Goal: Task Accomplishment & Management: Use online tool/utility

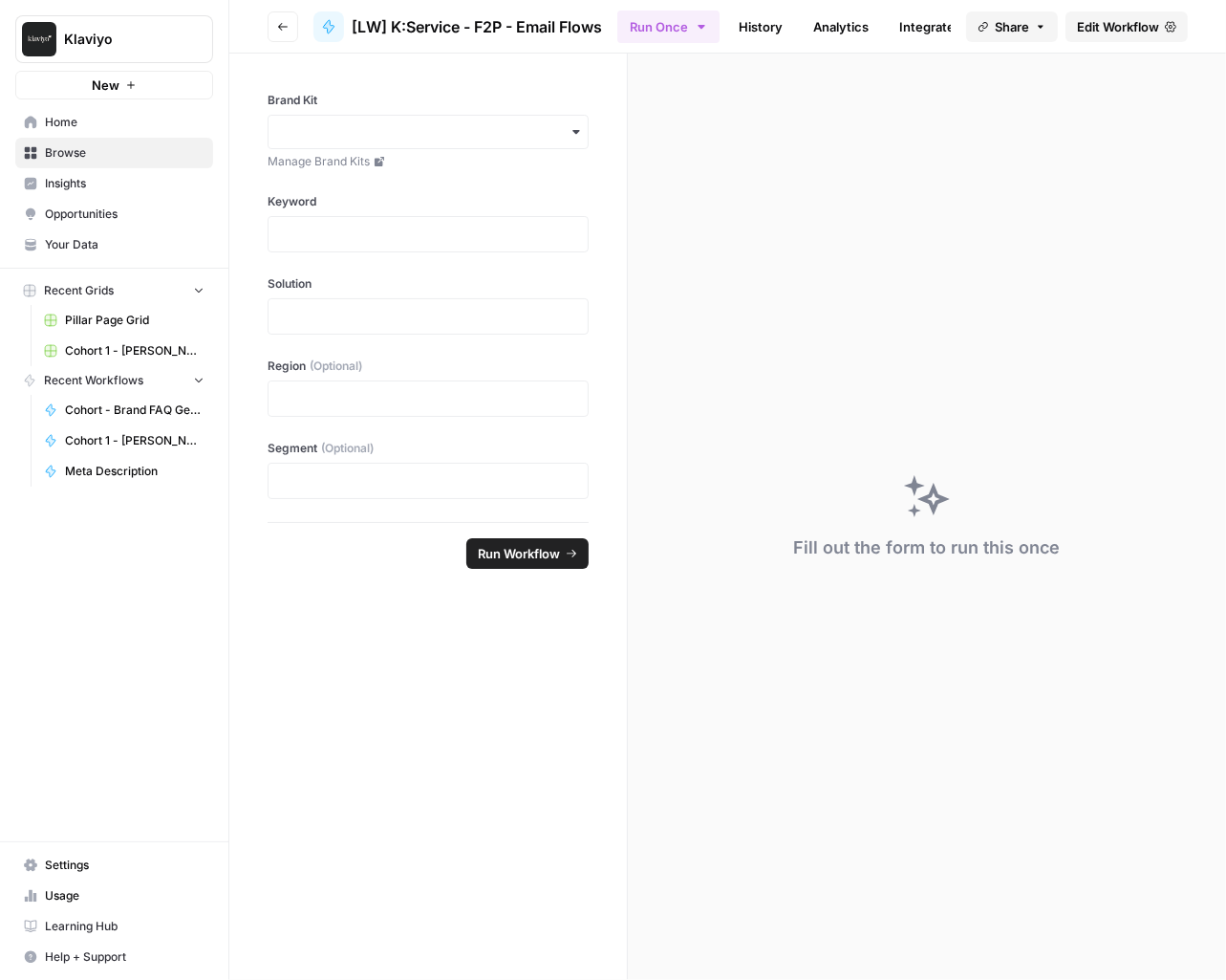
click at [1131, 27] on span "Edit Workflow" at bounding box center [1118, 27] width 82 height 19
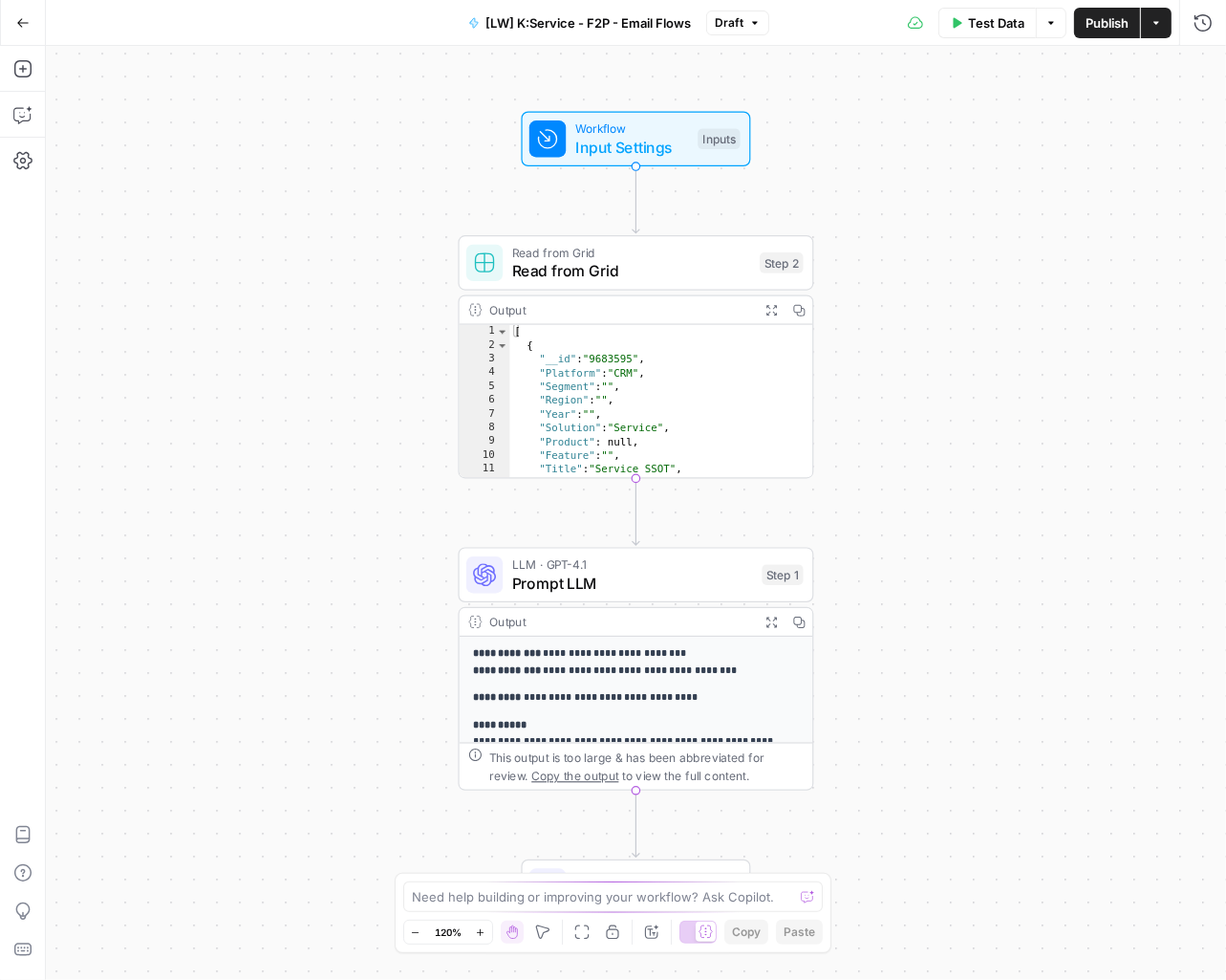
click at [659, 151] on span "Input Settings" at bounding box center [631, 147] width 113 height 23
click at [1000, 32] on button "Test Data" at bounding box center [988, 23] width 99 height 31
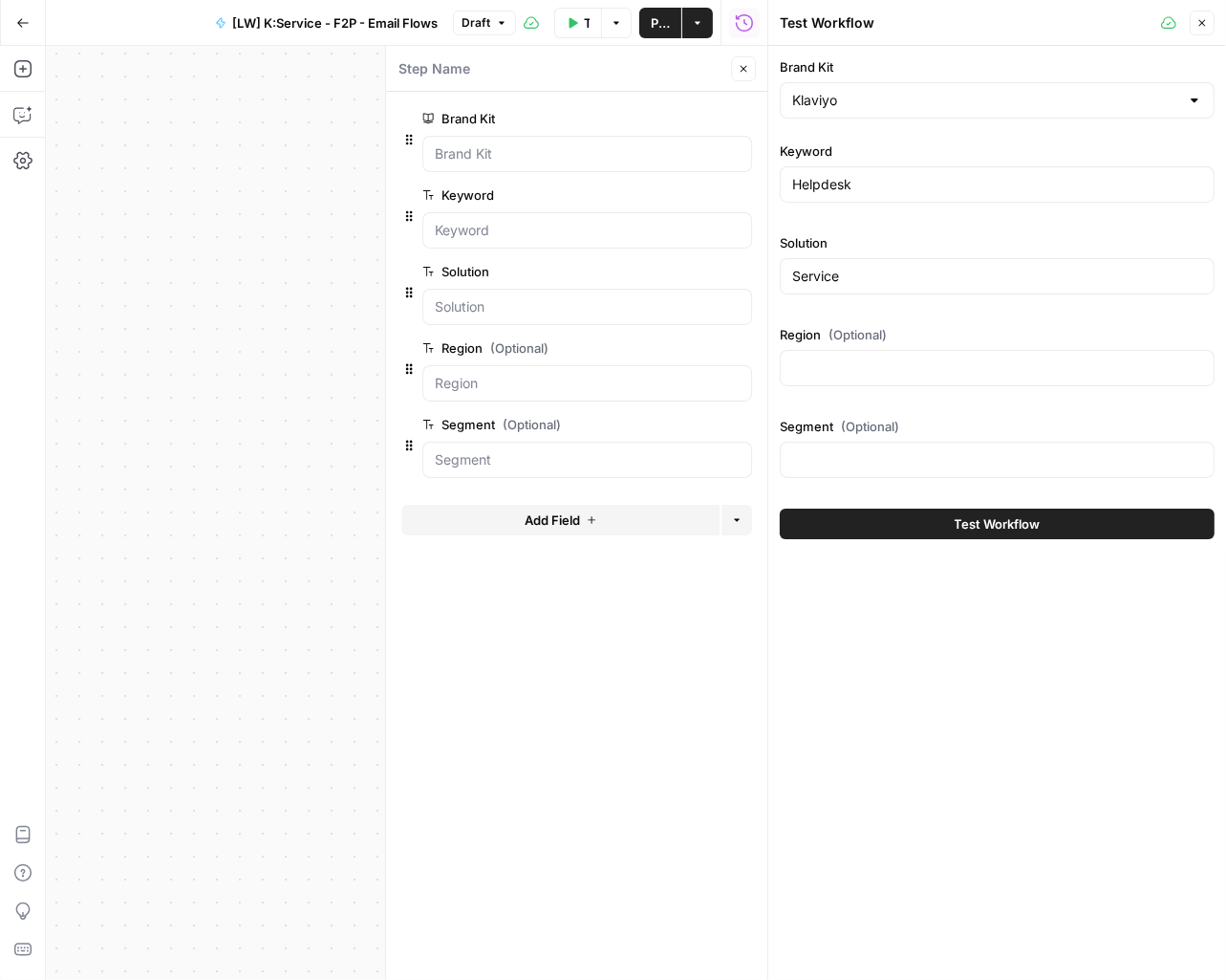
click at [1197, 21] on icon "button" at bounding box center [1203, 23] width 12 height 12
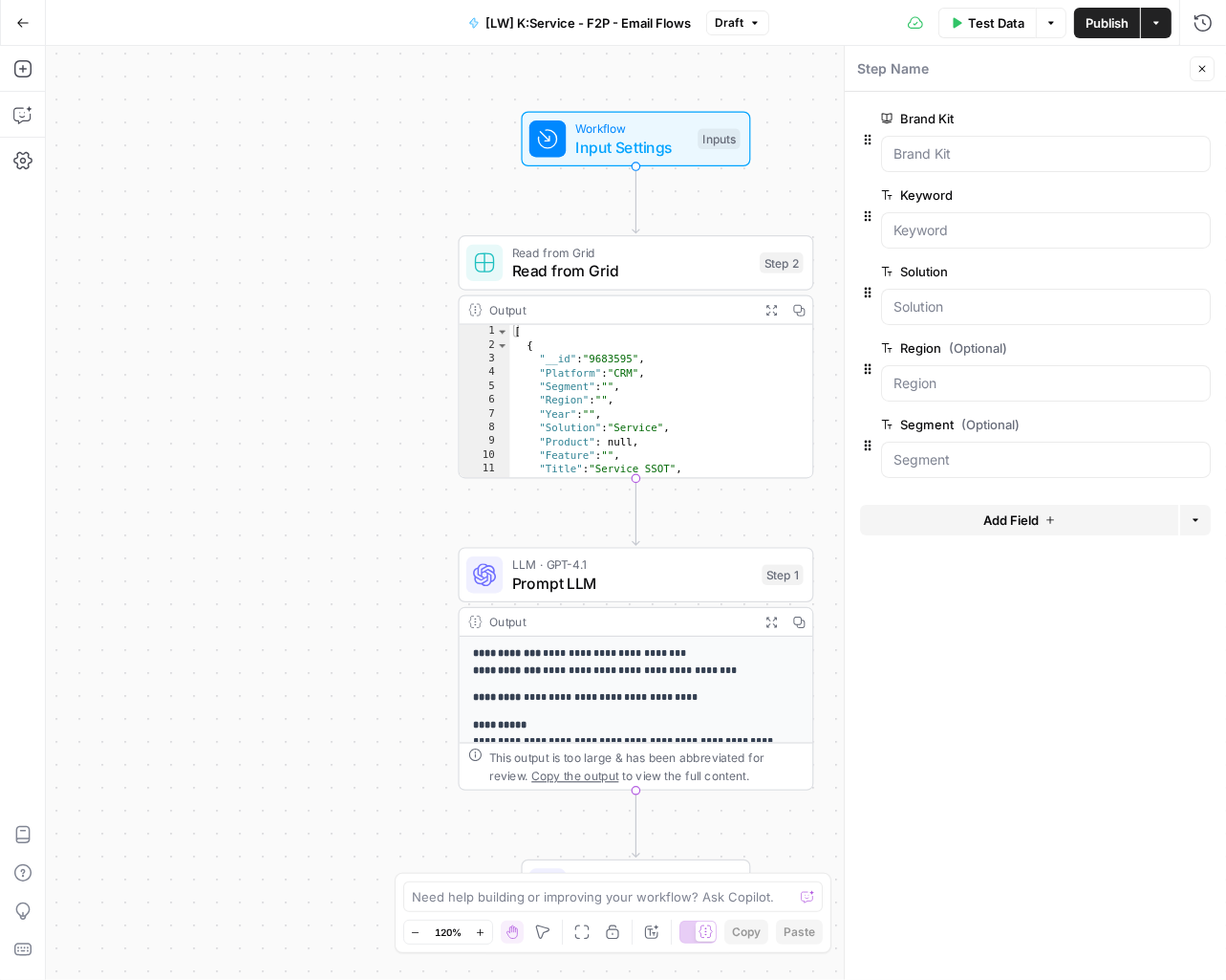
click at [704, 282] on div "Read from Grid Read from Grid Step 2 Copy step Delete step Add Note Test" at bounding box center [636, 262] width 355 height 55
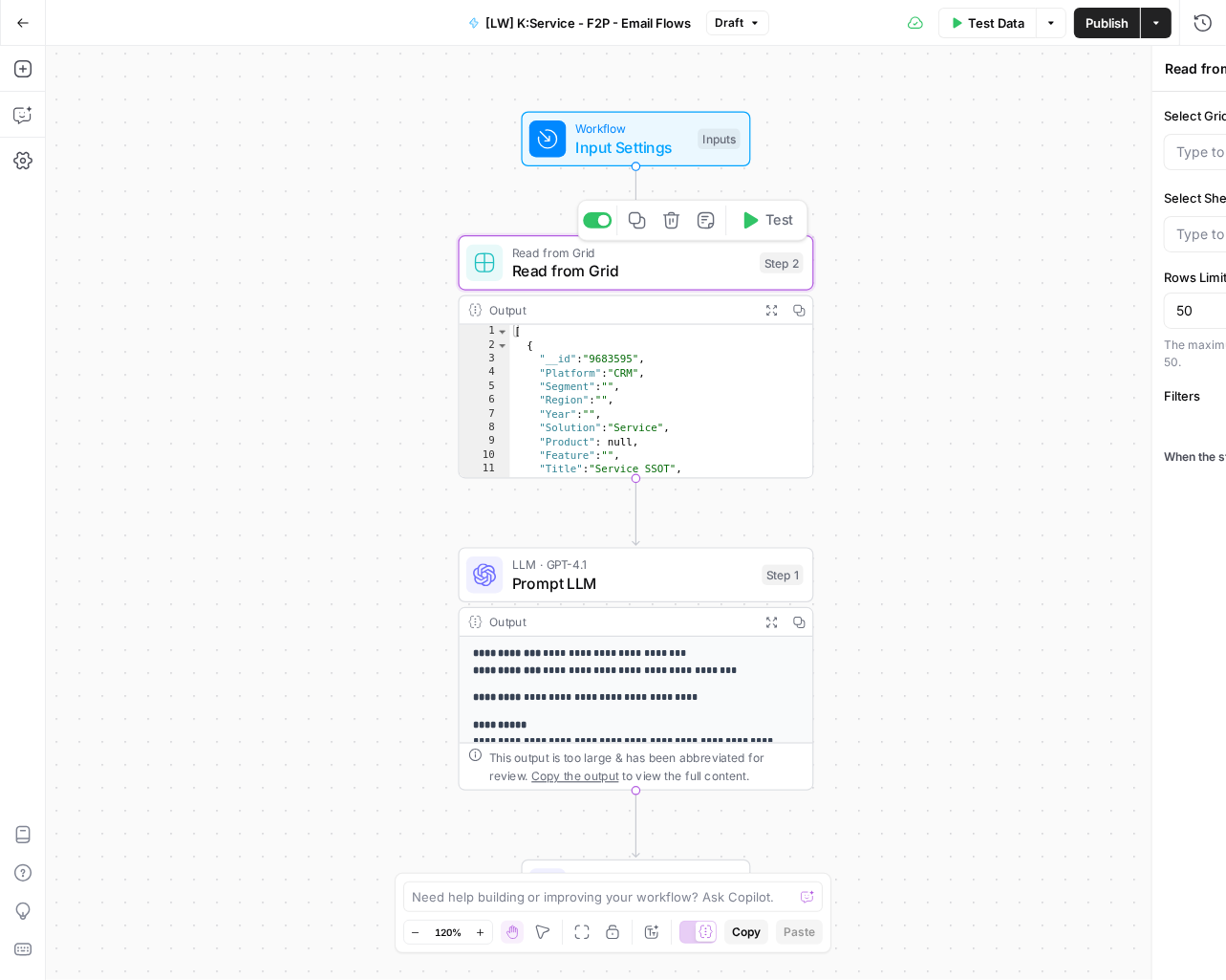
type input "SSOT"
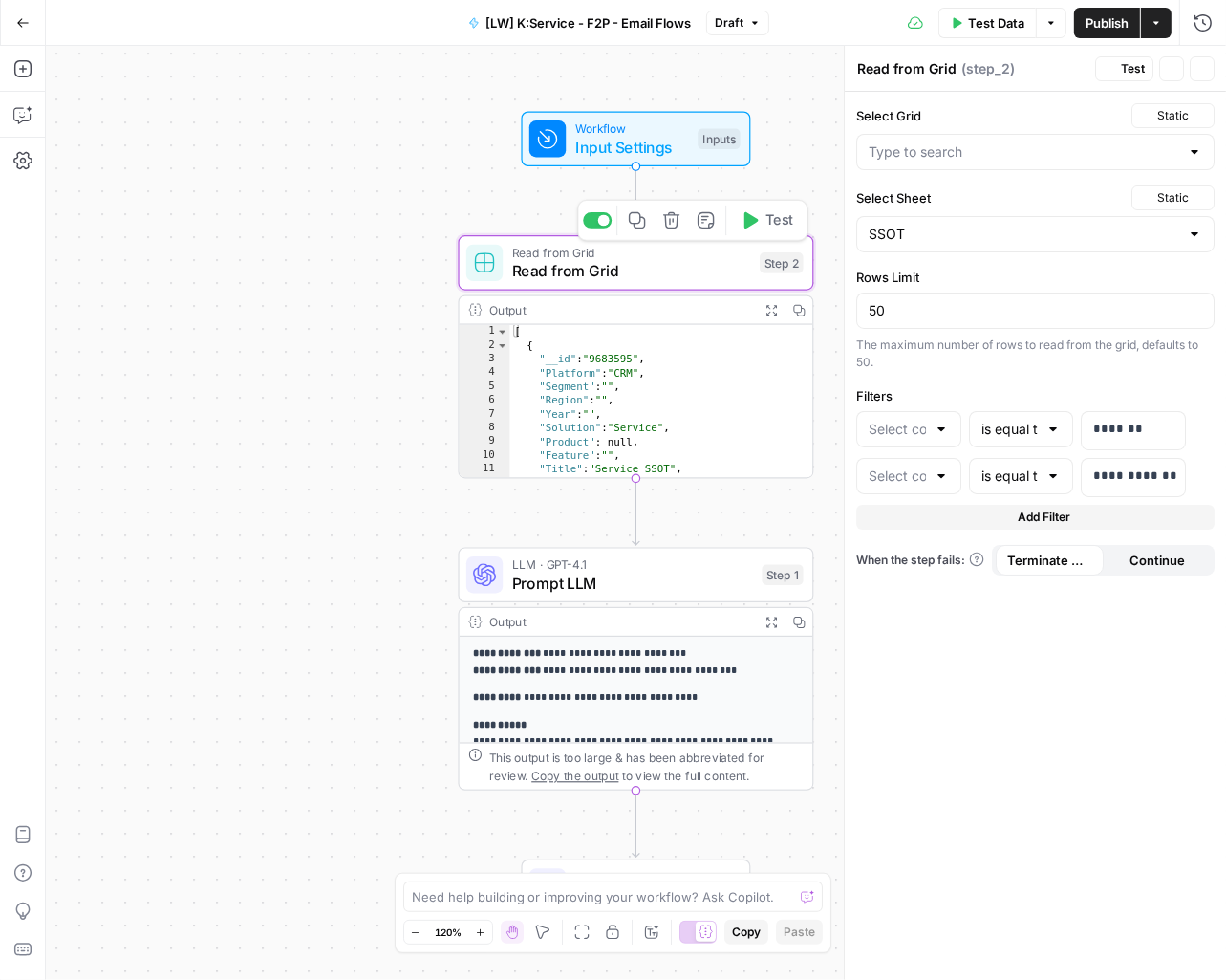
type input "Messaging SSOT"
type input "Solution"
type input "Title"
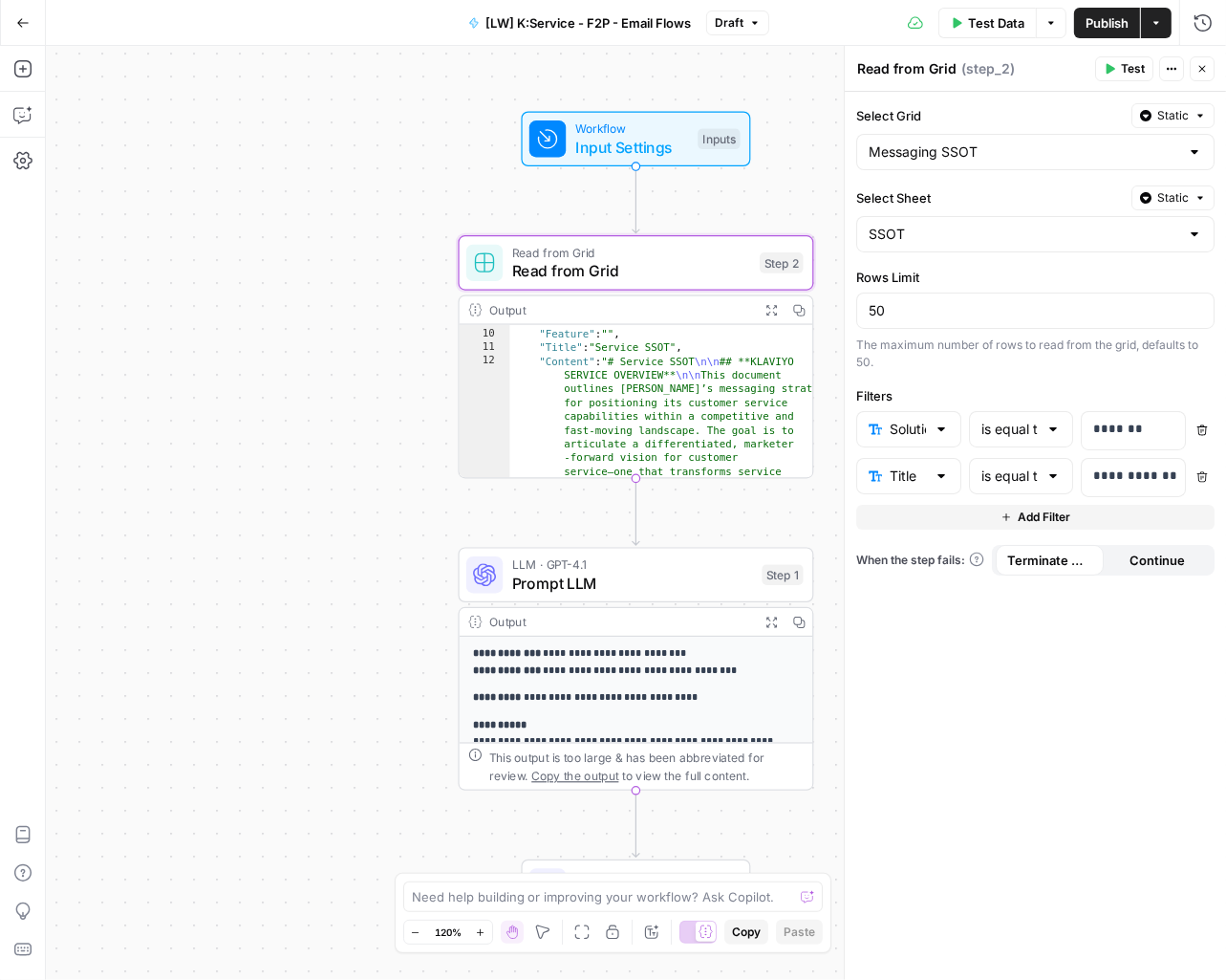
scroll to position [101, 0]
click at [694, 585] on span "Prompt LLM" at bounding box center [632, 583] width 241 height 23
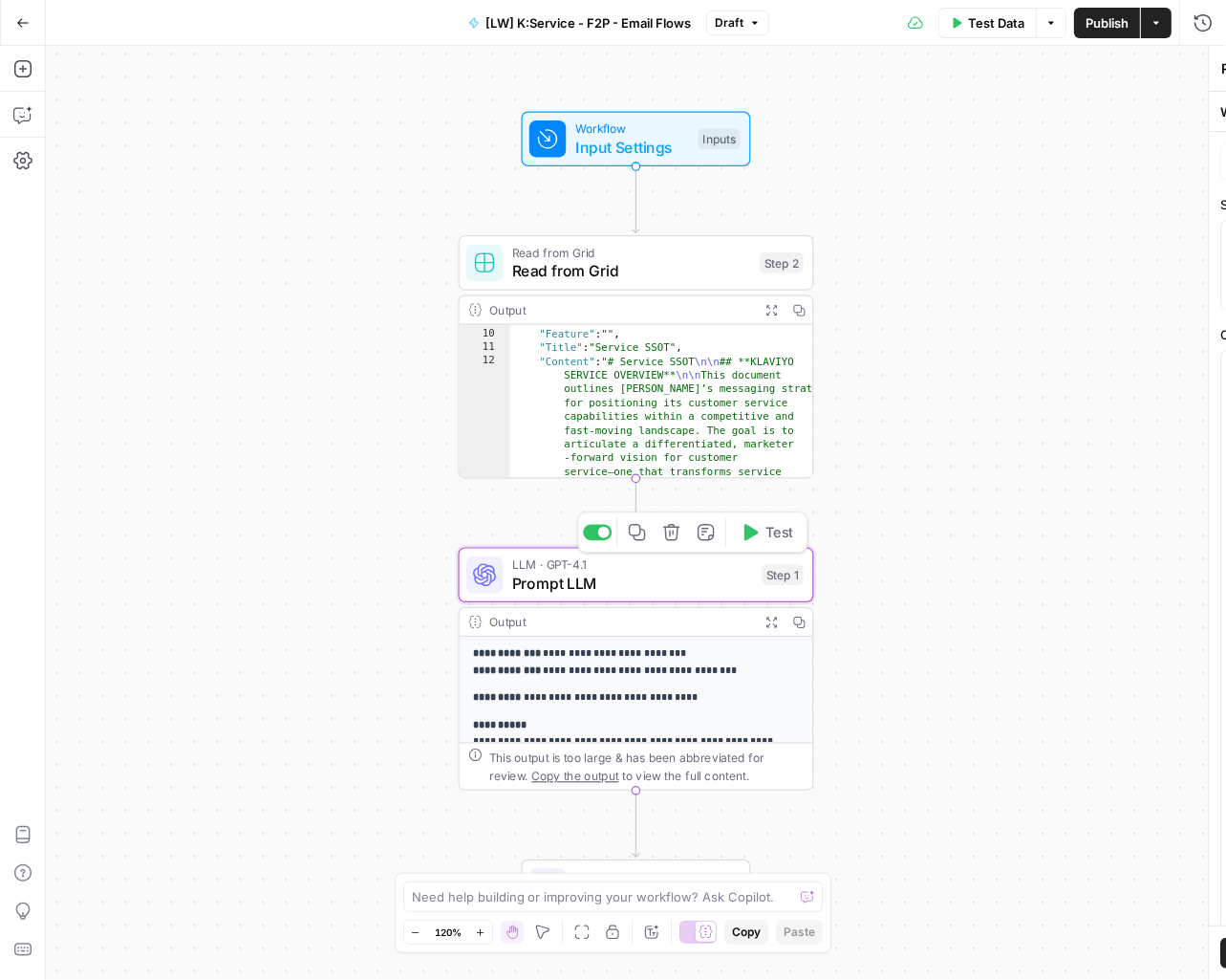
type textarea "Prompt LLM"
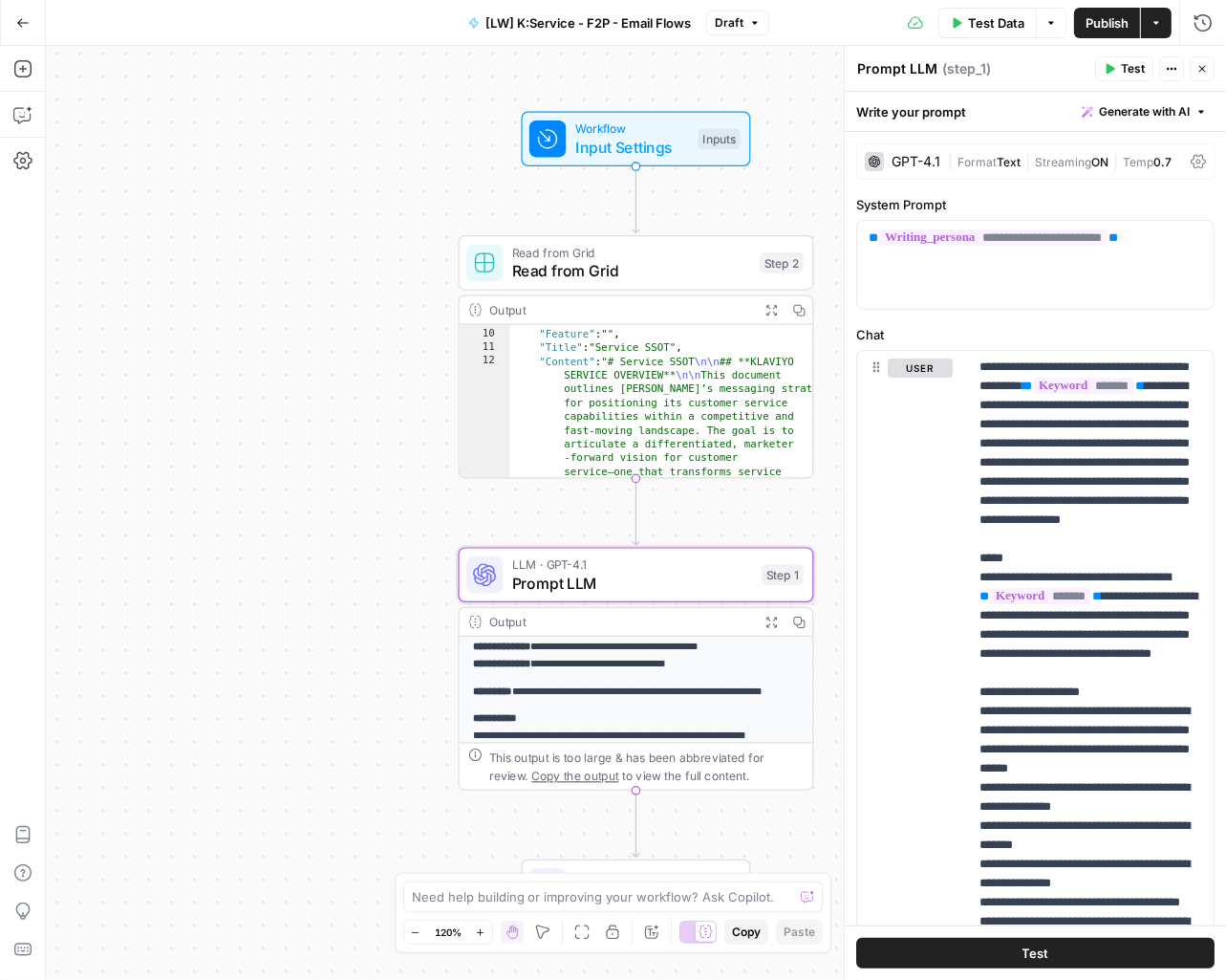
scroll to position [295, 0]
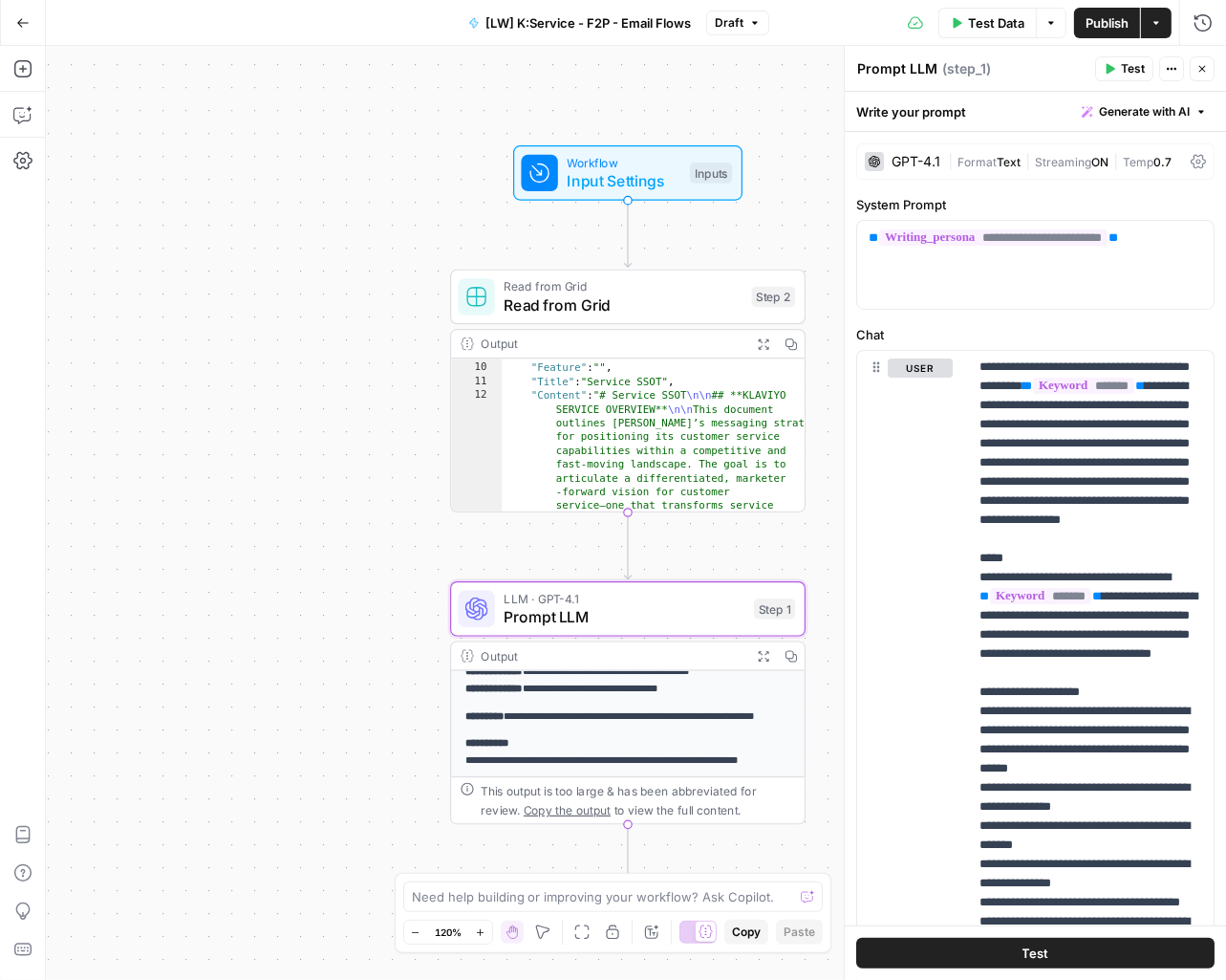
type textarea "**********"
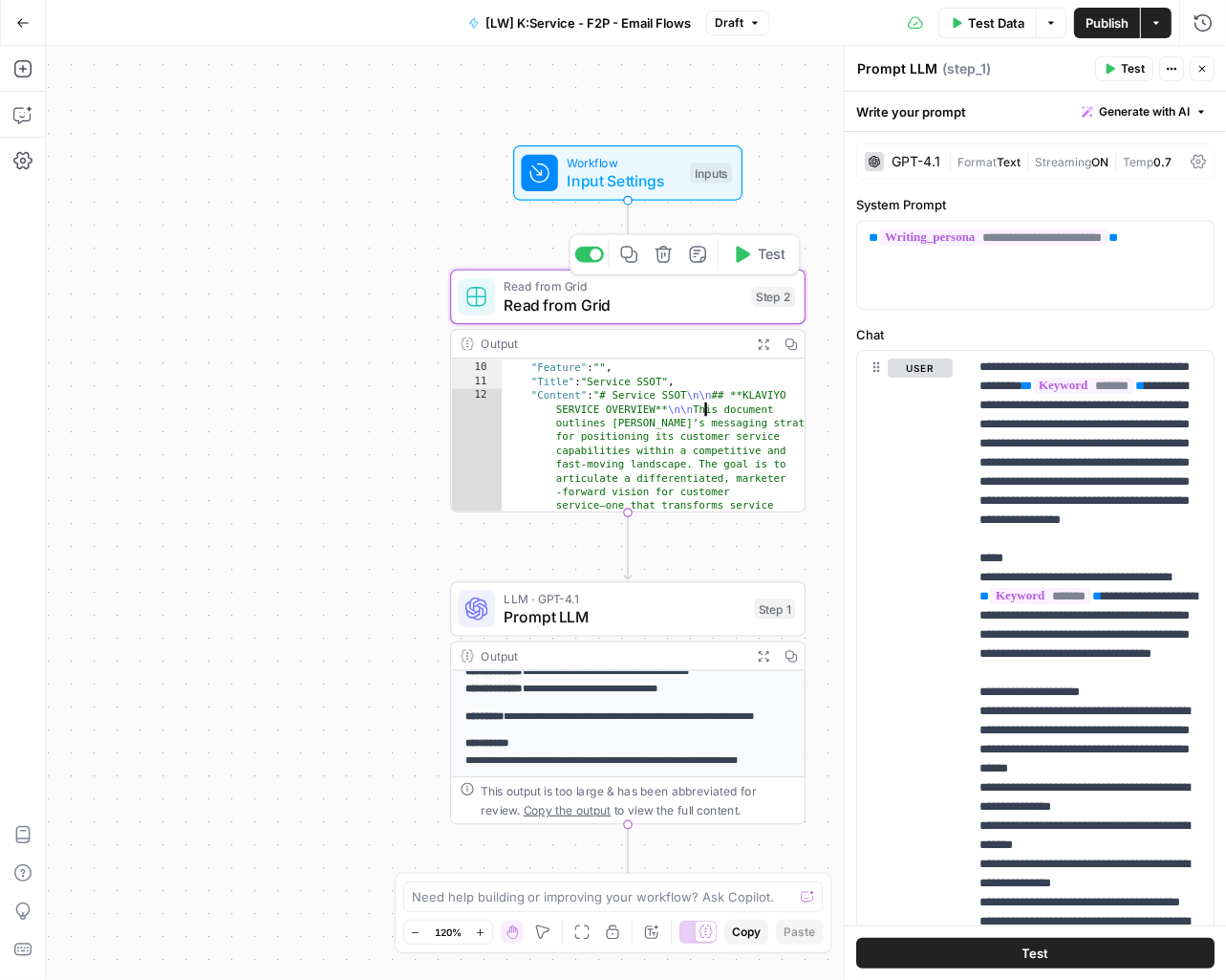
click at [667, 286] on span "Read from Grid" at bounding box center [624, 286] width 239 height 18
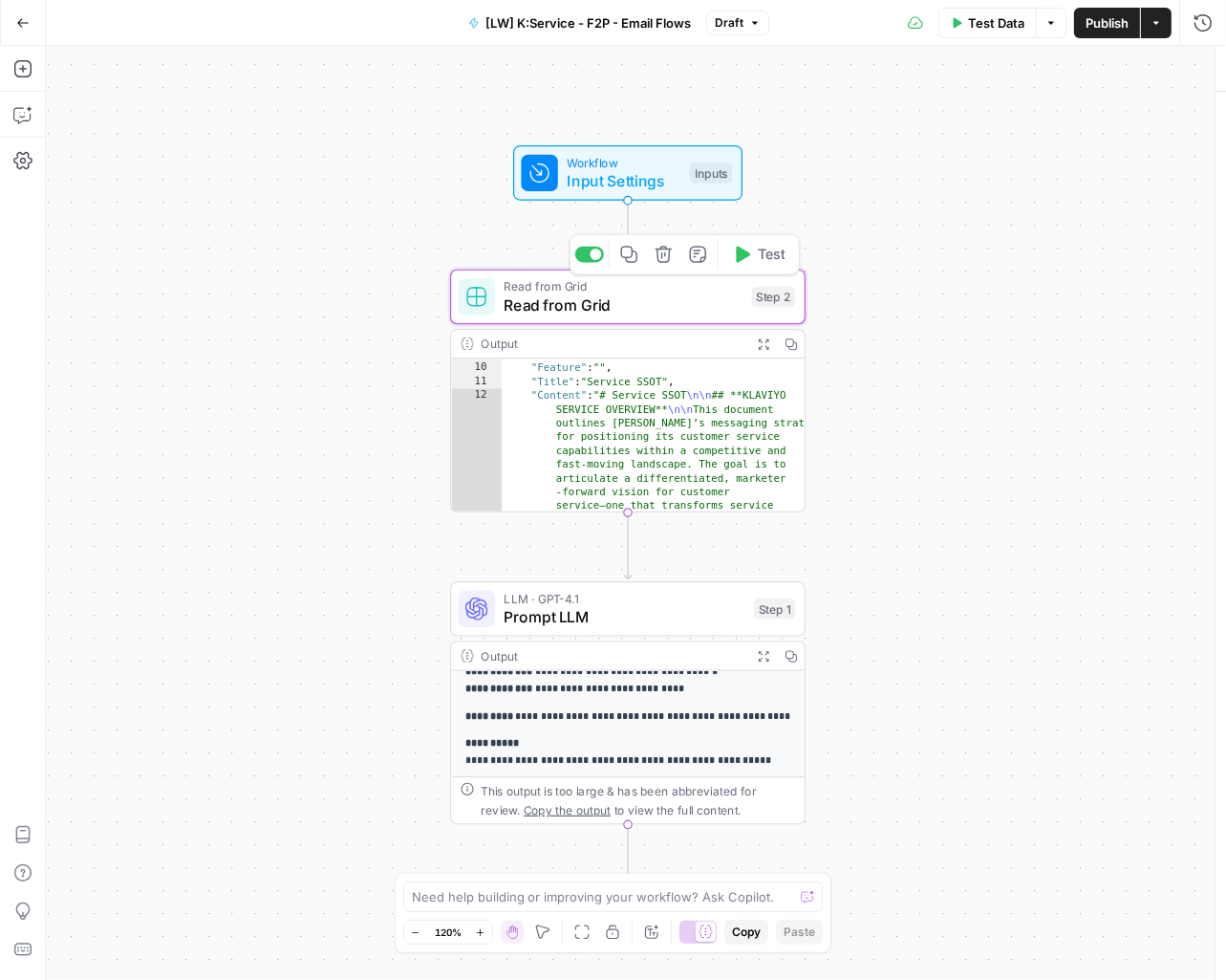
type textarea "Read from Grid"
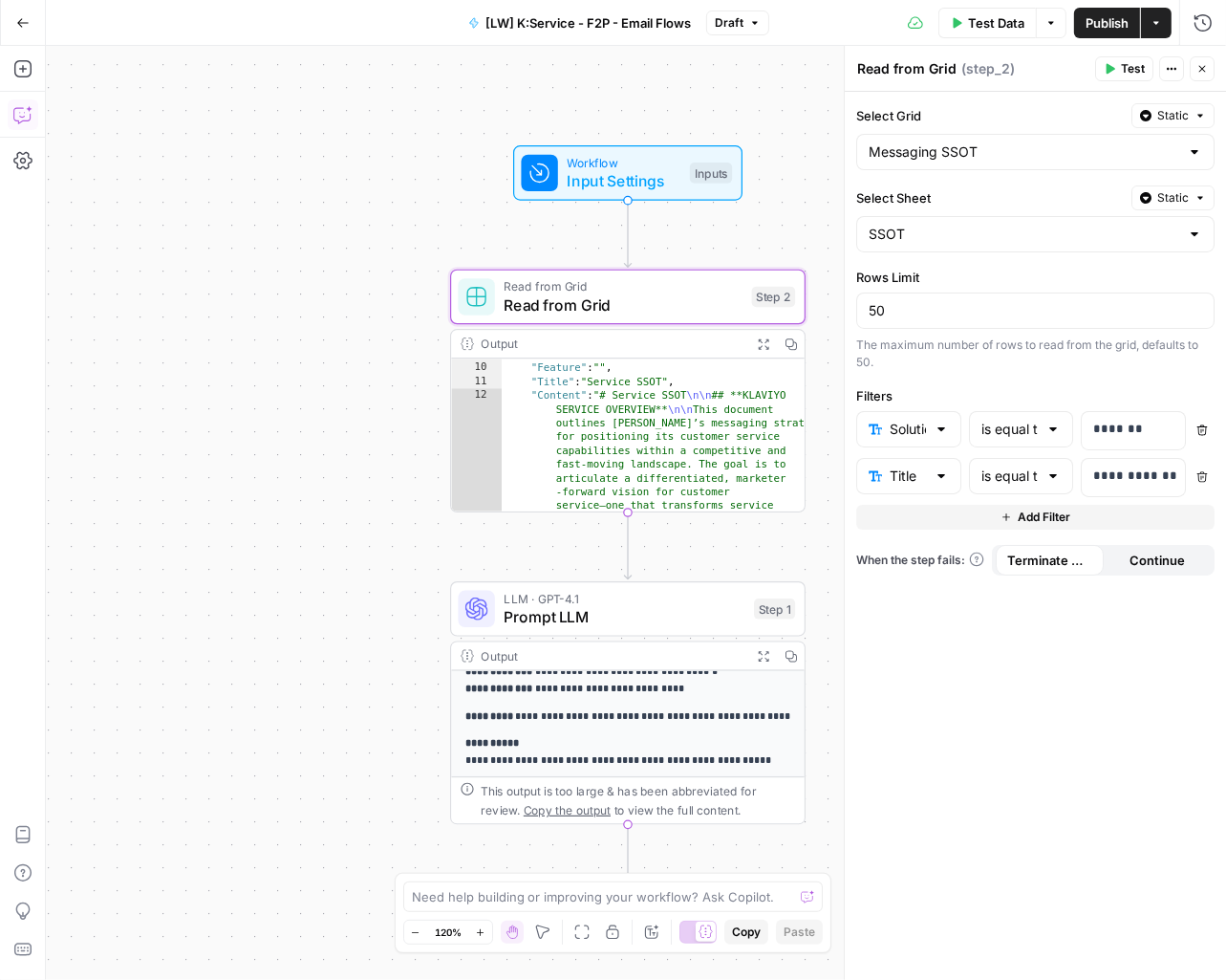
click at [27, 122] on icon "button" at bounding box center [23, 115] width 19 height 19
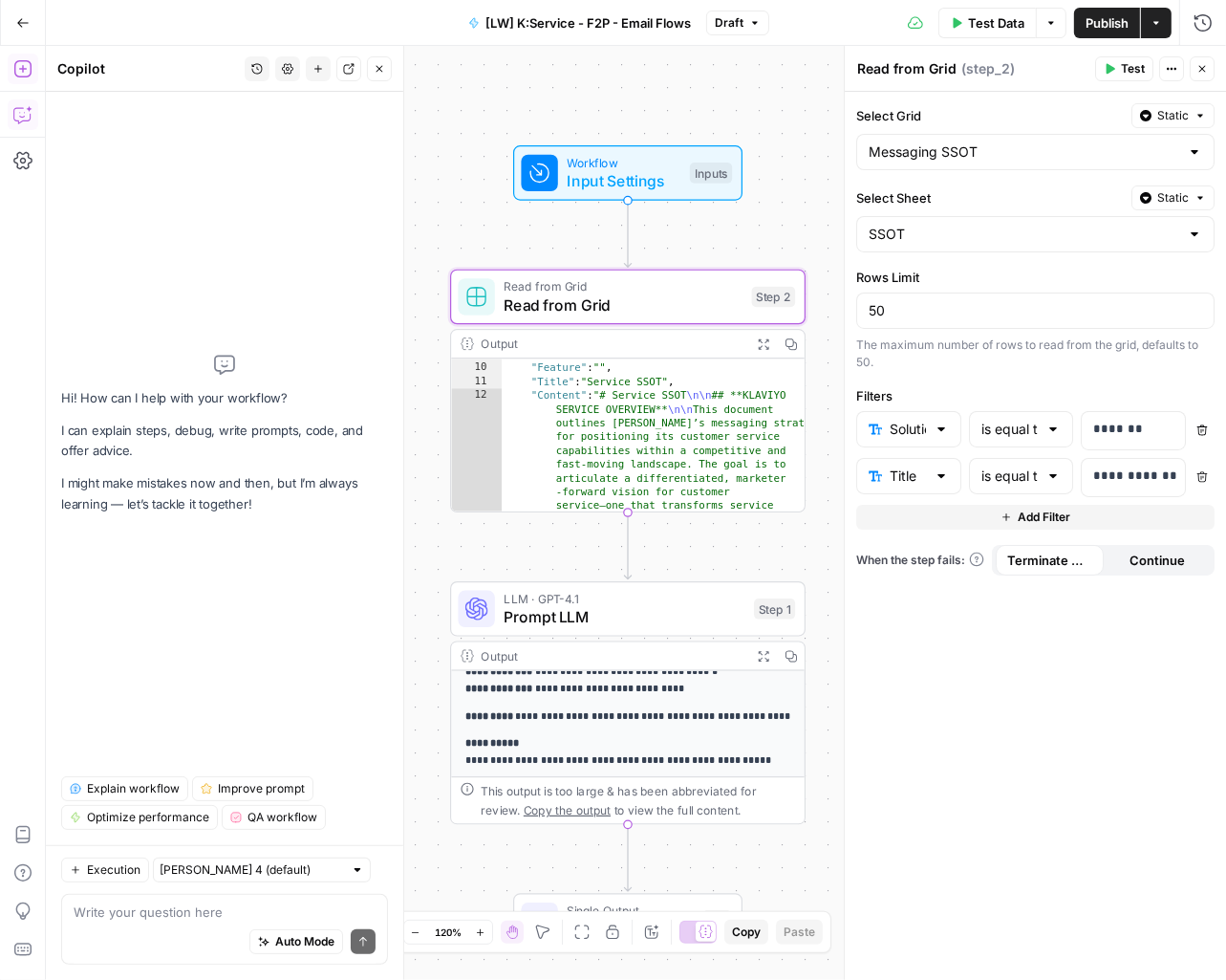
click at [24, 73] on icon "button" at bounding box center [23, 69] width 19 height 19
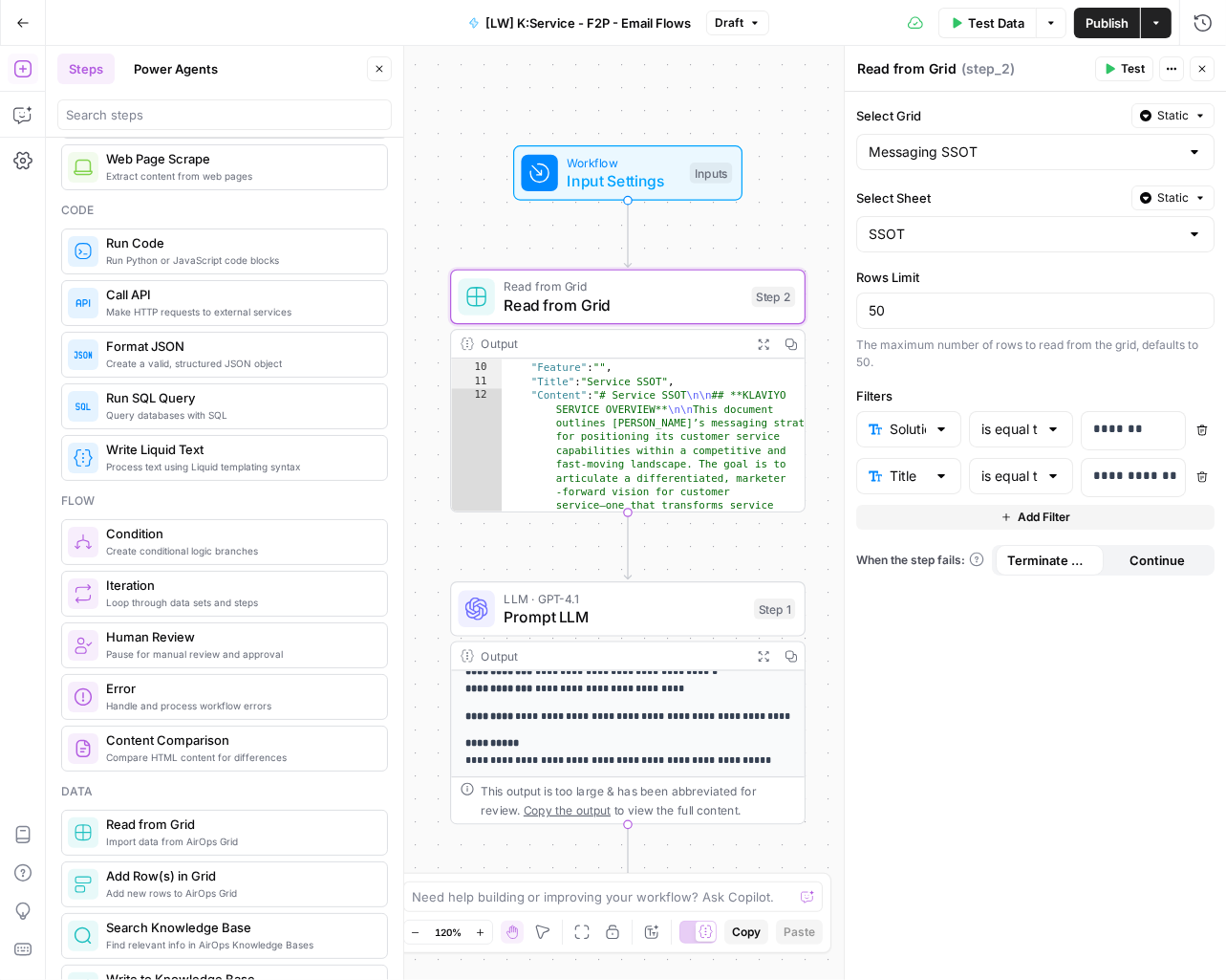
scroll to position [0, 0]
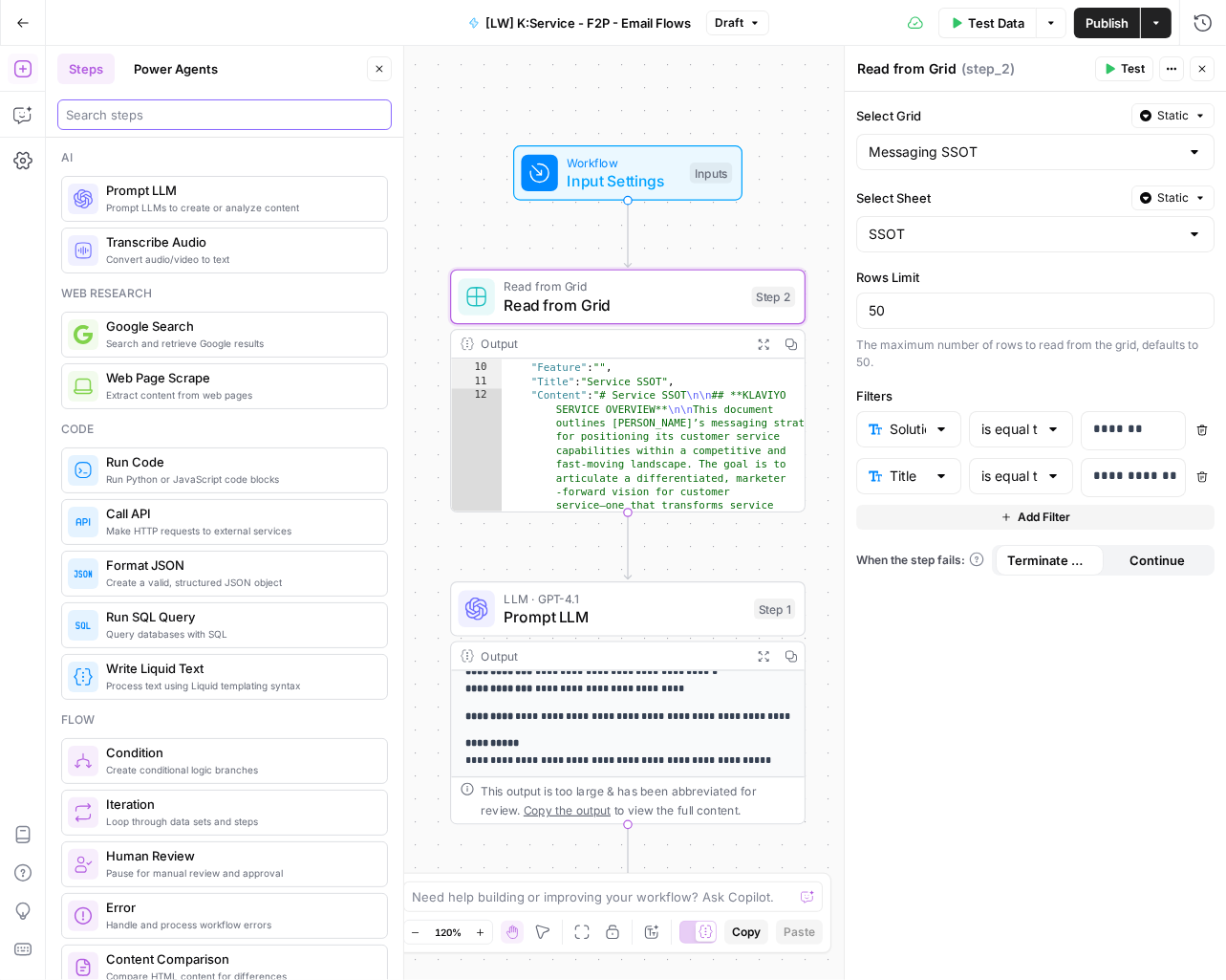
click at [113, 113] on input "search" at bounding box center [225, 115] width 318 height 19
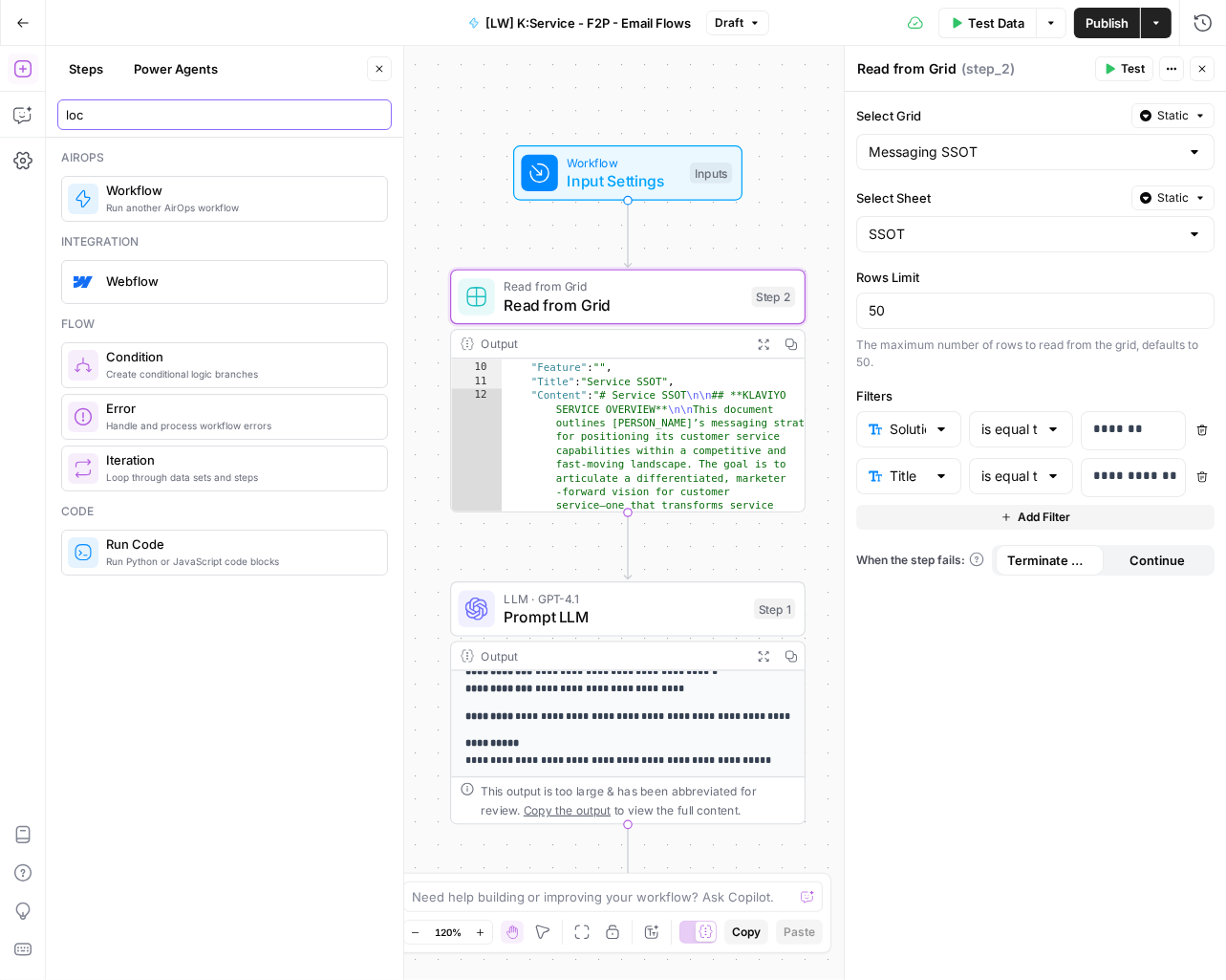
type input "loca"
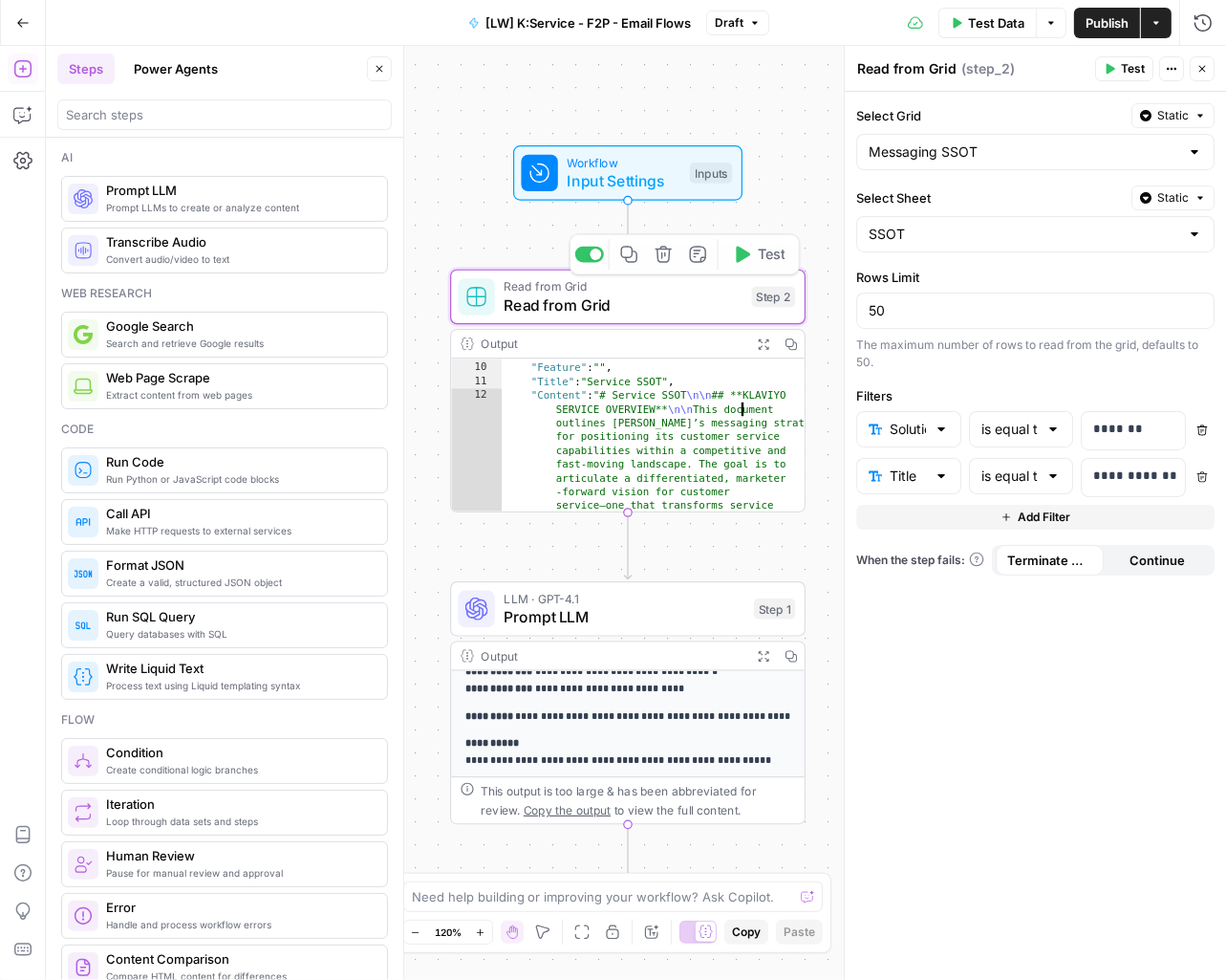
click at [652, 180] on span "Input Settings" at bounding box center [624, 181] width 113 height 23
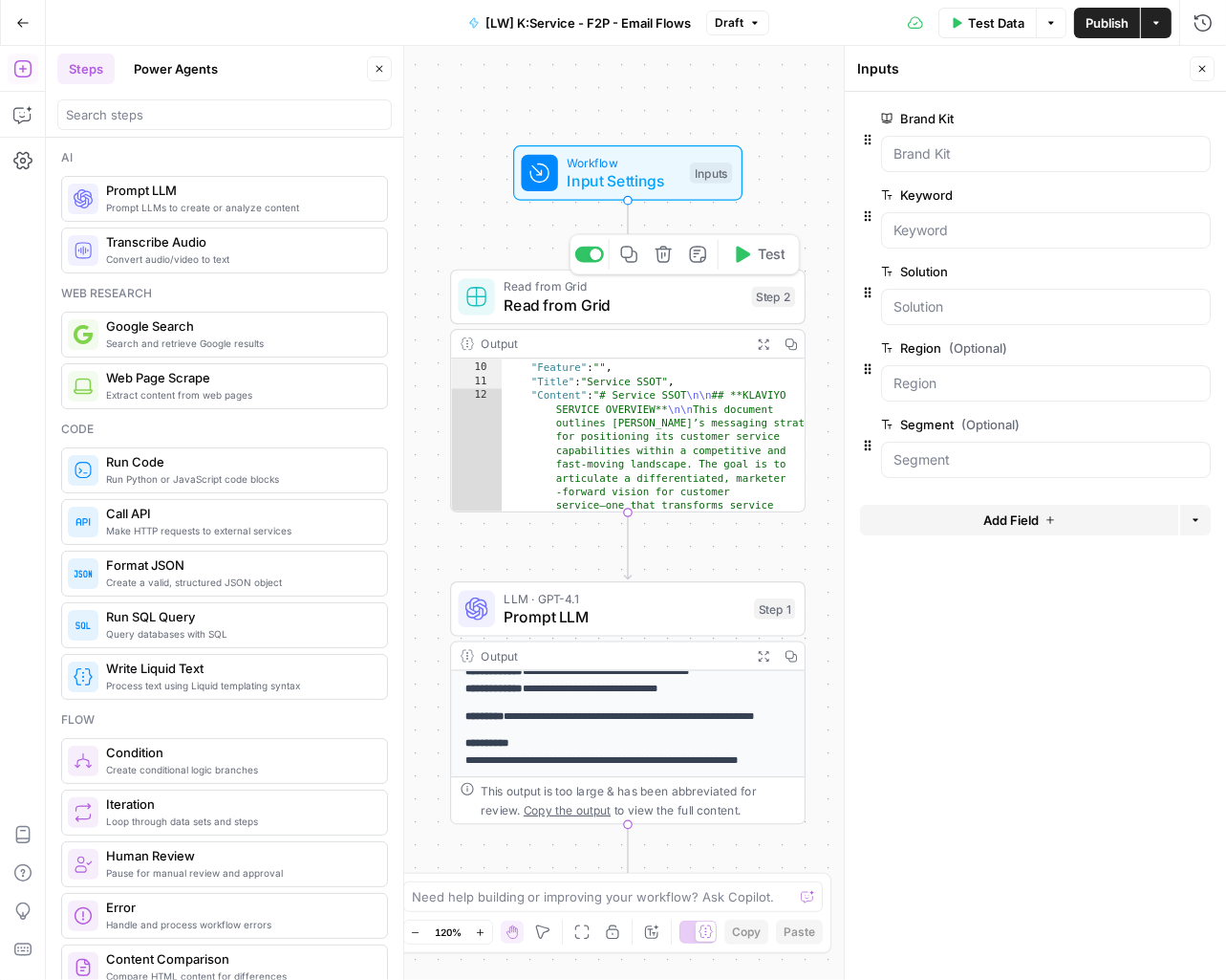
click at [660, 293] on span "Read from Grid" at bounding box center [624, 305] width 239 height 23
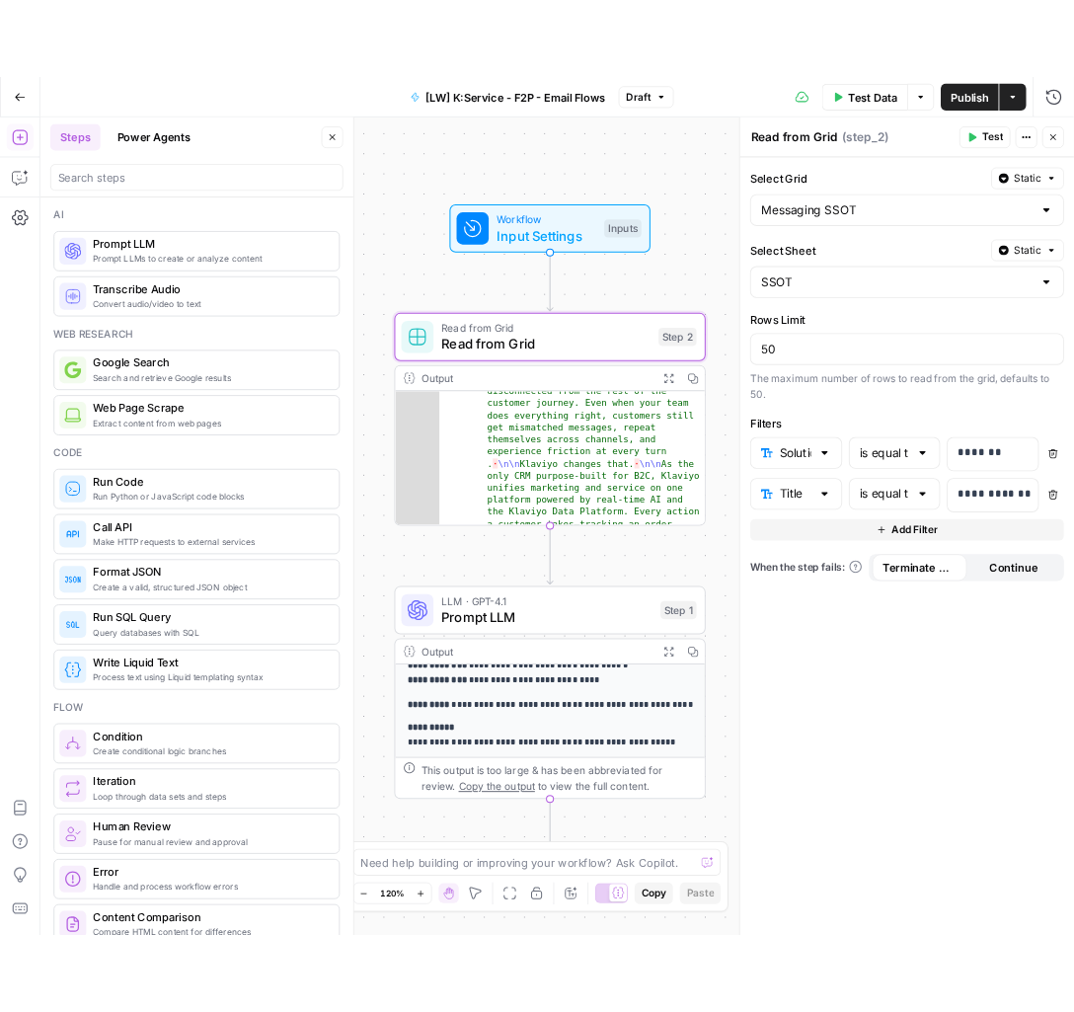
scroll to position [1533, 0]
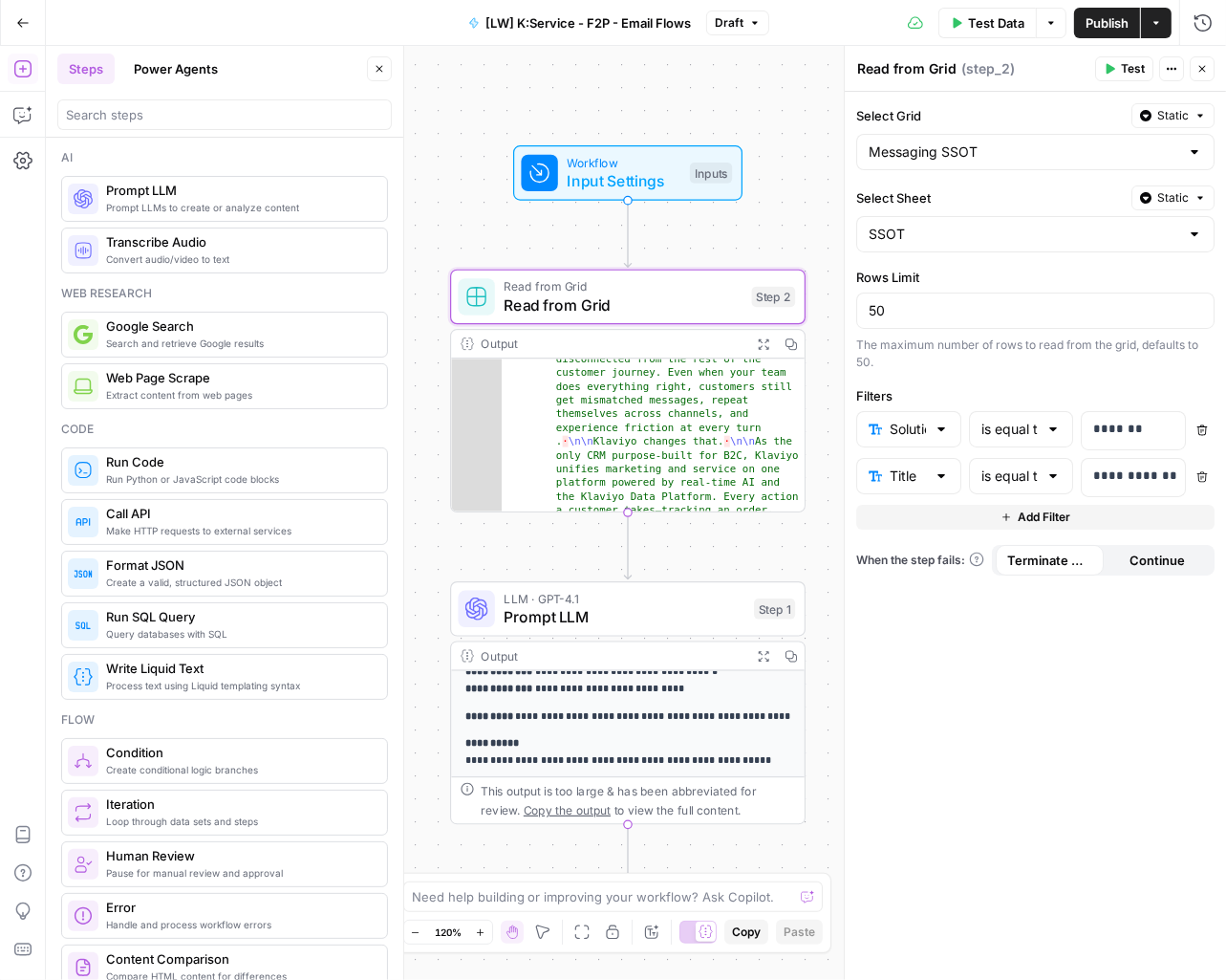
click at [974, 70] on span "( step_2 )" at bounding box center [988, 69] width 53 height 19
click at [667, 179] on span "Input Settings" at bounding box center [624, 181] width 113 height 23
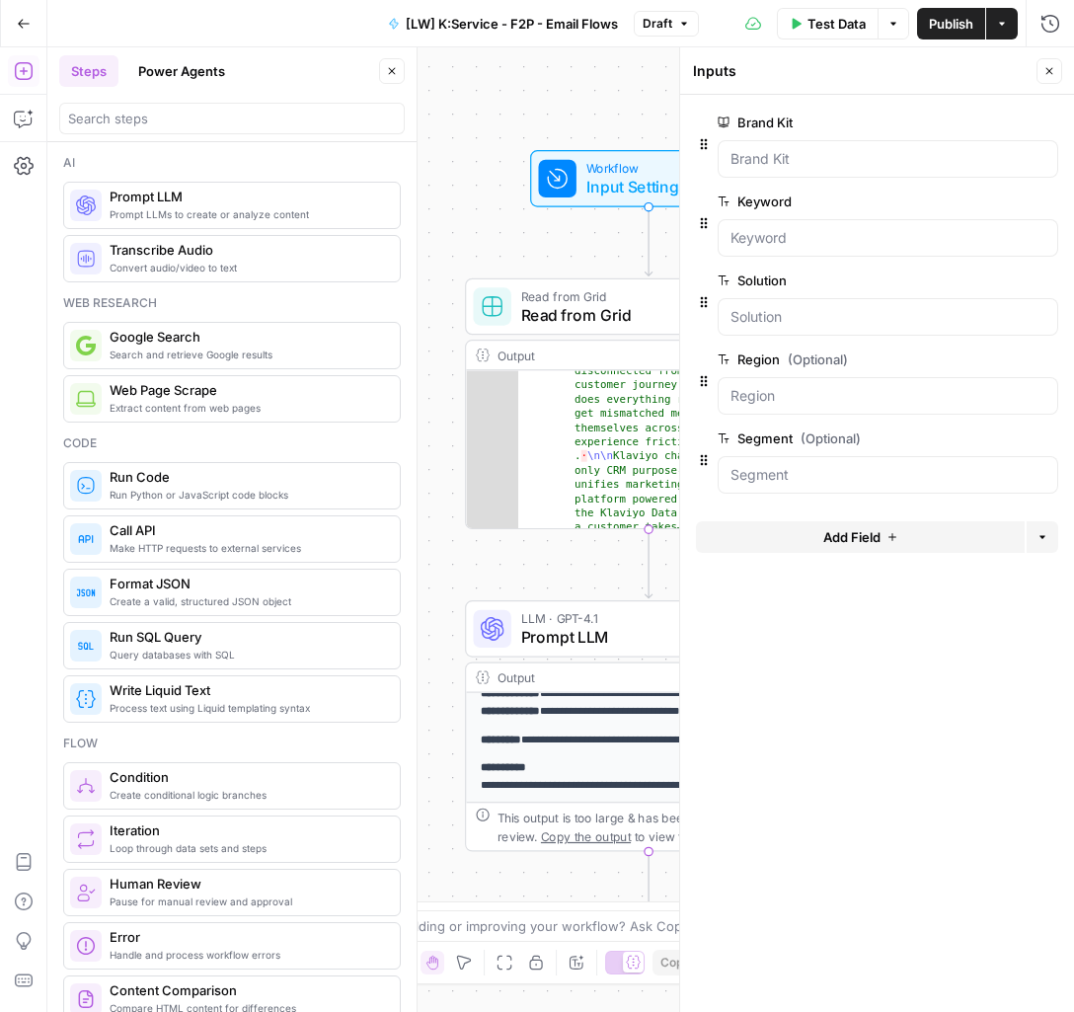
click at [573, 310] on span "Read from Grid" at bounding box center [644, 315] width 247 height 24
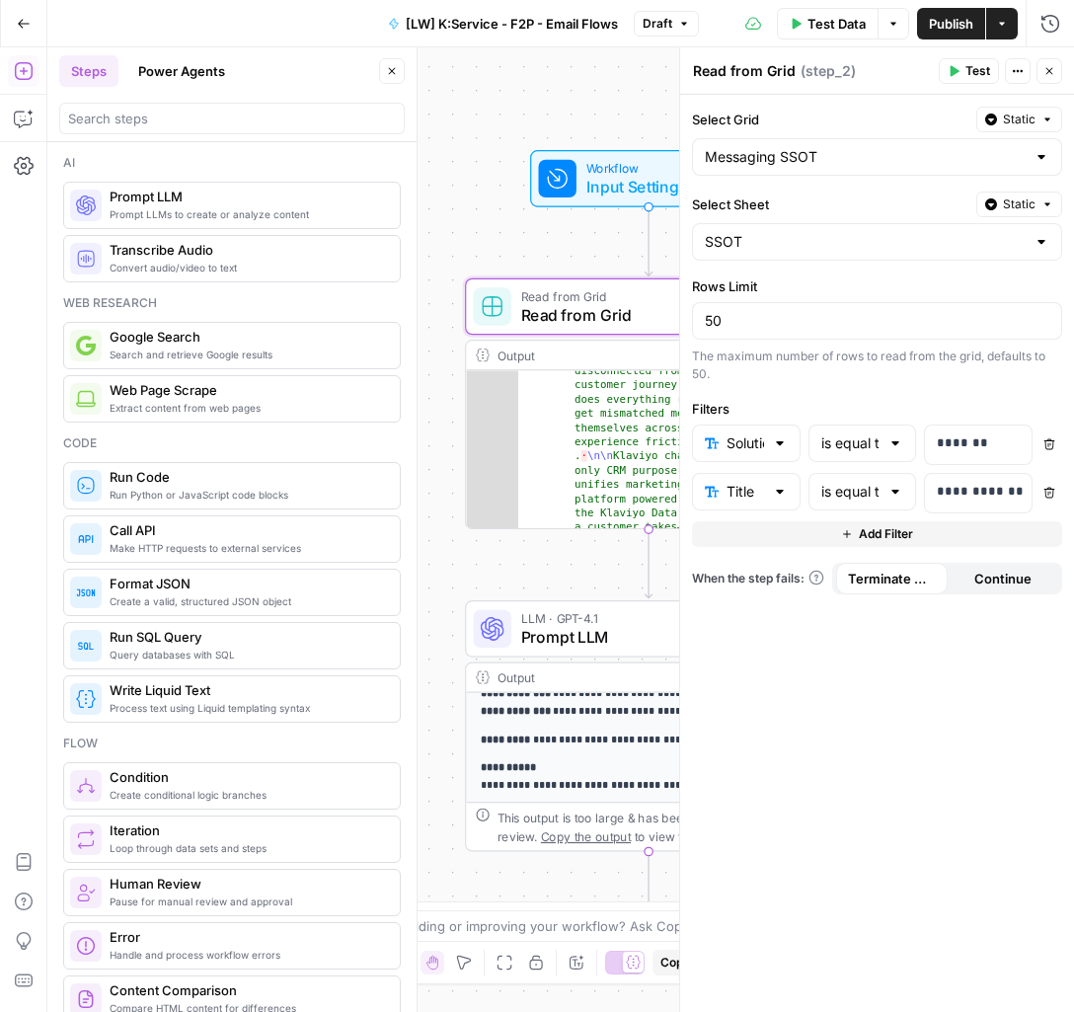
click at [602, 698] on p "**********" at bounding box center [649, 703] width 337 height 35
click at [607, 707] on p "**********" at bounding box center [649, 703] width 337 height 35
click at [602, 630] on span "Prompt LLM" at bounding box center [645, 637] width 249 height 24
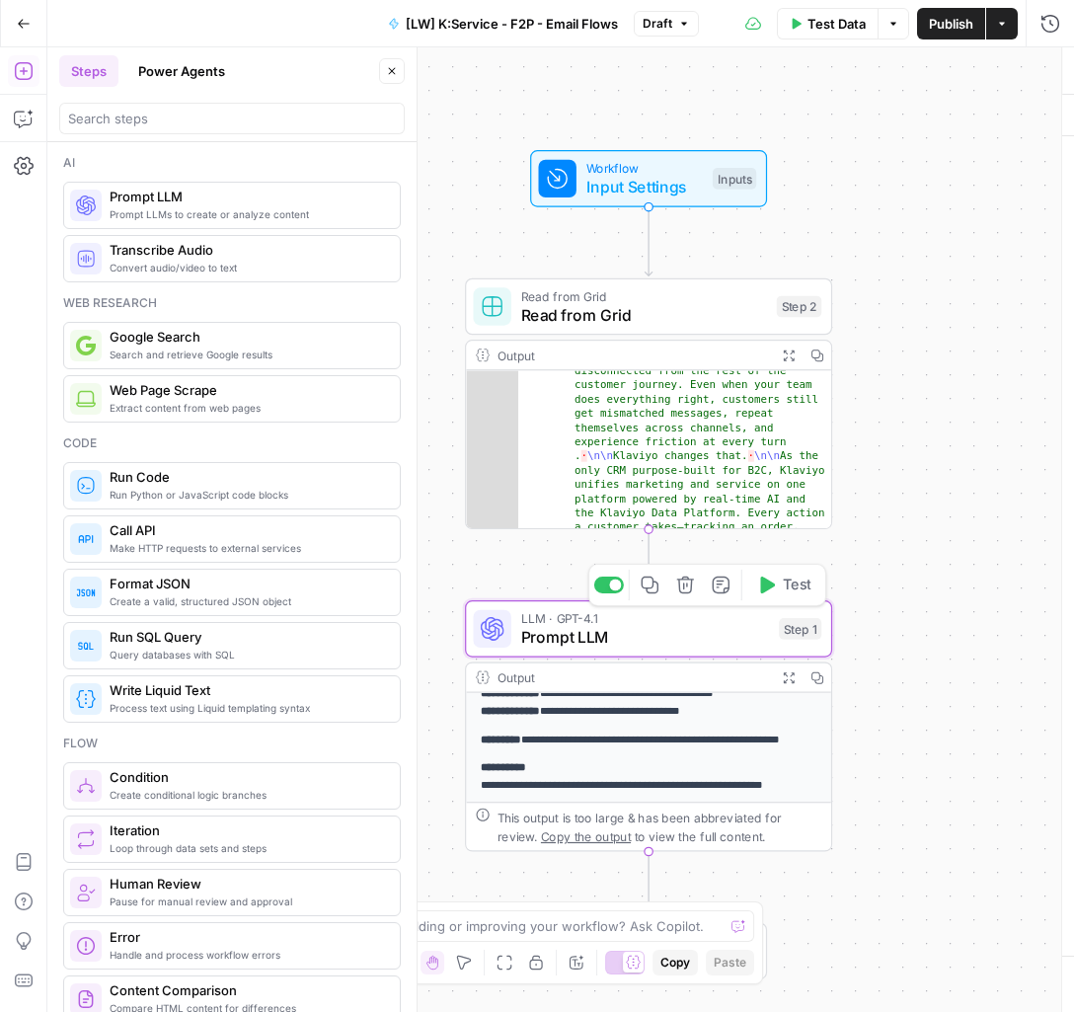
type textarea "Prompt LLM"
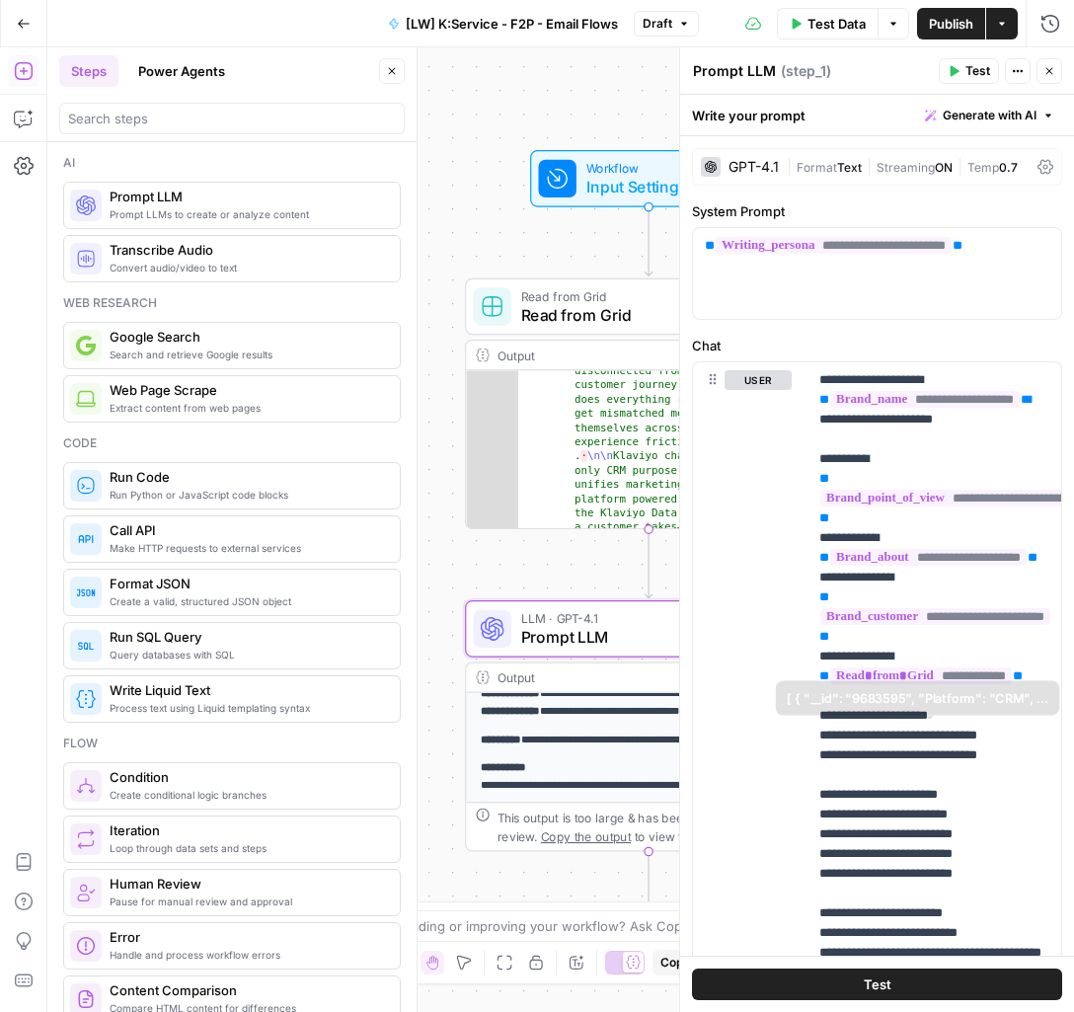
scroll to position [289, 0]
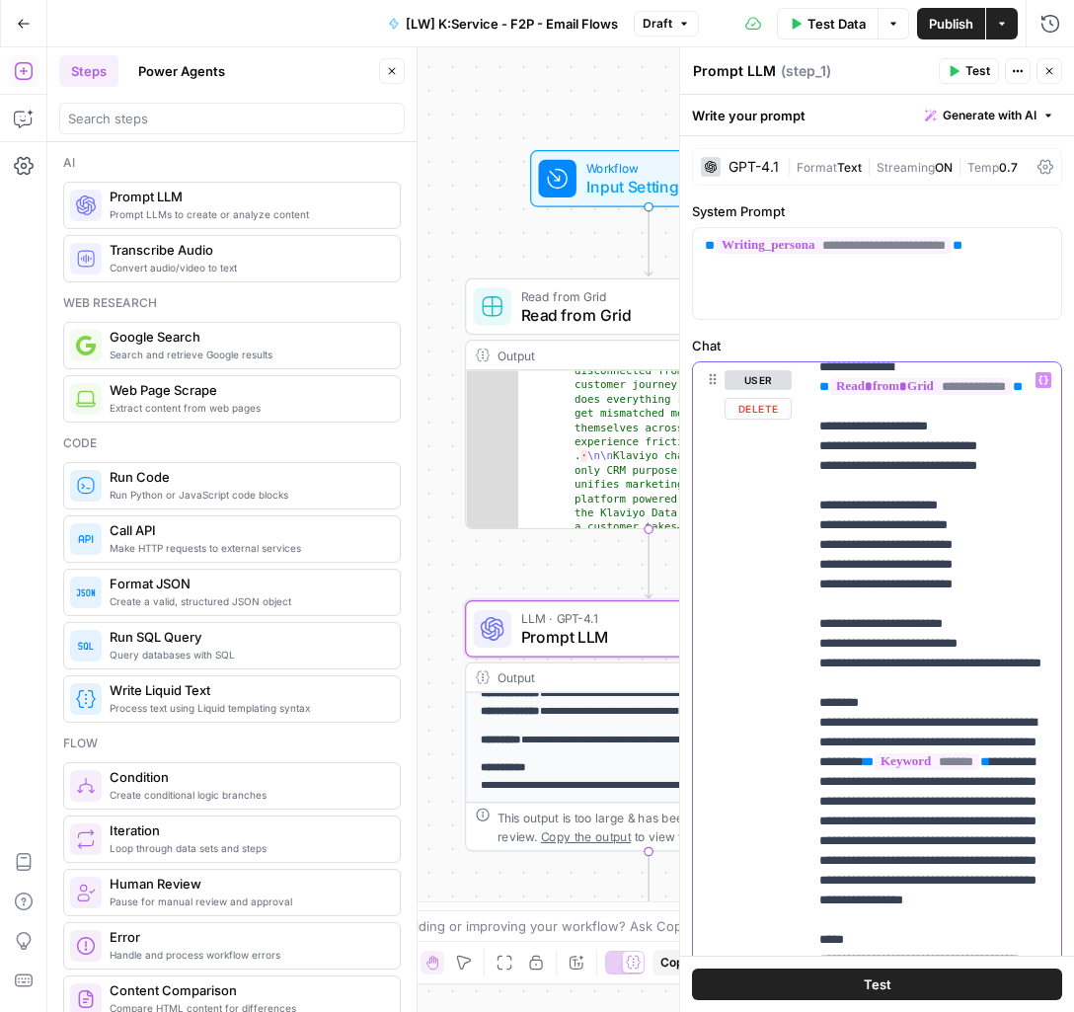
drag, startPoint x: 893, startPoint y: 743, endPoint x: 825, endPoint y: 580, distance: 176.5
click at [825, 580] on p "**********" at bounding box center [934, 801] width 231 height 1441
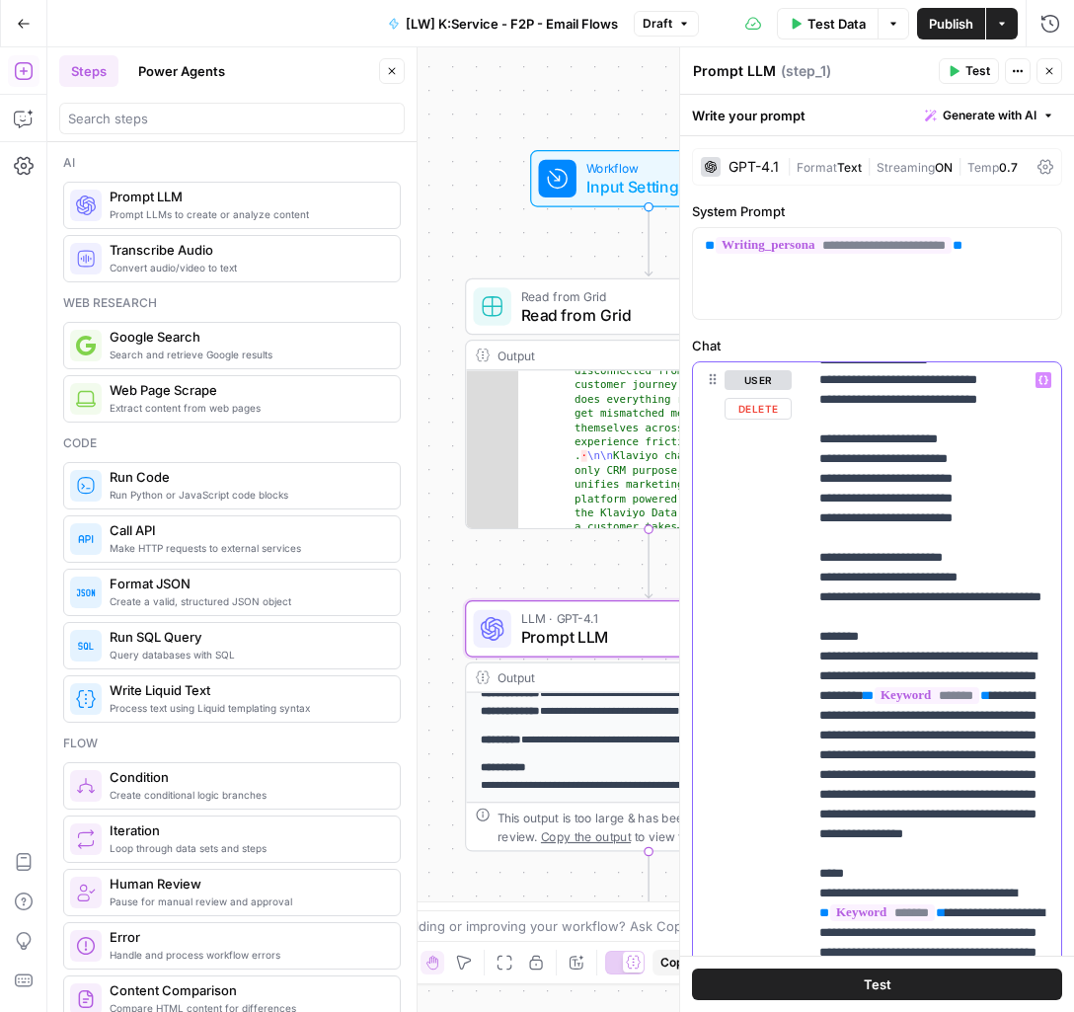
scroll to position [350, 0]
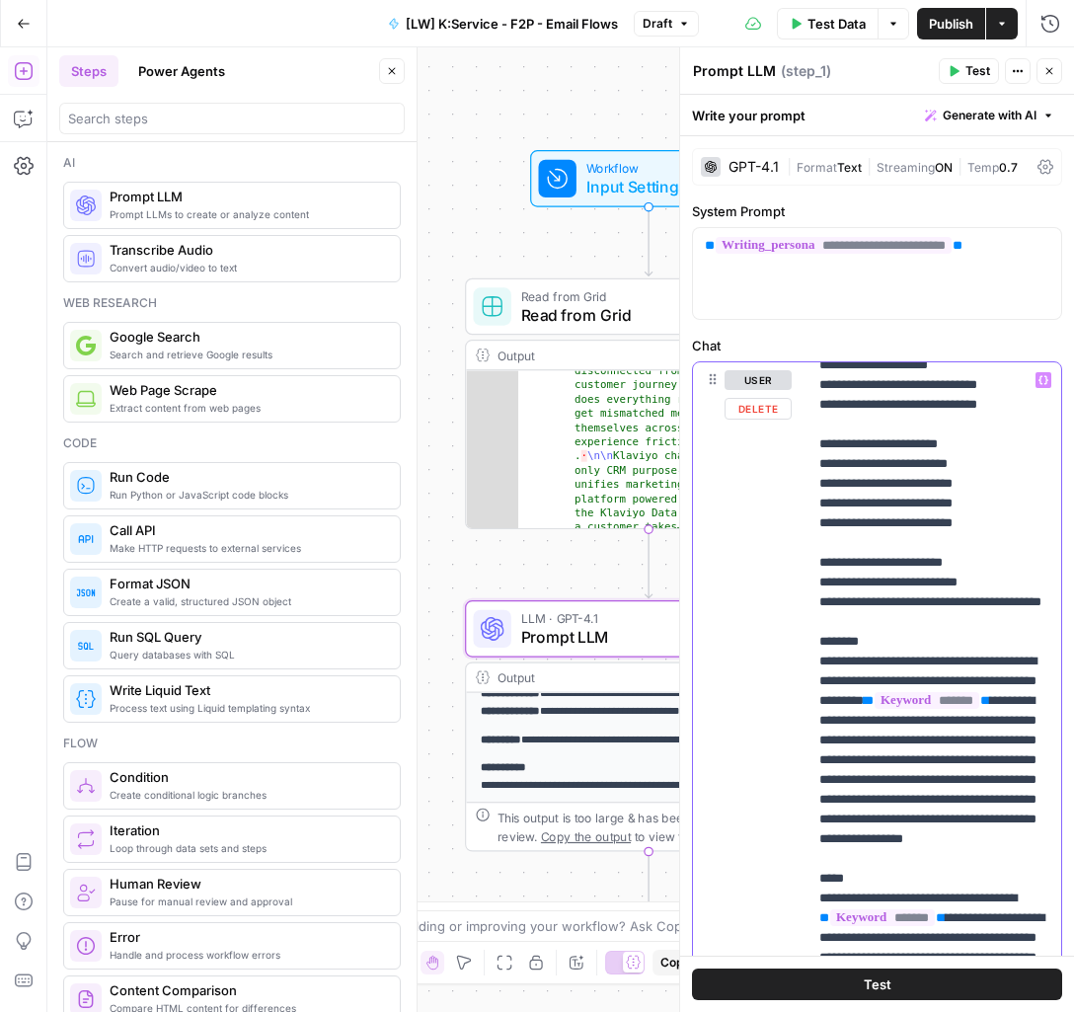
click at [821, 425] on p "**********" at bounding box center [934, 740] width 231 height 1441
copy p "**********"
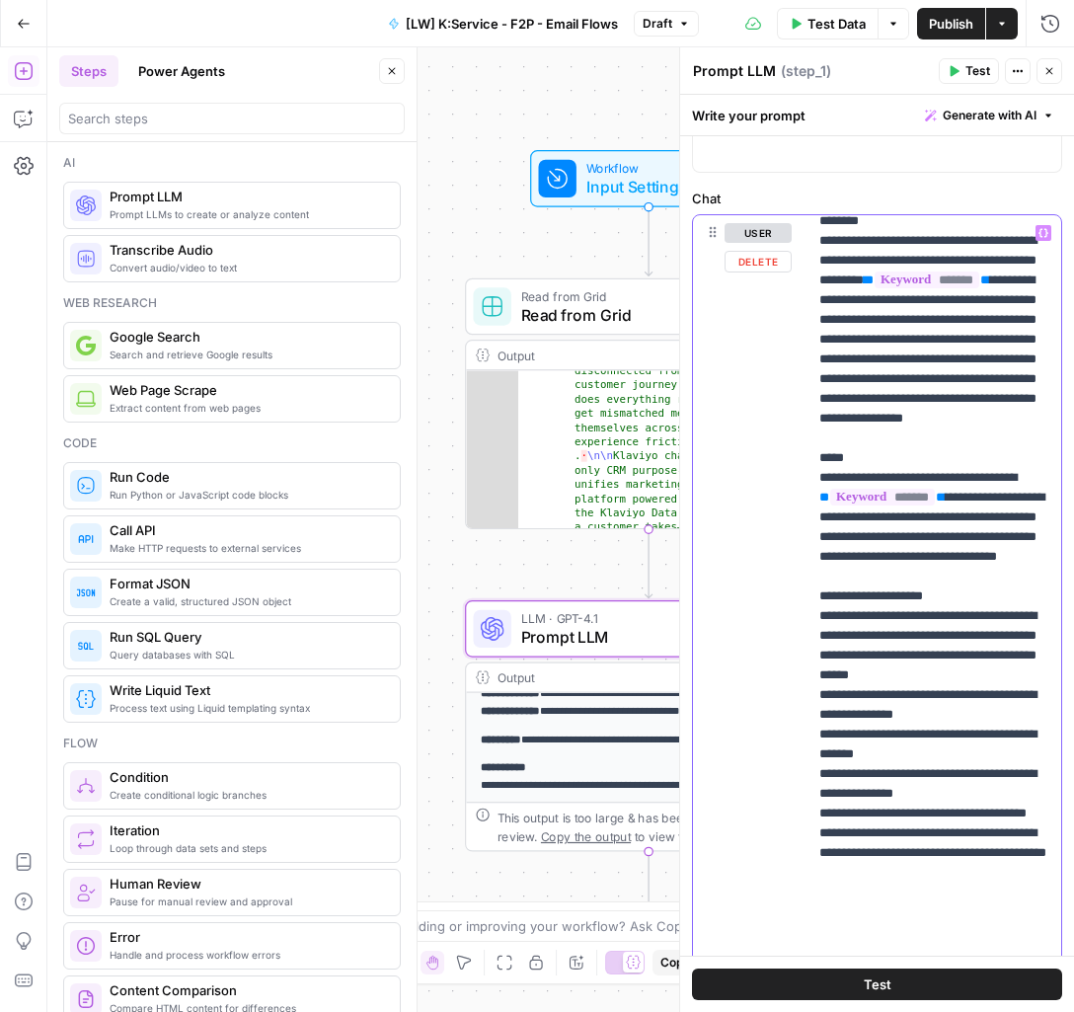
scroll to position [652, 0]
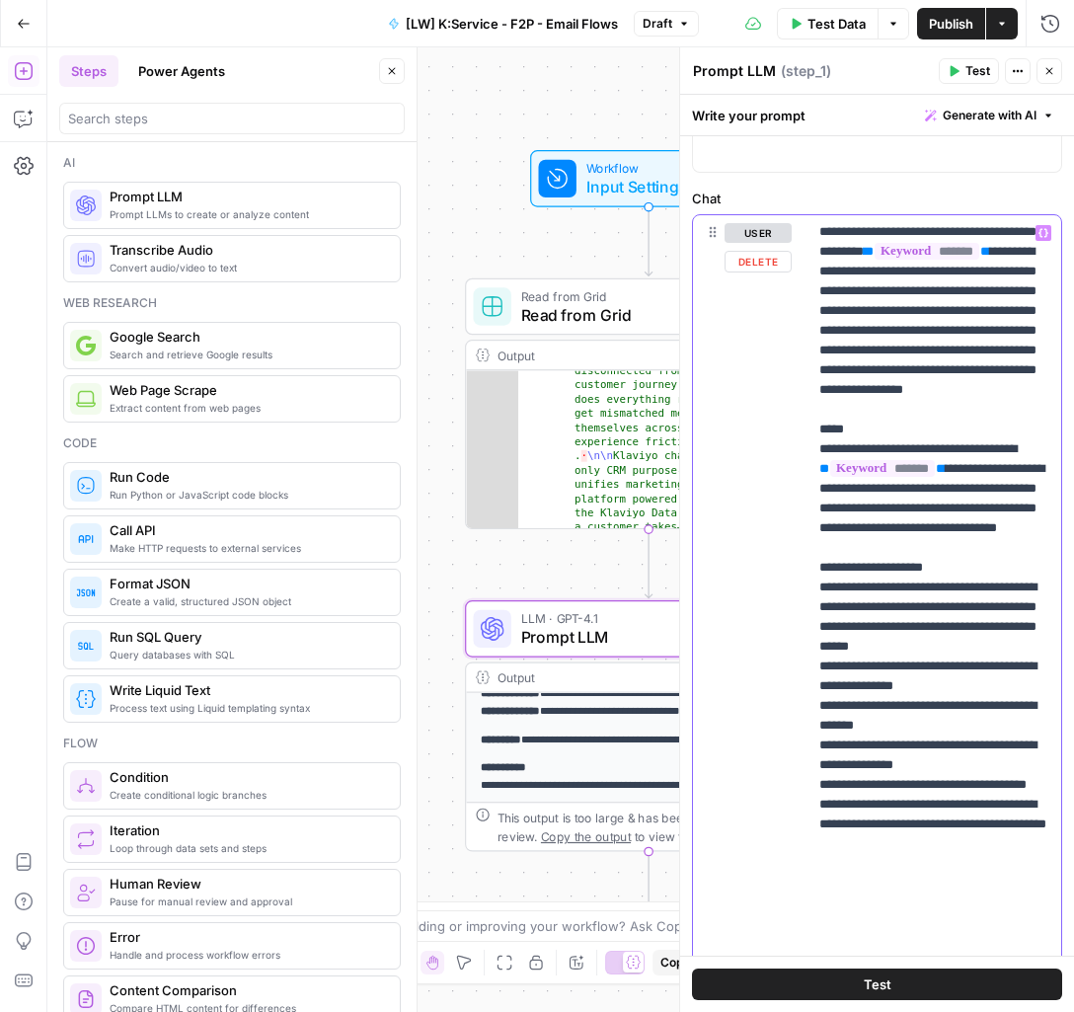
drag, startPoint x: 910, startPoint y: 941, endPoint x: 801, endPoint y: 706, distance: 258.8
click at [801, 706] on div "**********" at bounding box center [877, 640] width 368 height 851
copy p "**********"
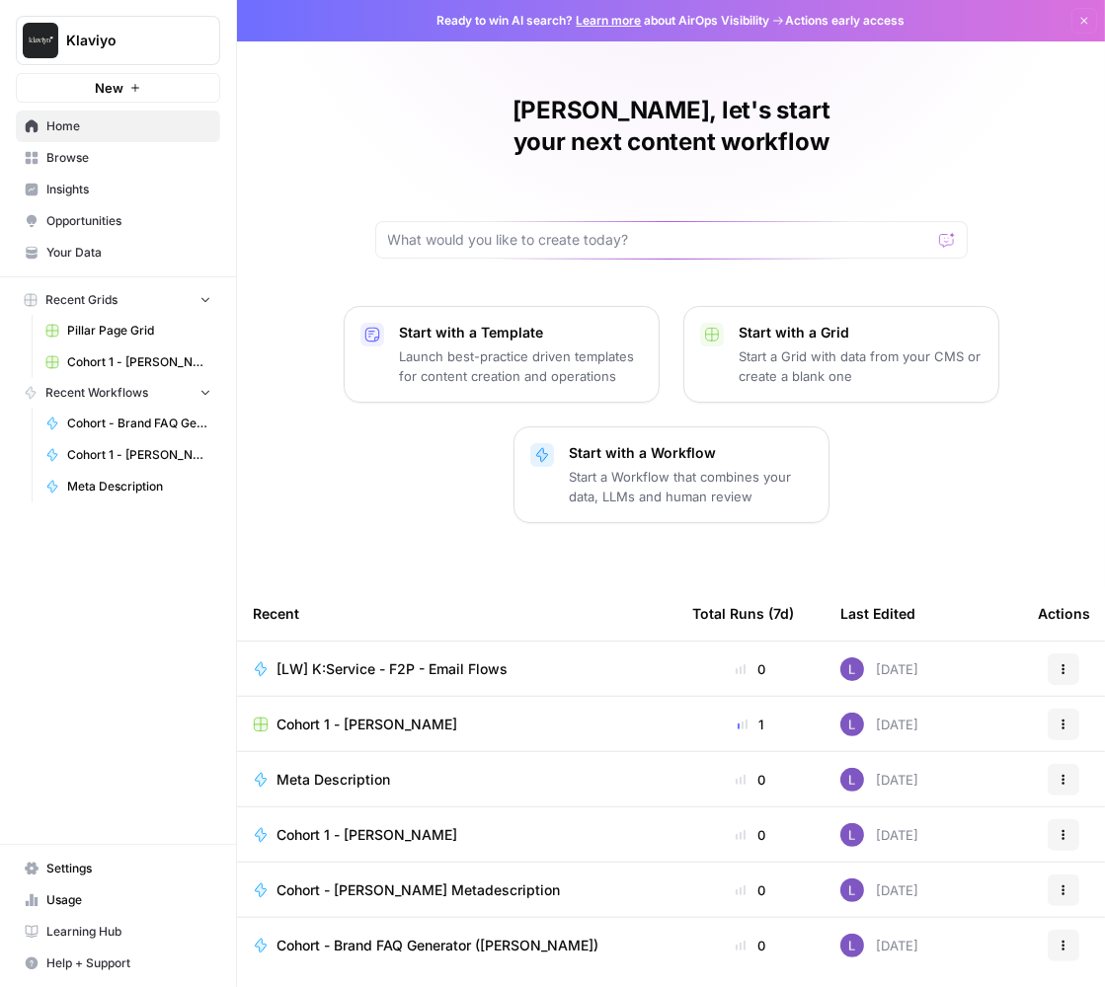
click at [119, 332] on span "Pillar Page Grid" at bounding box center [139, 331] width 144 height 18
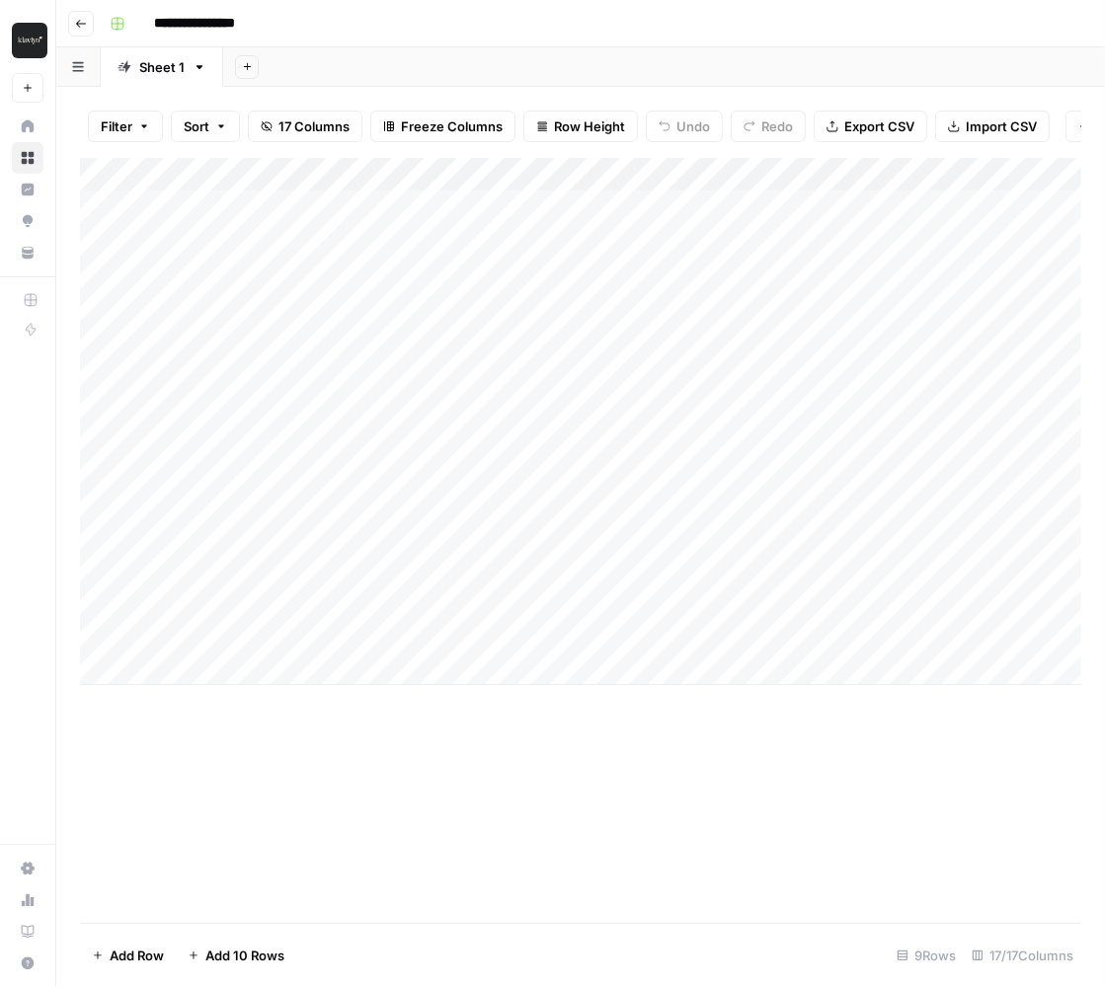
click at [85, 21] on icon "button" at bounding box center [81, 24] width 12 height 12
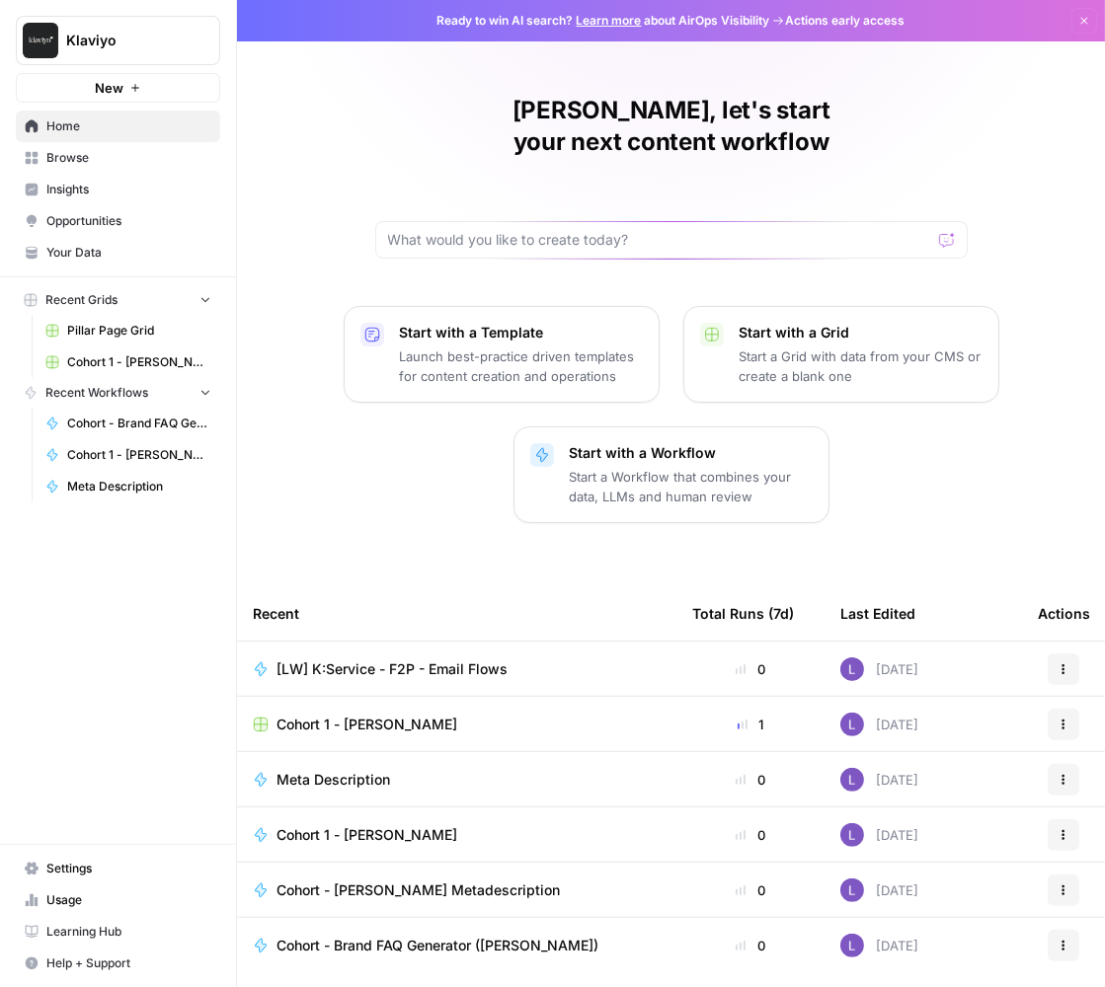
click at [124, 356] on span "Cohort 1 - [PERSON_NAME]" at bounding box center [139, 362] width 144 height 18
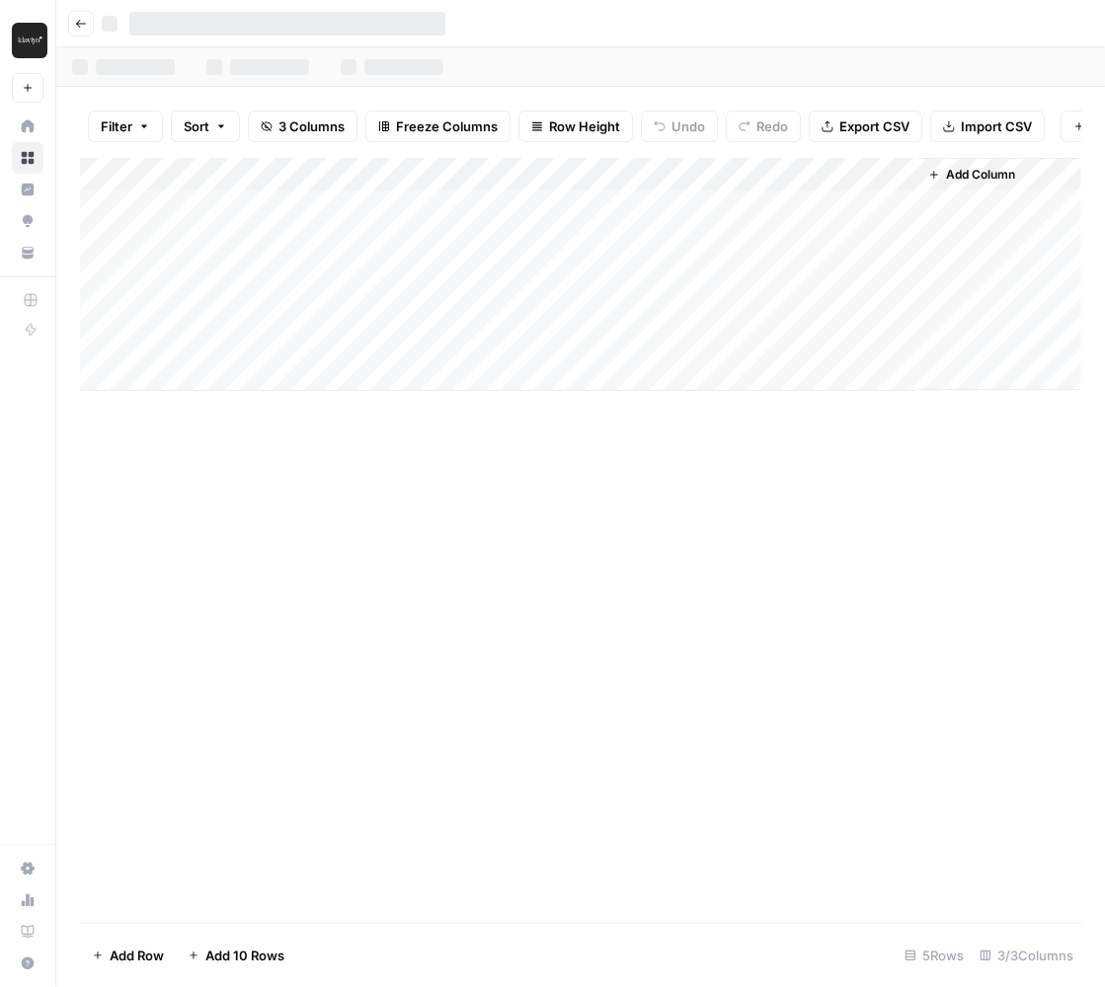
click at [81, 20] on icon "button" at bounding box center [81, 24] width 12 height 12
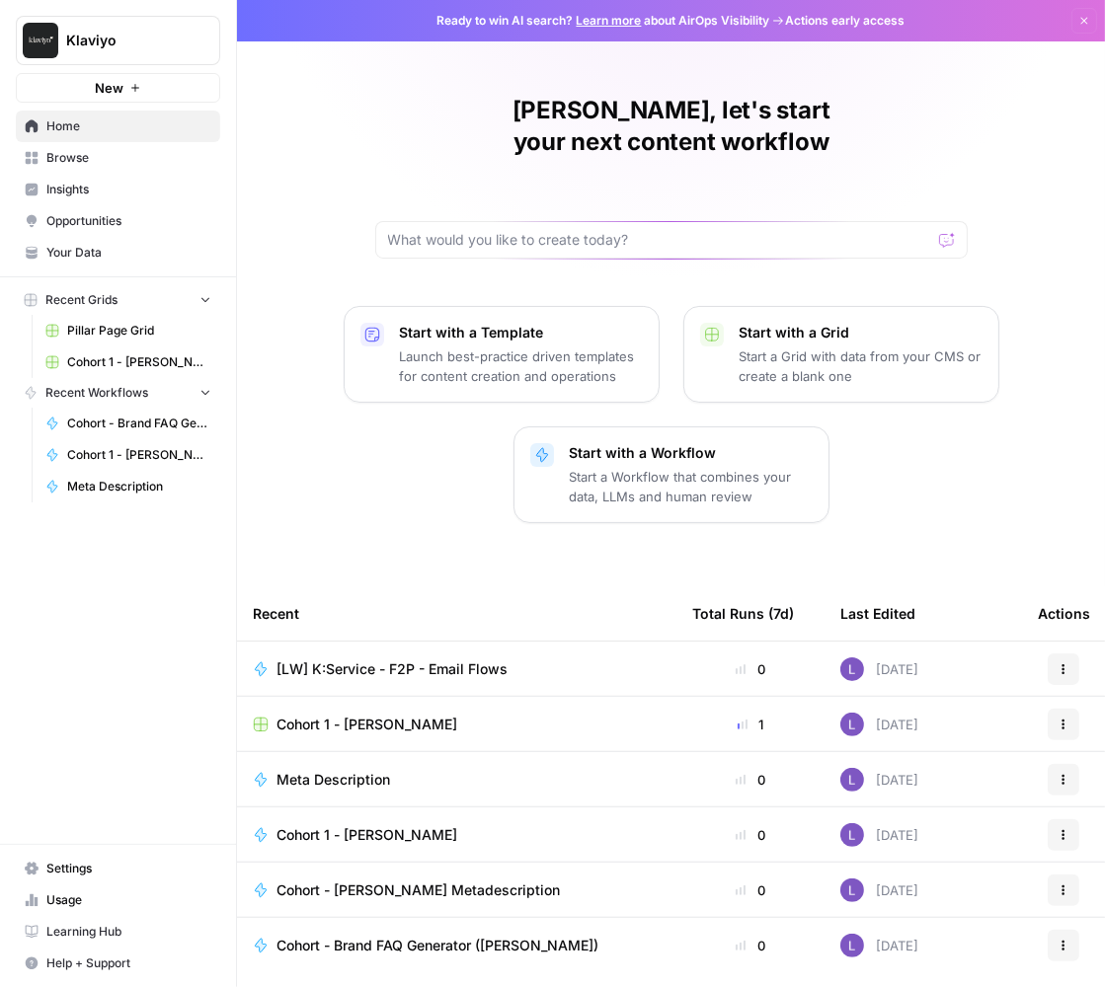
click at [124, 241] on link "Your Data" at bounding box center [118, 253] width 204 height 32
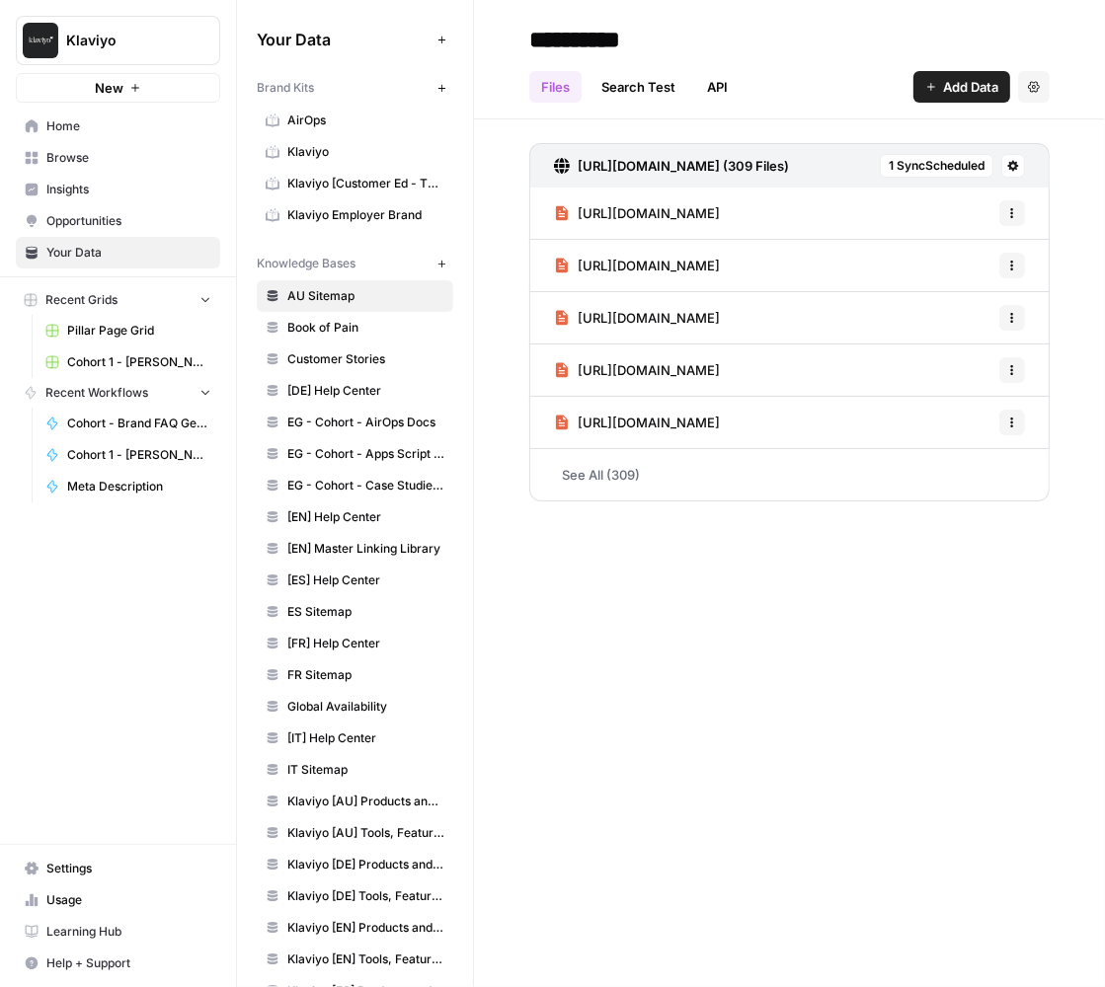
click at [136, 332] on span "Pillar Page Grid" at bounding box center [139, 331] width 144 height 18
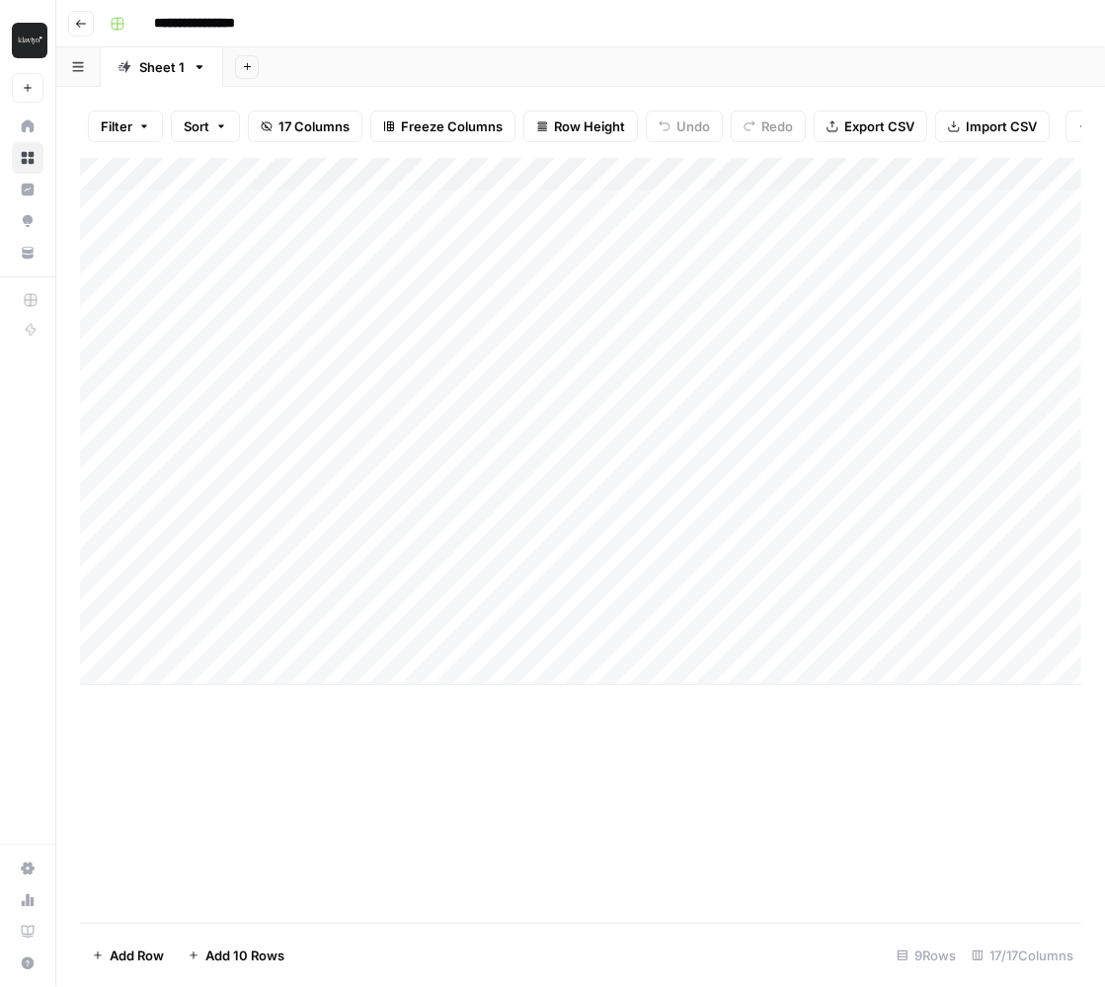
click at [79, 23] on icon "button" at bounding box center [81, 24] width 10 height 8
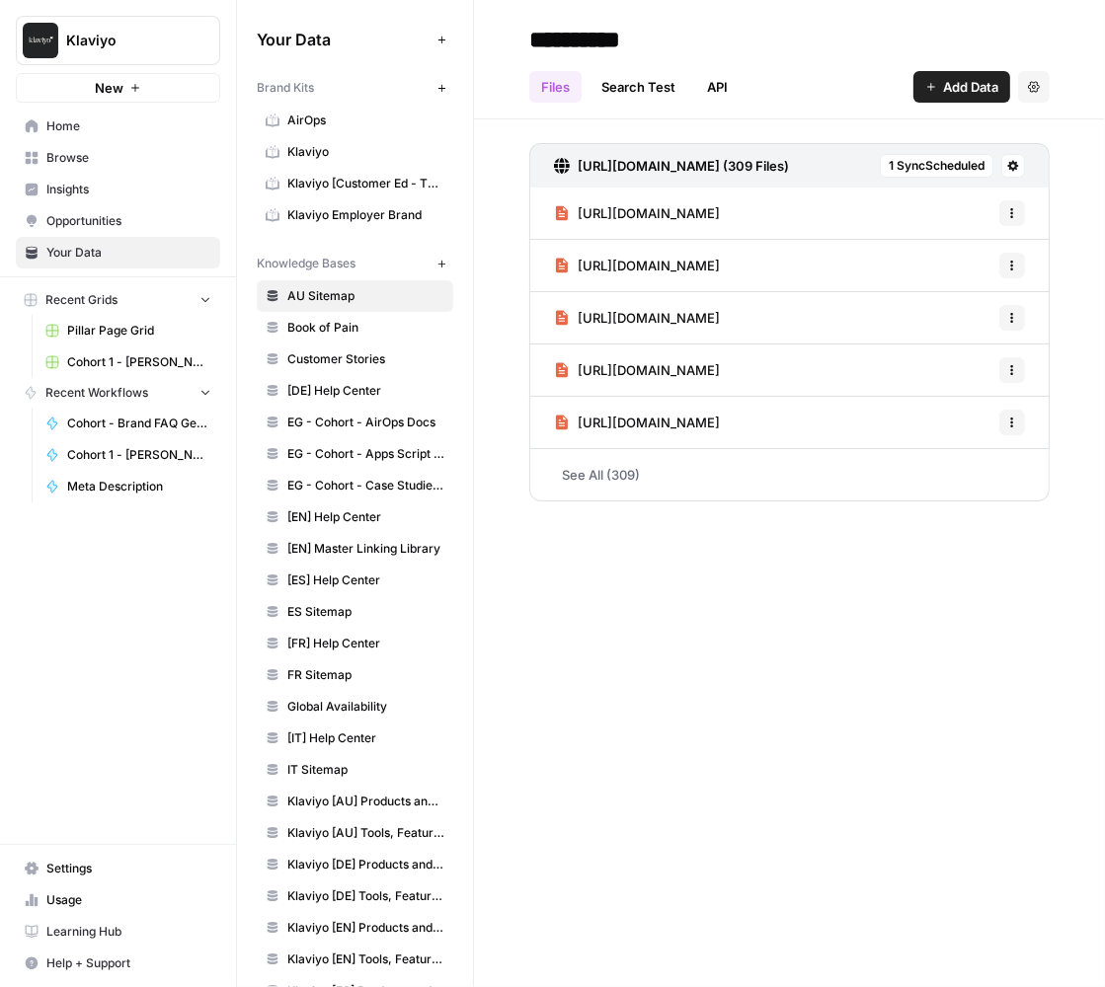
click at [83, 166] on span "Browse" at bounding box center [128, 158] width 165 height 18
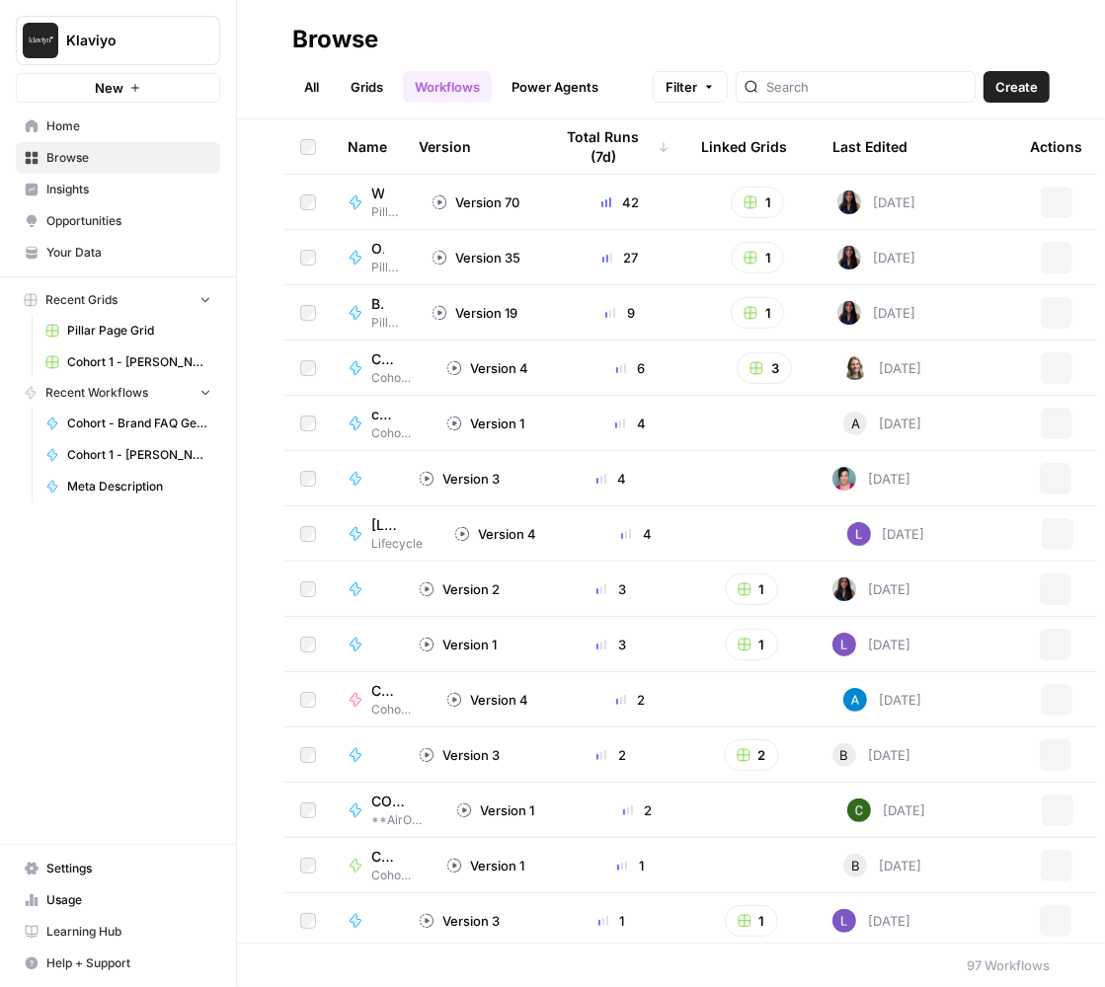
click at [379, 85] on link "Grids" at bounding box center [367, 87] width 56 height 32
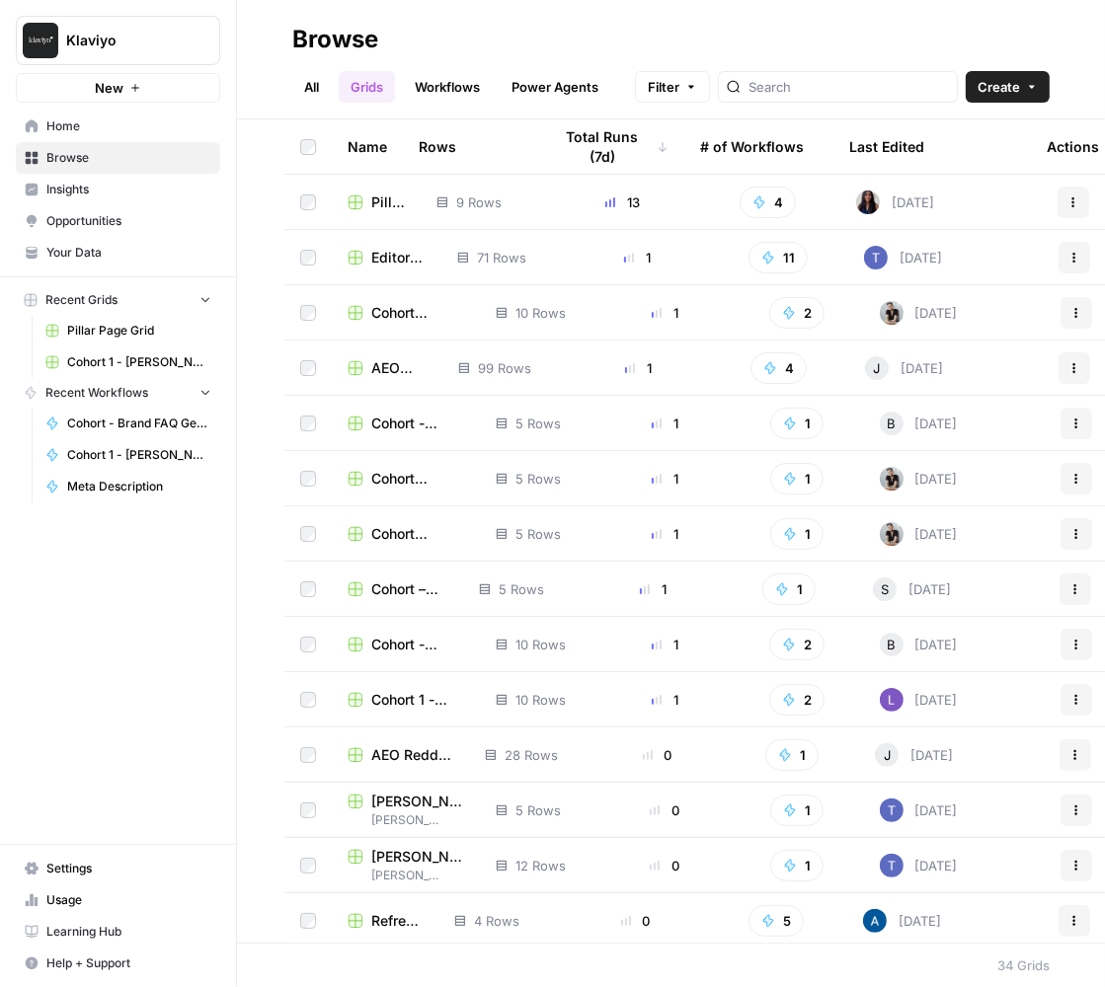
drag, startPoint x: 404, startPoint y: 145, endPoint x: 473, endPoint y: 134, distance: 69.9
click at [473, 135] on th "Rows" at bounding box center [469, 146] width 133 height 54
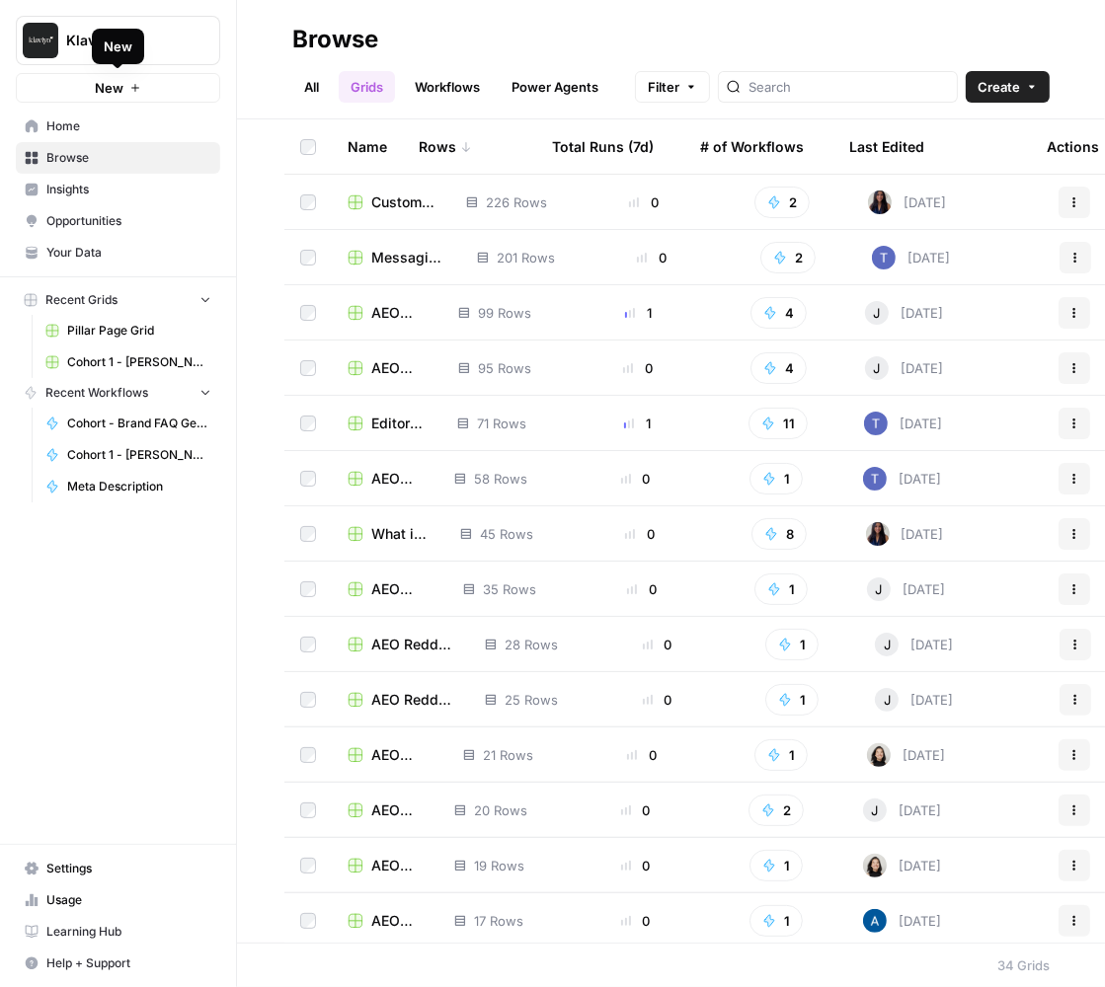
click at [127, 91] on button "New" at bounding box center [118, 88] width 204 height 30
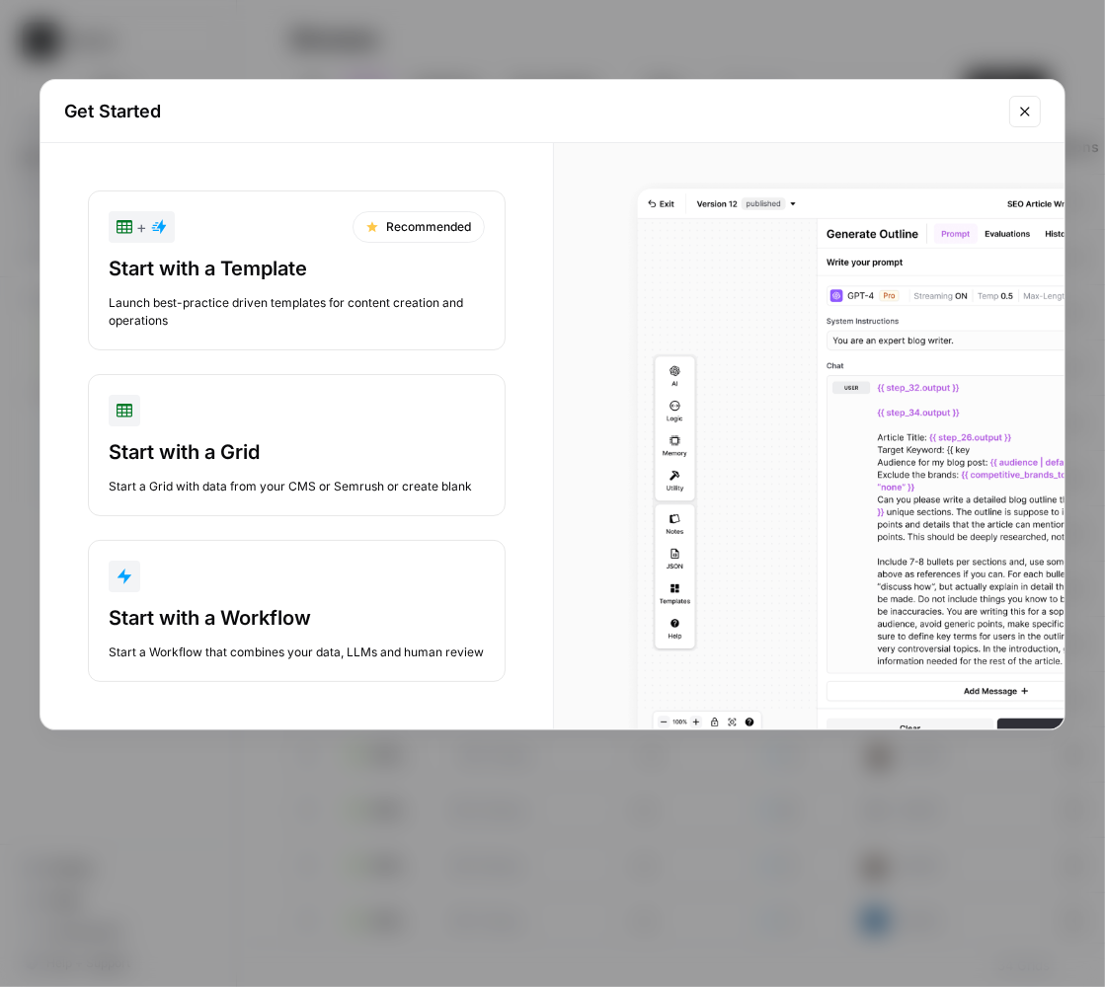
click at [373, 605] on div "Start with a Workflow" at bounding box center [297, 618] width 376 height 28
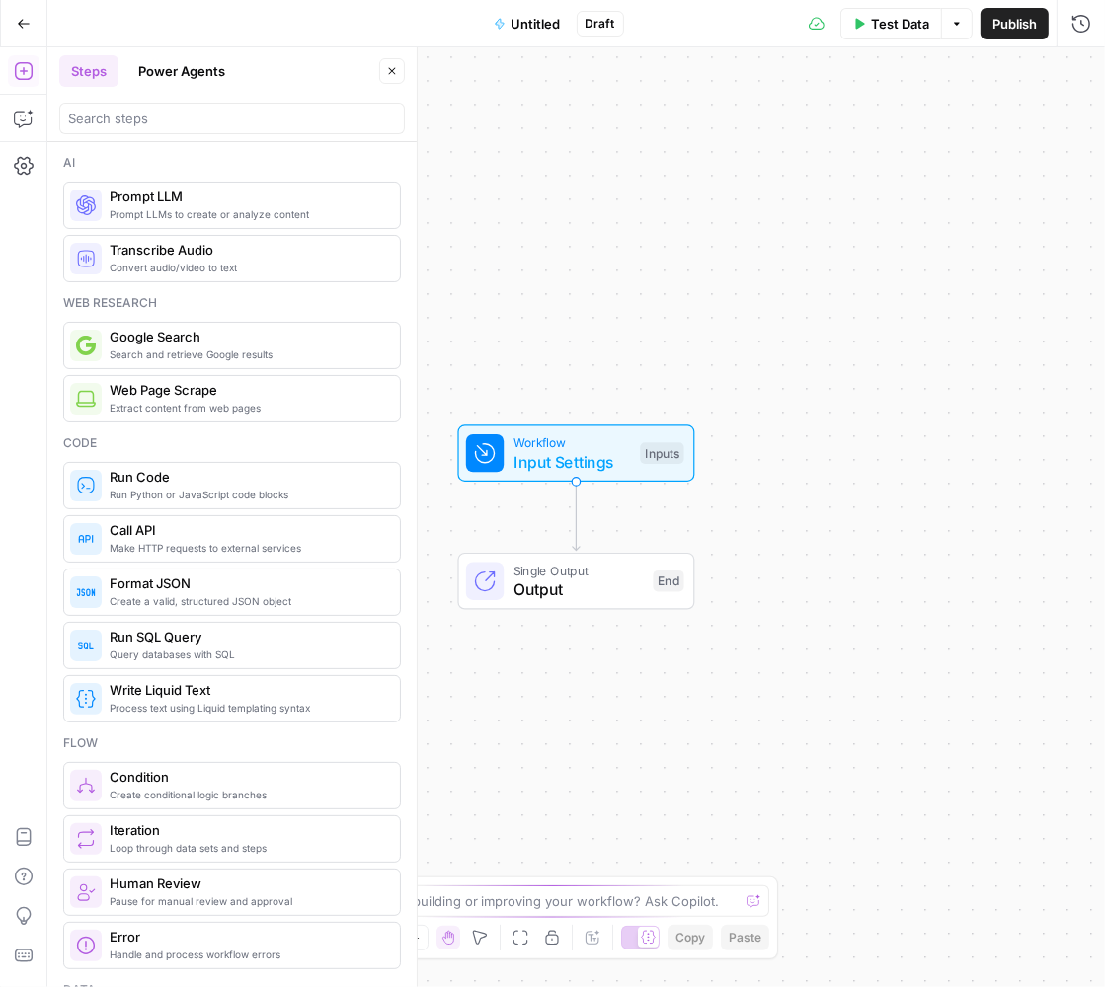
click at [530, 18] on span "Untitled" at bounding box center [535, 24] width 49 height 20
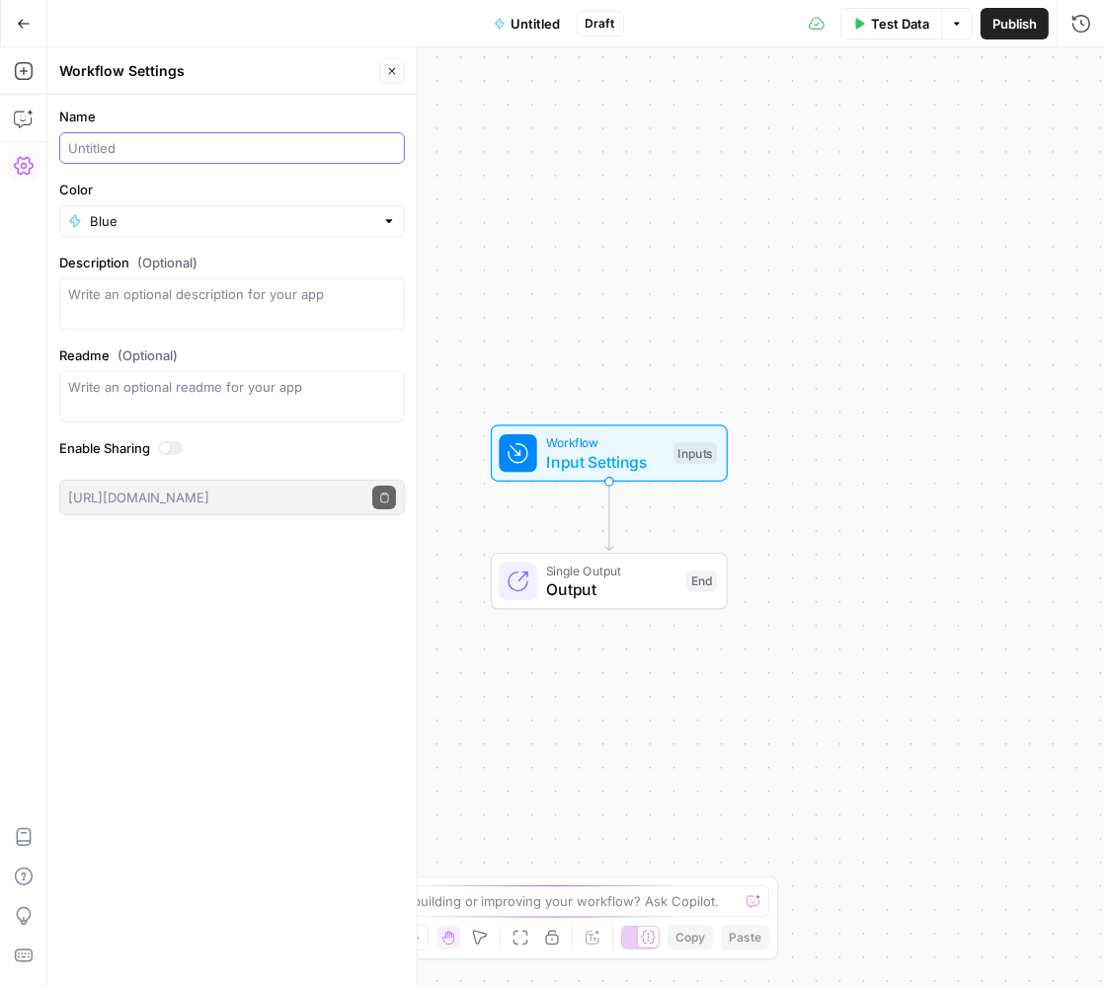
click at [133, 154] on input "Name" at bounding box center [232, 148] width 328 height 20
type input "[LS] MailChimp - Email Flows"
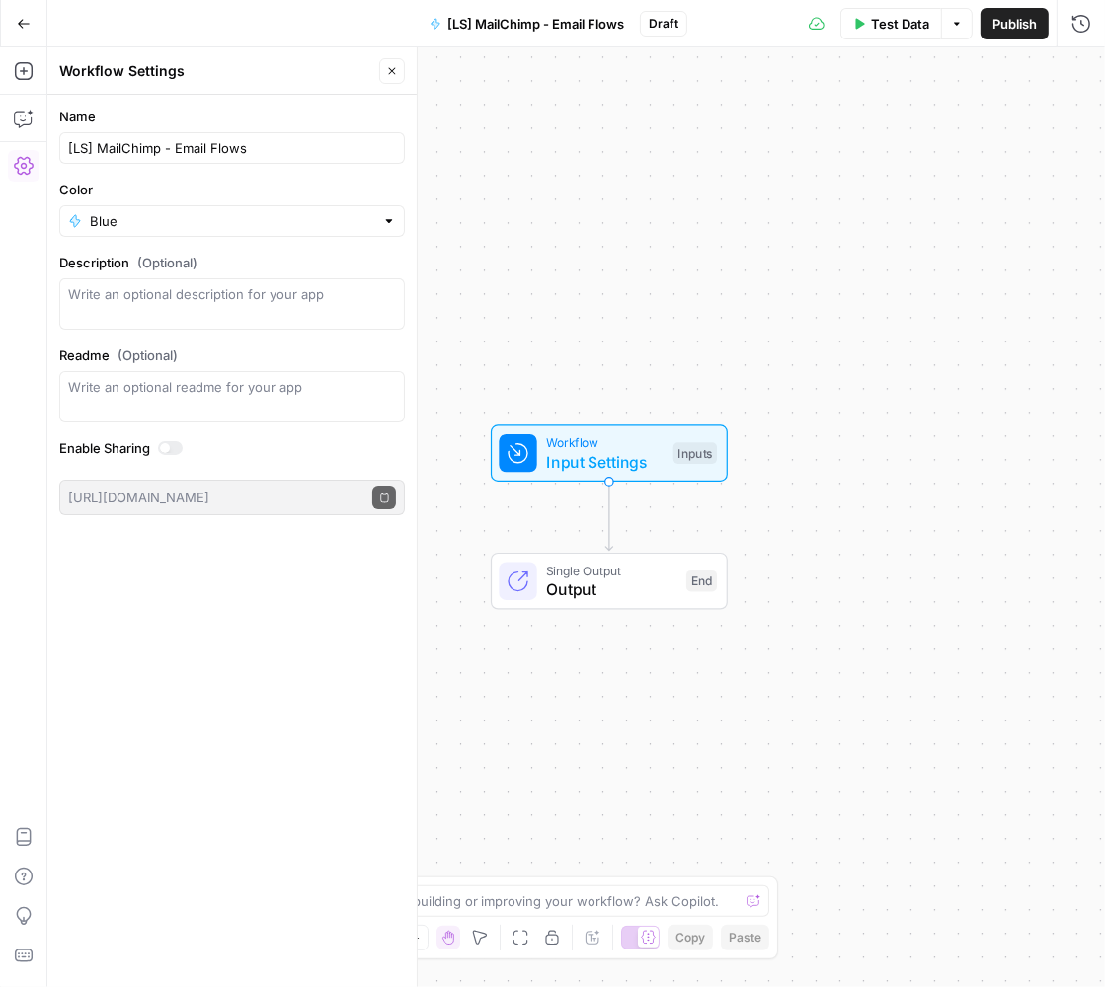
click at [491, 300] on div "Workflow Input Settings Inputs Single Output Output End" at bounding box center [575, 517] width 1057 height 940
click at [636, 450] on span "Input Settings" at bounding box center [604, 462] width 117 height 24
click at [800, 126] on button "Add Field" at bounding box center [890, 134] width 329 height 32
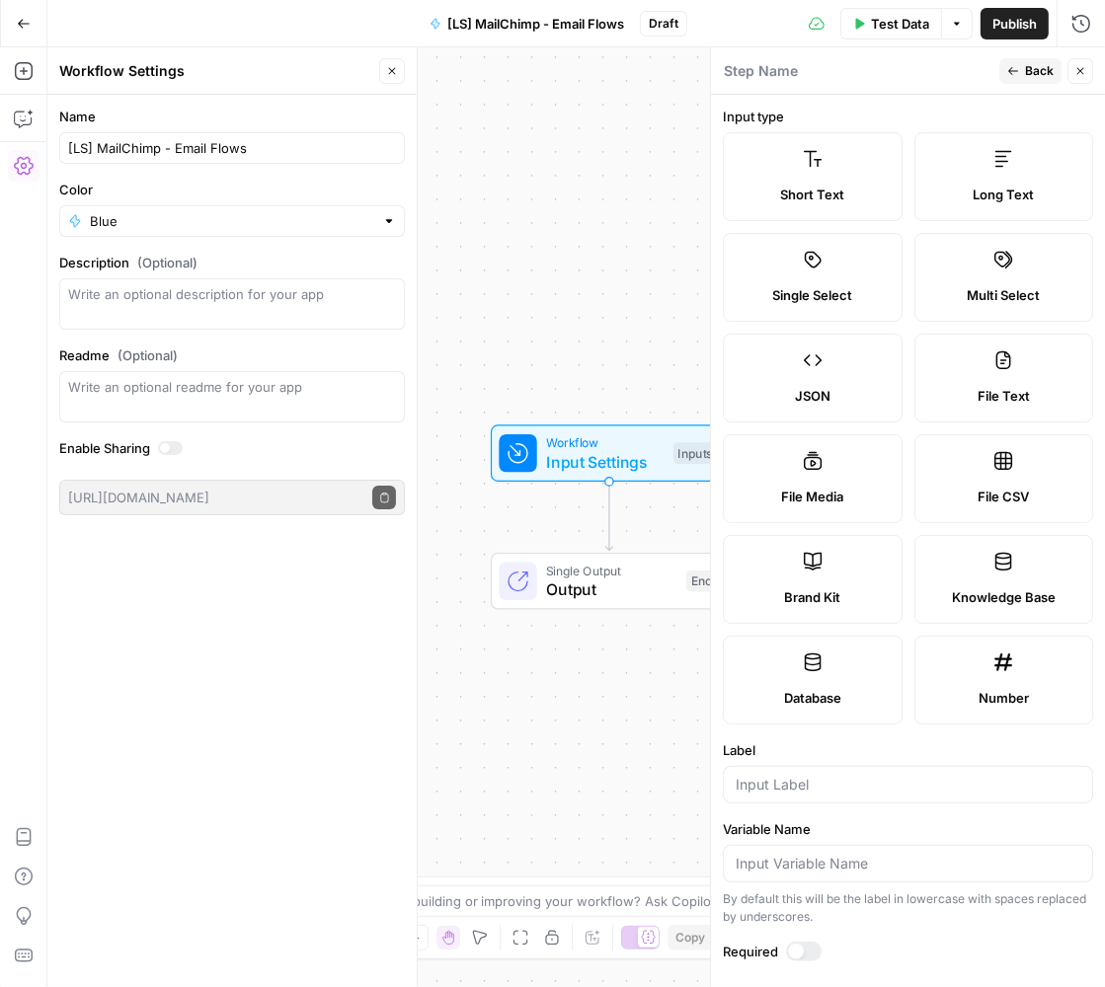
click at [823, 582] on label "Brand Kit" at bounding box center [813, 579] width 180 height 89
type input "Brand Kit"
type input "brand_kit"
click at [1025, 66] on span "Back" at bounding box center [1039, 71] width 29 height 18
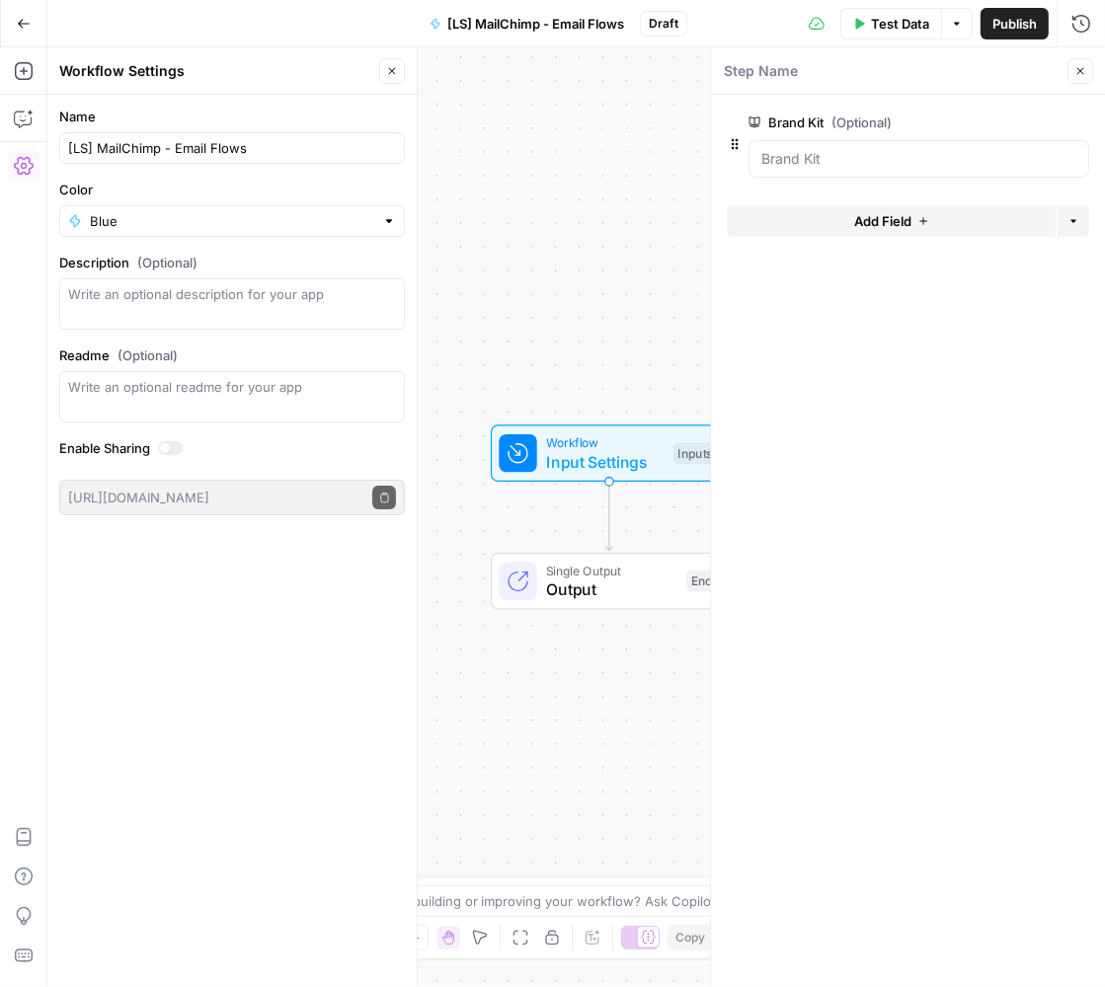
click at [823, 228] on button "Add Field" at bounding box center [890, 221] width 329 height 32
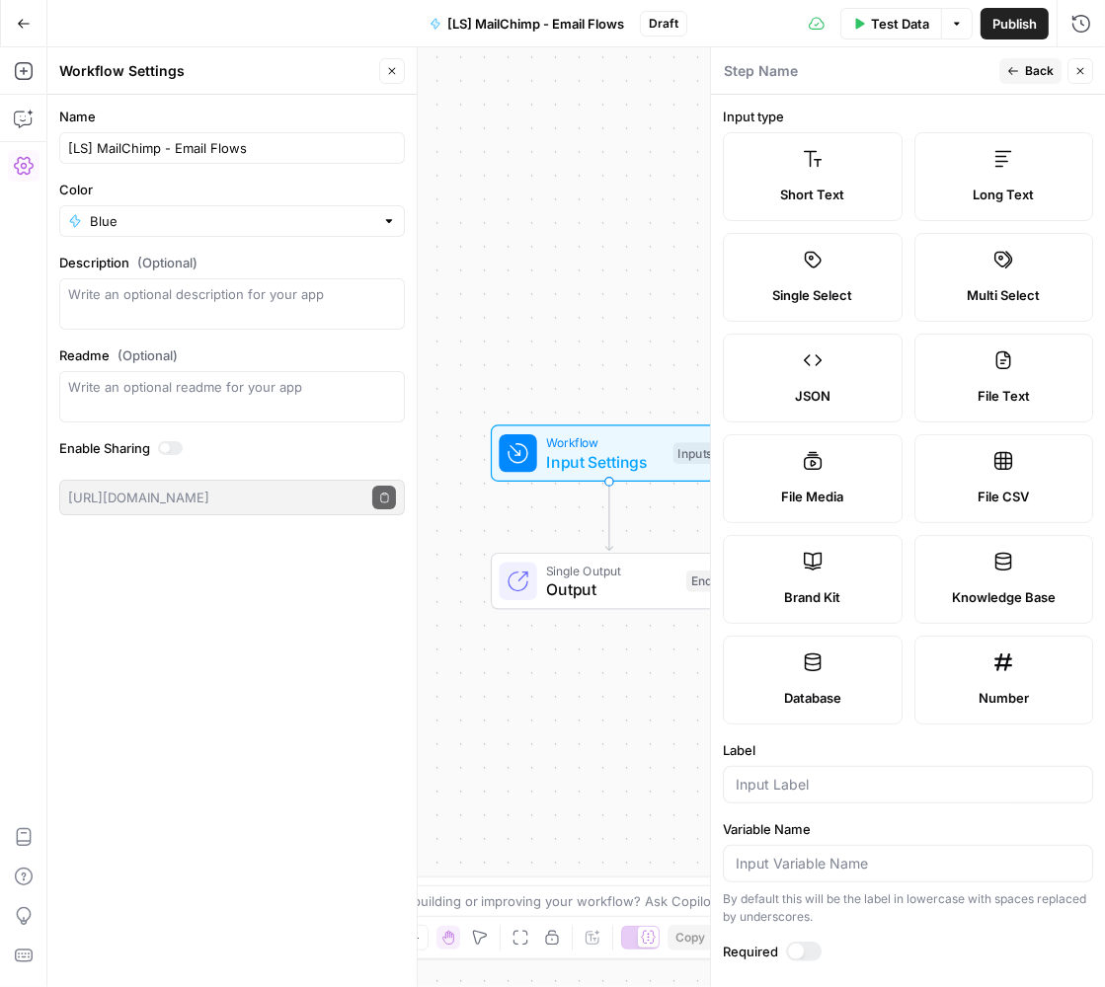
click at [849, 192] on div "Short Text" at bounding box center [812, 195] width 146 height 20
click at [830, 775] on input "Label" at bounding box center [907, 785] width 344 height 20
type input "Keyword"
click at [1016, 67] on icon "button" at bounding box center [1013, 71] width 12 height 12
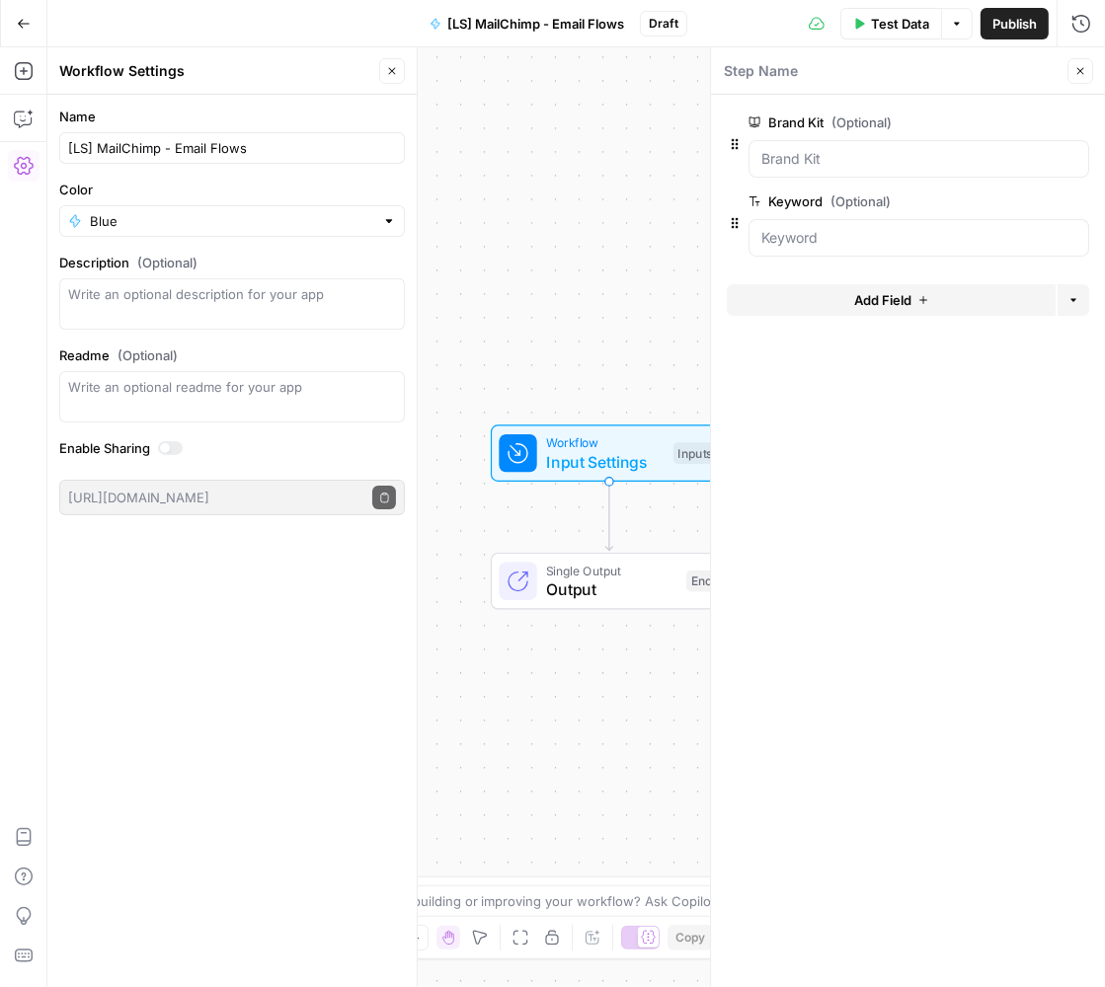
click at [843, 127] on span "(Optional)" at bounding box center [861, 123] width 60 height 20
click at [843, 149] on Kit "Brand Kit (Optional)" at bounding box center [918, 159] width 315 height 20
click at [980, 123] on div "Brand Kit (Optional) edit field Delete group" at bounding box center [918, 123] width 341 height 24
click at [996, 123] on span "edit field" at bounding box center [1014, 122] width 43 height 16
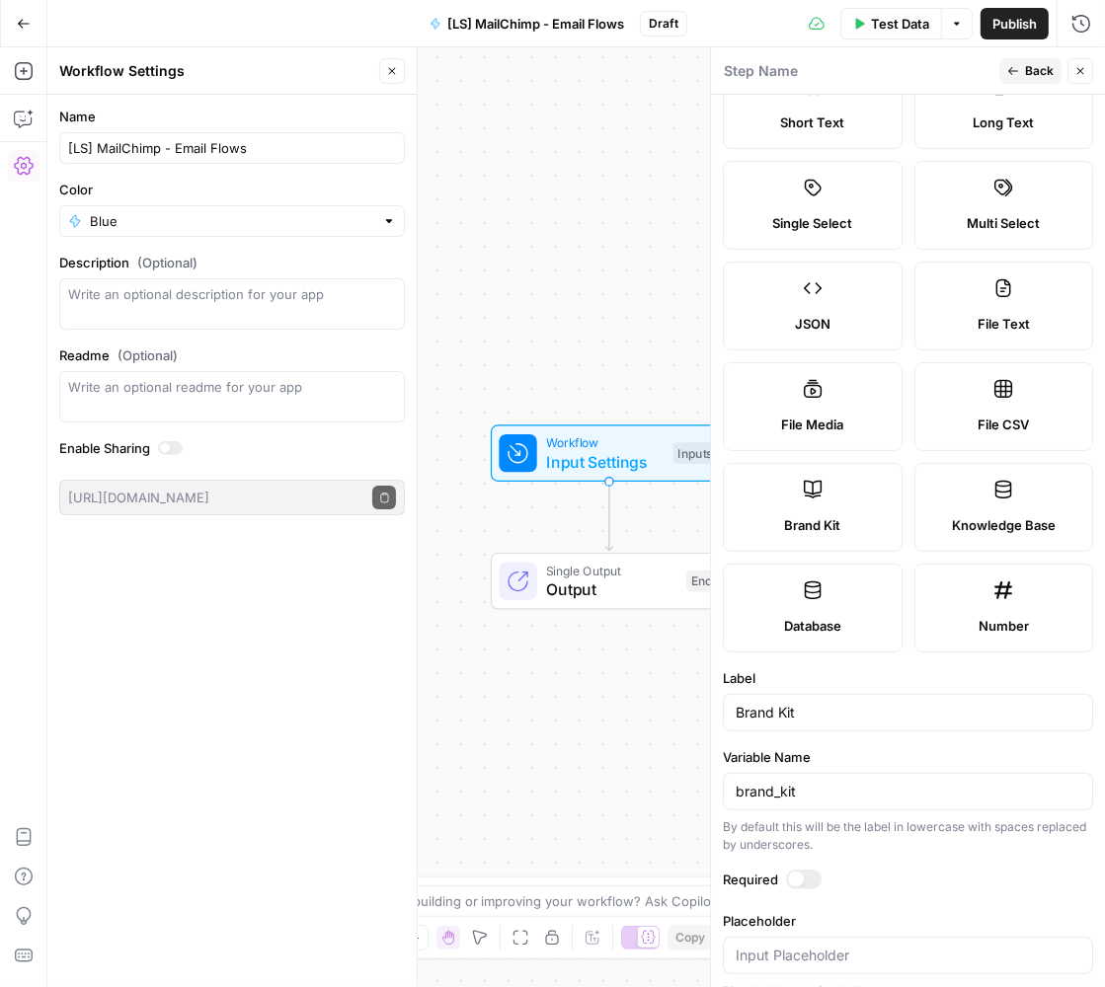
scroll to position [94, 0]
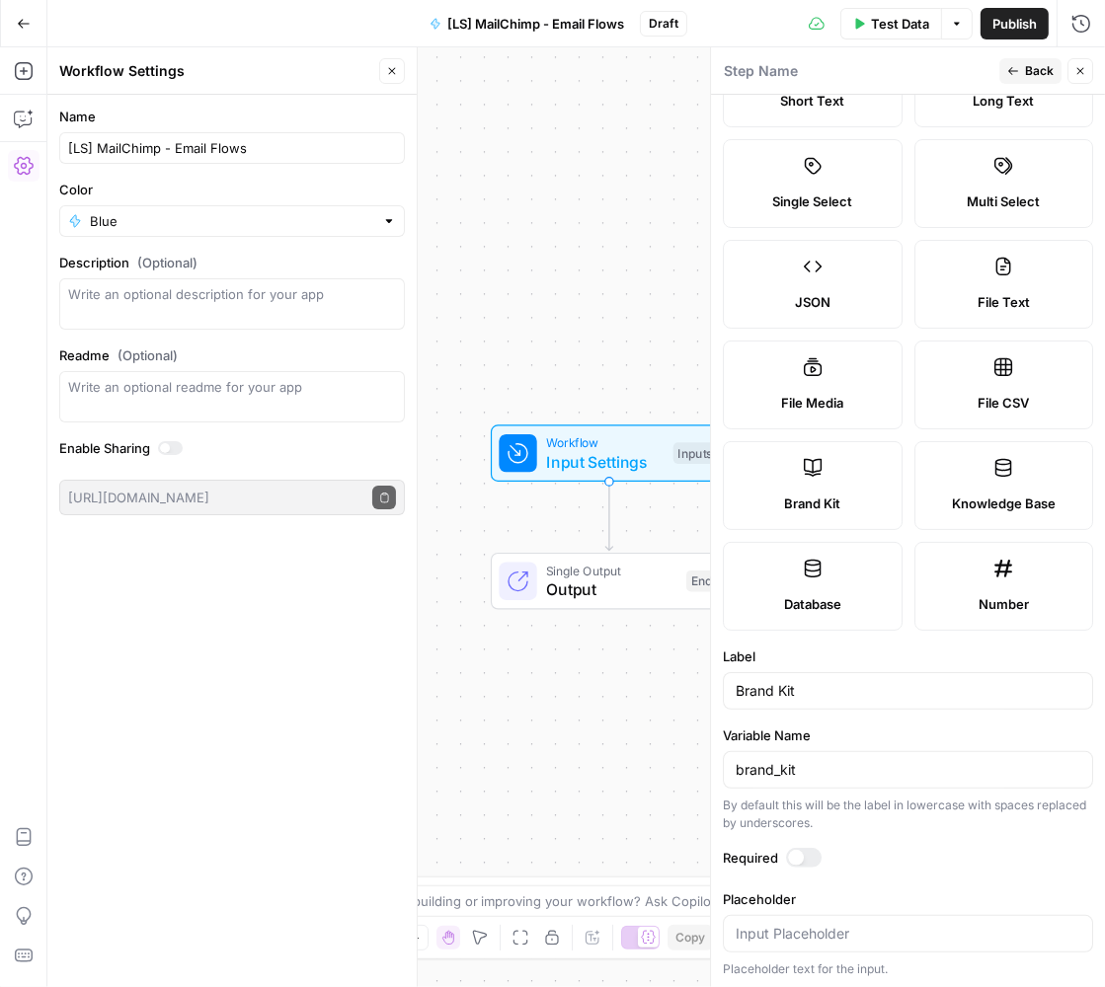
click at [797, 864] on div at bounding box center [804, 858] width 36 height 20
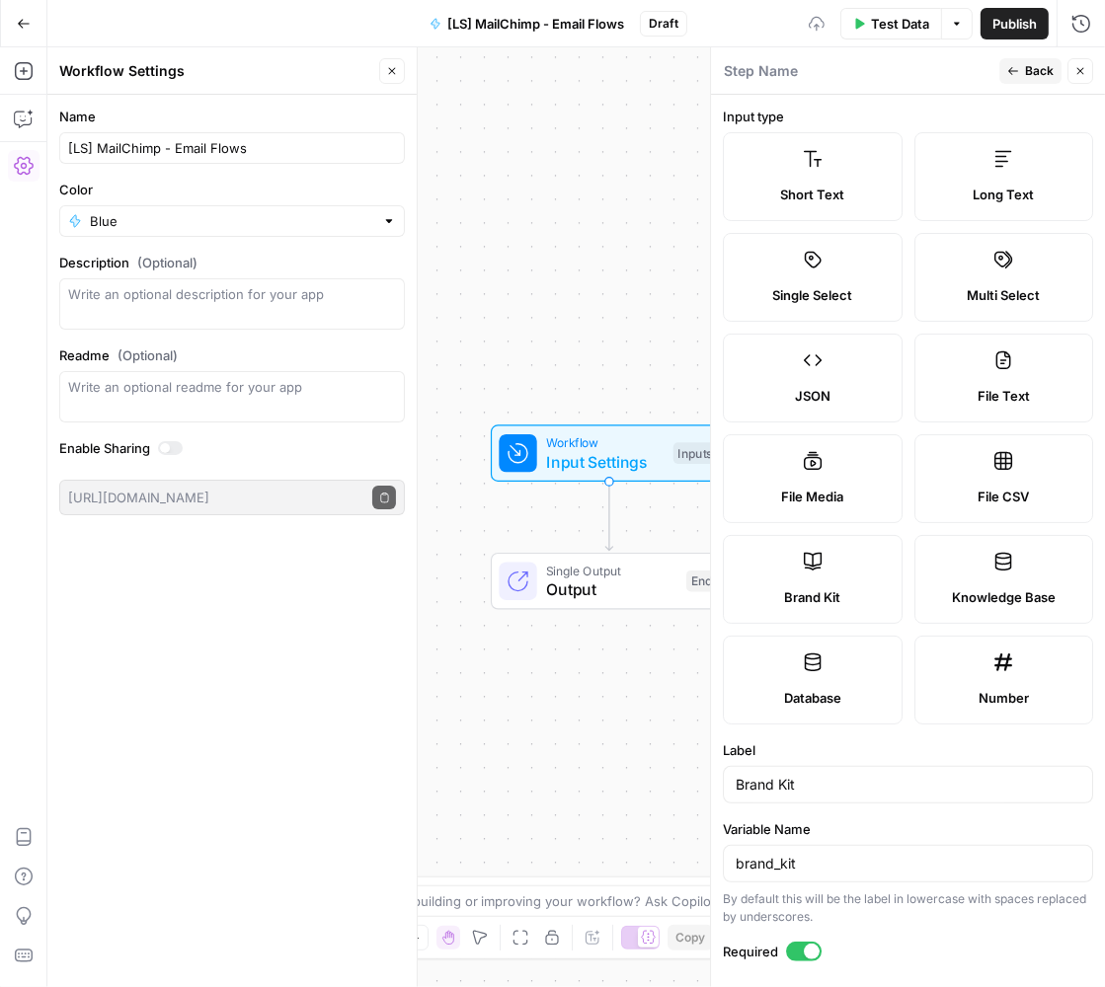
click at [1013, 75] on icon "button" at bounding box center [1013, 71] width 12 height 12
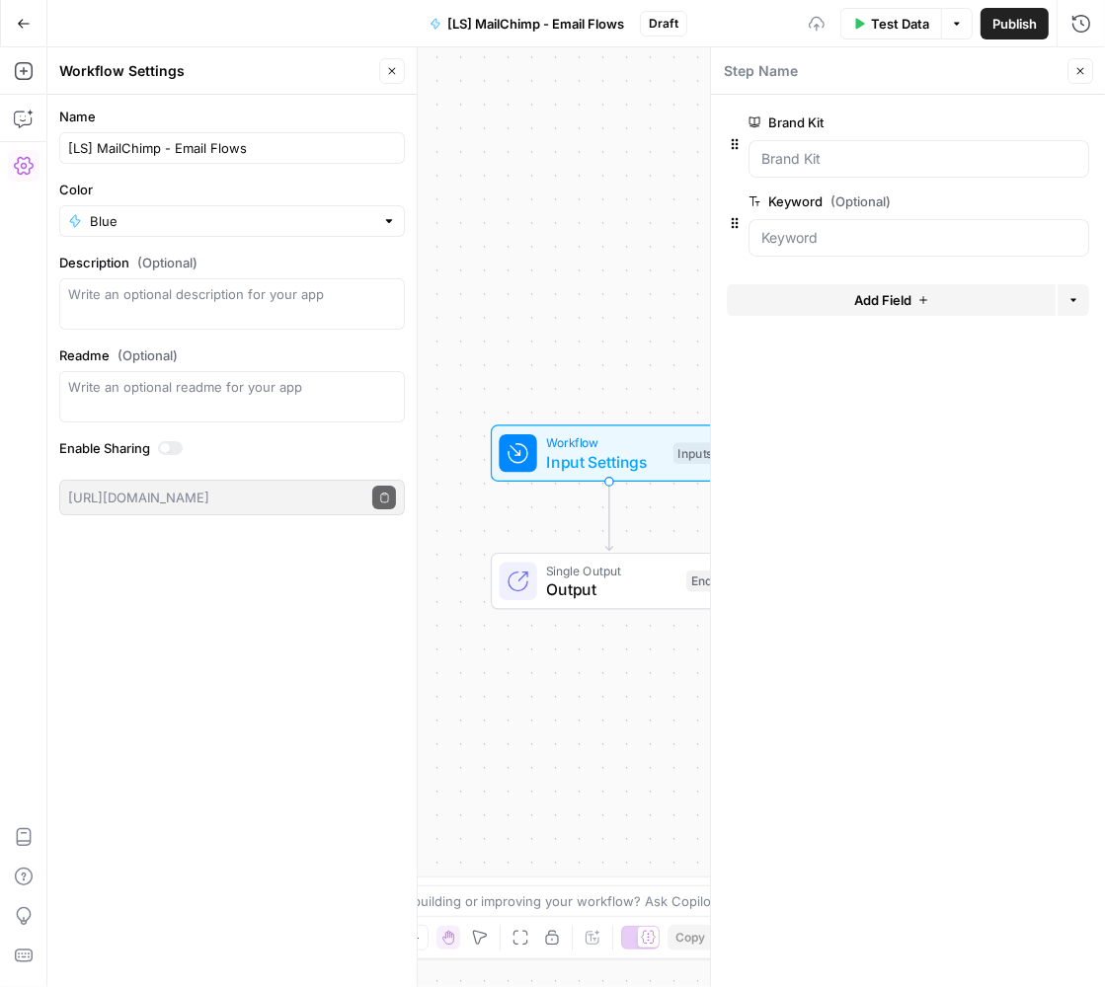
click at [835, 199] on span "(Optional)" at bounding box center [860, 201] width 60 height 20
click at [835, 228] on input "Keyword (Optional)" at bounding box center [918, 238] width 315 height 20
click at [1016, 202] on span "edit field" at bounding box center [1014, 201] width 43 height 16
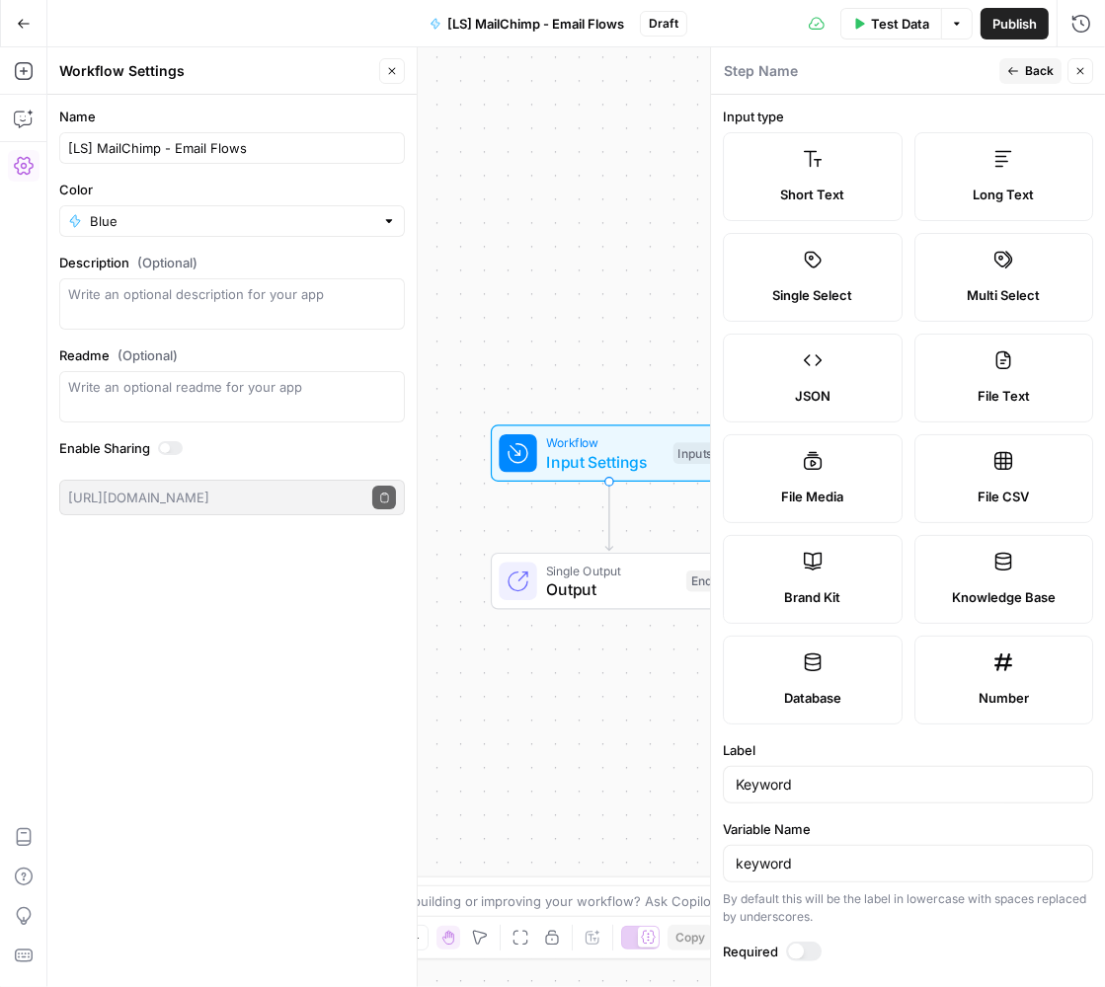
click at [801, 942] on div at bounding box center [804, 952] width 36 height 20
click at [1020, 80] on button "Back" at bounding box center [1030, 71] width 62 height 26
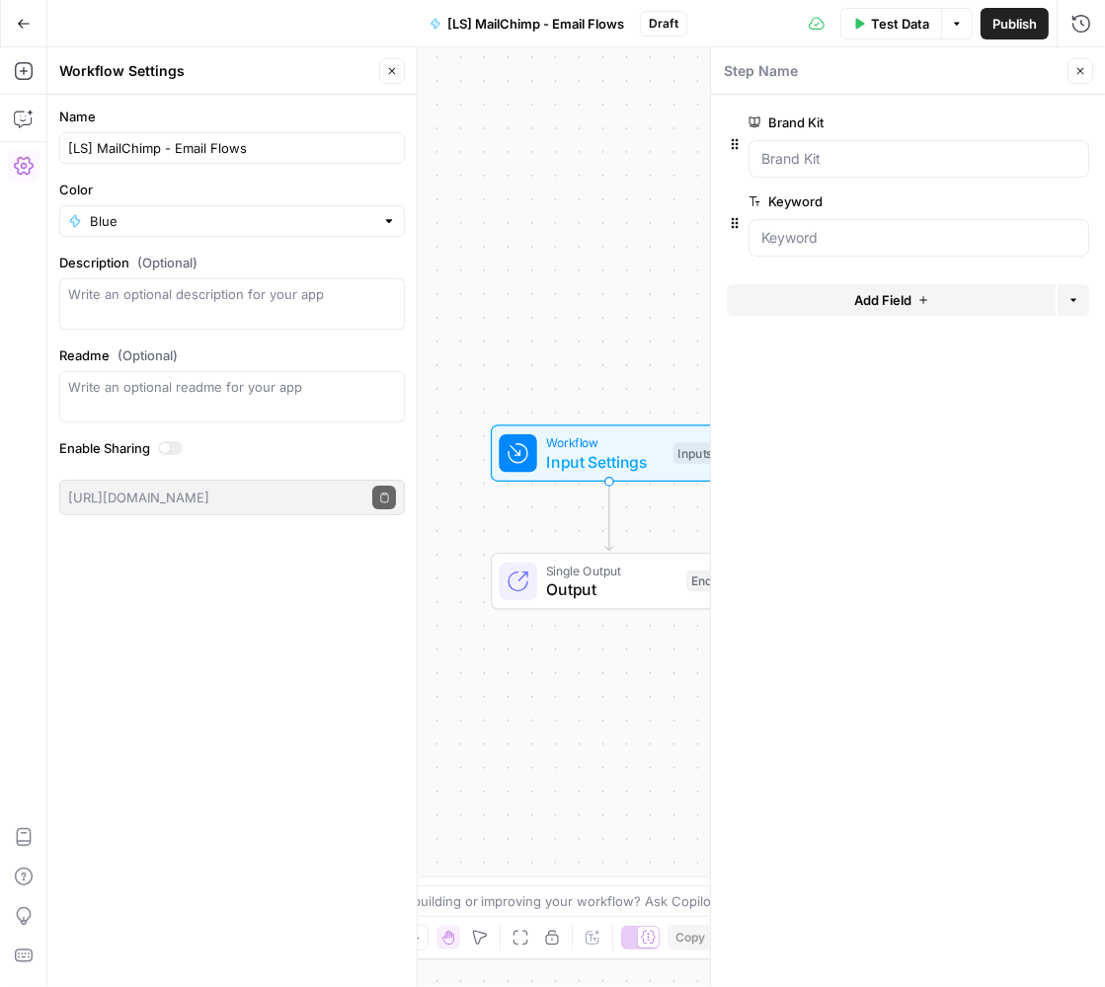
click at [656, 296] on div "Workflow Input Settings Inputs Single Output Output End" at bounding box center [575, 517] width 1057 height 940
click at [1072, 75] on button "Close" at bounding box center [1080, 71] width 26 height 26
click at [388, 65] on icon "button" at bounding box center [392, 71] width 12 height 12
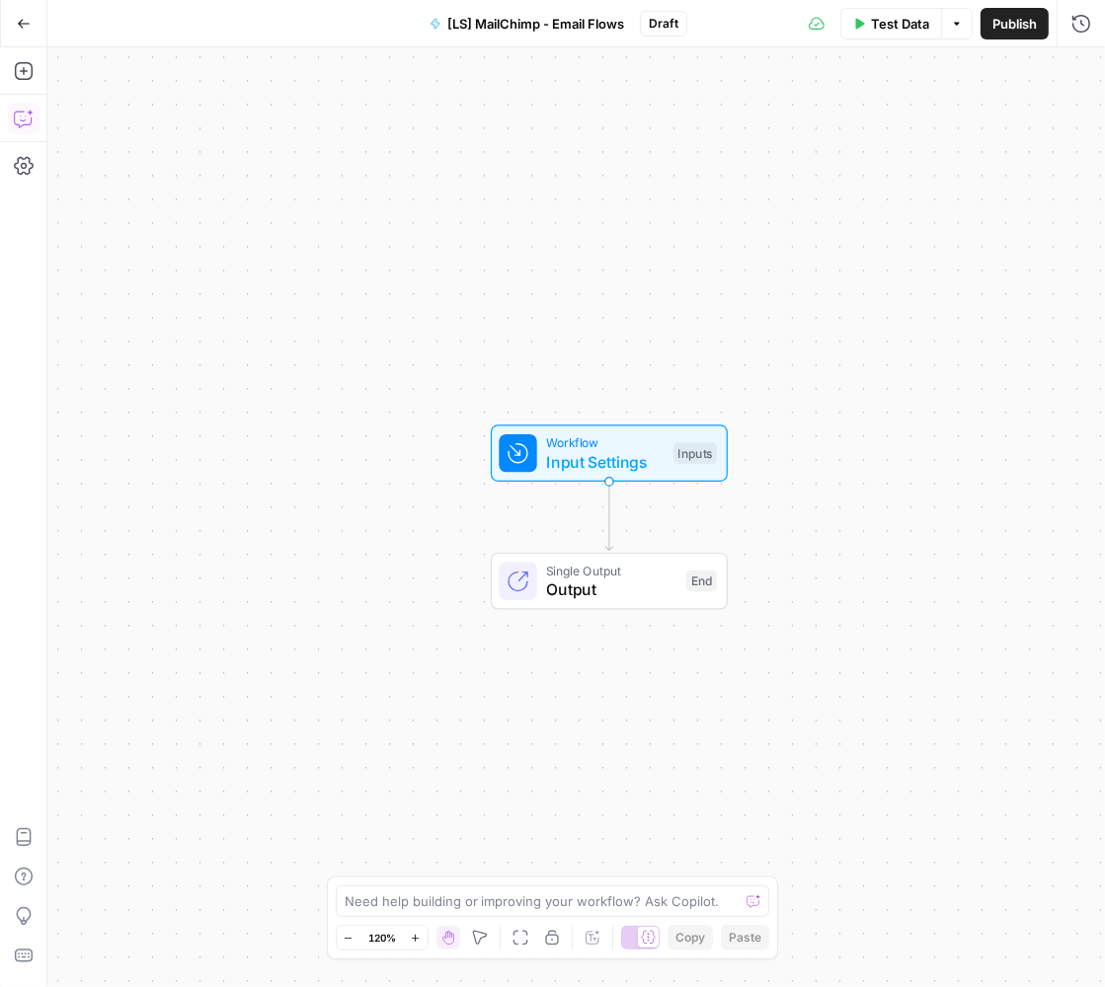
click at [28, 126] on icon "button" at bounding box center [24, 119] width 20 height 20
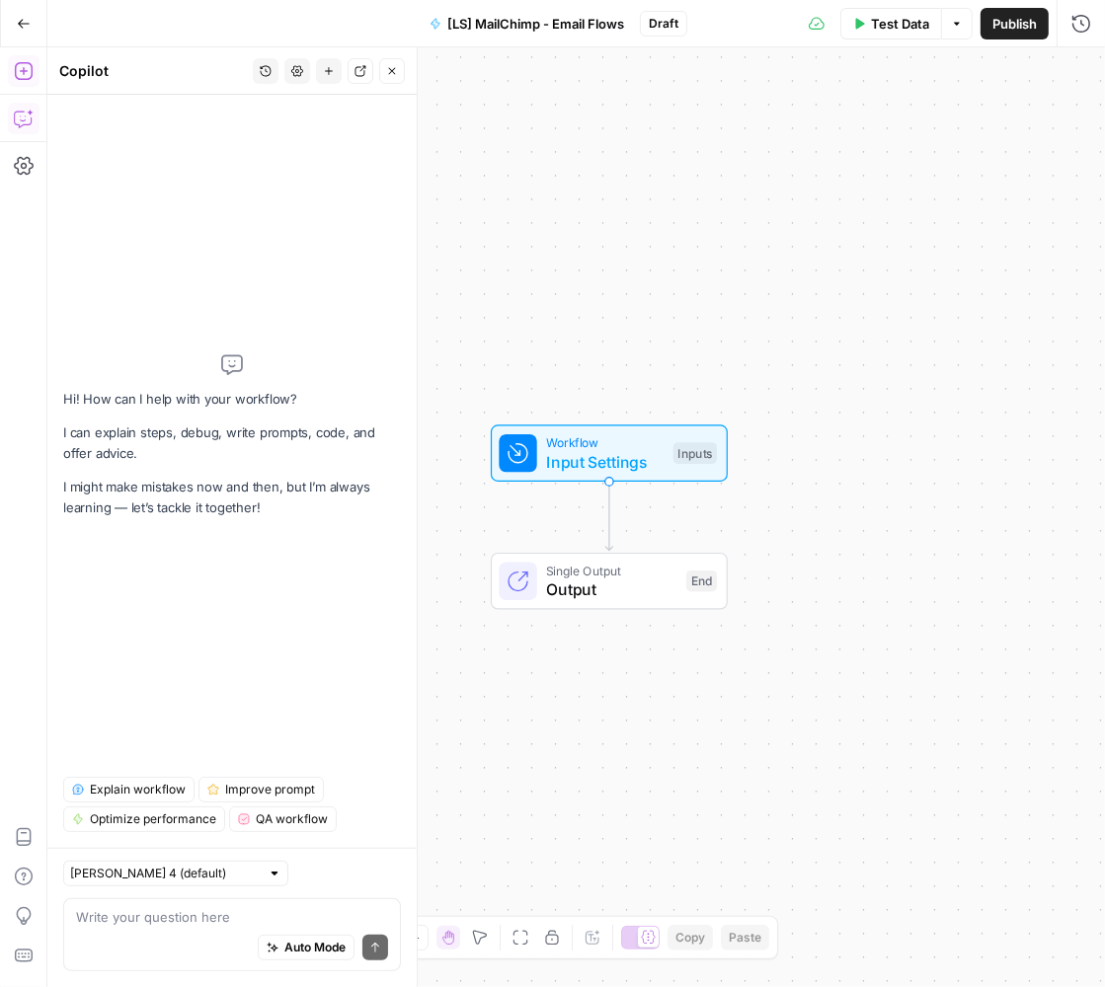
click at [20, 75] on icon "button" at bounding box center [24, 71] width 20 height 20
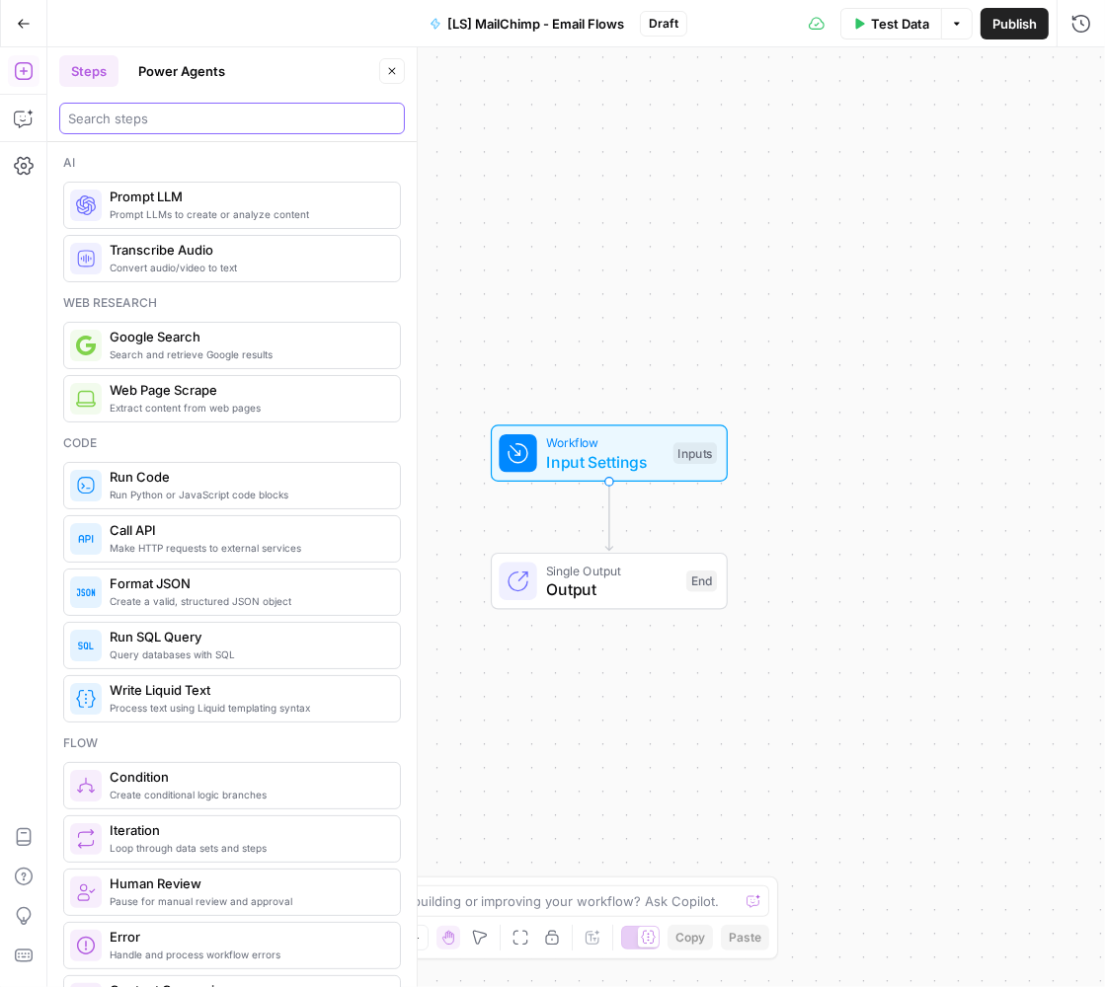
click at [121, 125] on input "search" at bounding box center [232, 119] width 328 height 20
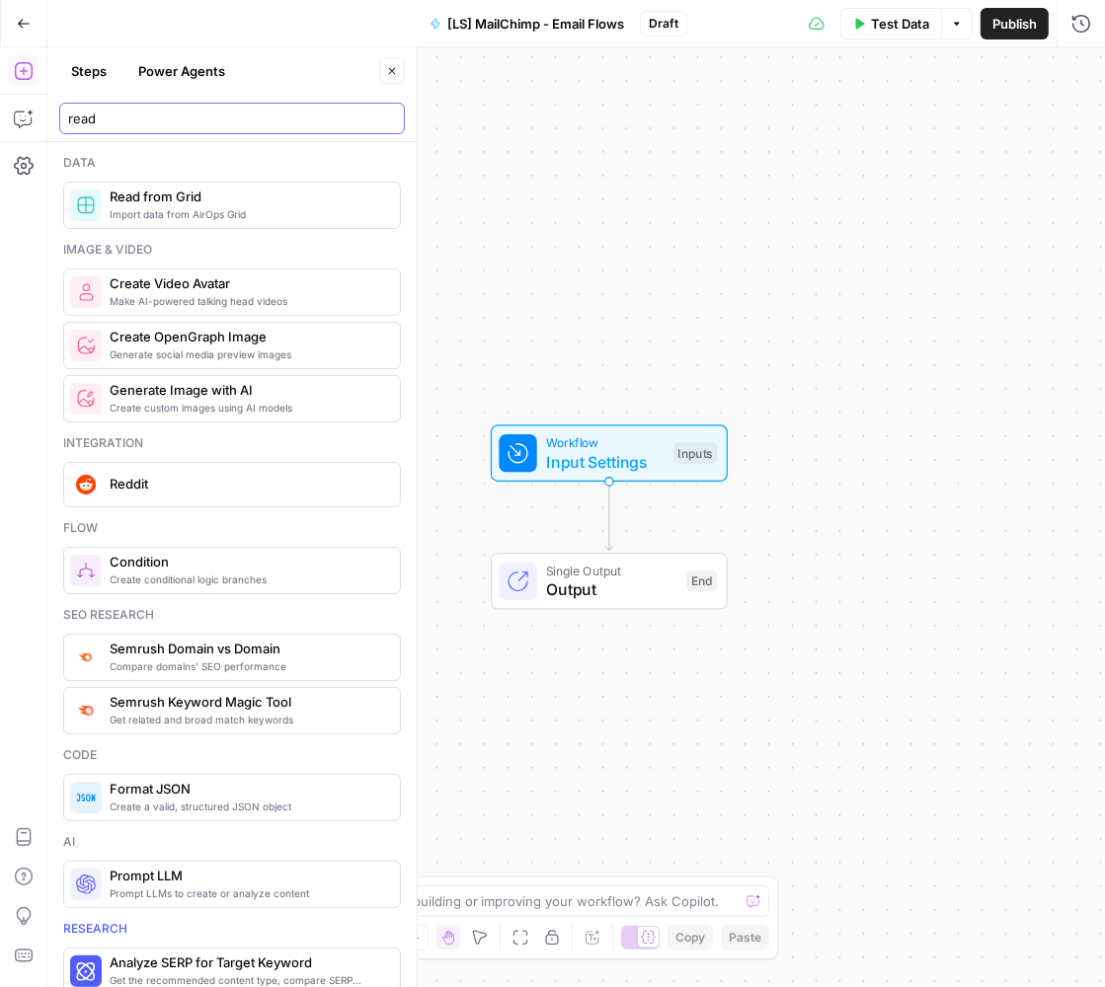
type input "read"
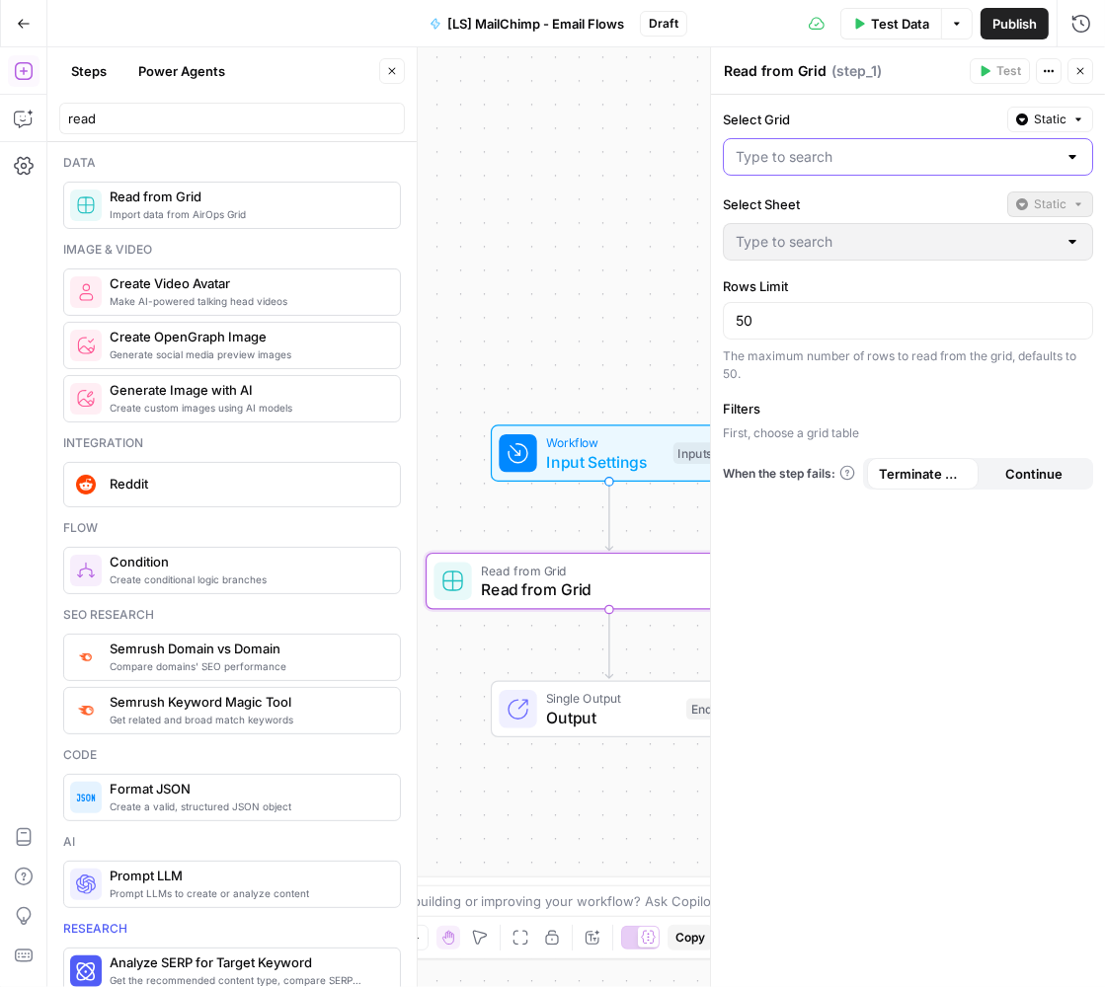
click at [865, 147] on input "Select Grid" at bounding box center [895, 157] width 321 height 20
click at [840, 202] on span "Messaging SSOT" at bounding box center [903, 206] width 329 height 20
type input "Messaging SSOT"
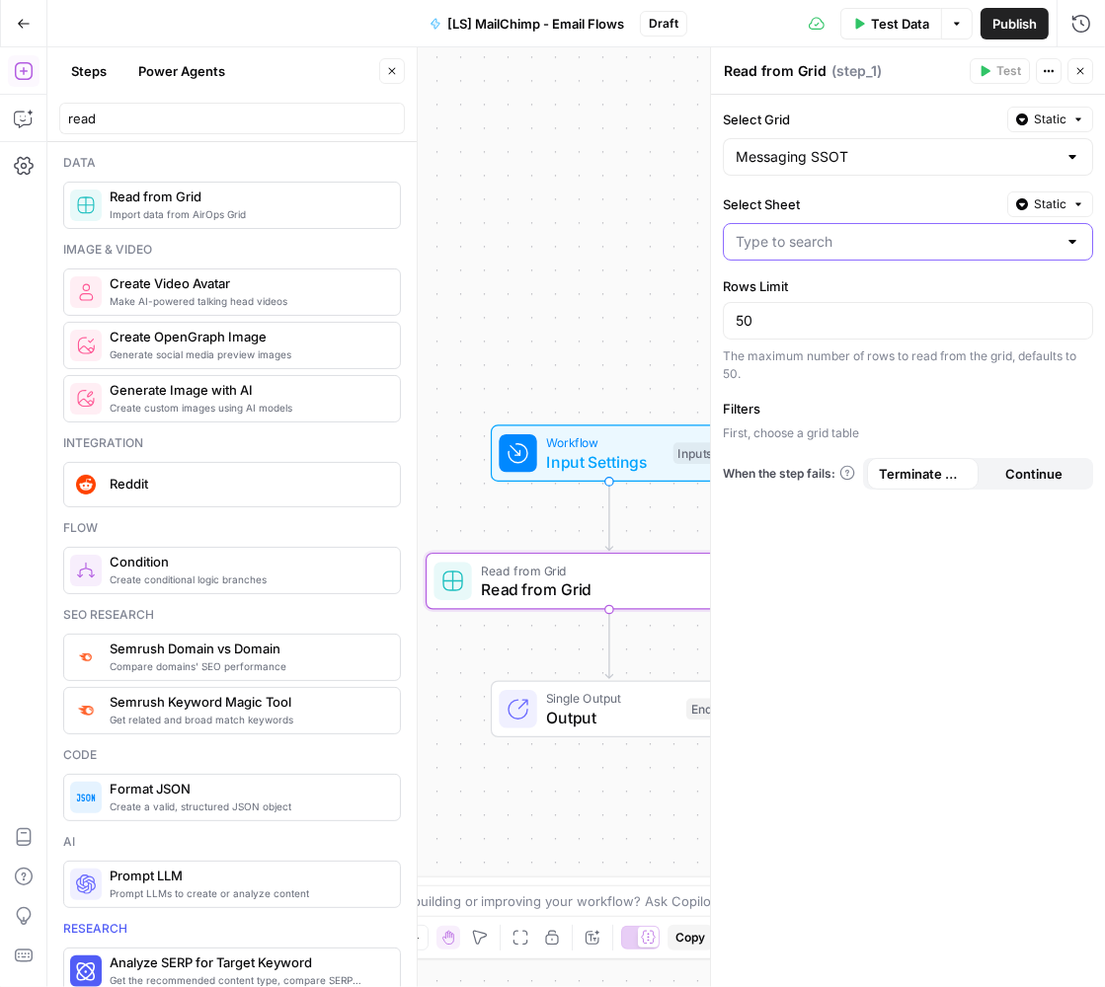
click at [805, 242] on input "Select Sheet" at bounding box center [895, 242] width 321 height 20
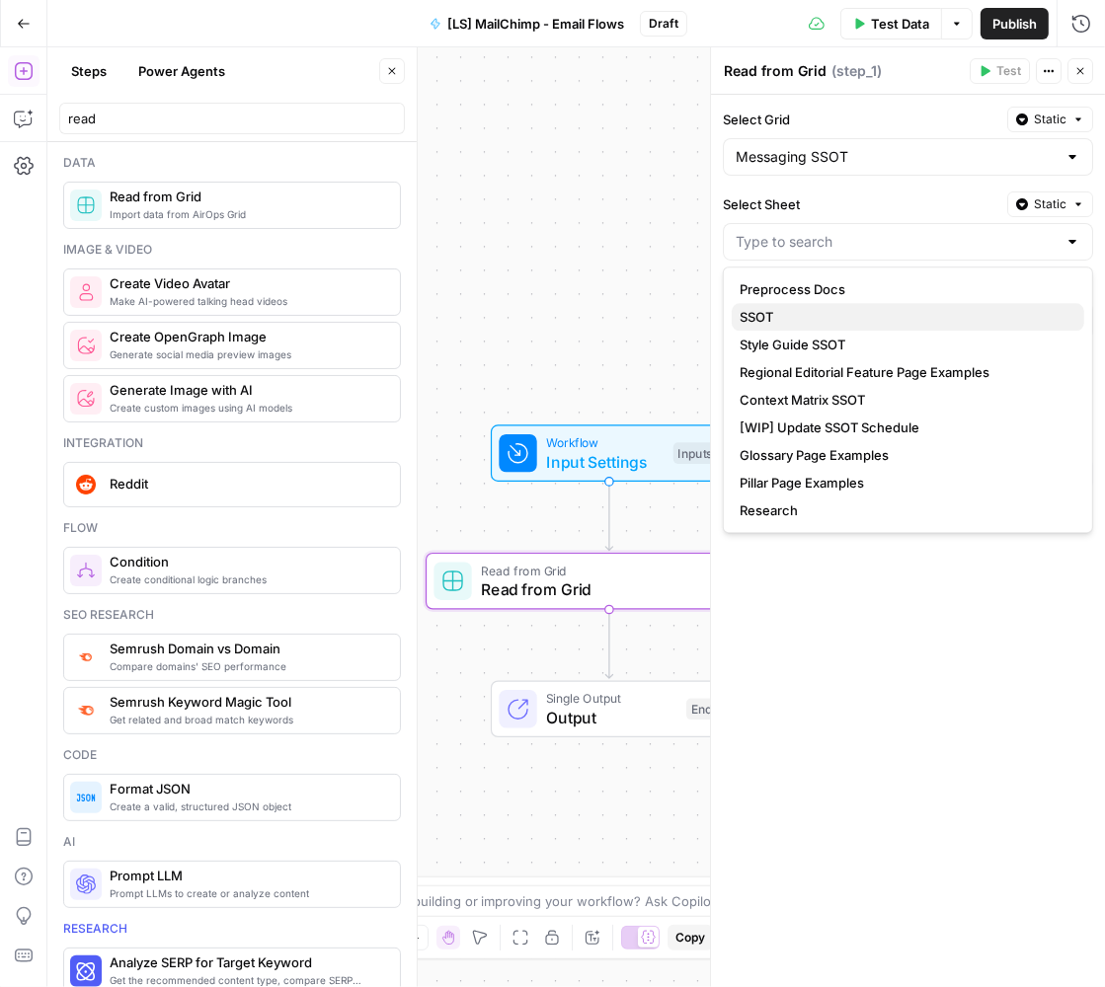
click at [804, 322] on span "SSOT" at bounding box center [903, 317] width 329 height 20
type input "SSOT"
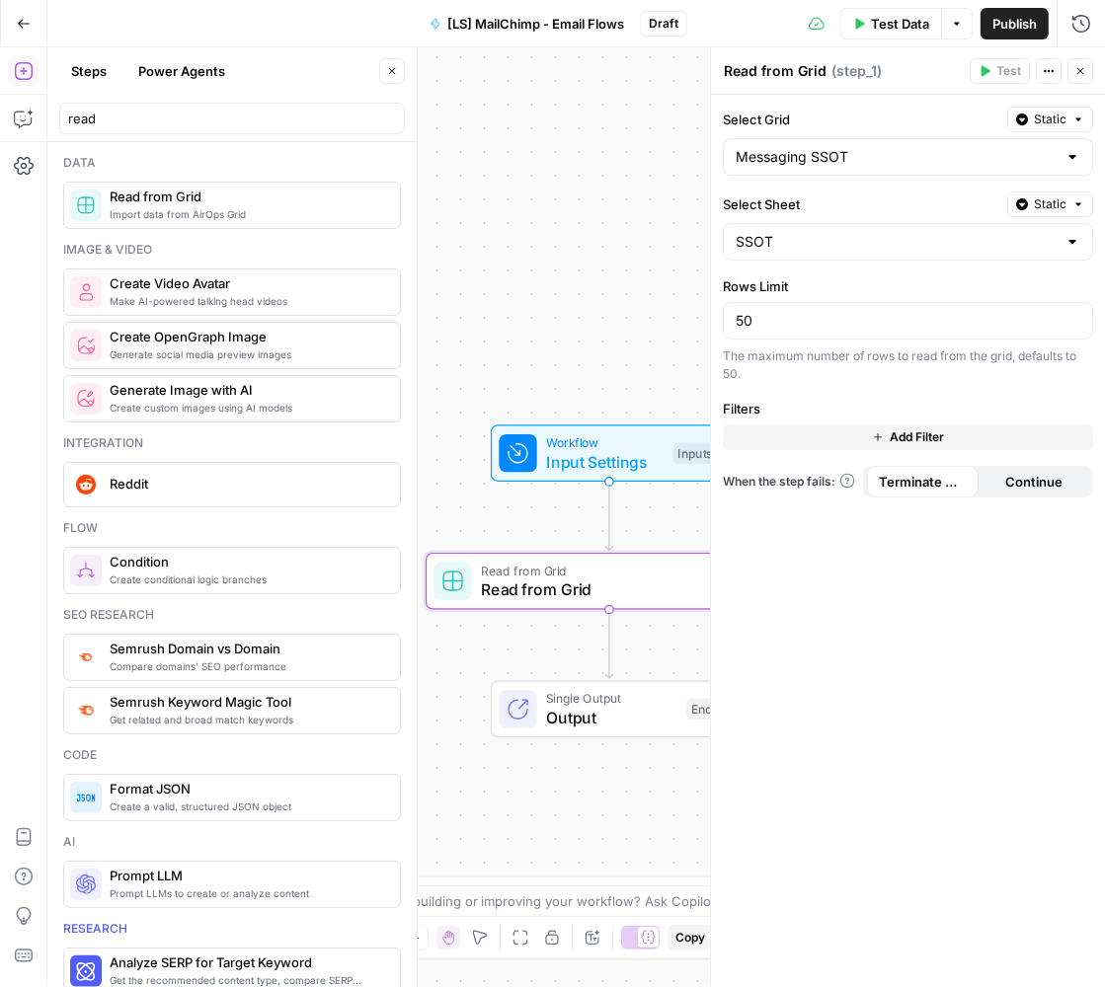
click at [1075, 73] on icon "button" at bounding box center [1080, 71] width 12 height 12
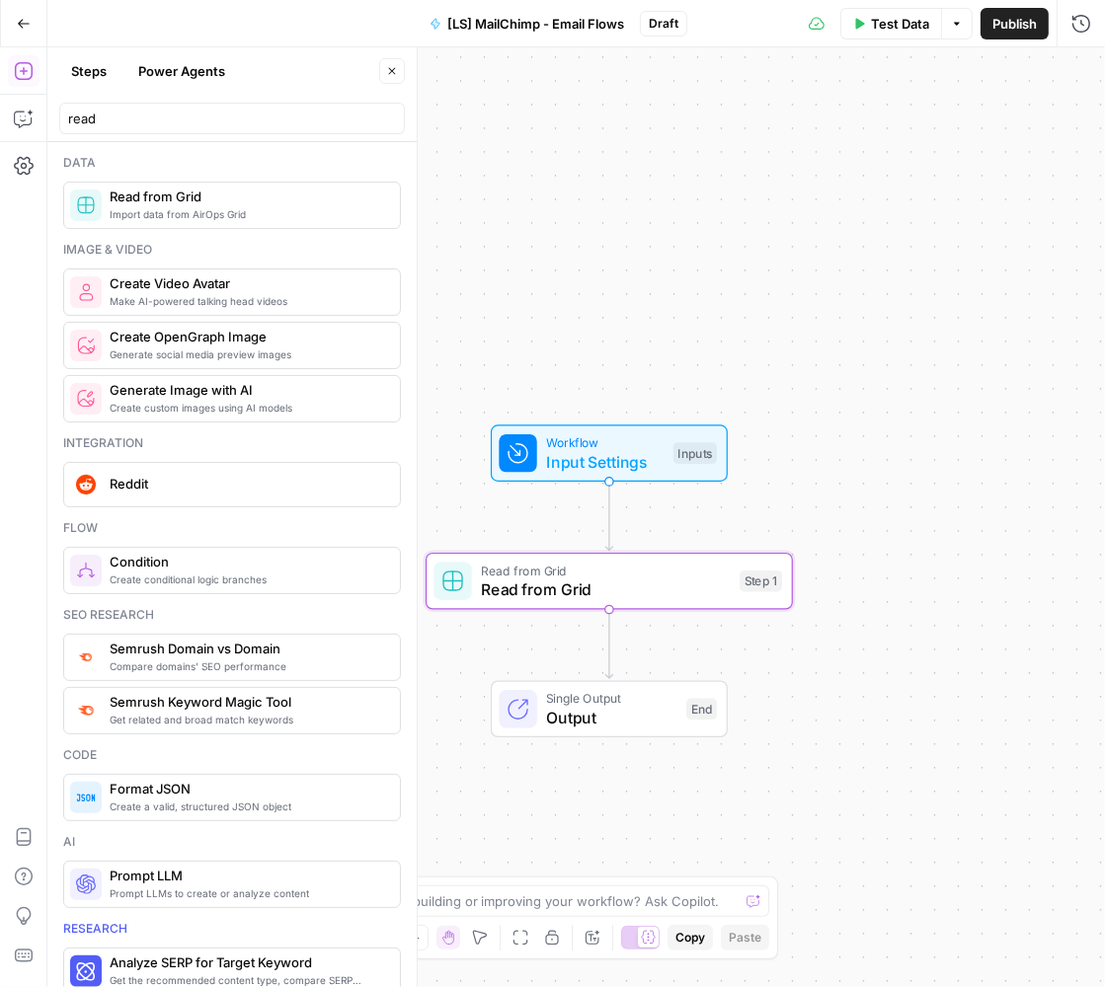
click at [127, 135] on header "Steps Power Agents Close read" at bounding box center [231, 94] width 369 height 95
click at [127, 118] on input "read" at bounding box center [232, 119] width 328 height 20
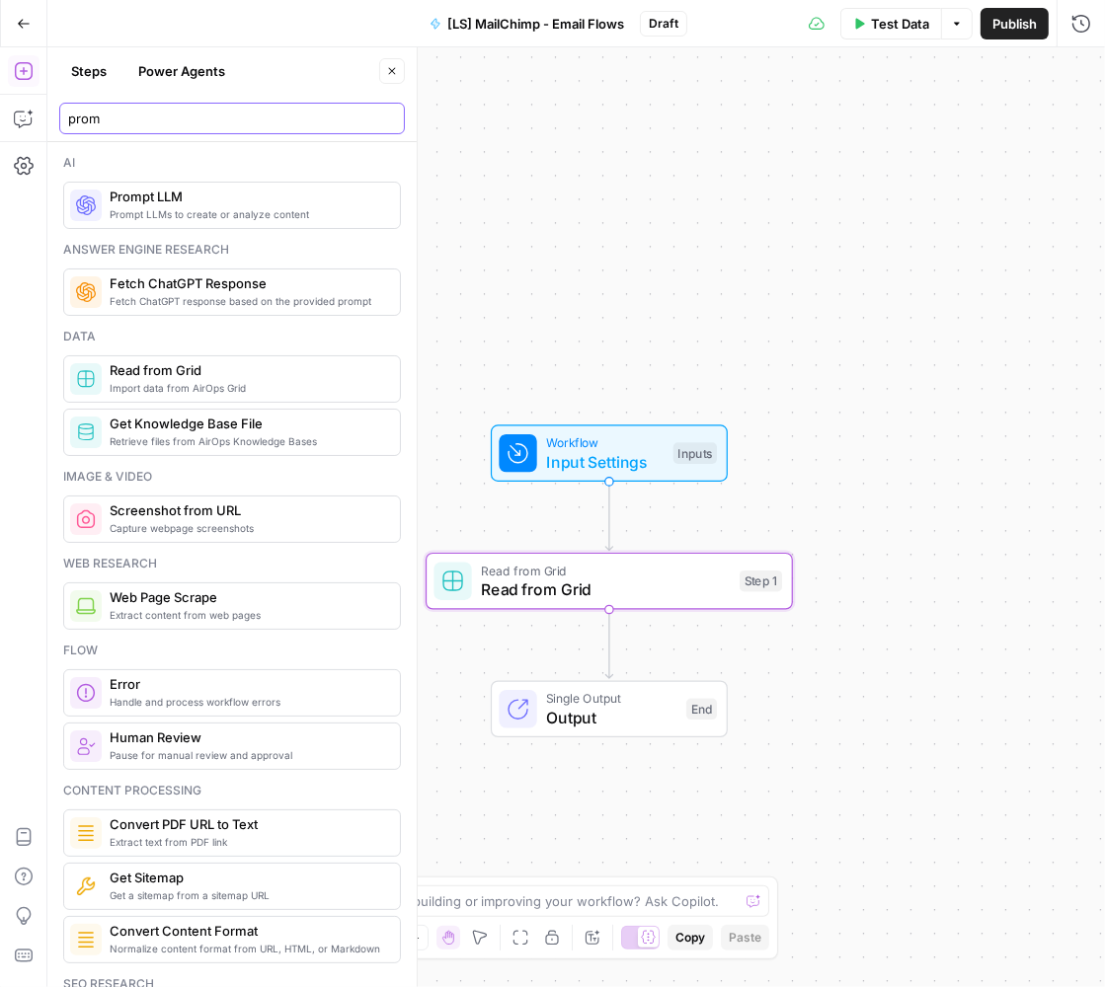
type input "prom"
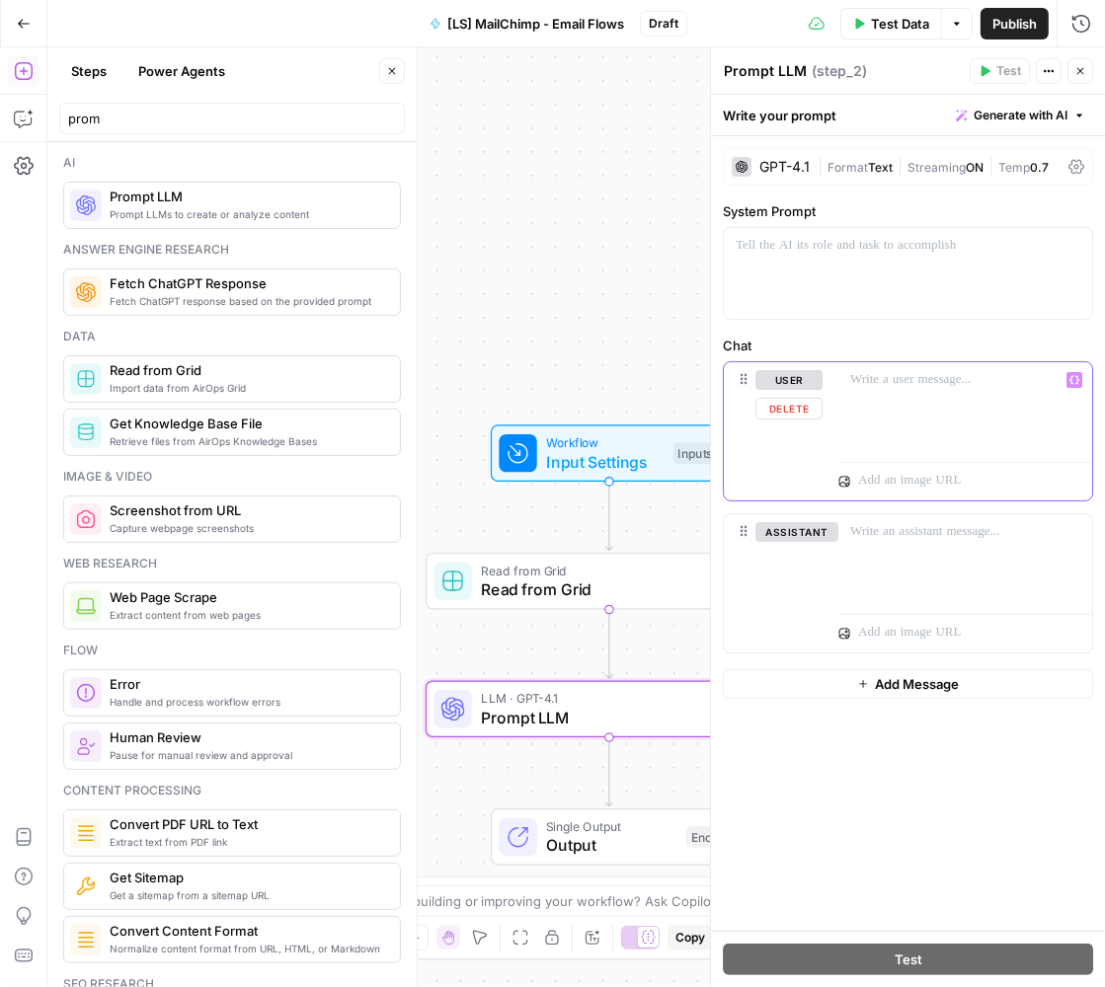
click at [891, 394] on div at bounding box center [965, 407] width 254 height 91
click at [551, 591] on span "Read from Grid" at bounding box center [605, 589] width 249 height 24
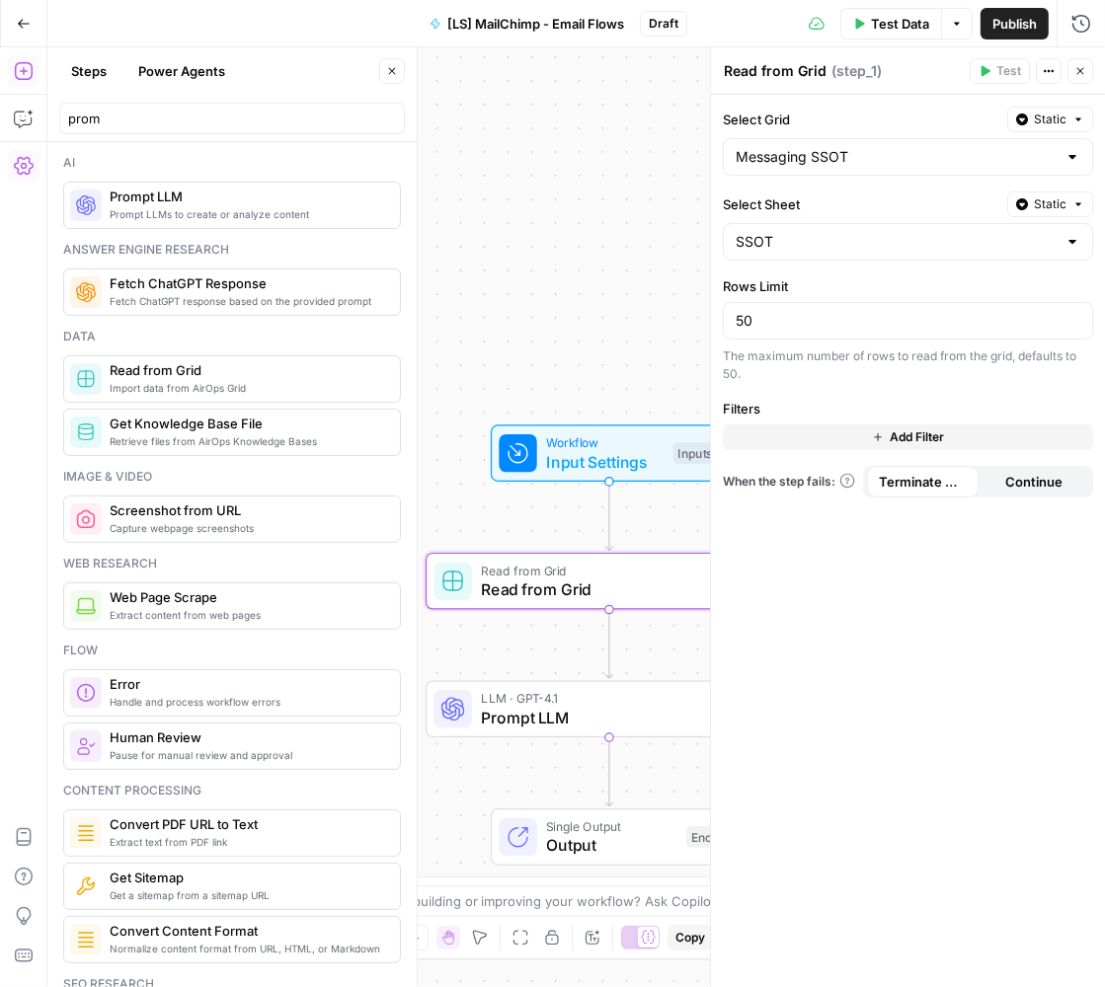
click at [1082, 72] on icon "button" at bounding box center [1080, 71] width 7 height 7
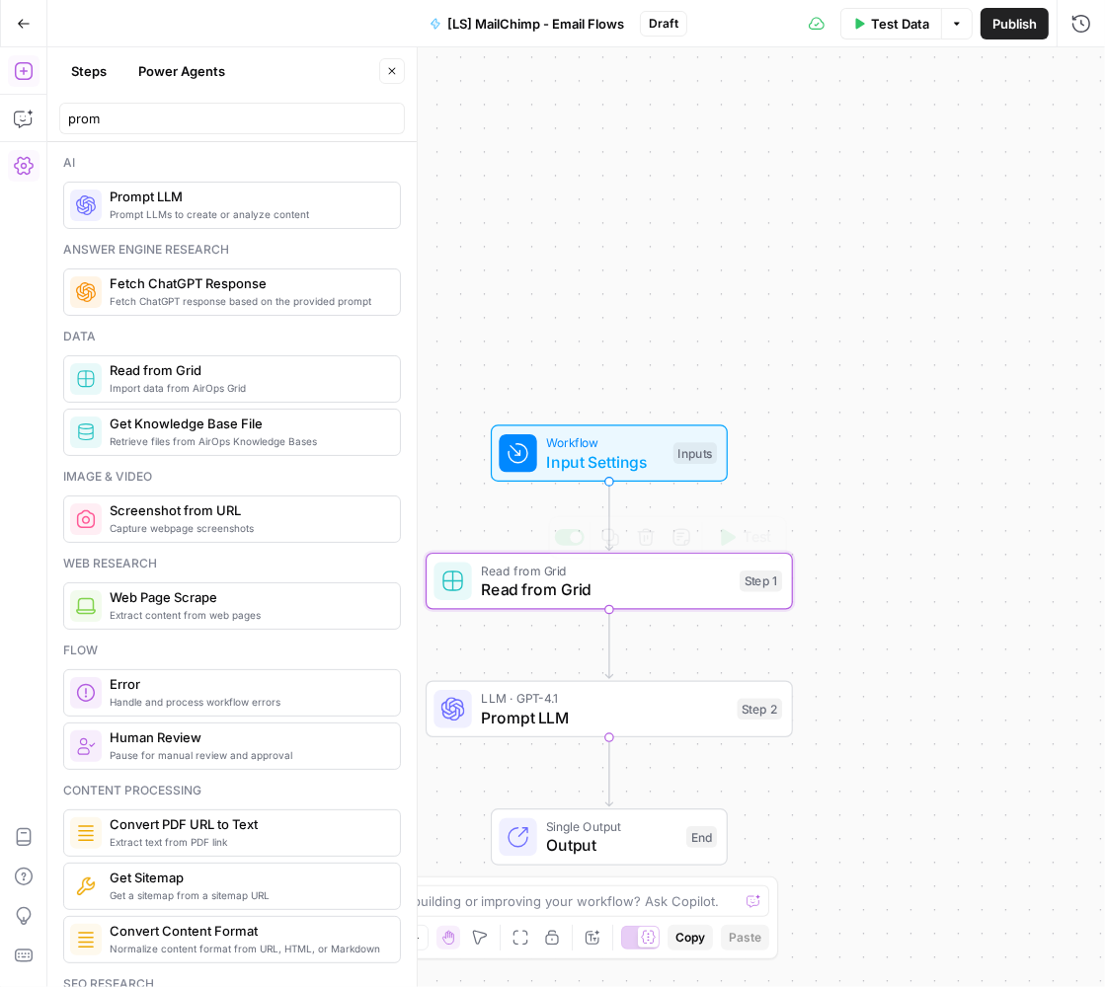
click at [652, 719] on span "Prompt LLM" at bounding box center [604, 718] width 247 height 24
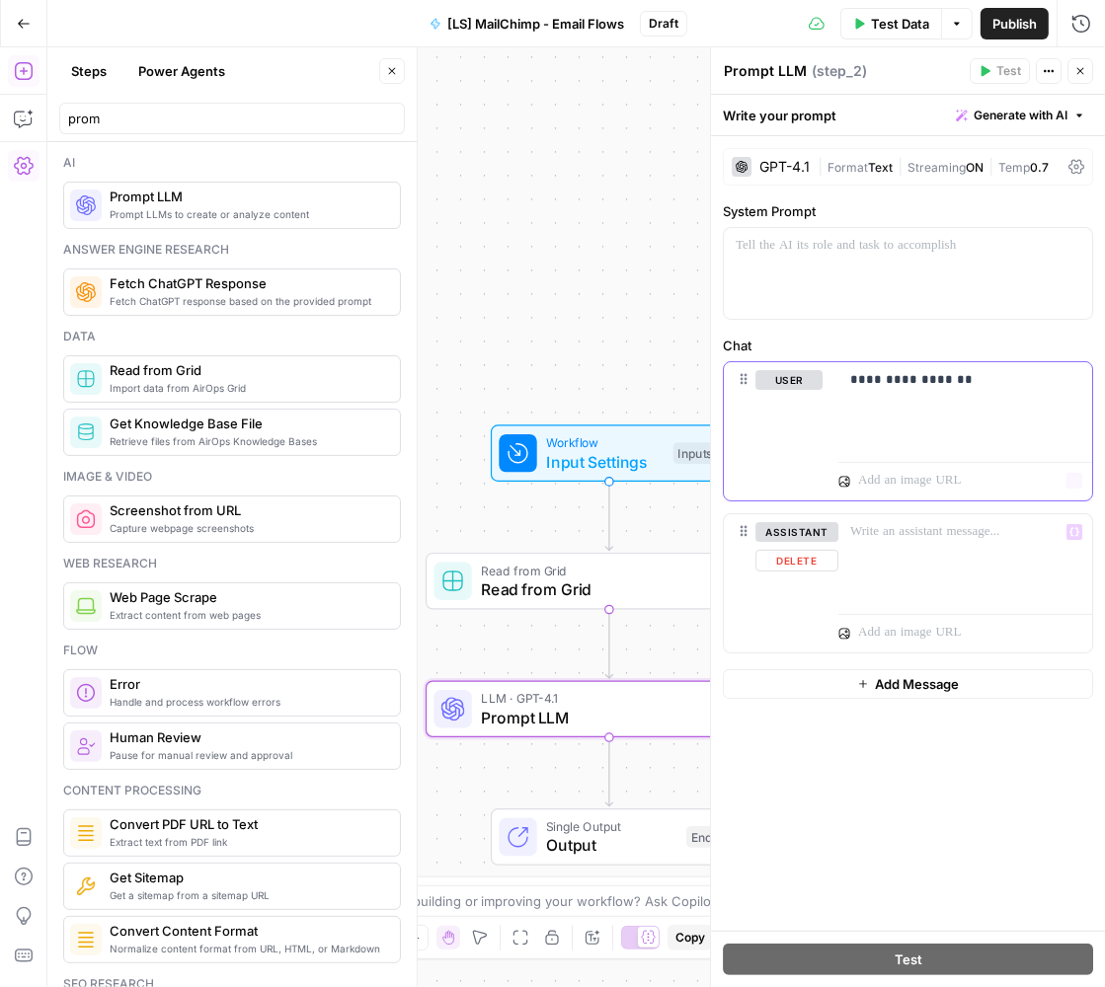
click at [883, 437] on div "**********" at bounding box center [965, 407] width 254 height 91
click at [914, 430] on p "**********" at bounding box center [965, 409] width 231 height 79
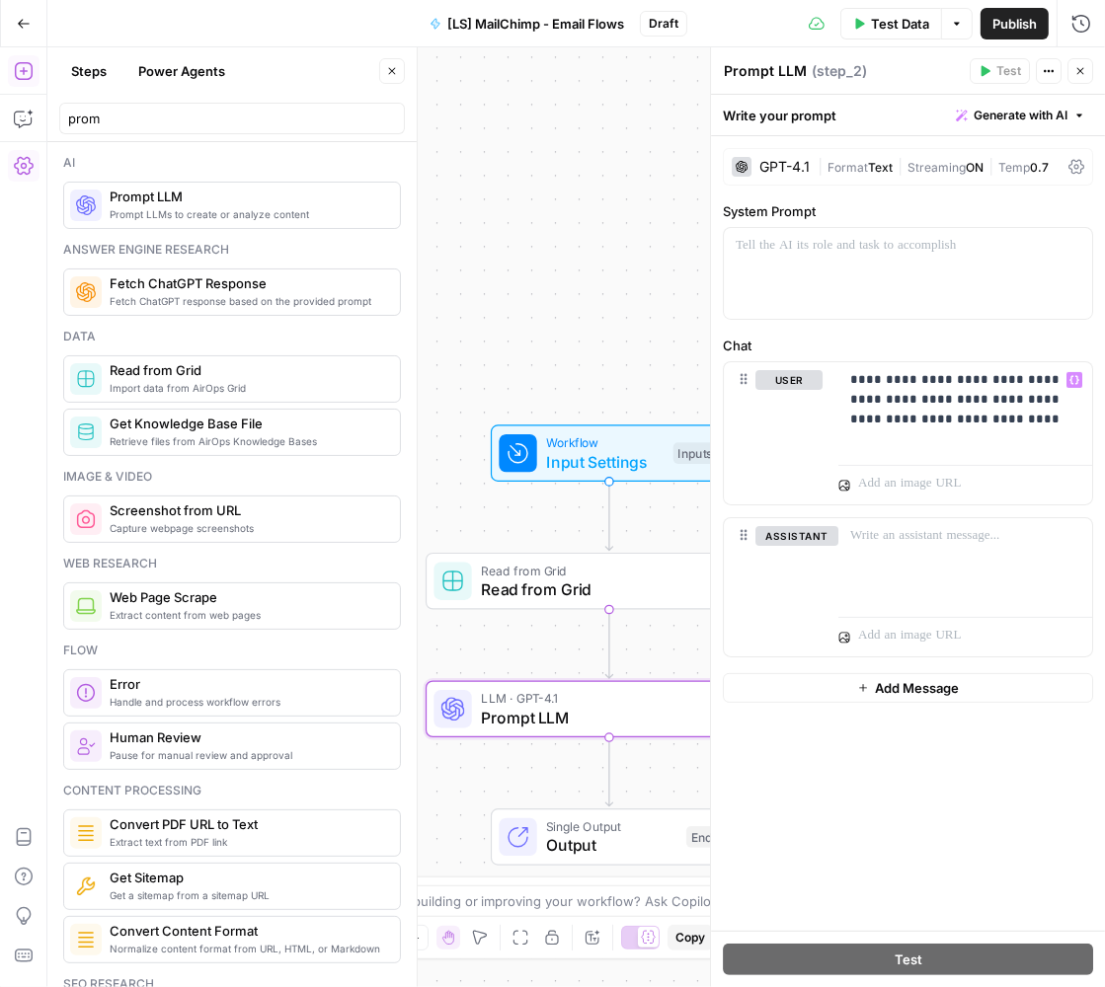
click at [605, 450] on span "Input Settings" at bounding box center [604, 462] width 117 height 24
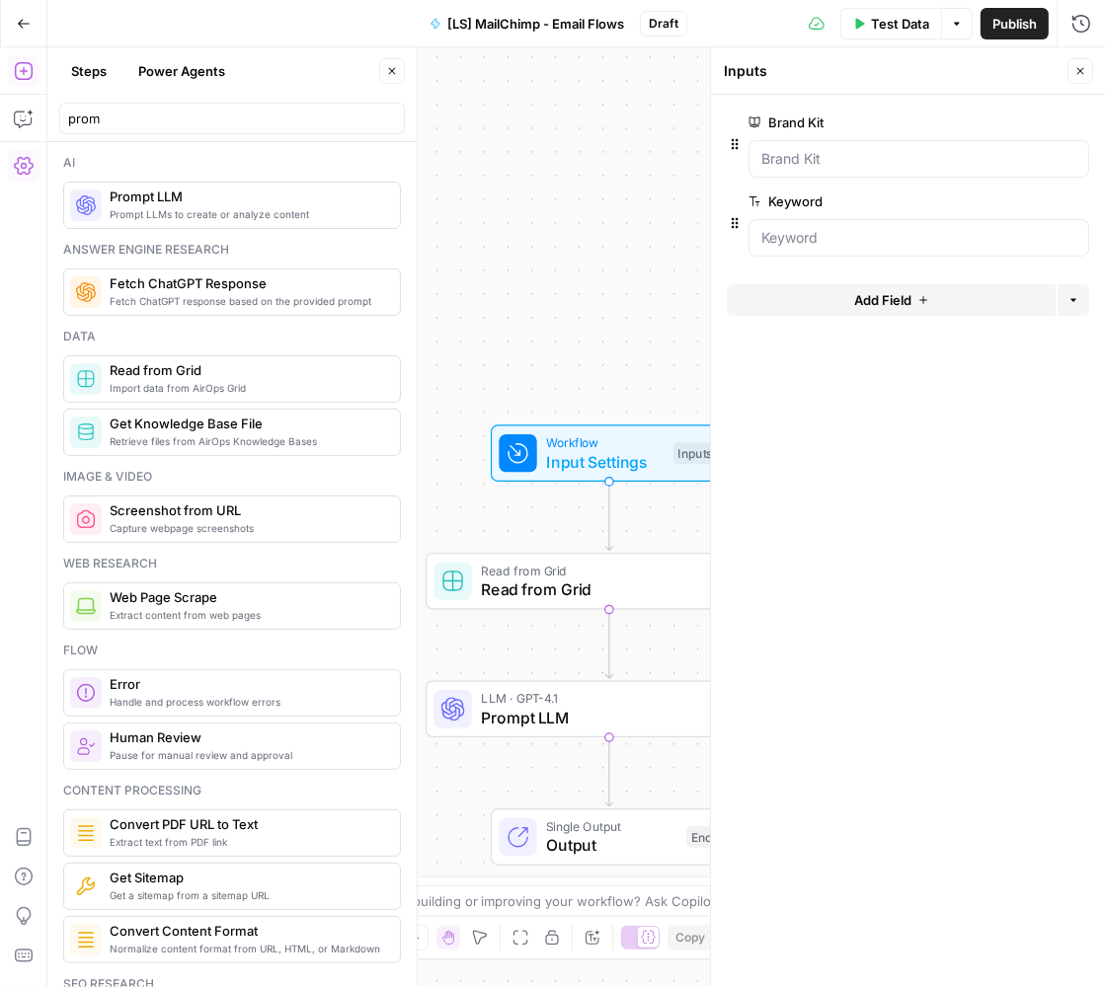
click at [898, 29] on span "Test Data" at bounding box center [900, 24] width 58 height 20
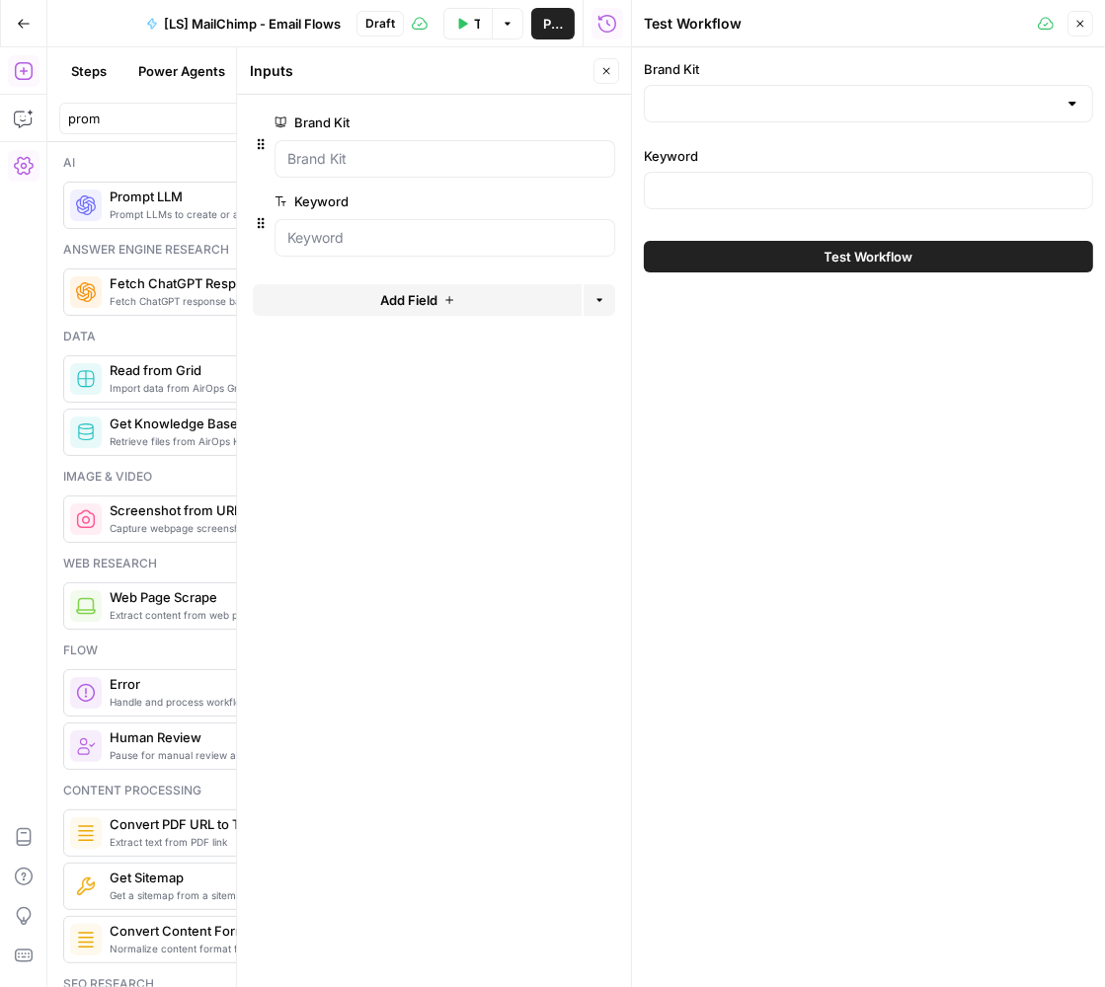
click at [822, 92] on div at bounding box center [868, 104] width 449 height 38
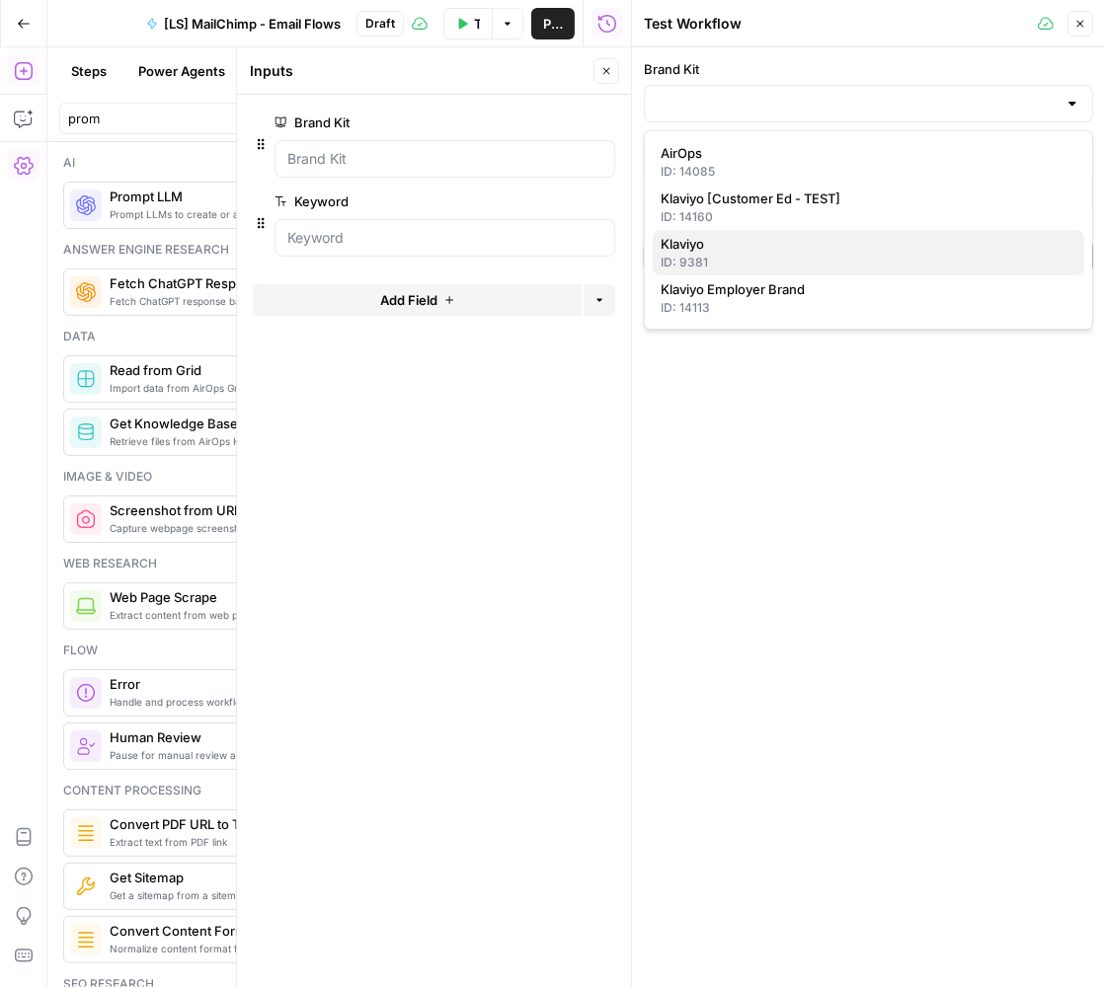
click at [782, 243] on span "Klaviyo" at bounding box center [864, 244] width 408 height 20
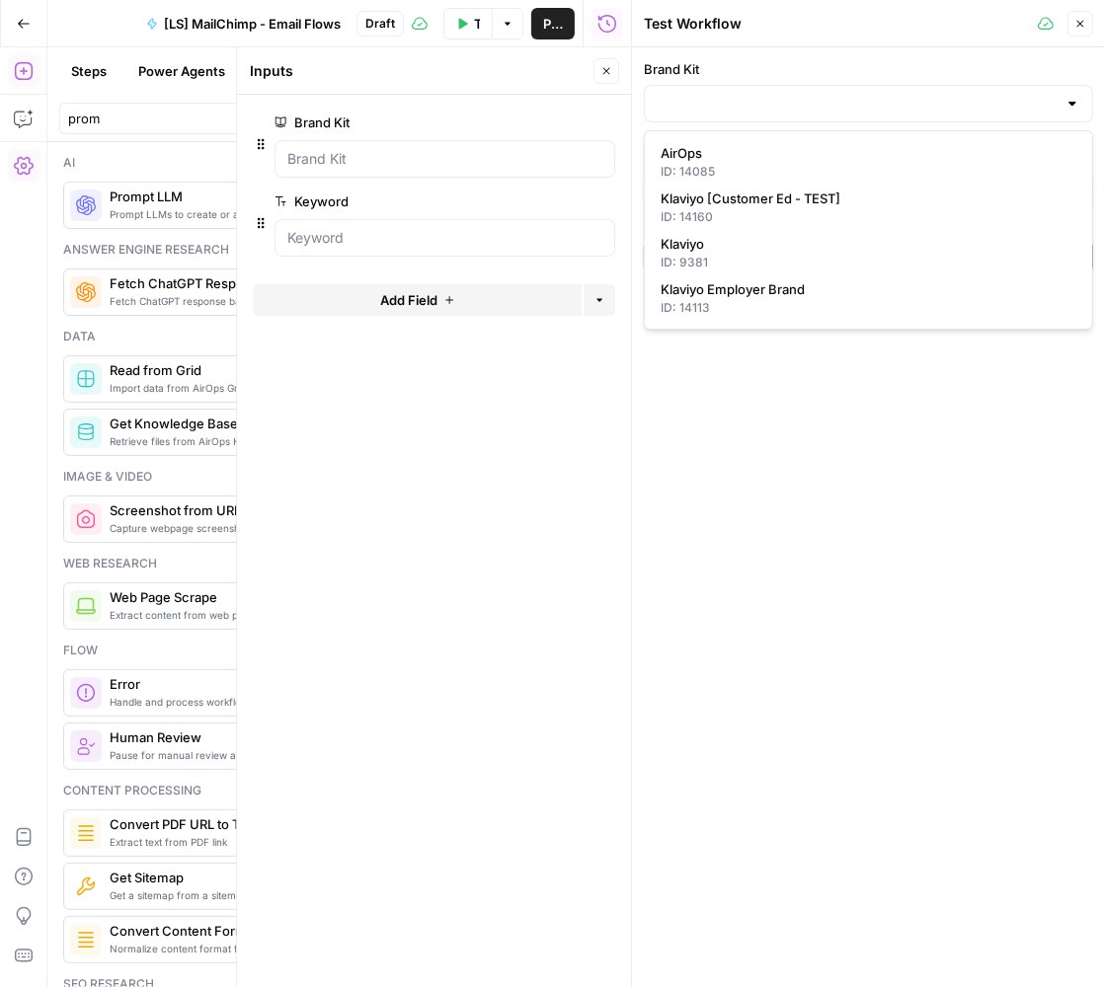
type input "Klaviyo"
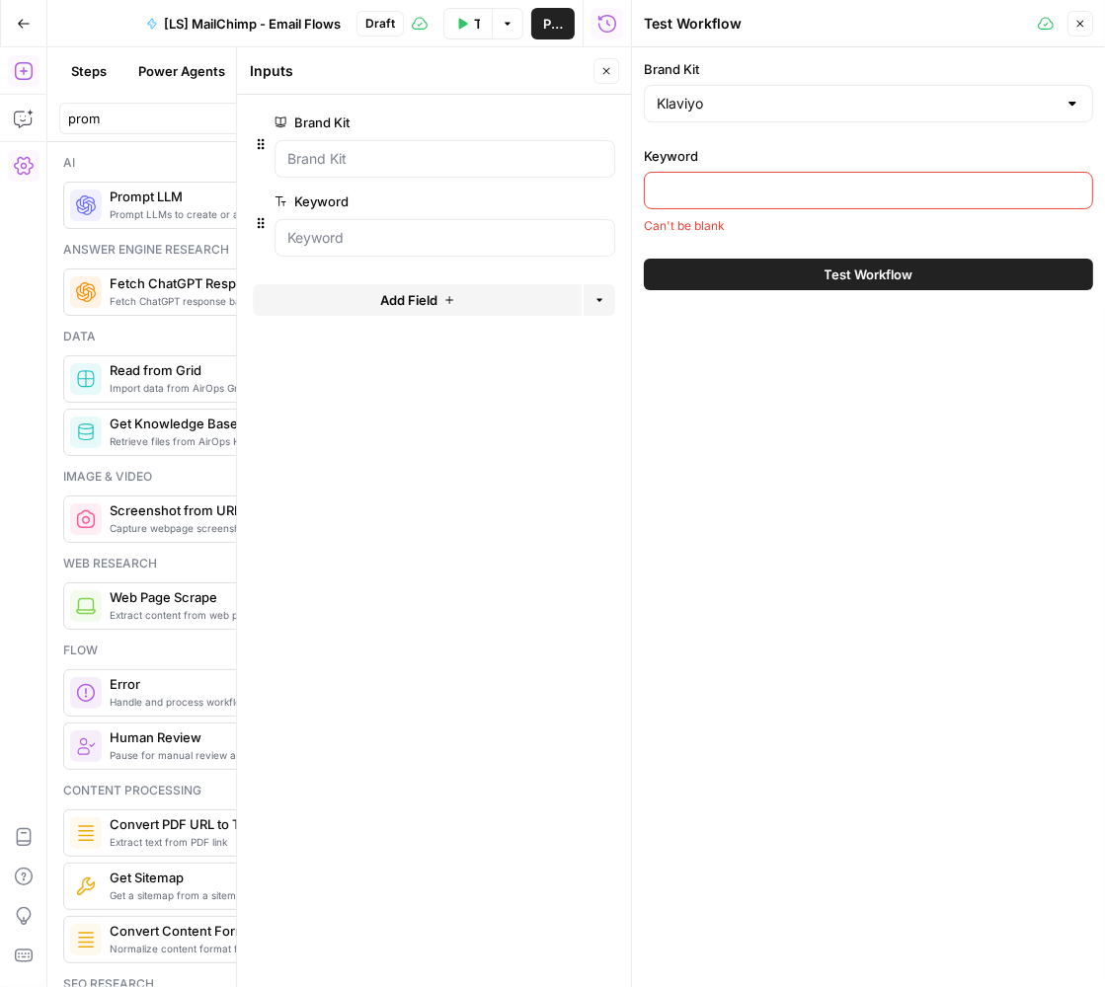
click at [778, 168] on div "Keyword Can't be blank" at bounding box center [868, 190] width 449 height 89
click at [769, 182] on input "Keyword" at bounding box center [867, 191] width 423 height 20
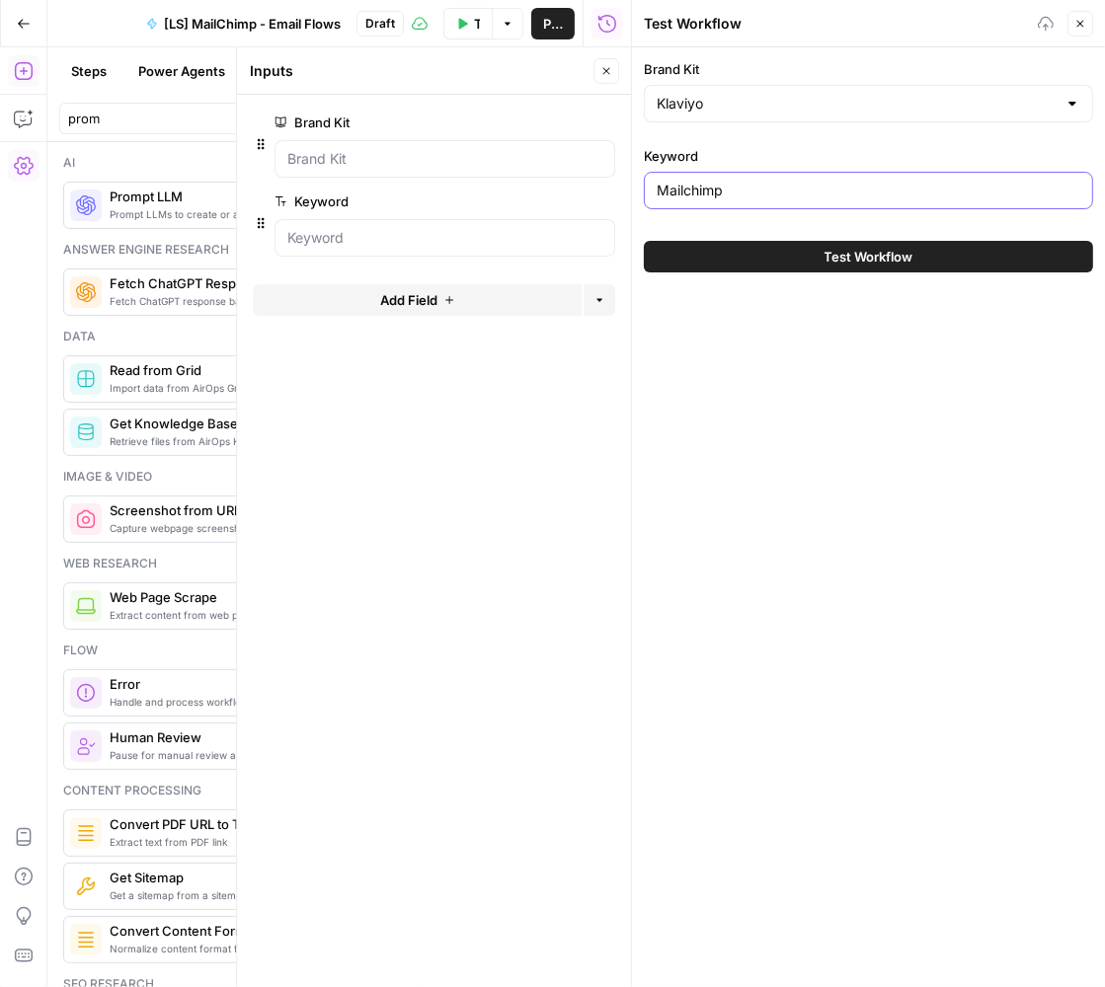
type input "Mailchimp"
click at [819, 277] on div "Test Workflow" at bounding box center [868, 256] width 449 height 55
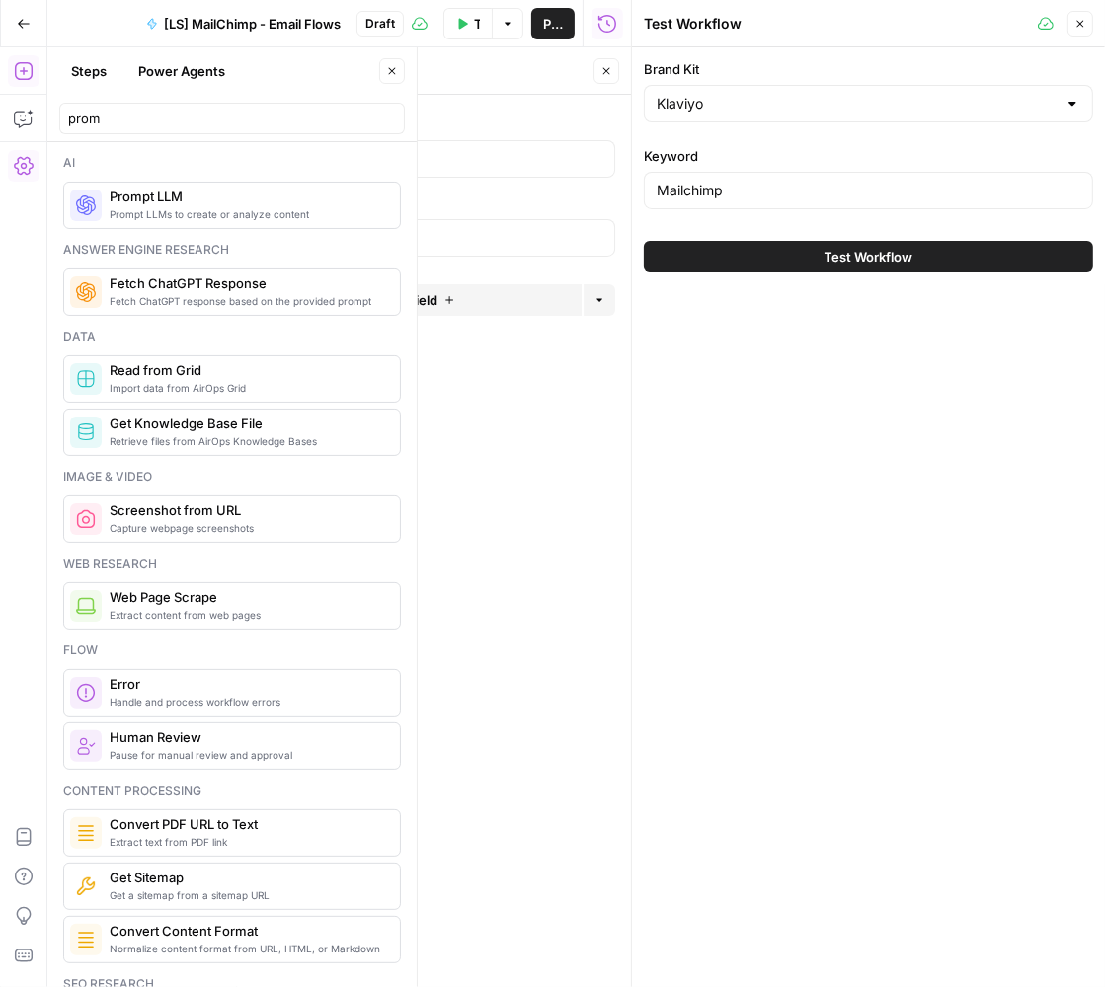
click at [1074, 26] on icon "button" at bounding box center [1080, 24] width 12 height 12
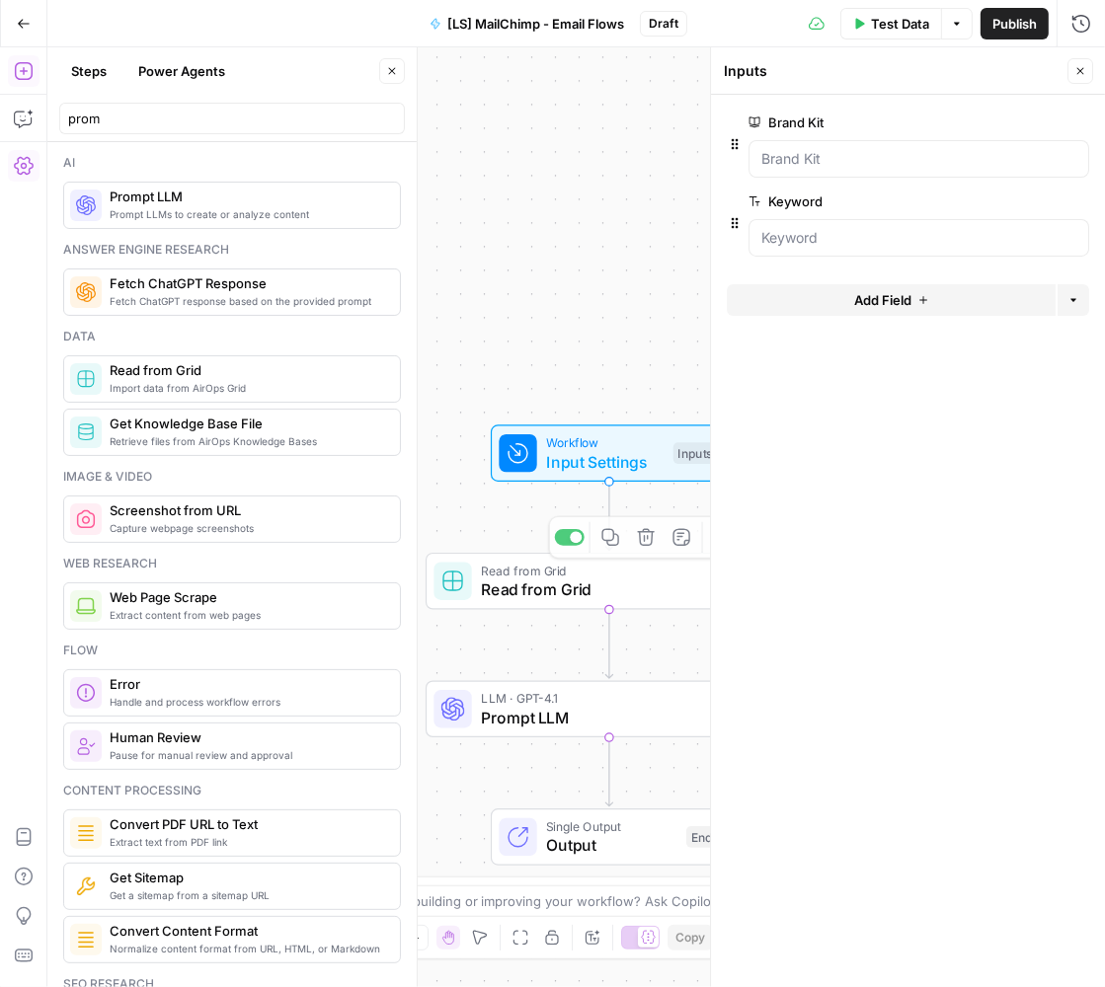
click at [545, 706] on span "Prompt LLM" at bounding box center [604, 718] width 247 height 24
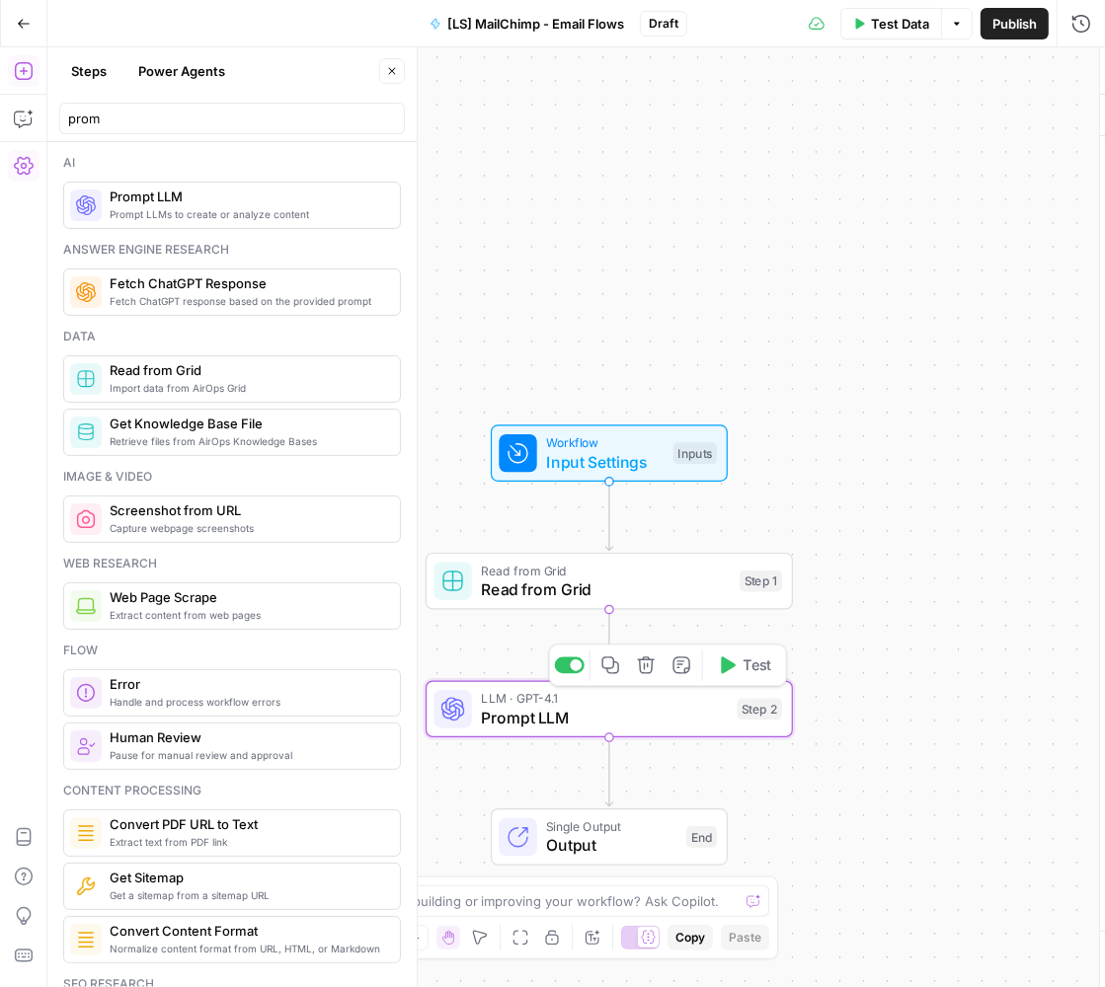
type textarea "Prompt LLM"
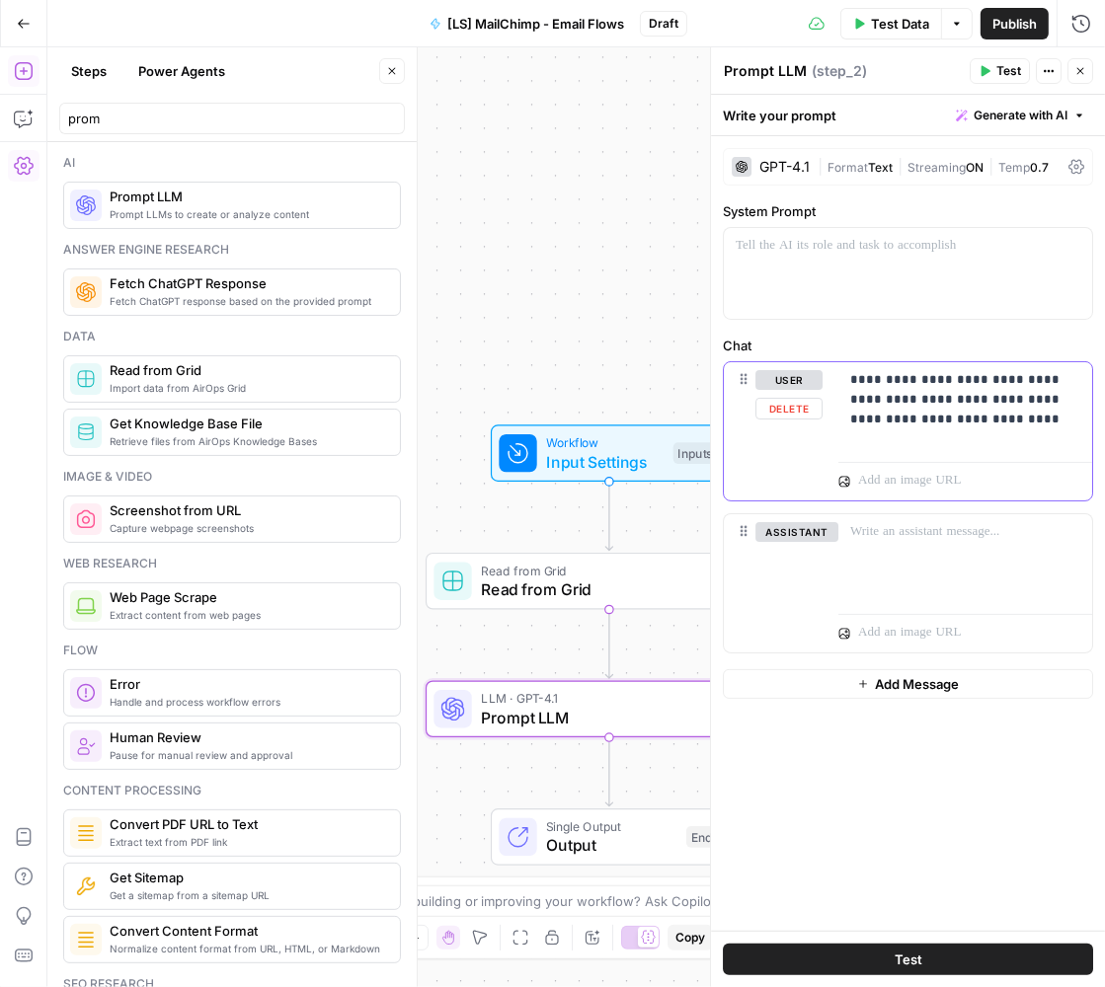
click at [905, 443] on div "**********" at bounding box center [965, 407] width 254 height 91
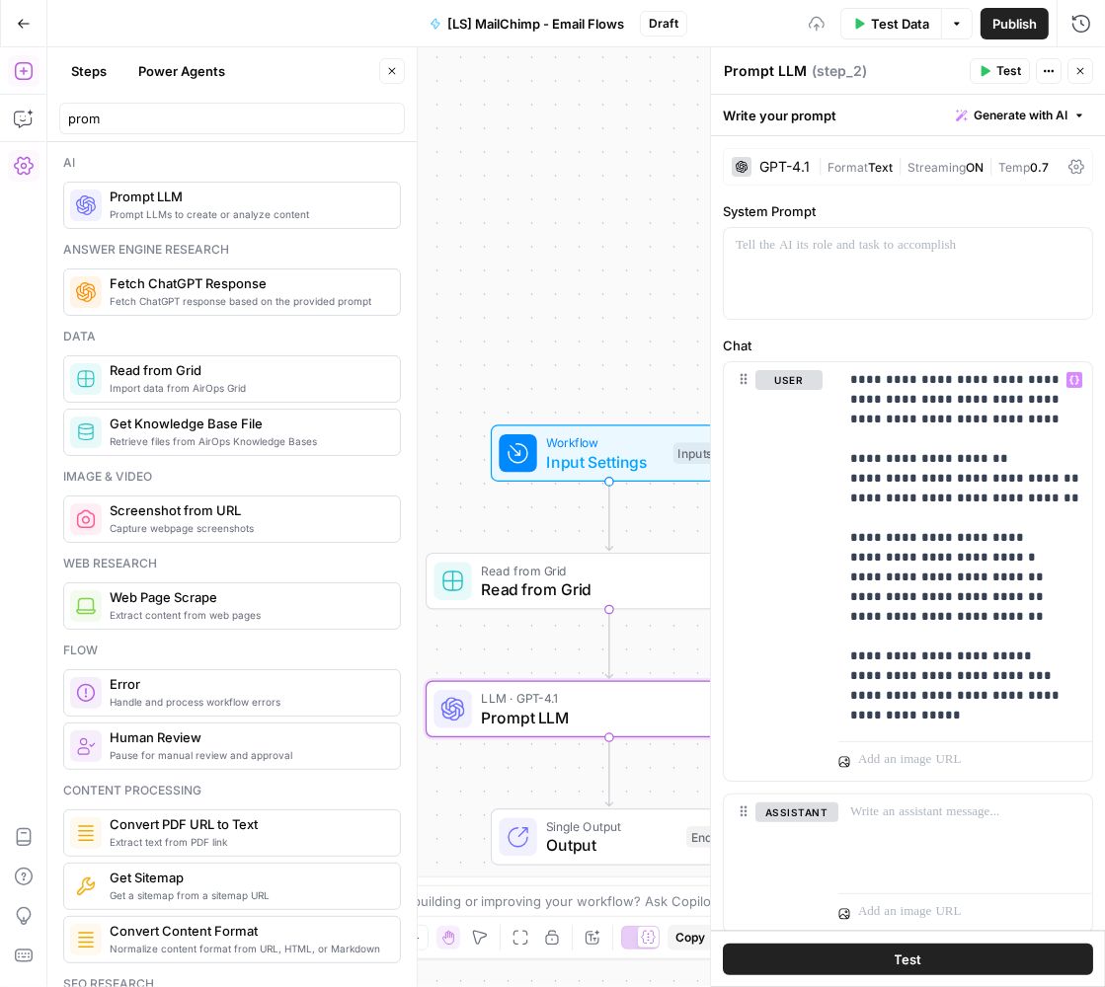
click at [899, 959] on span "Test" at bounding box center [908, 960] width 28 height 20
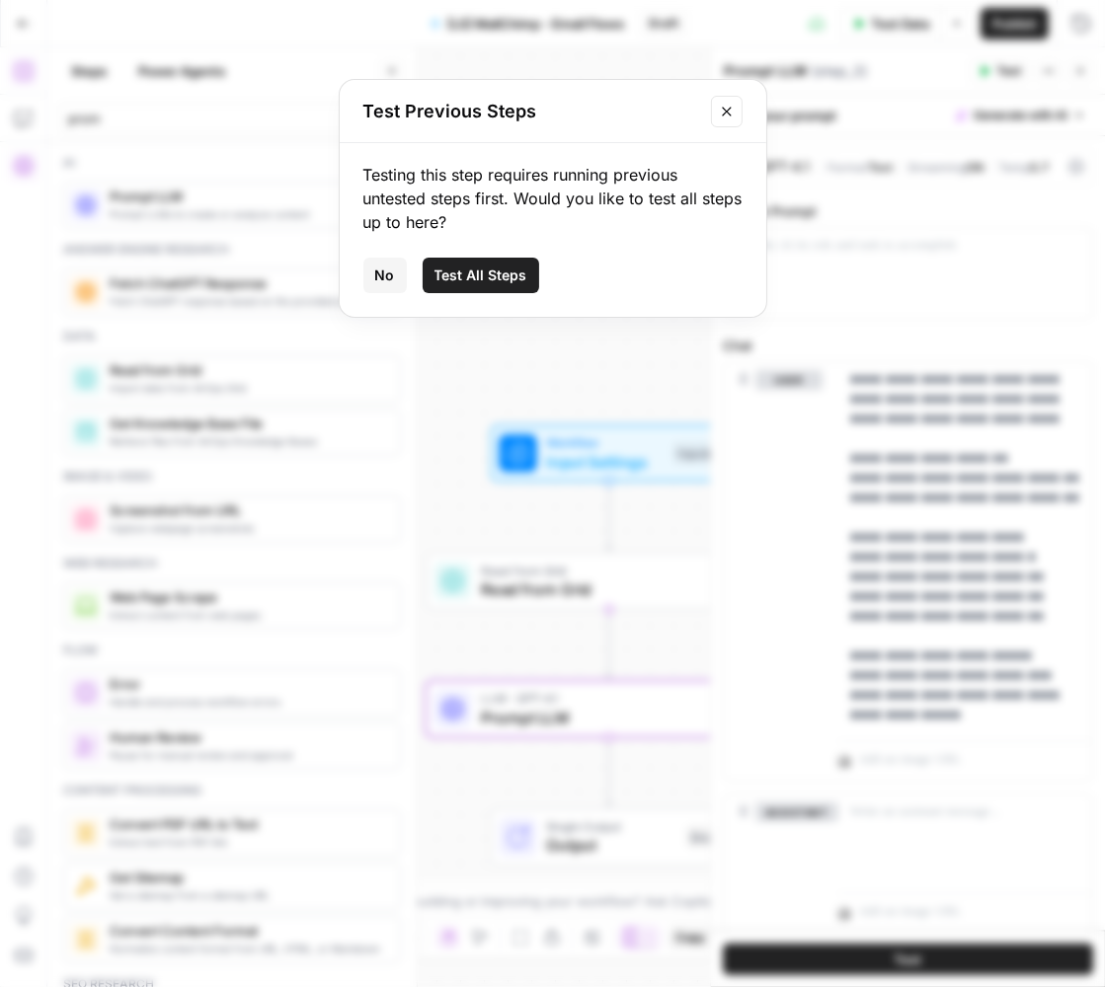
click at [509, 275] on span "Test All Steps" at bounding box center [480, 276] width 93 height 20
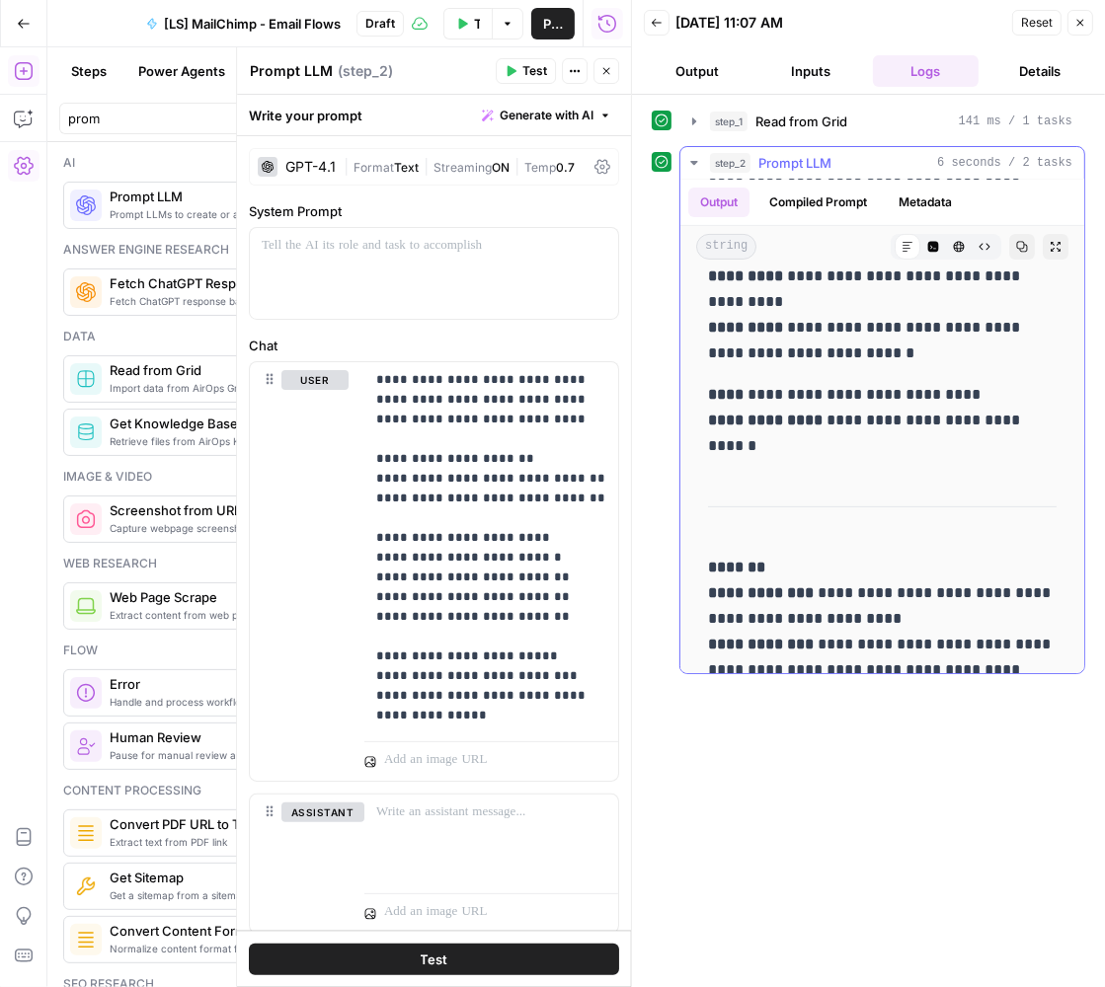
scroll to position [536, 0]
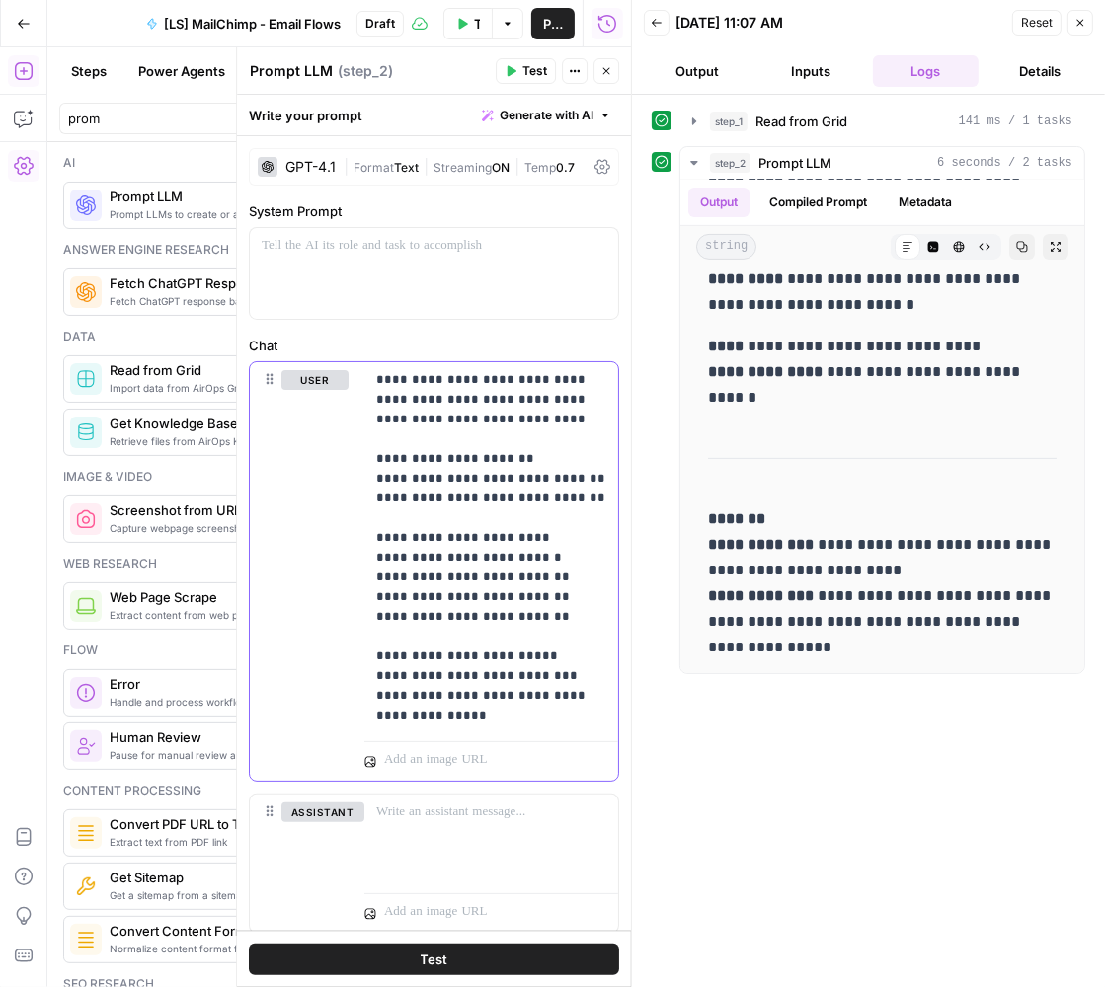
click at [534, 498] on p "**********" at bounding box center [491, 547] width 231 height 355
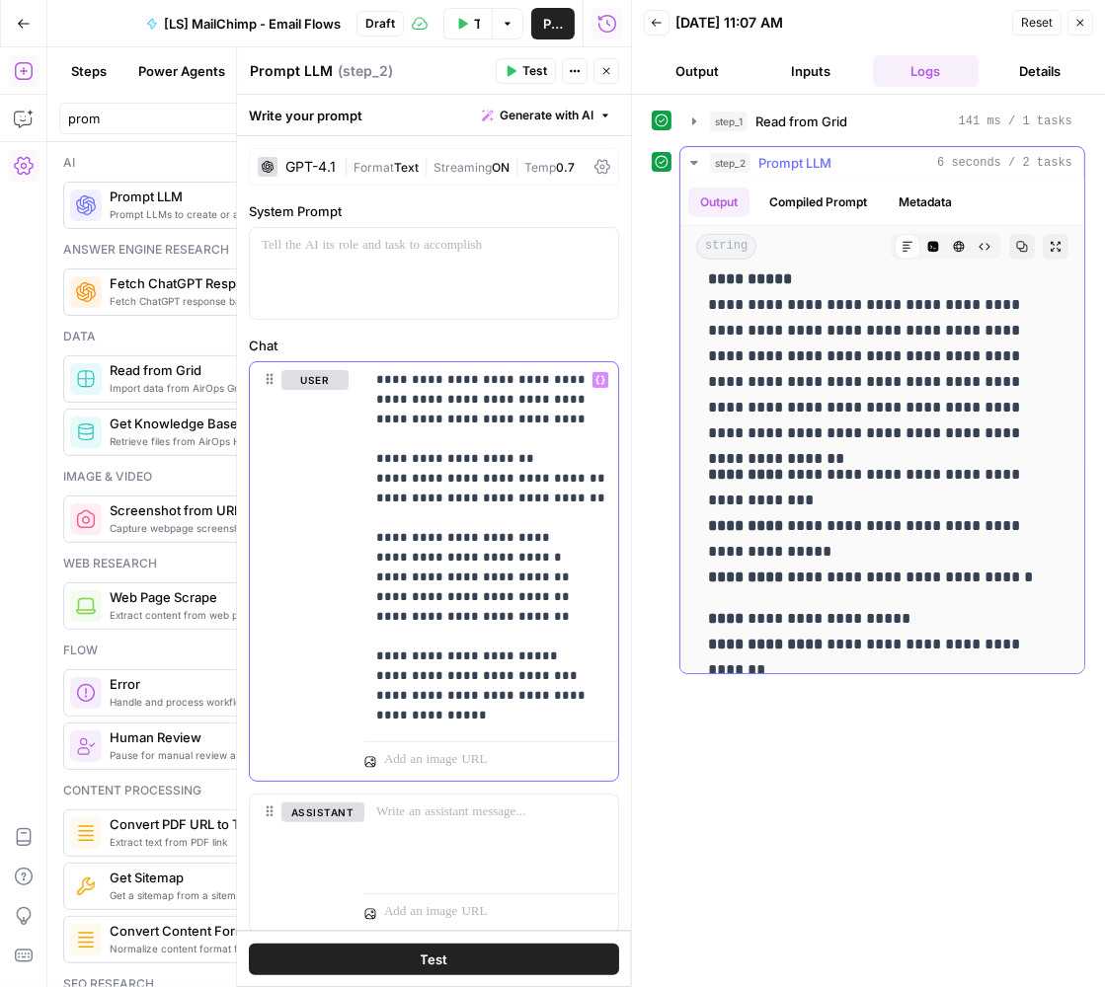
scroll to position [924, 0]
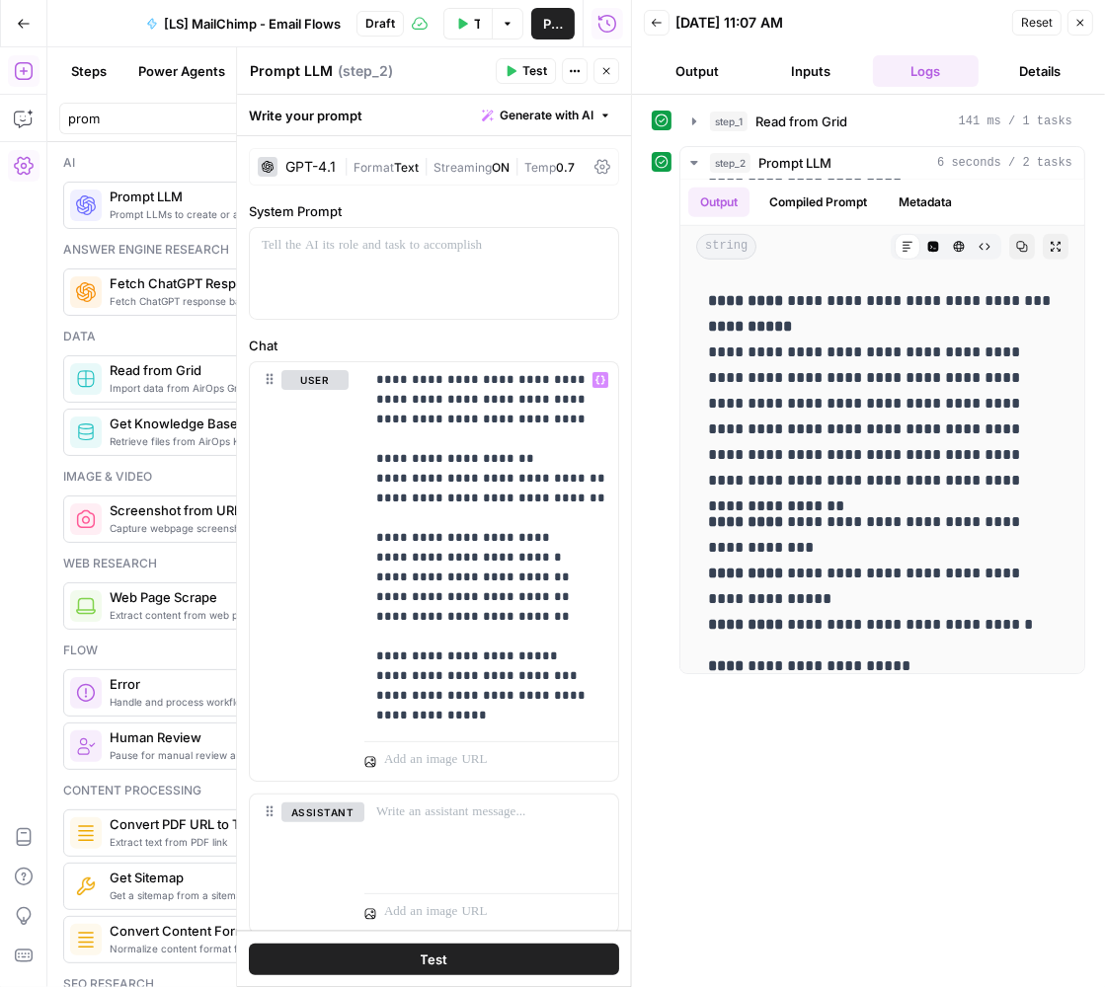
click at [821, 74] on button "Inputs" at bounding box center [811, 71] width 107 height 32
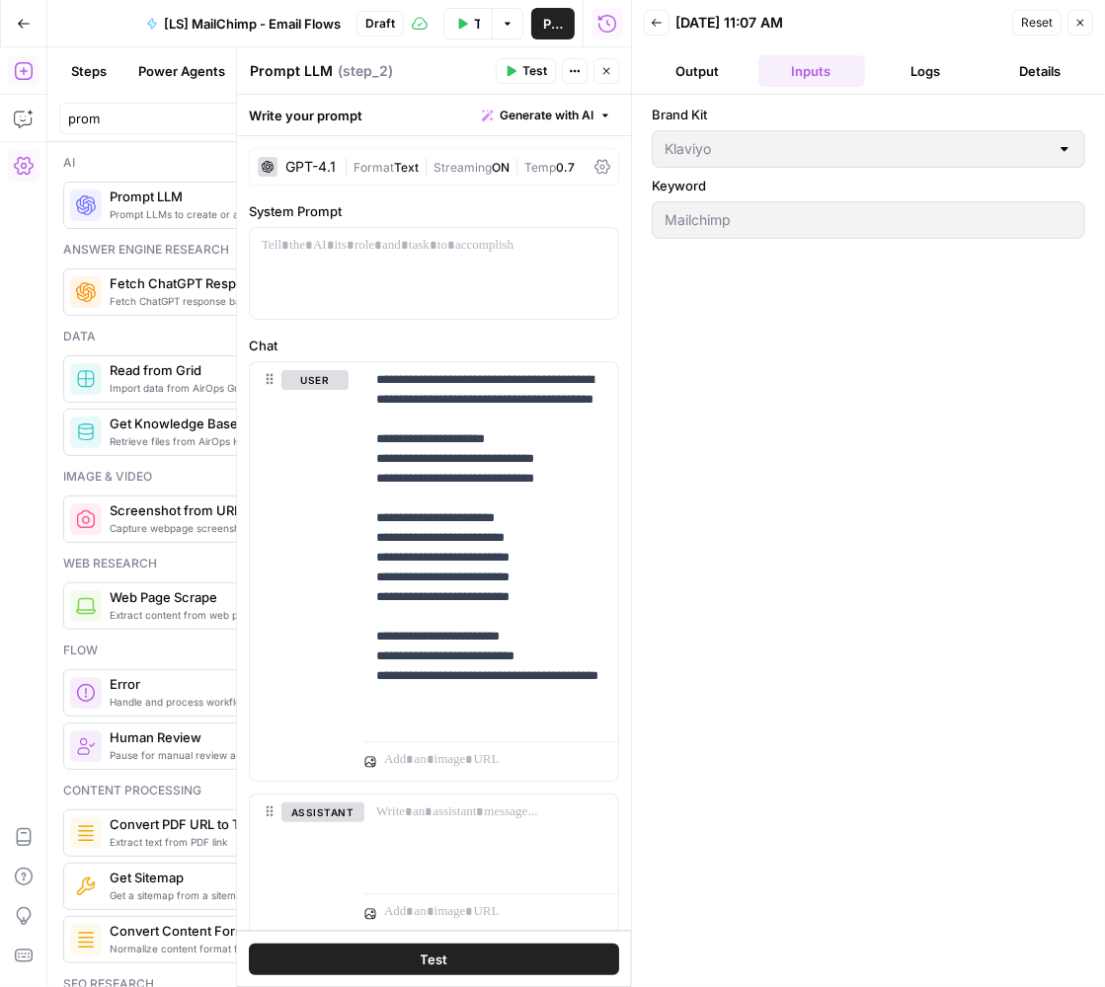
click at [692, 75] on button "Output" at bounding box center [697, 71] width 107 height 32
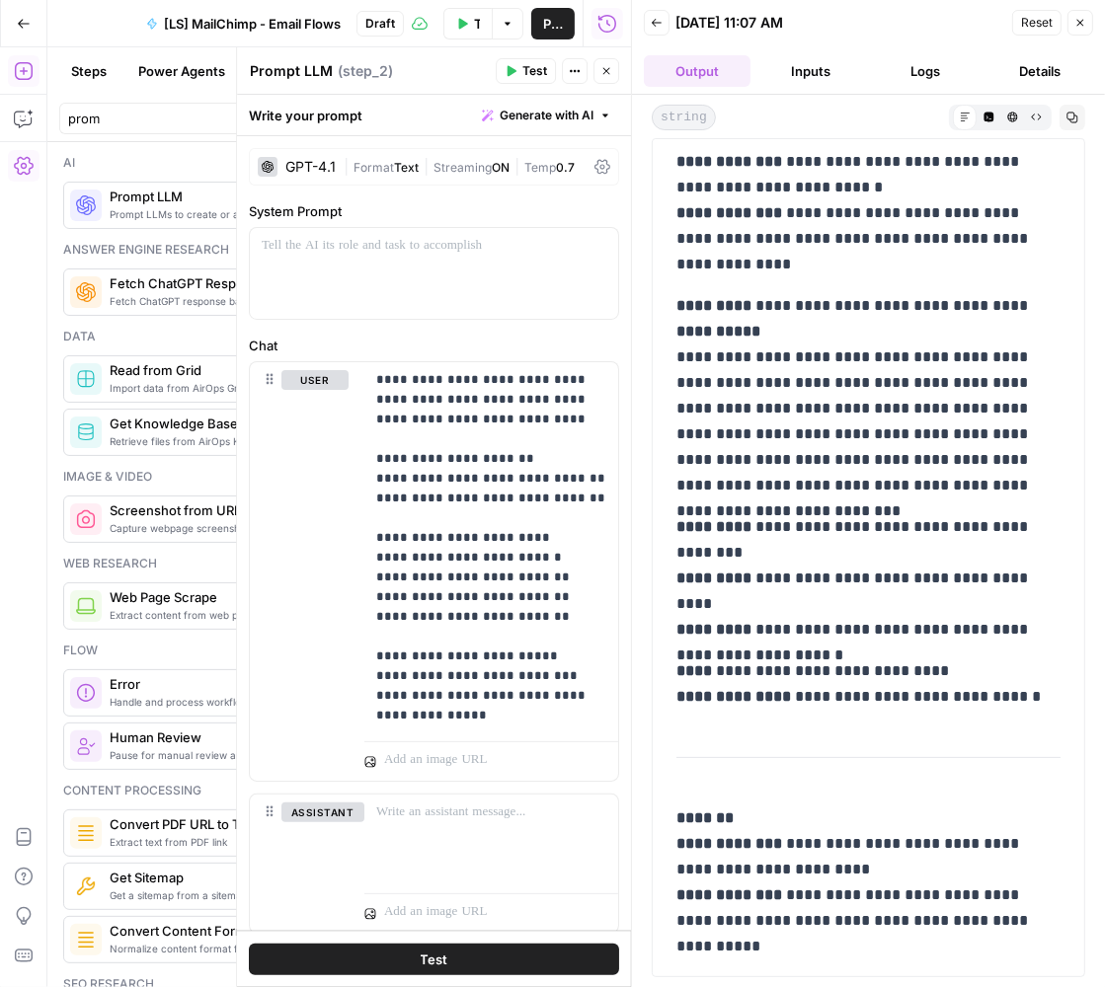
scroll to position [0, 0]
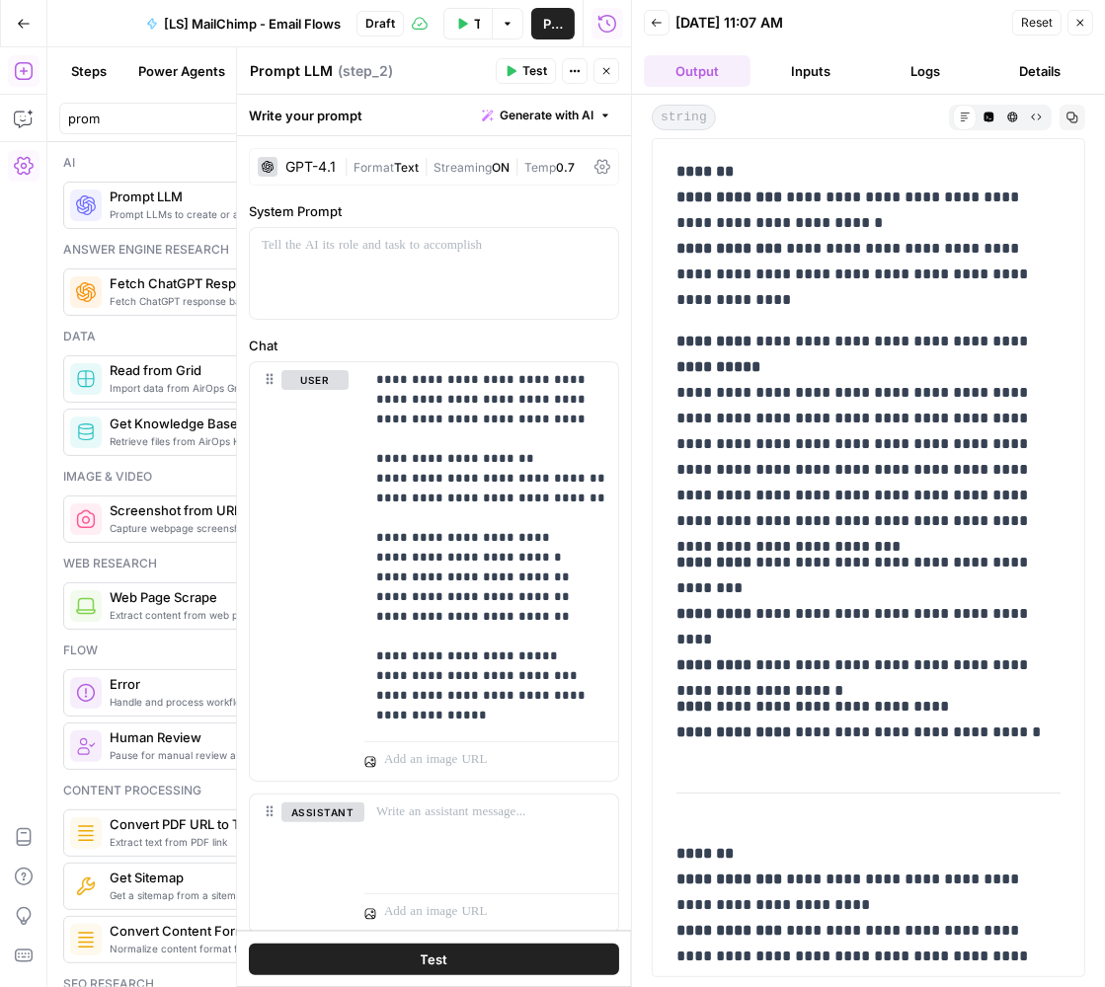
click at [812, 68] on button "Inputs" at bounding box center [811, 71] width 107 height 32
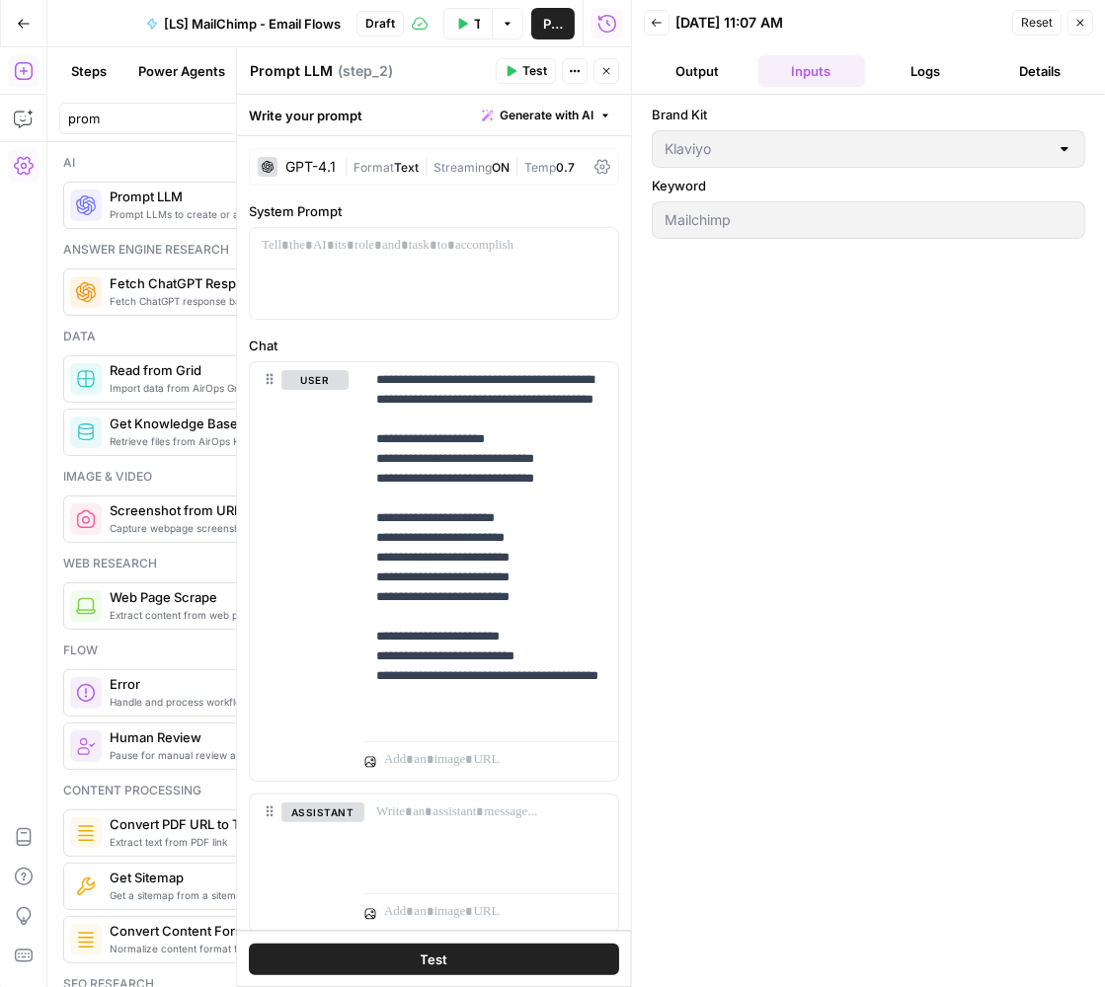
click at [932, 72] on button "Logs" at bounding box center [926, 71] width 107 height 32
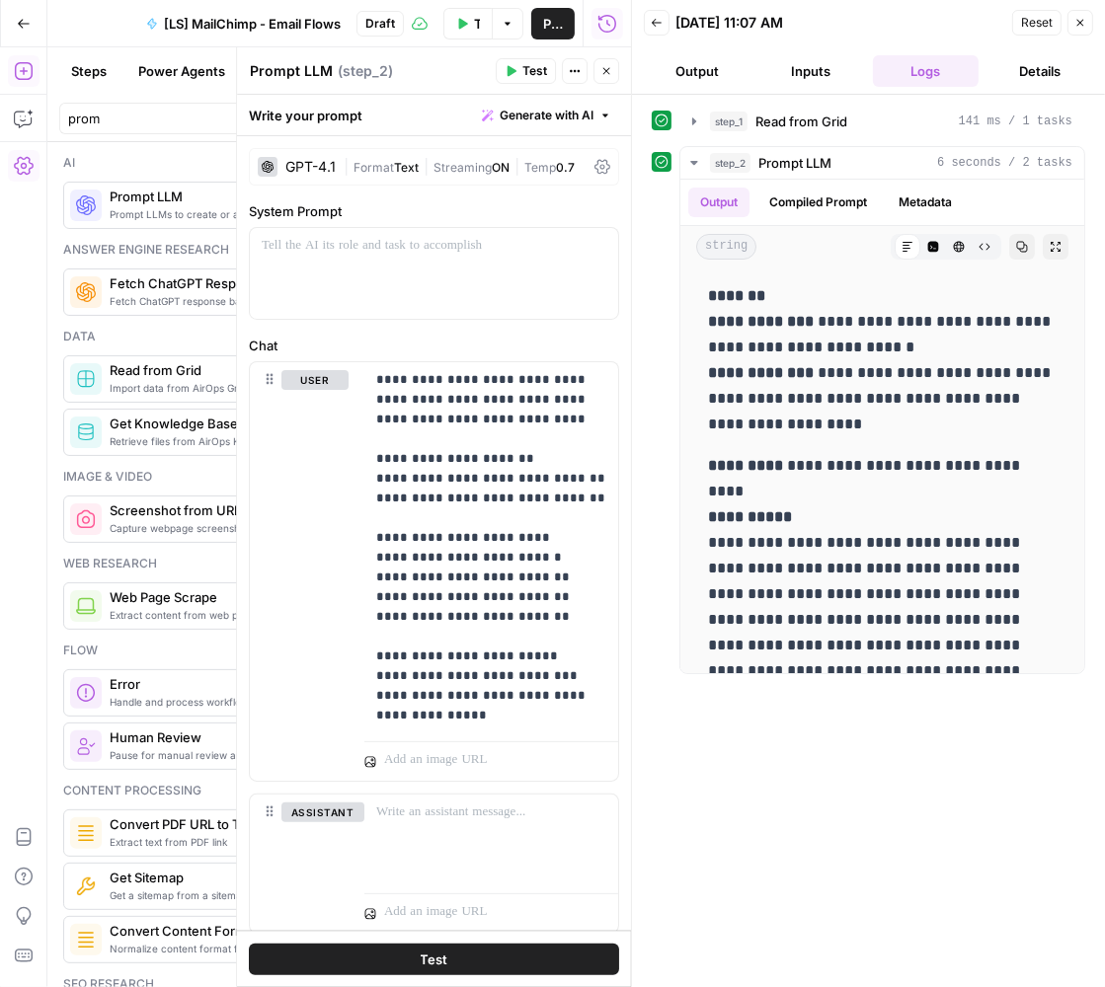
click at [718, 74] on button "Output" at bounding box center [697, 71] width 107 height 32
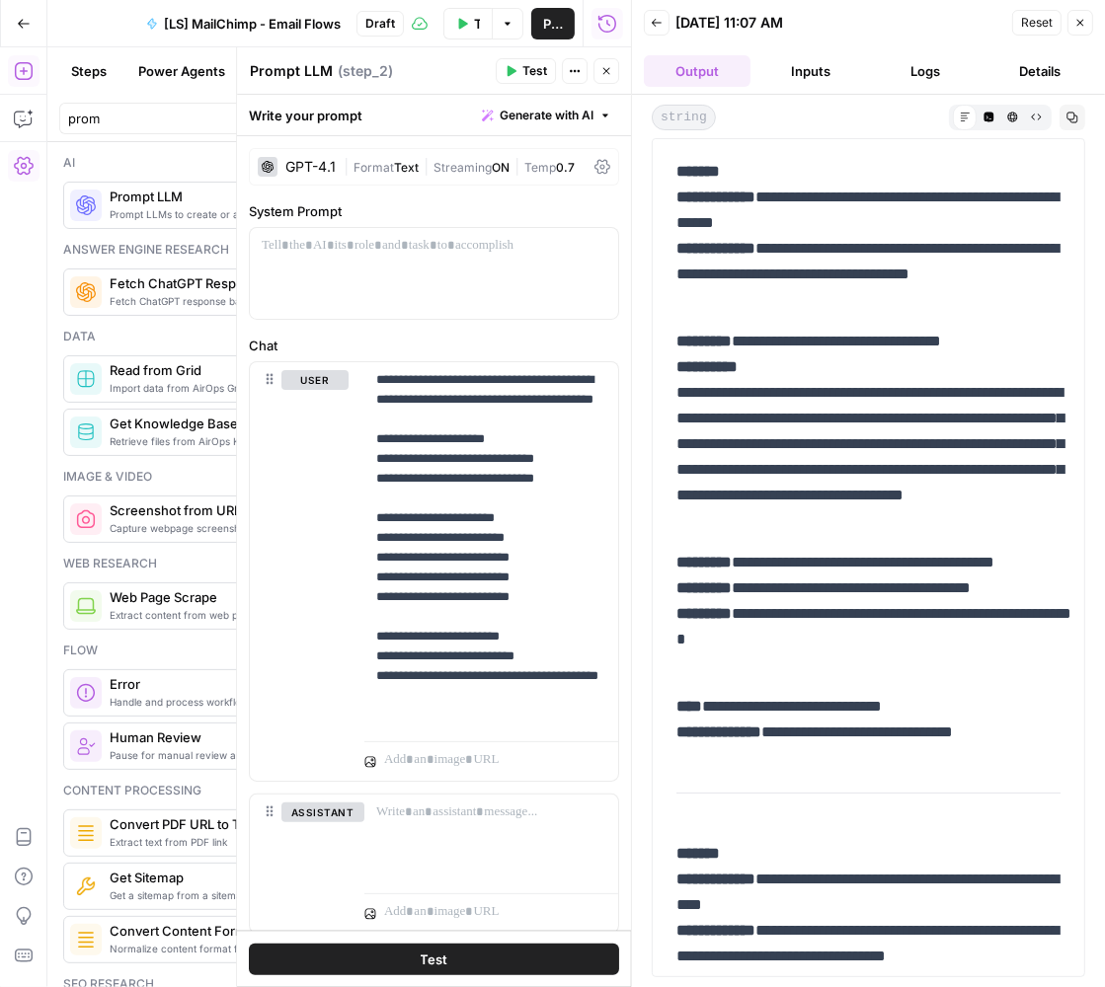
click at [653, 23] on icon "button" at bounding box center [656, 23] width 12 height 12
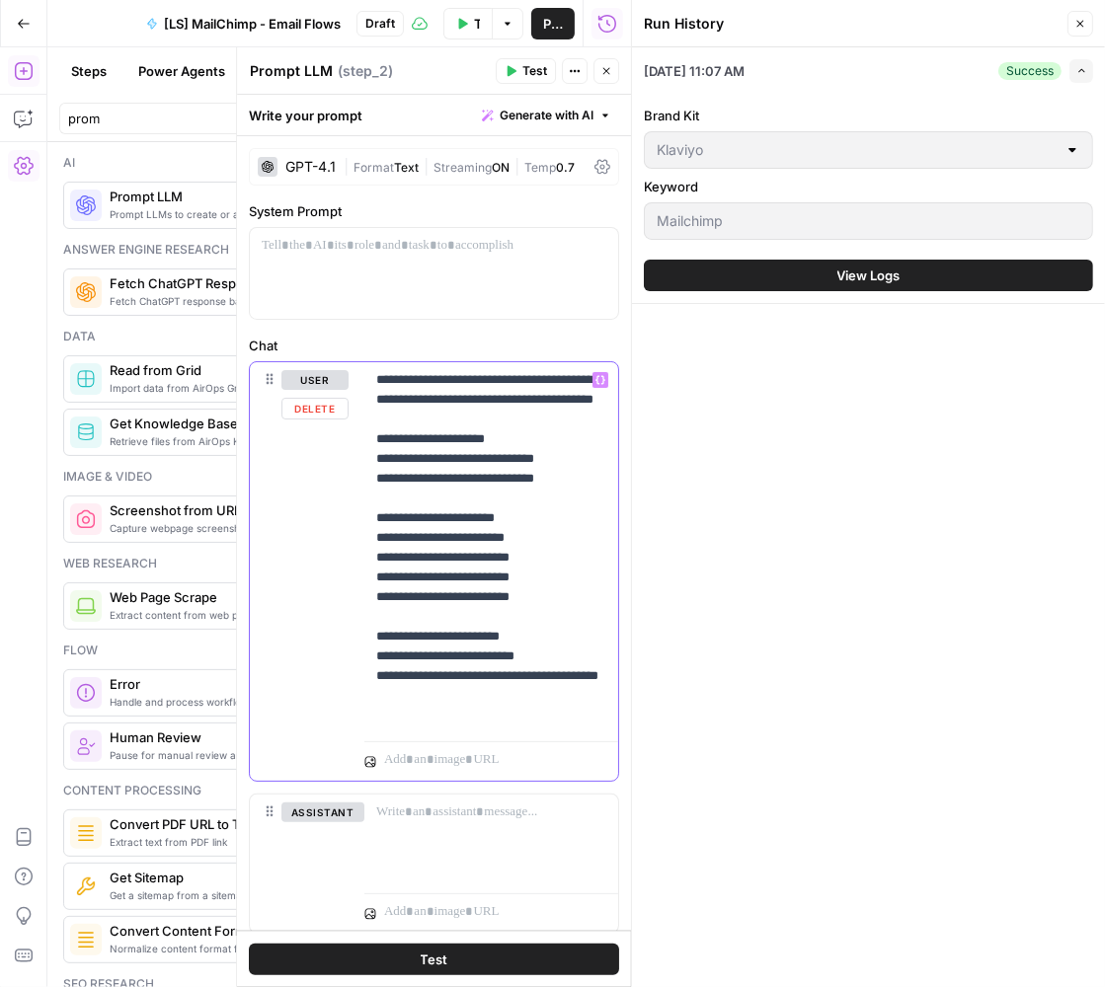
click at [517, 398] on p "**********" at bounding box center [491, 547] width 231 height 355
click at [476, 720] on p "**********" at bounding box center [491, 547] width 231 height 355
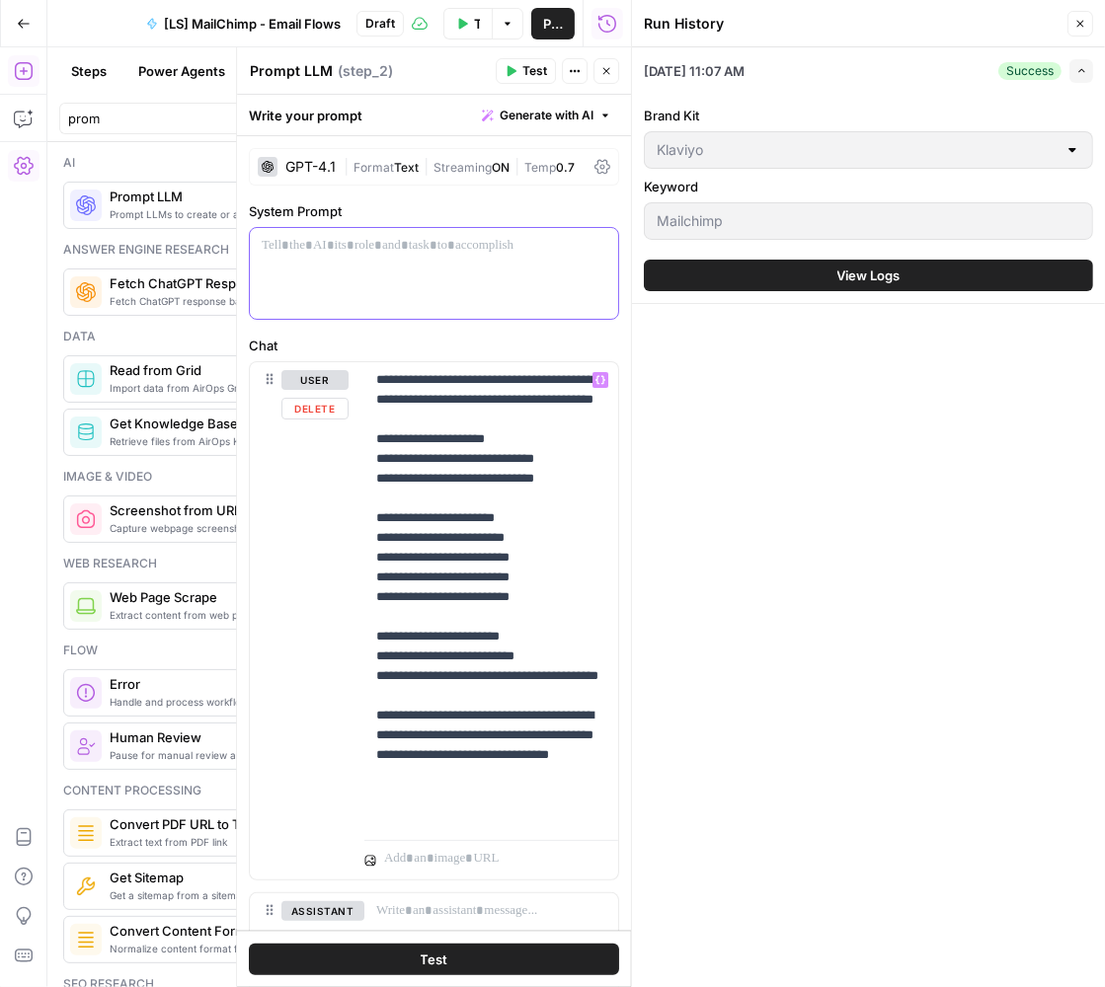
click at [455, 289] on div at bounding box center [434, 273] width 368 height 91
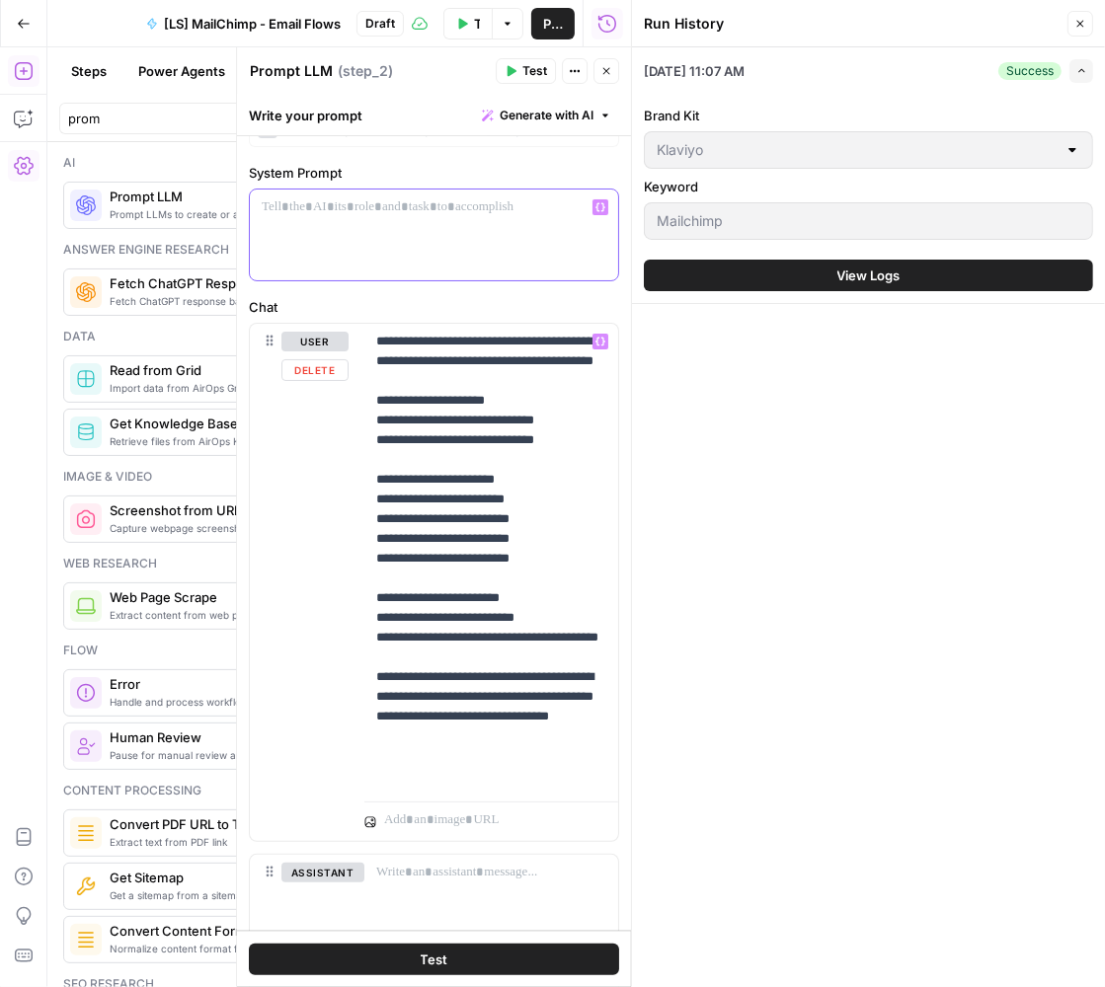
scroll to position [43, 0]
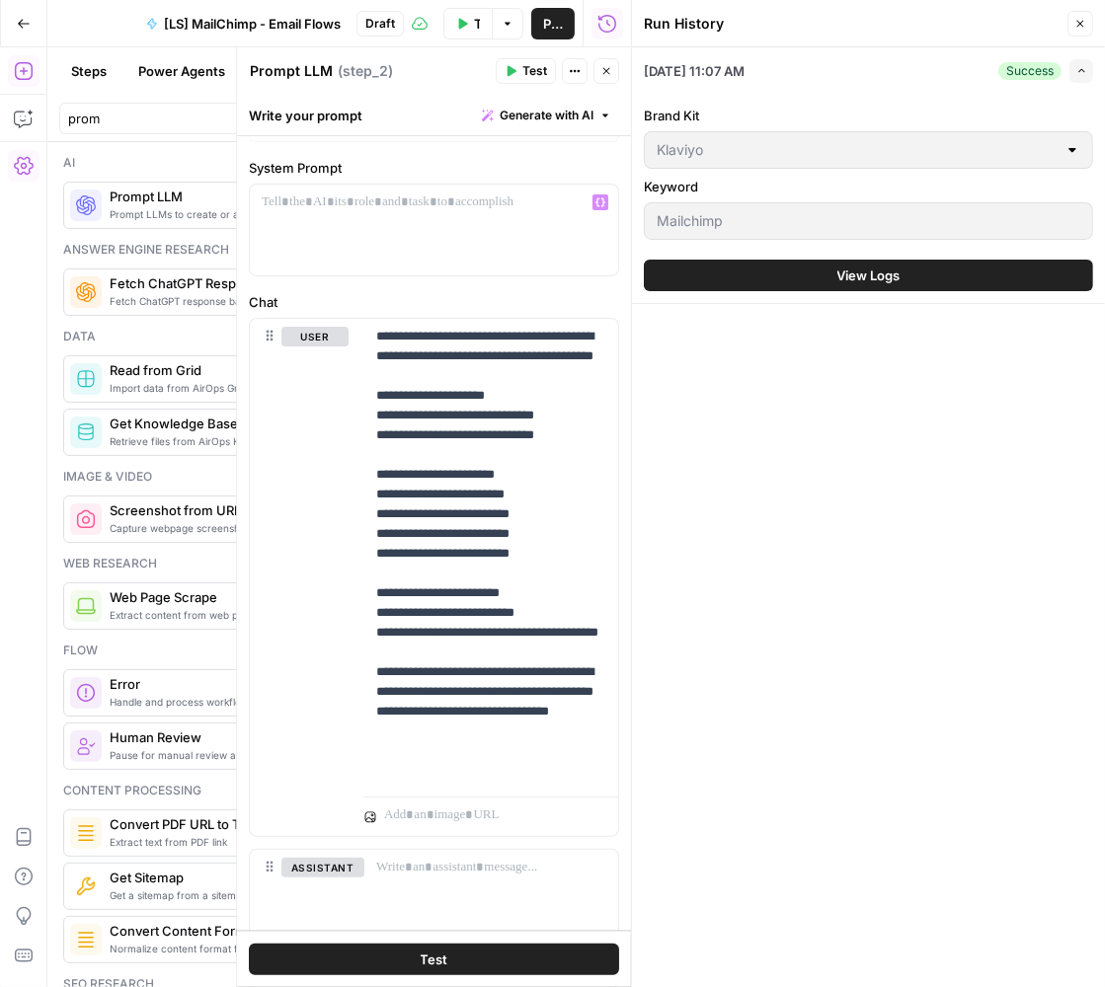
click at [614, 65] on button "Close" at bounding box center [606, 71] width 26 height 26
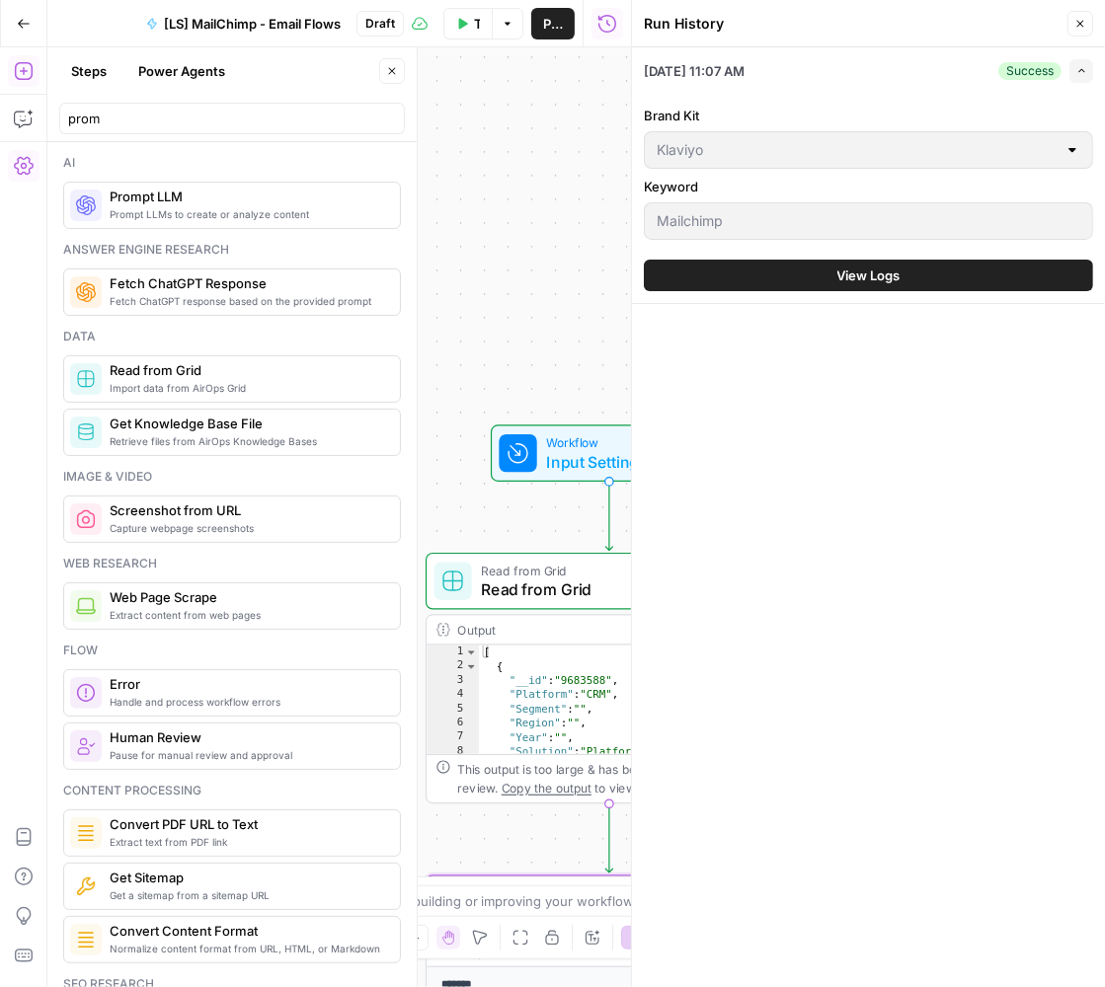
click at [1077, 22] on icon "button" at bounding box center [1080, 24] width 12 height 12
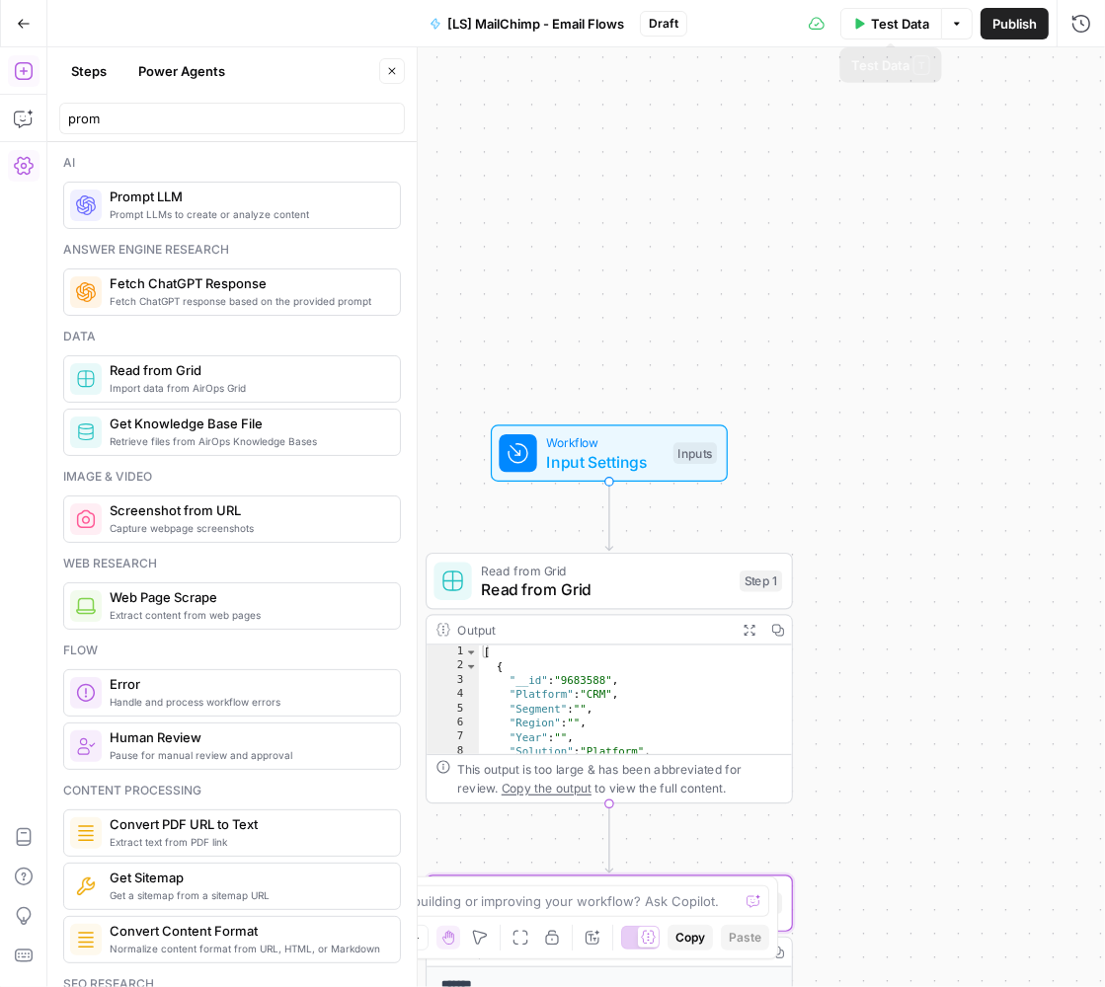
click at [906, 20] on span "Test Data" at bounding box center [900, 24] width 58 height 20
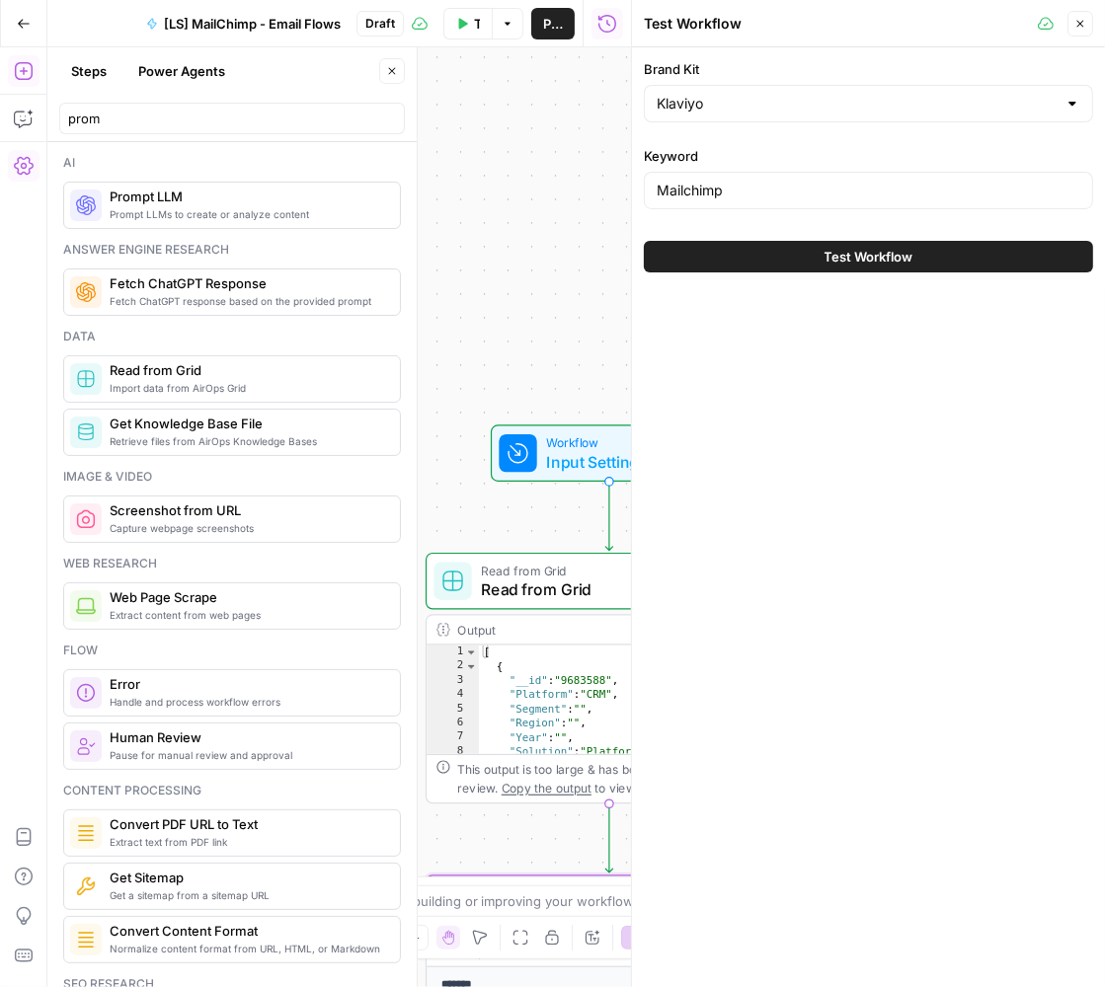
click at [834, 257] on span "Test Workflow" at bounding box center [868, 257] width 89 height 20
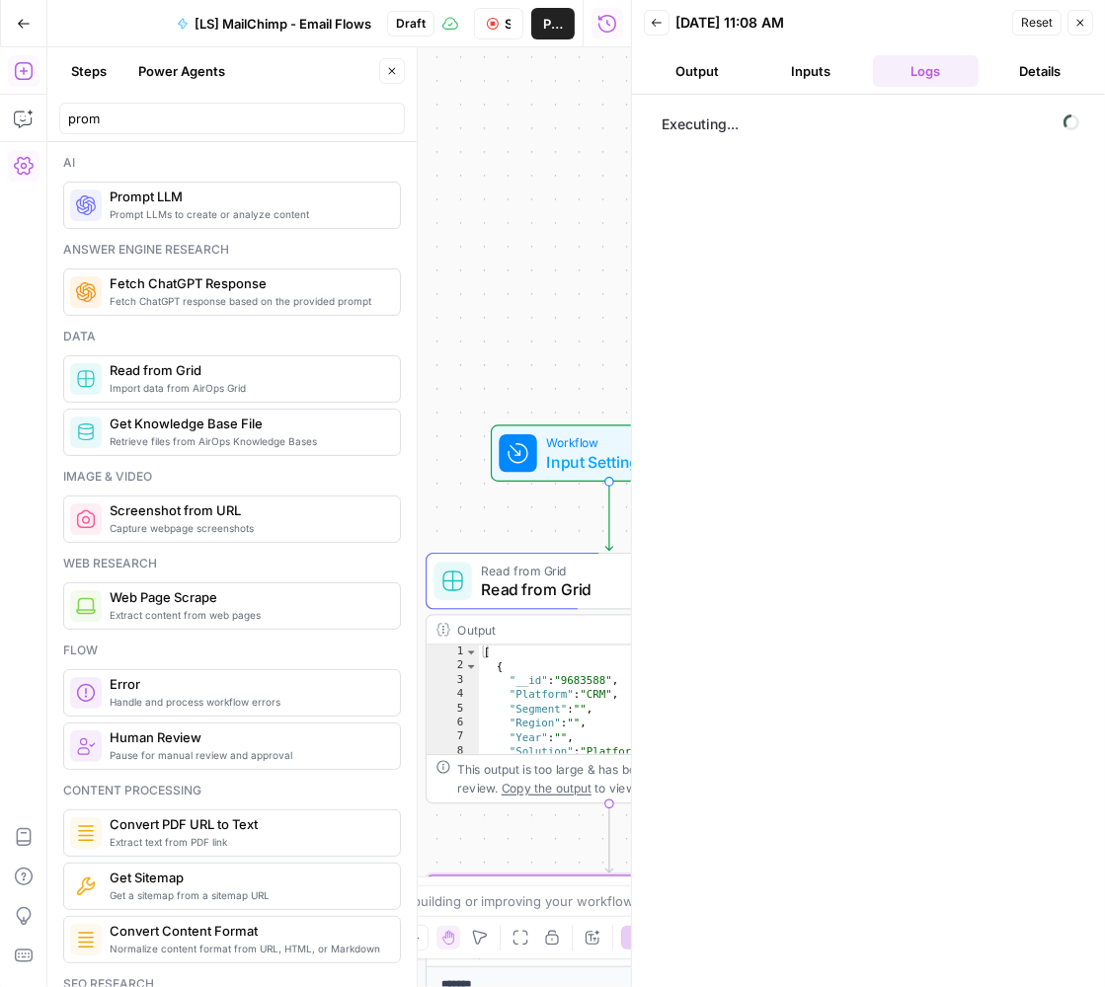
click at [386, 77] on button "Close" at bounding box center [392, 71] width 26 height 26
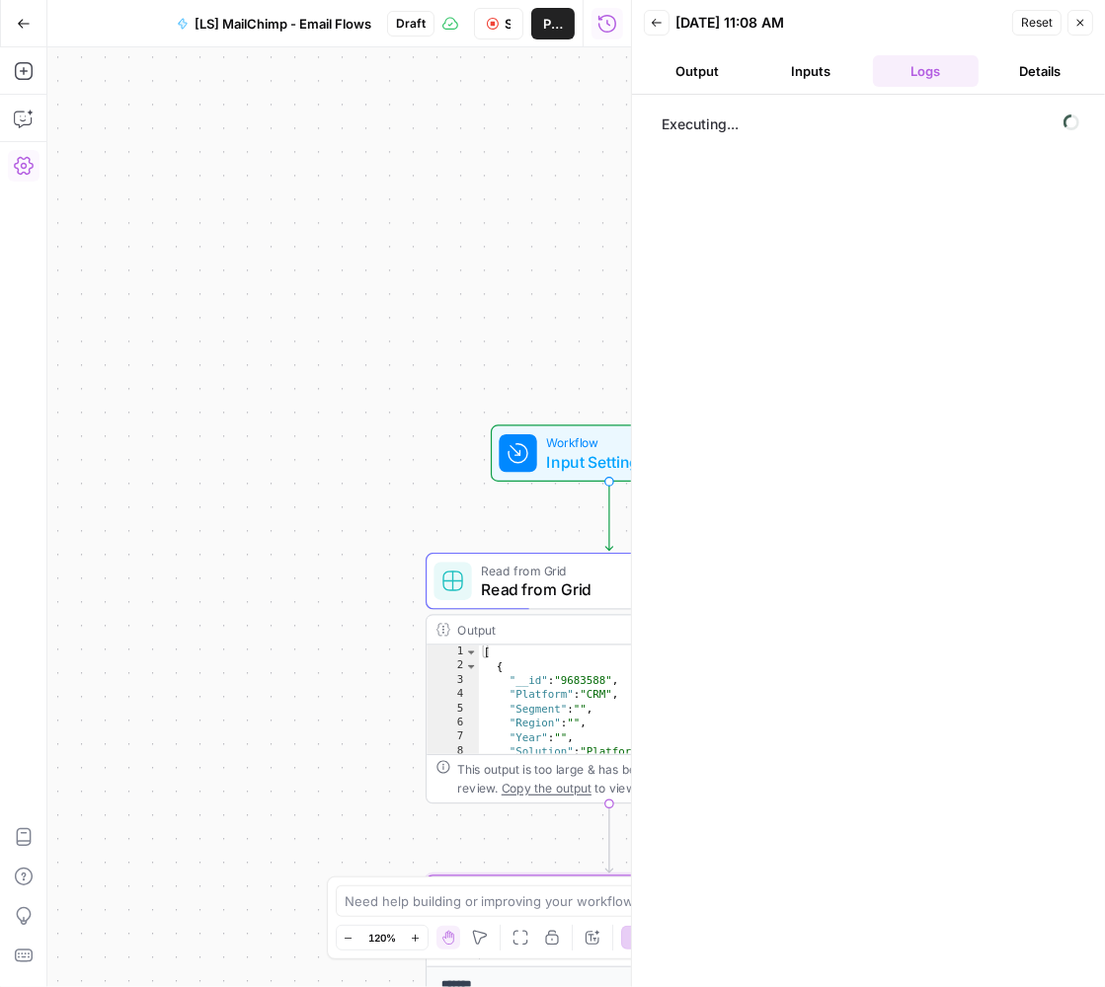
click at [704, 76] on button "Output" at bounding box center [697, 71] width 107 height 32
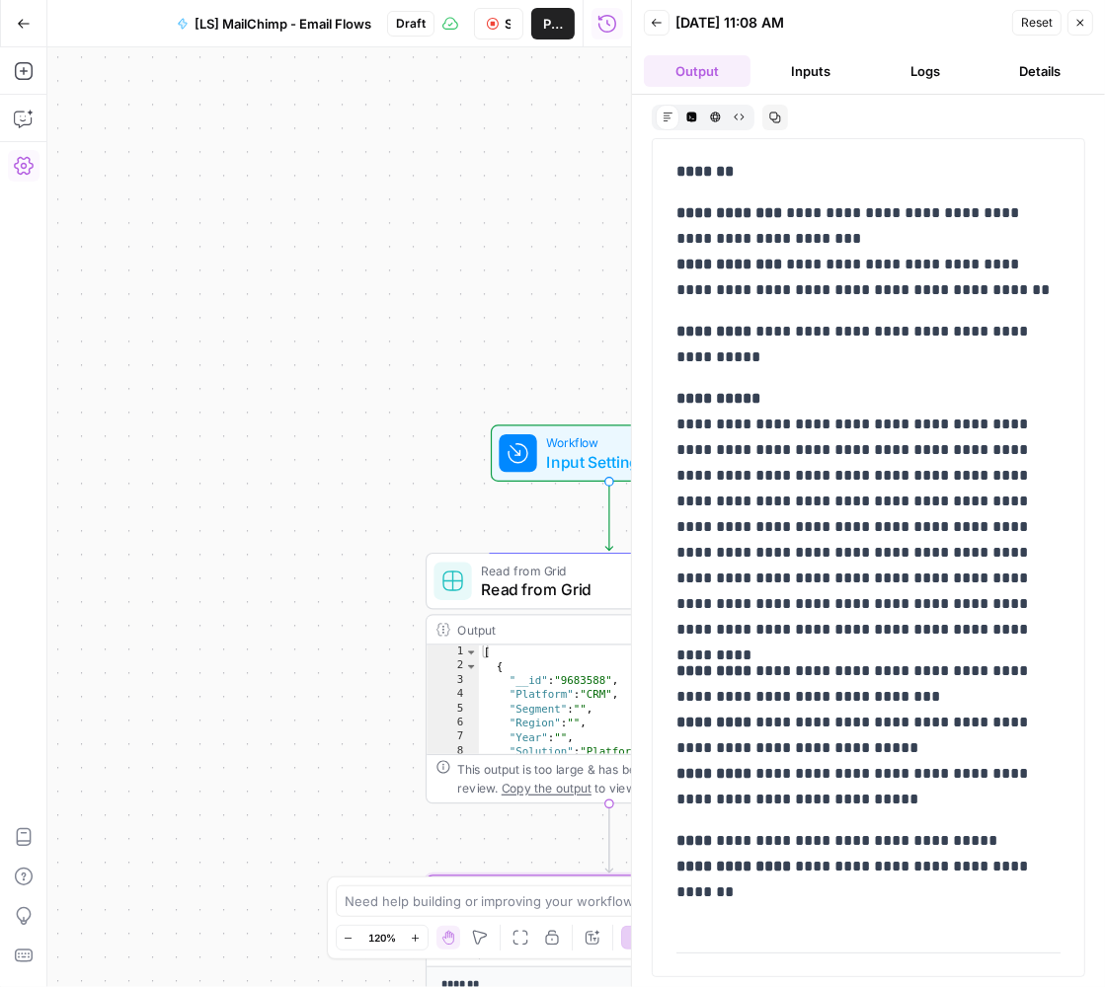
click at [909, 72] on button "Logs" at bounding box center [926, 71] width 107 height 32
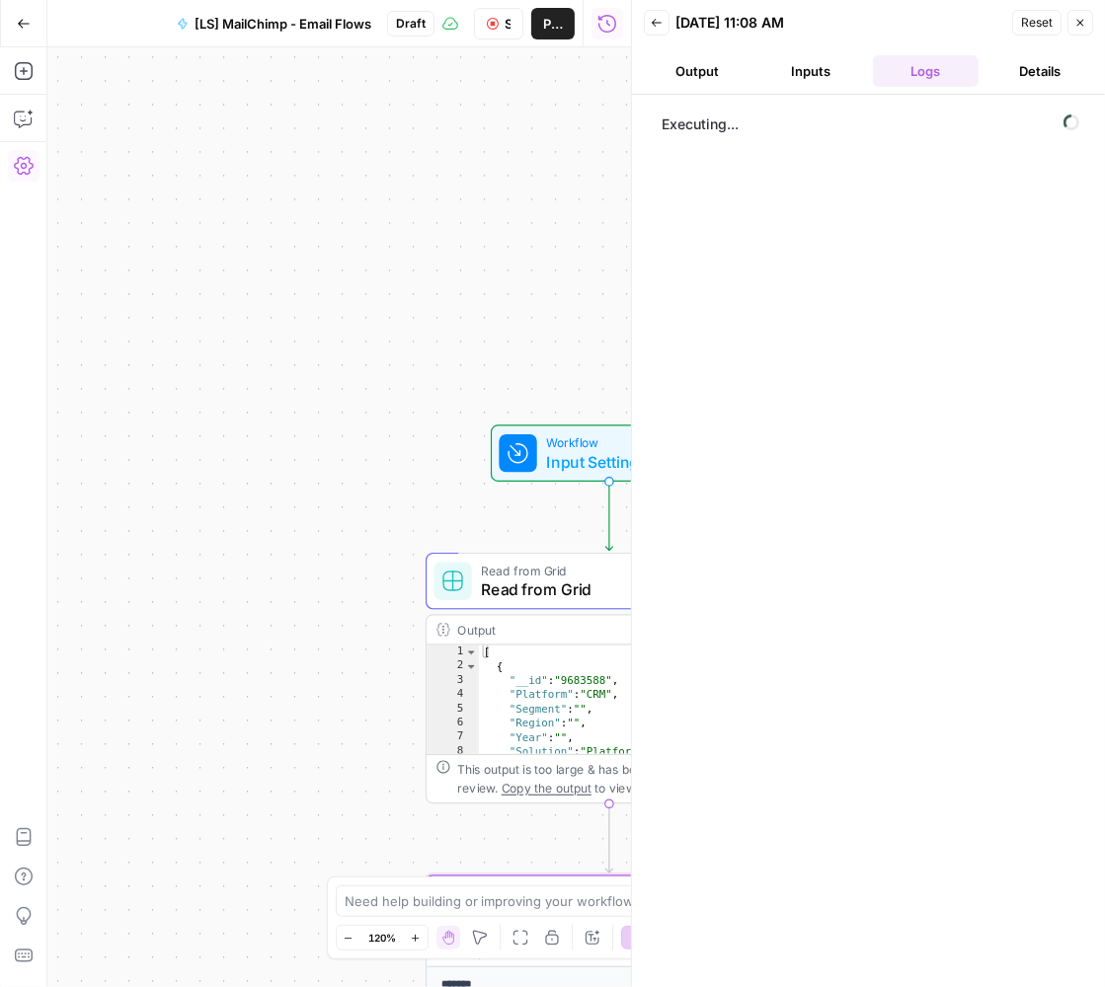
click at [714, 81] on button "Output" at bounding box center [697, 71] width 107 height 32
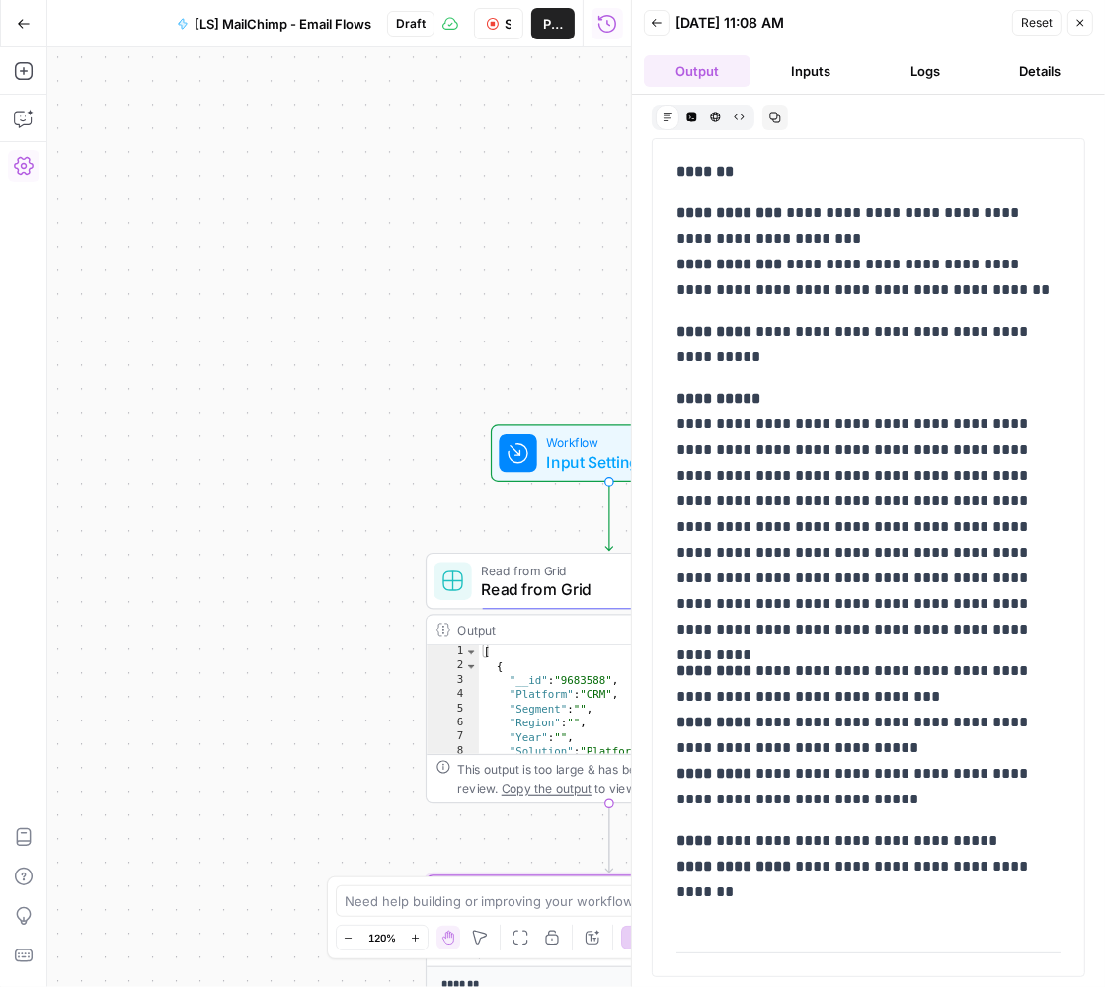
click at [926, 63] on button "Logs" at bounding box center [926, 71] width 107 height 32
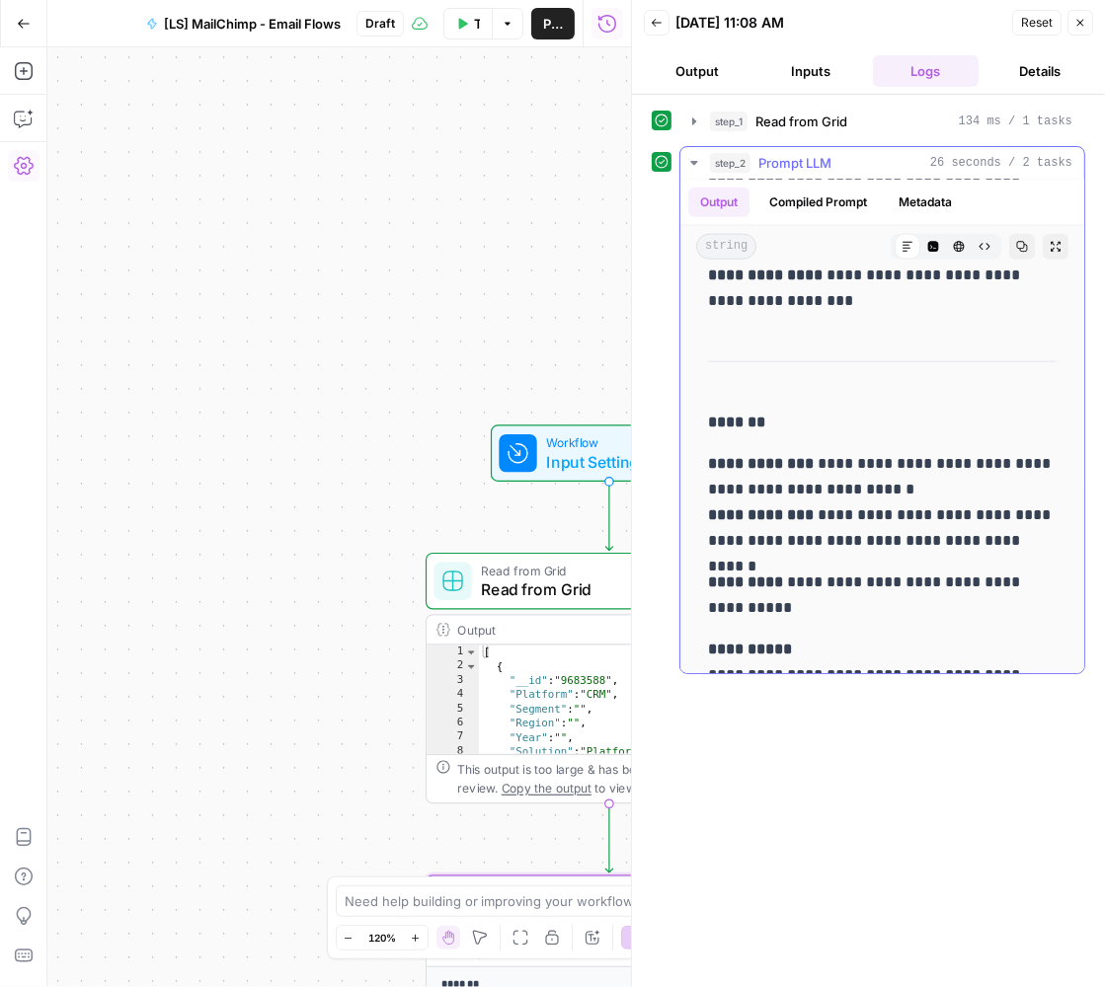
scroll to position [1782, 0]
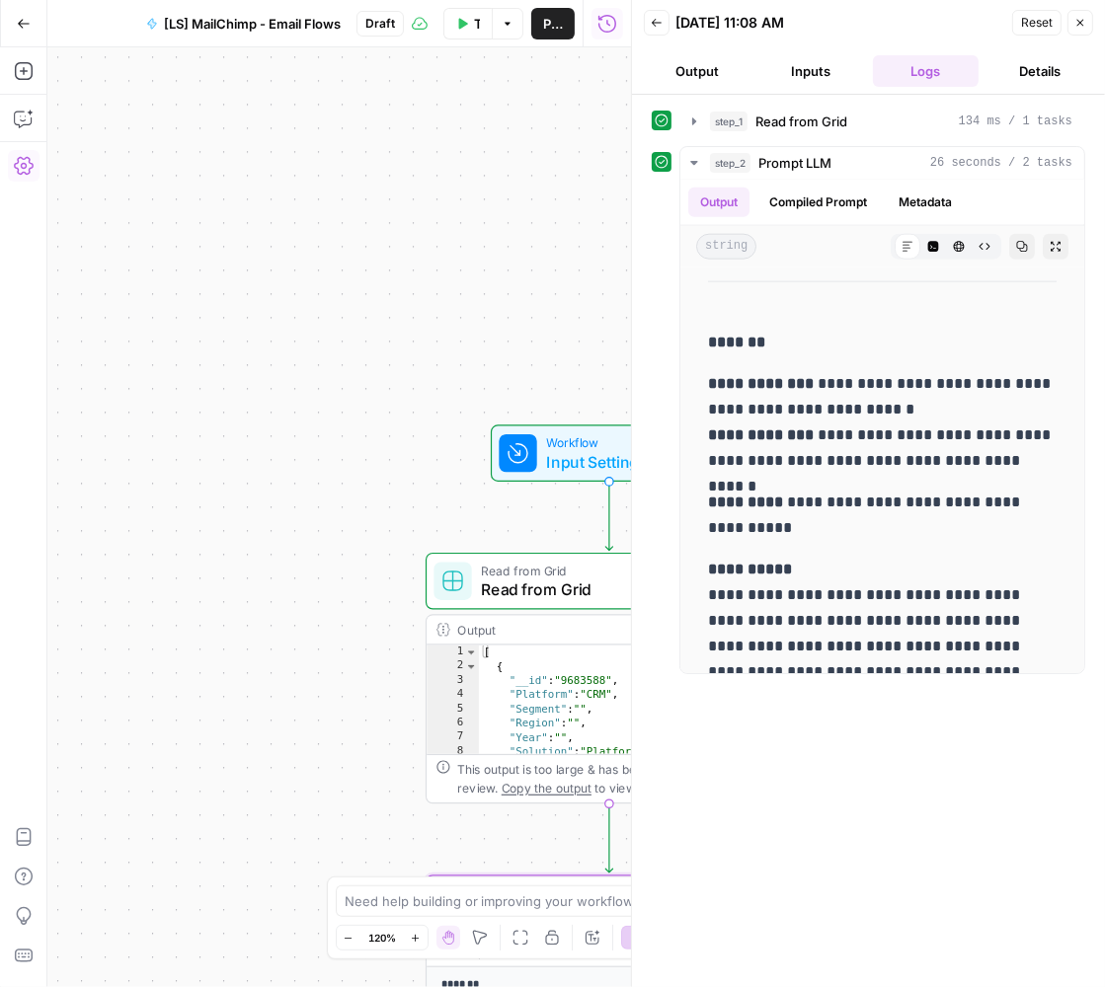
click at [810, 63] on button "Inputs" at bounding box center [811, 71] width 107 height 32
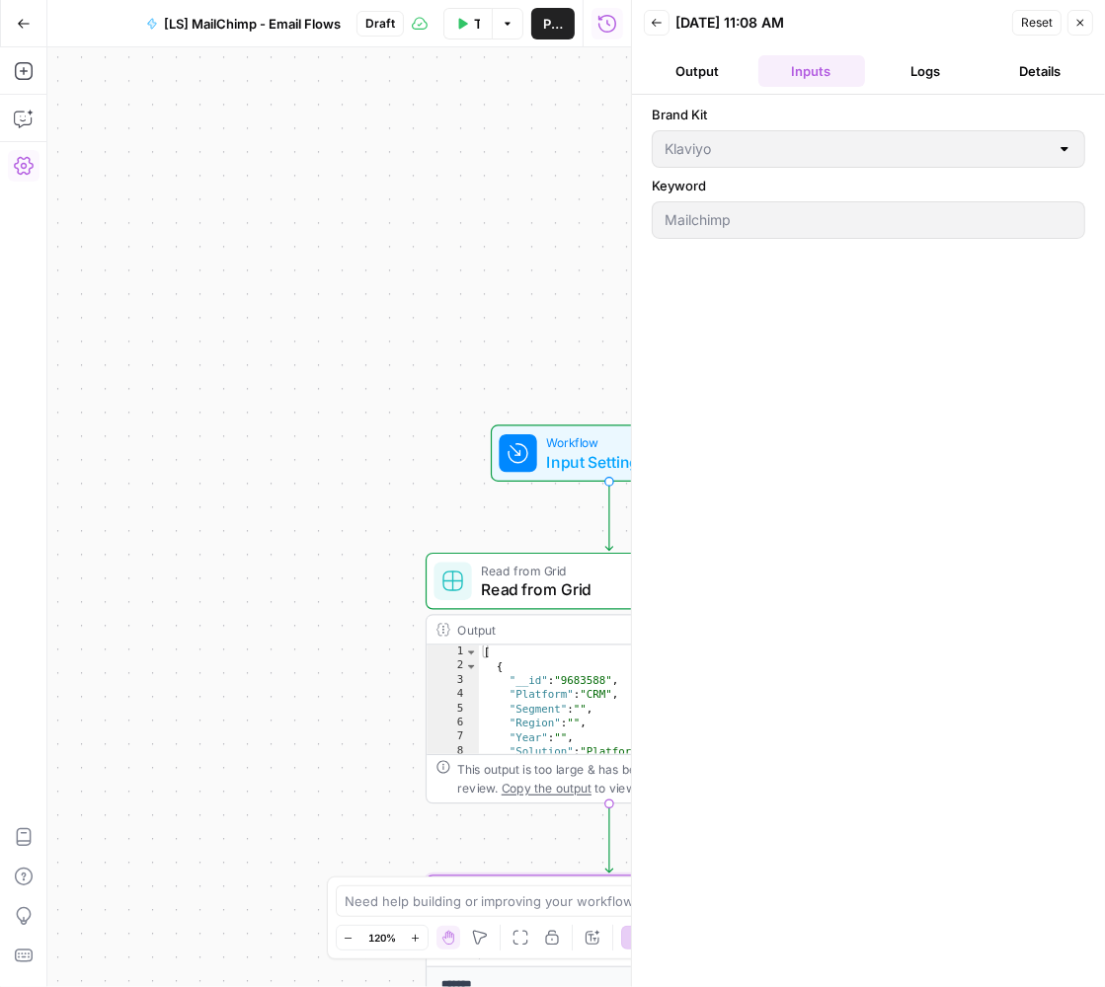
click at [705, 81] on button "Output" at bounding box center [697, 71] width 107 height 32
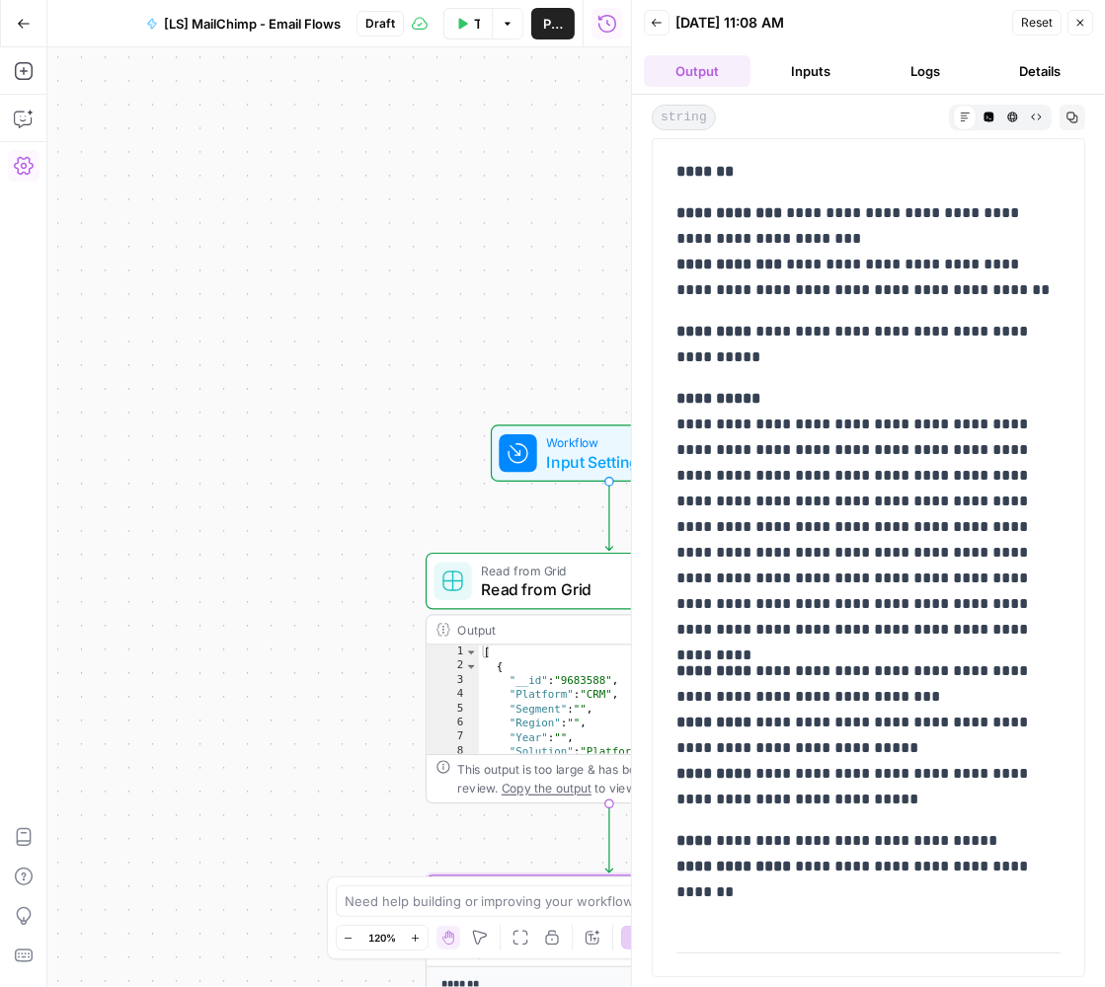
click at [659, 18] on icon "button" at bounding box center [656, 23] width 12 height 12
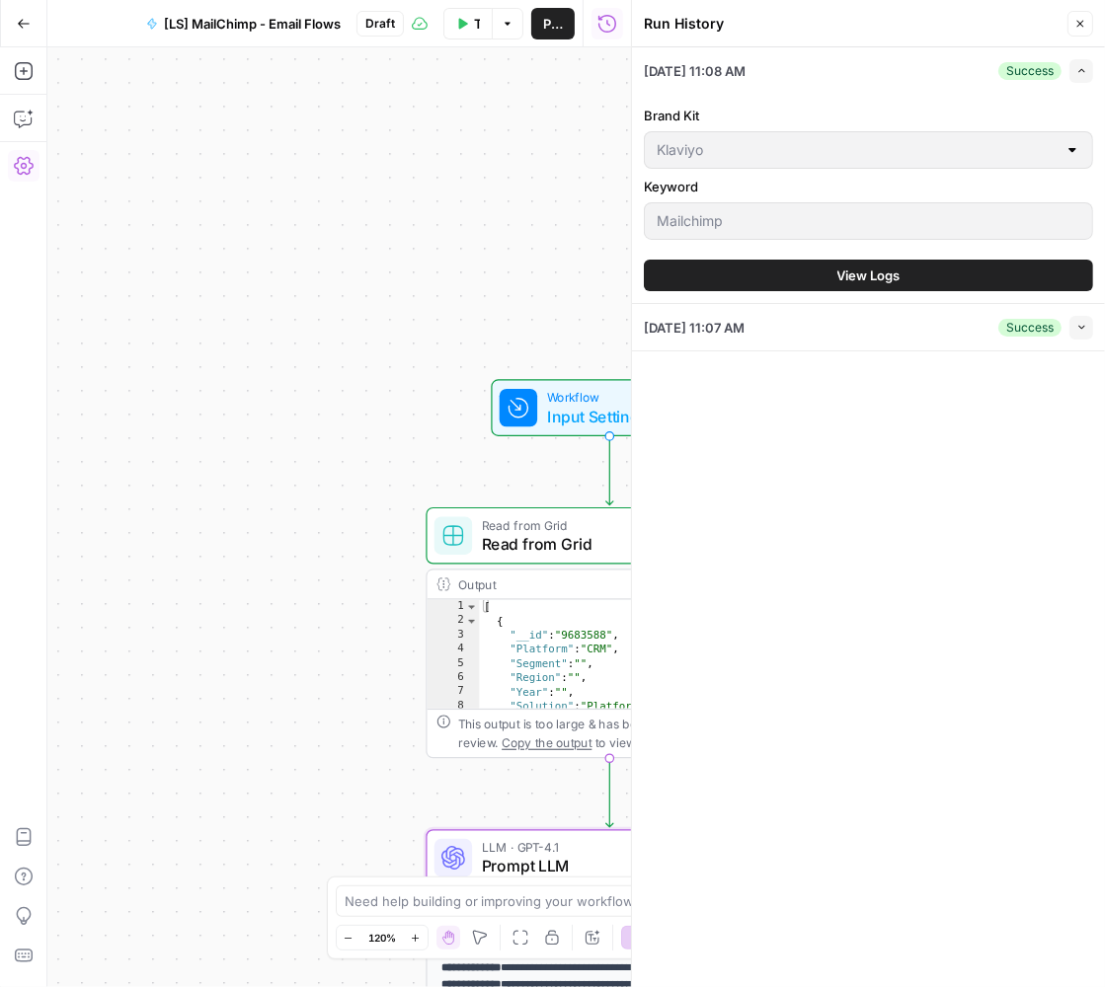
click at [555, 855] on span "Prompt LLM" at bounding box center [605, 867] width 247 height 24
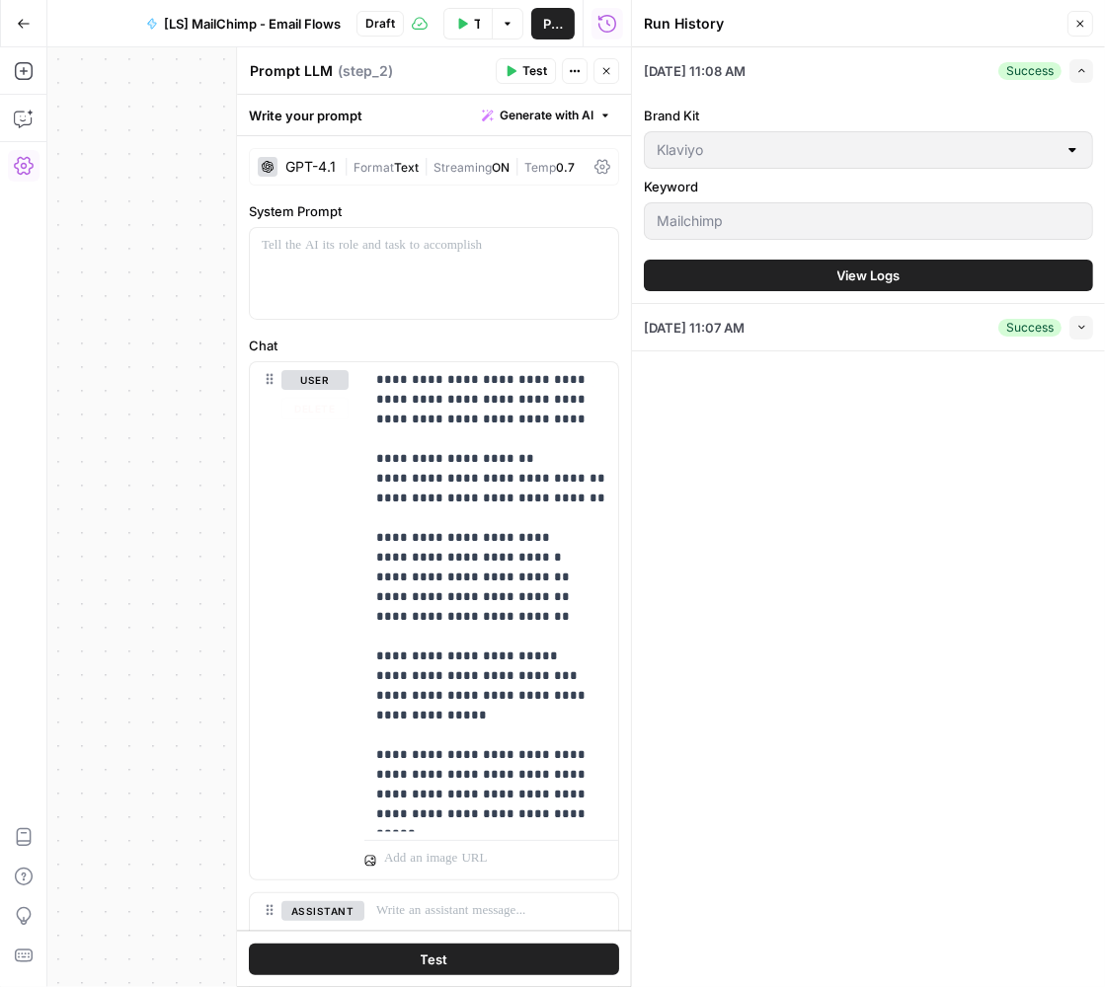
scroll to position [123, 0]
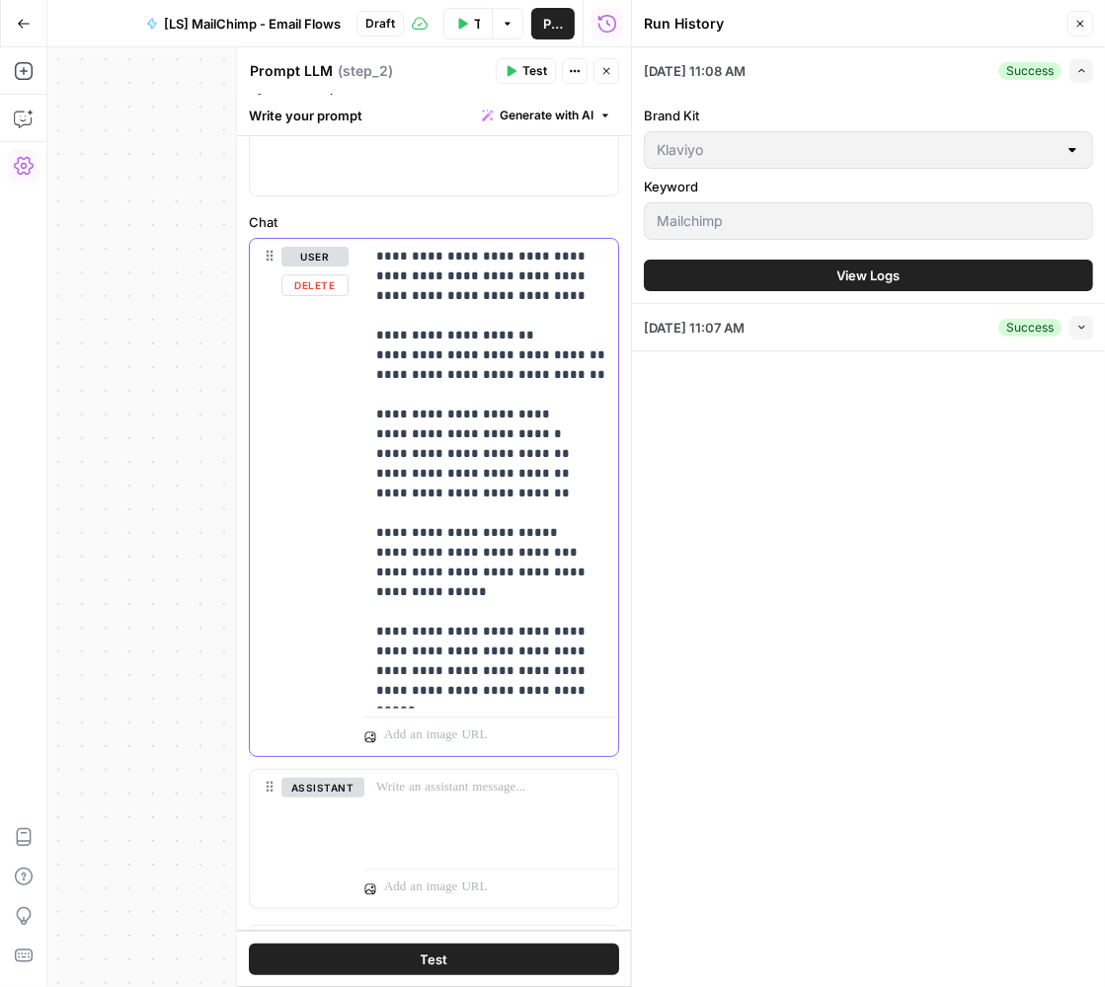
click at [529, 692] on p "**********" at bounding box center [491, 474] width 231 height 454
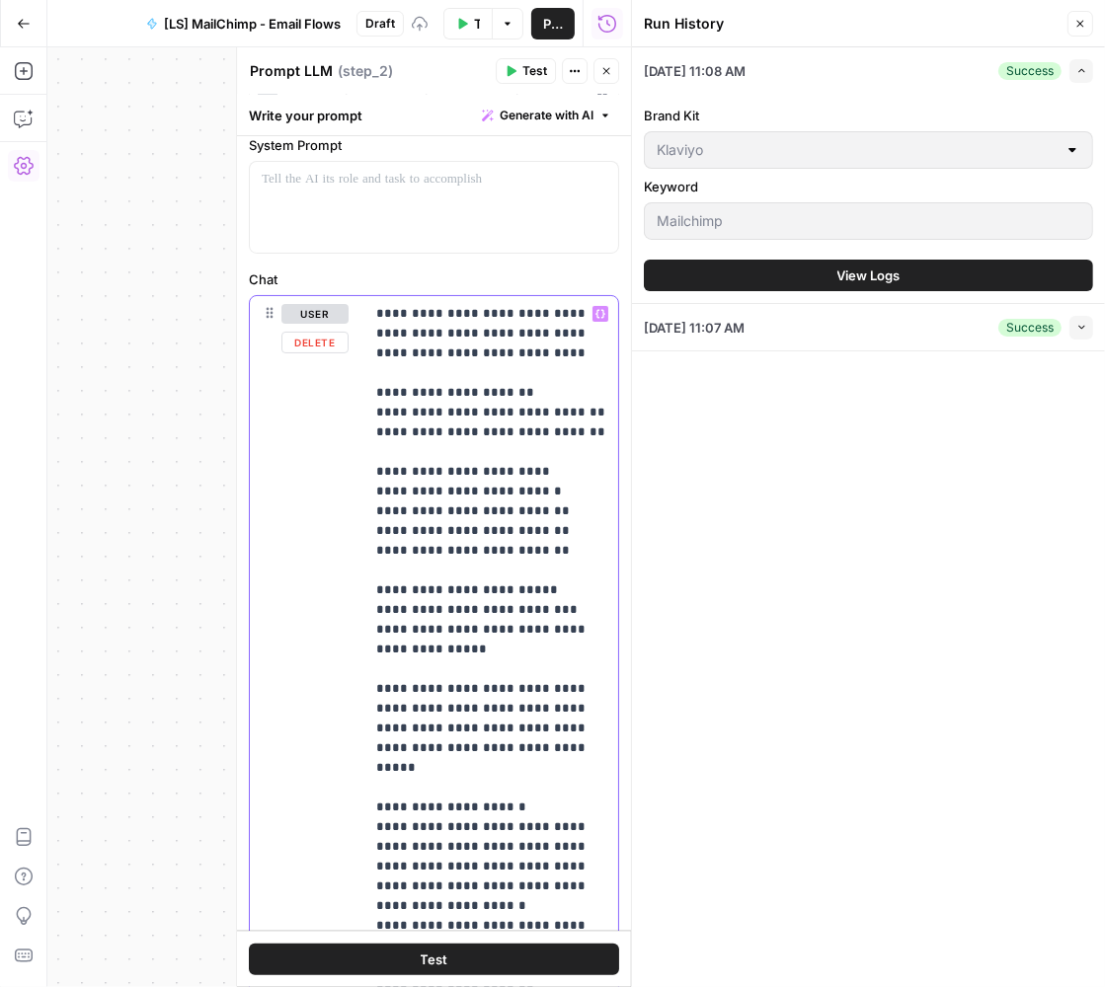
scroll to position [0, 0]
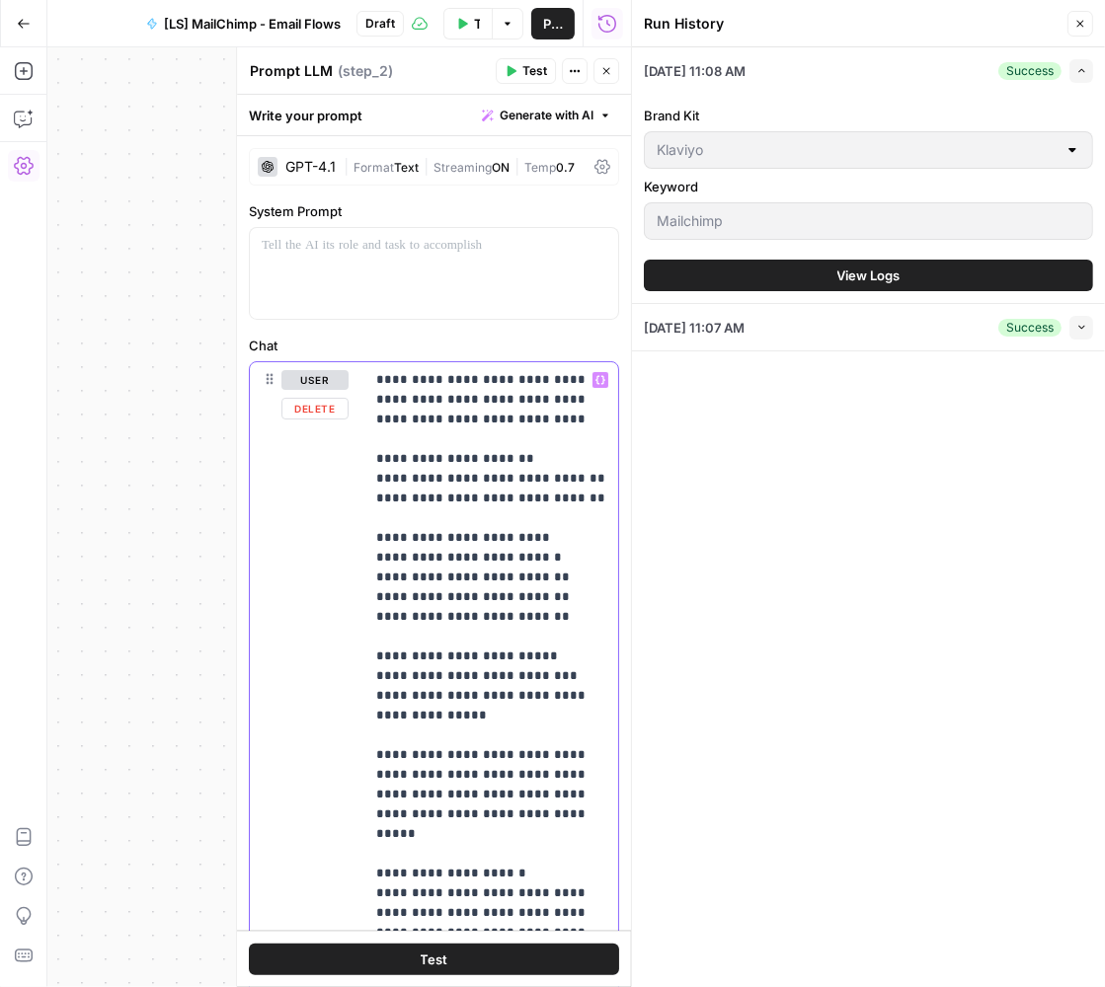
drag, startPoint x: 506, startPoint y: 808, endPoint x: 379, endPoint y: 753, distance: 138.8
click at [379, 753] on p "**********" at bounding box center [491, 745] width 231 height 750
drag, startPoint x: 514, startPoint y: 776, endPoint x: 595, endPoint y: 826, distance: 95.3
click at [595, 826] on p "**********" at bounding box center [491, 755] width 231 height 770
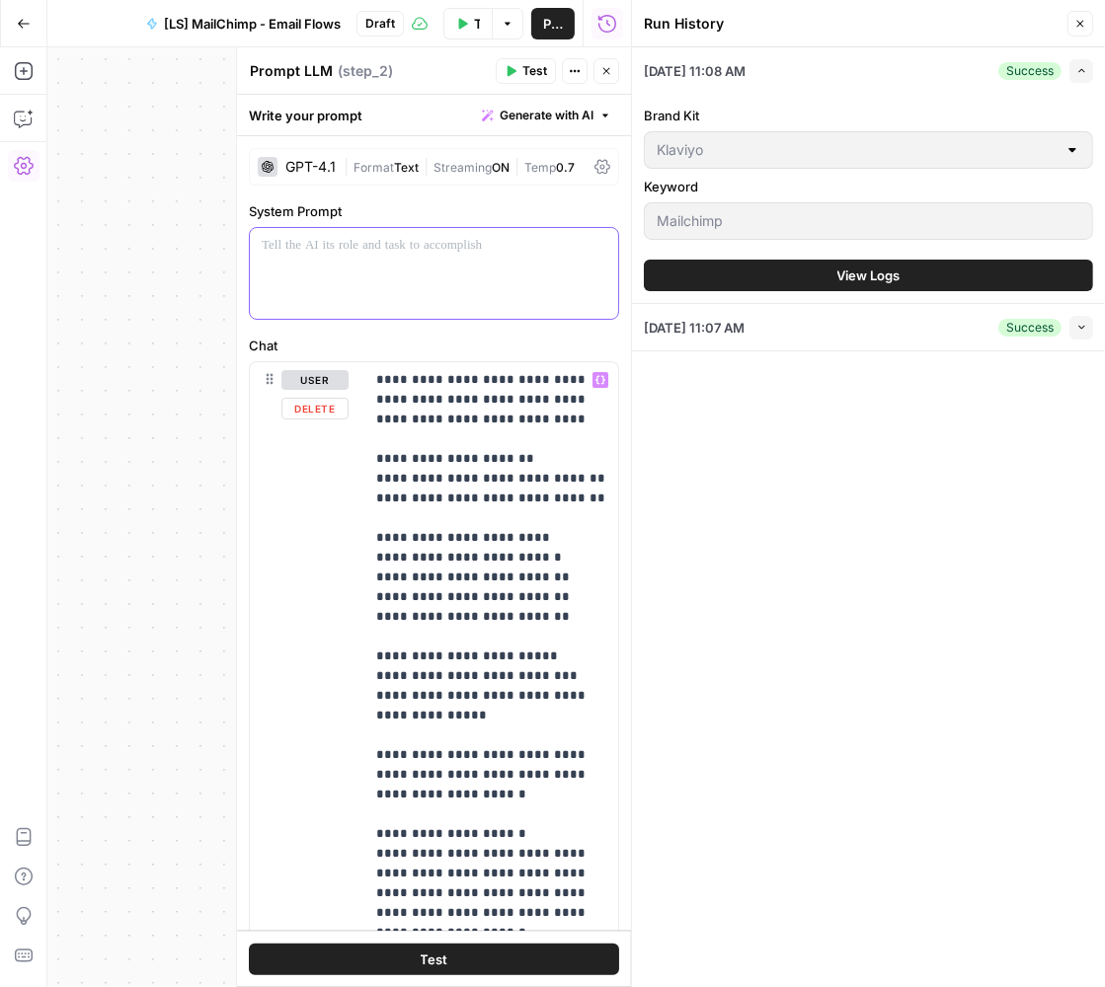
click at [496, 277] on div at bounding box center [434, 273] width 368 height 91
click at [26, 125] on icon "button" at bounding box center [24, 119] width 20 height 20
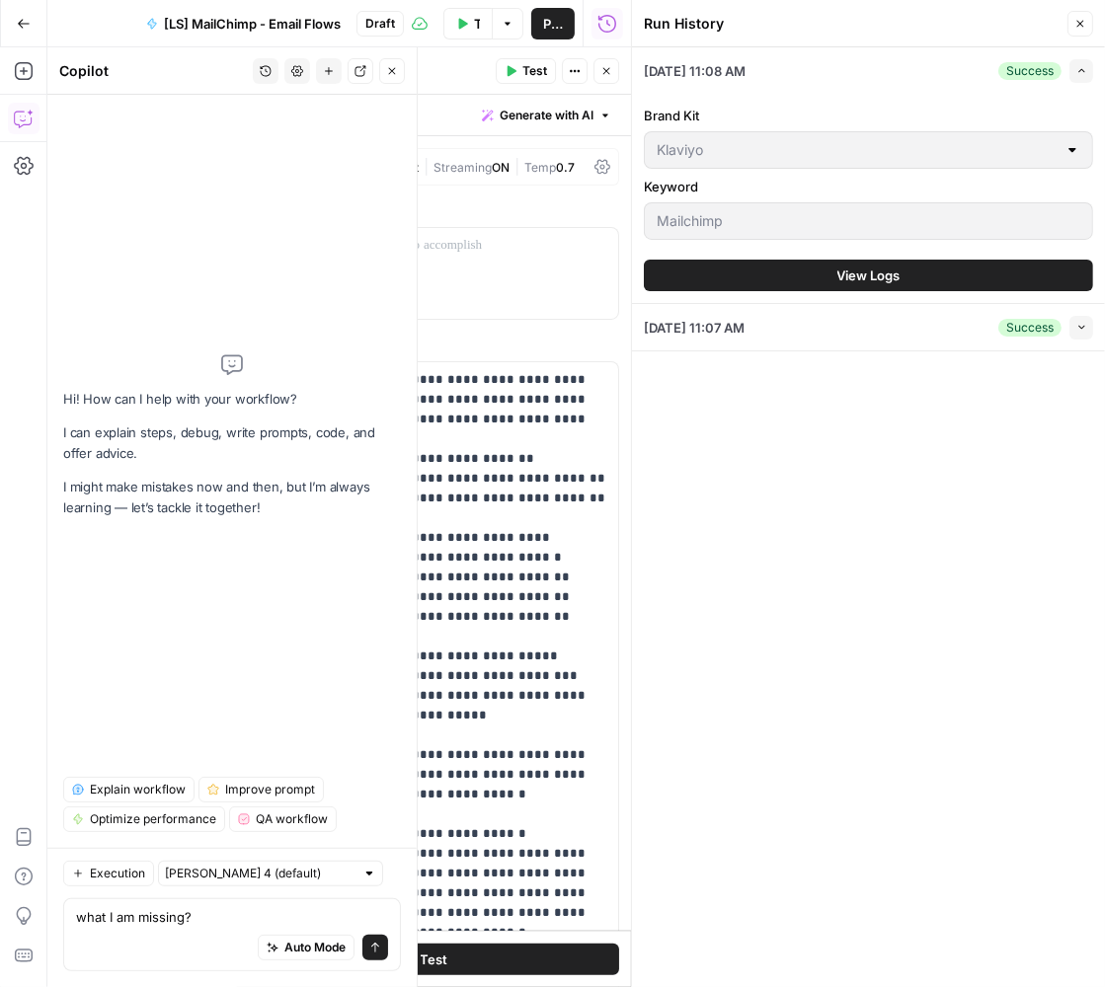
type textarea "what I am missing?"
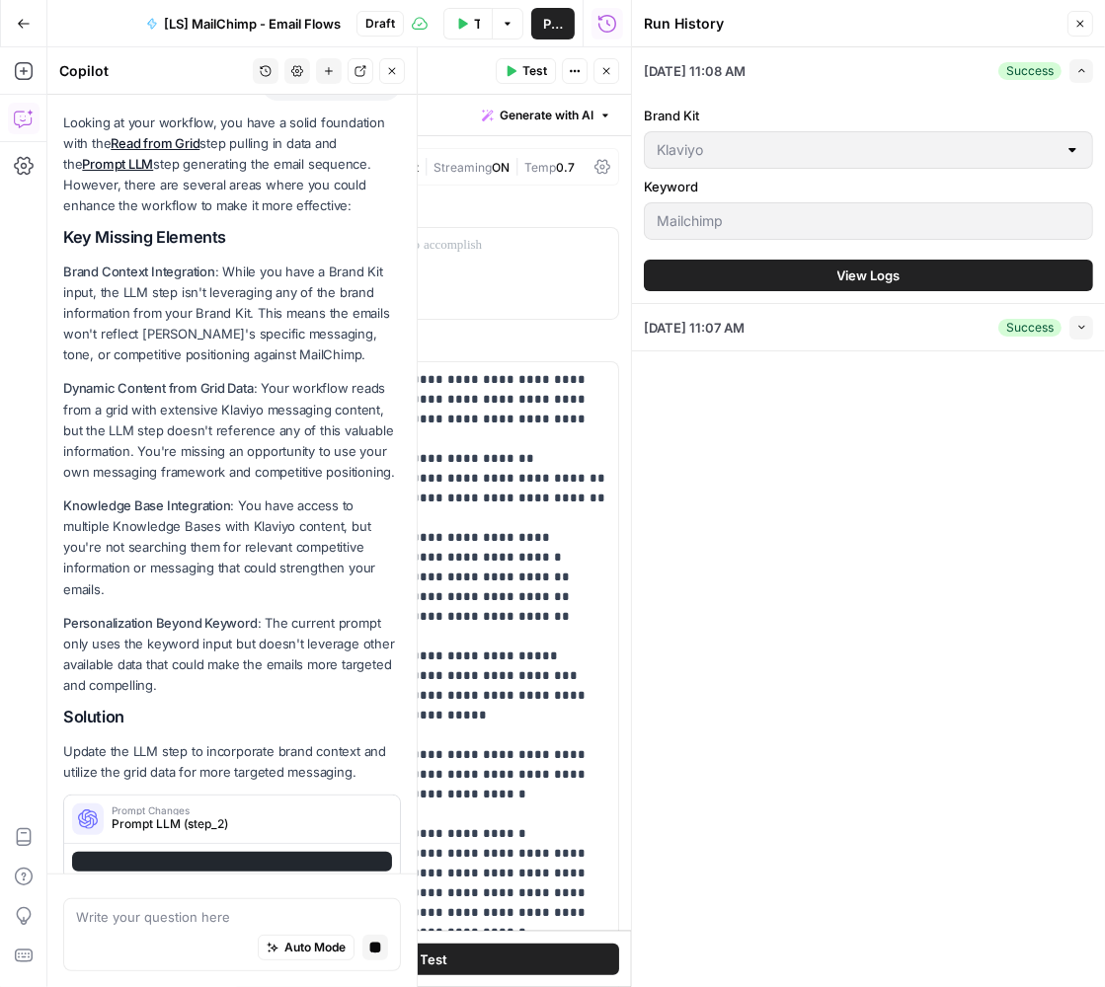
scroll to position [202, 0]
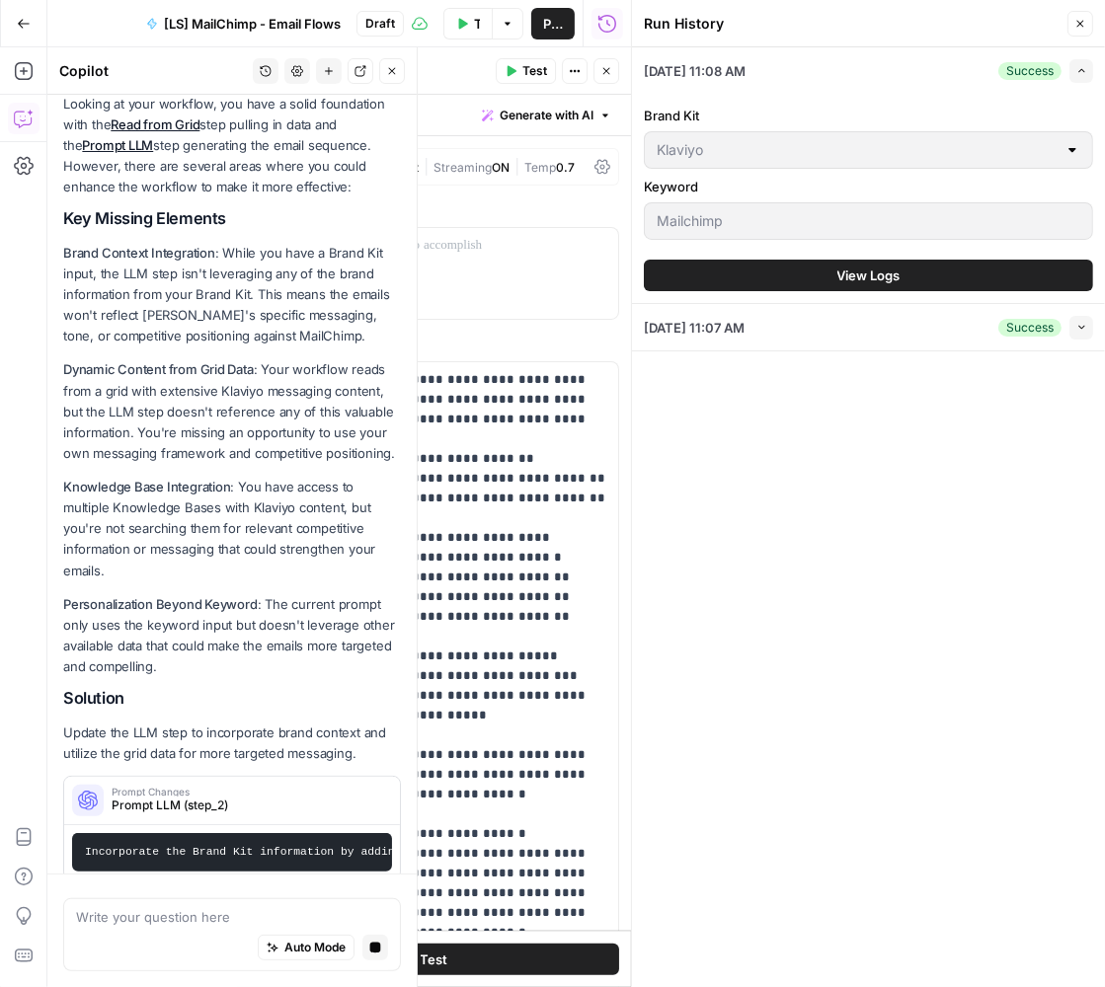
click at [293, 797] on span "Prompt LLM (step_2)" at bounding box center [246, 806] width 268 height 18
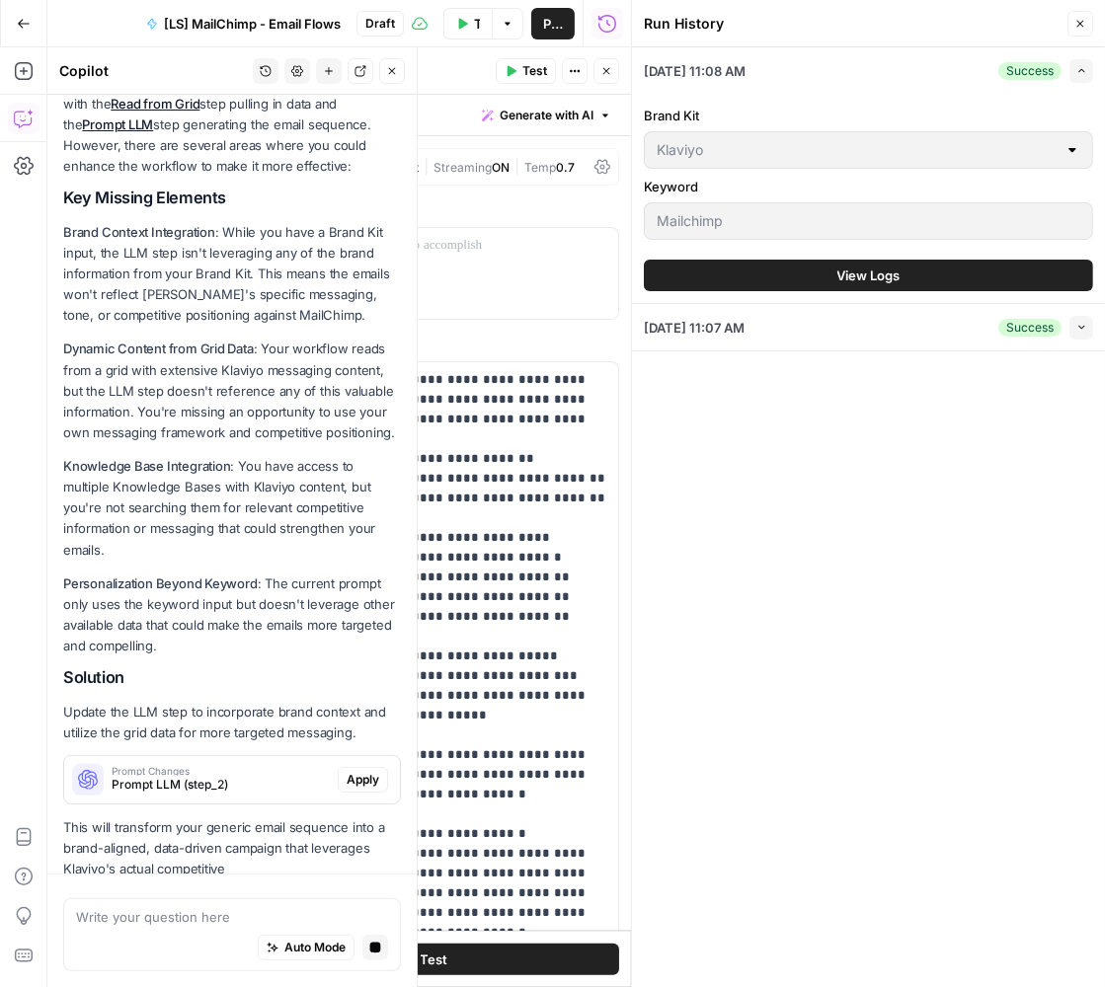
scroll to position [244, 0]
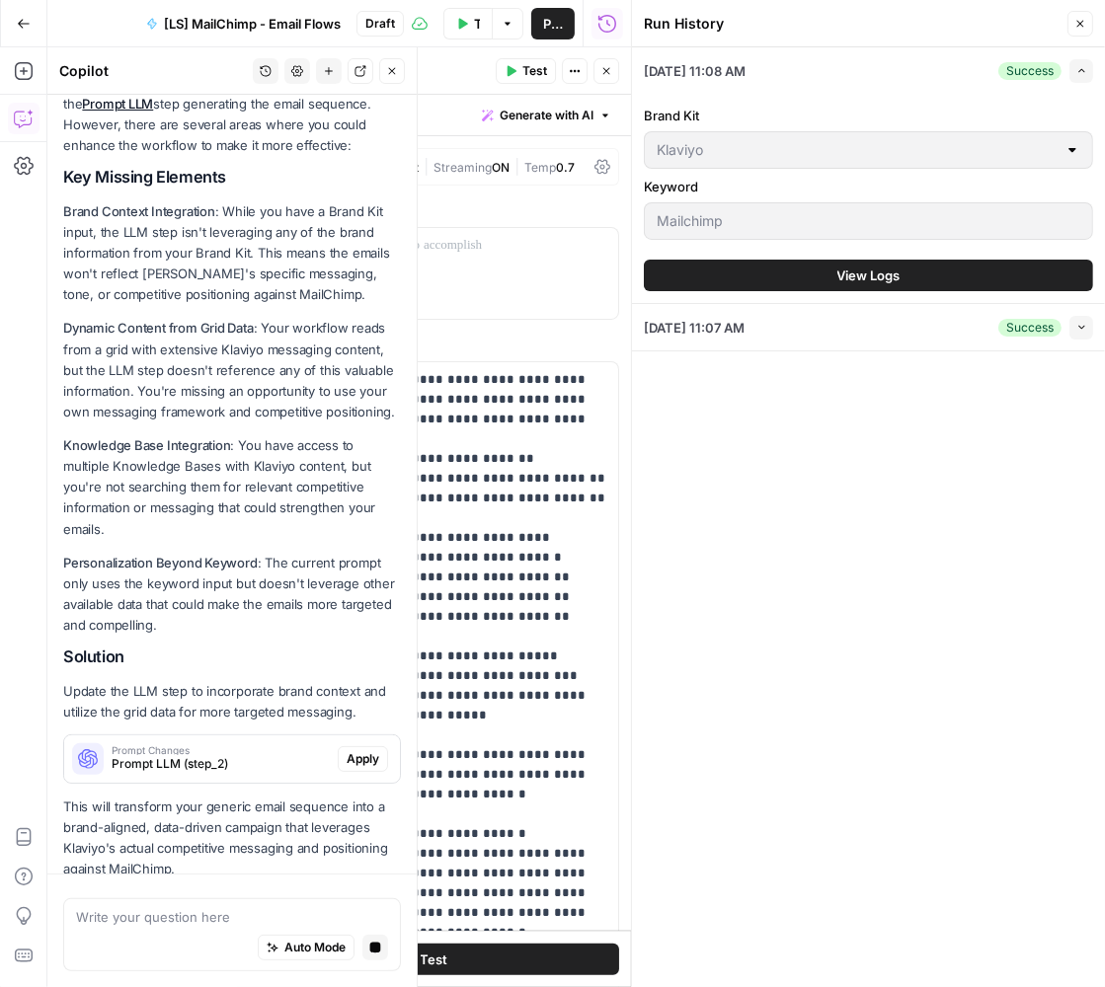
click at [1083, 21] on icon "button" at bounding box center [1080, 24] width 12 height 12
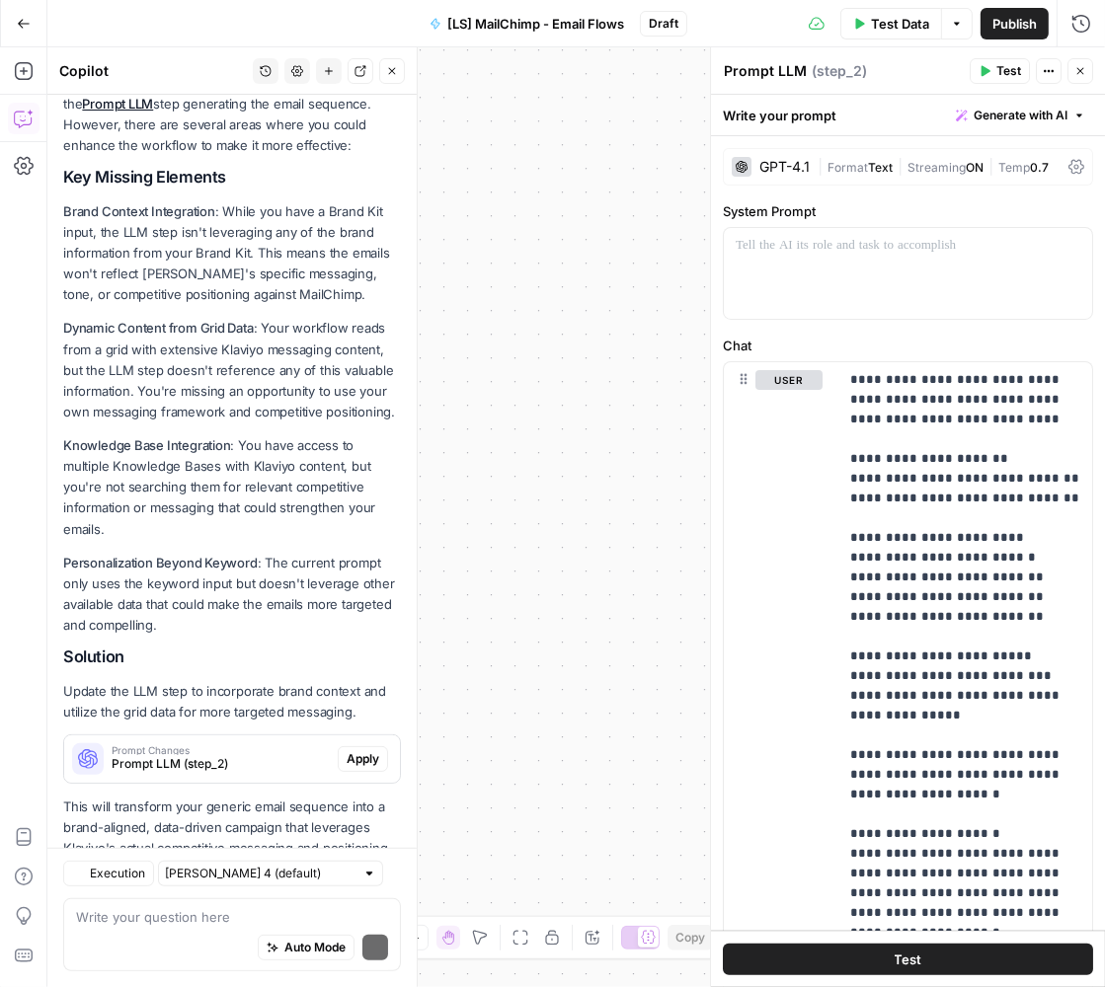
scroll to position [300, 0]
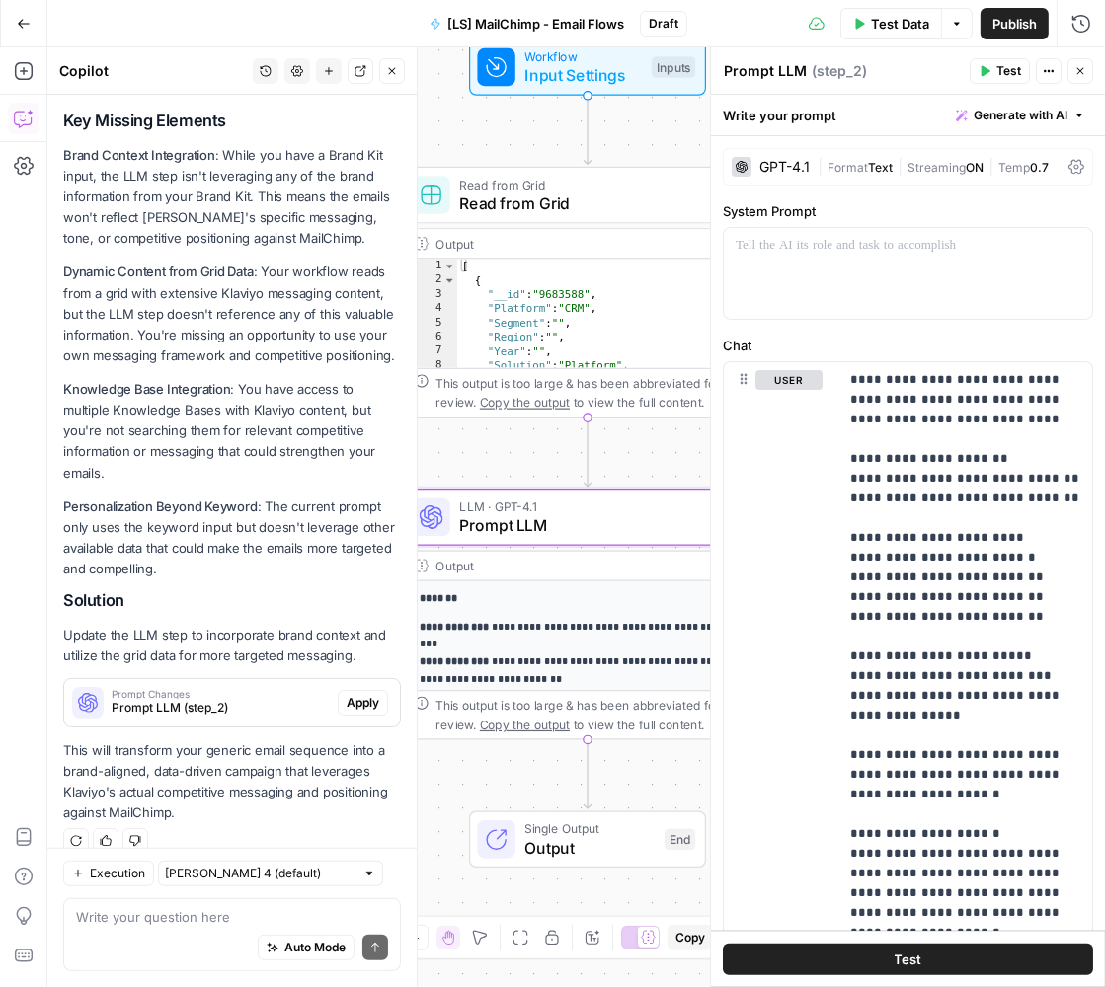
click at [365, 694] on span "Apply" at bounding box center [362, 703] width 33 height 18
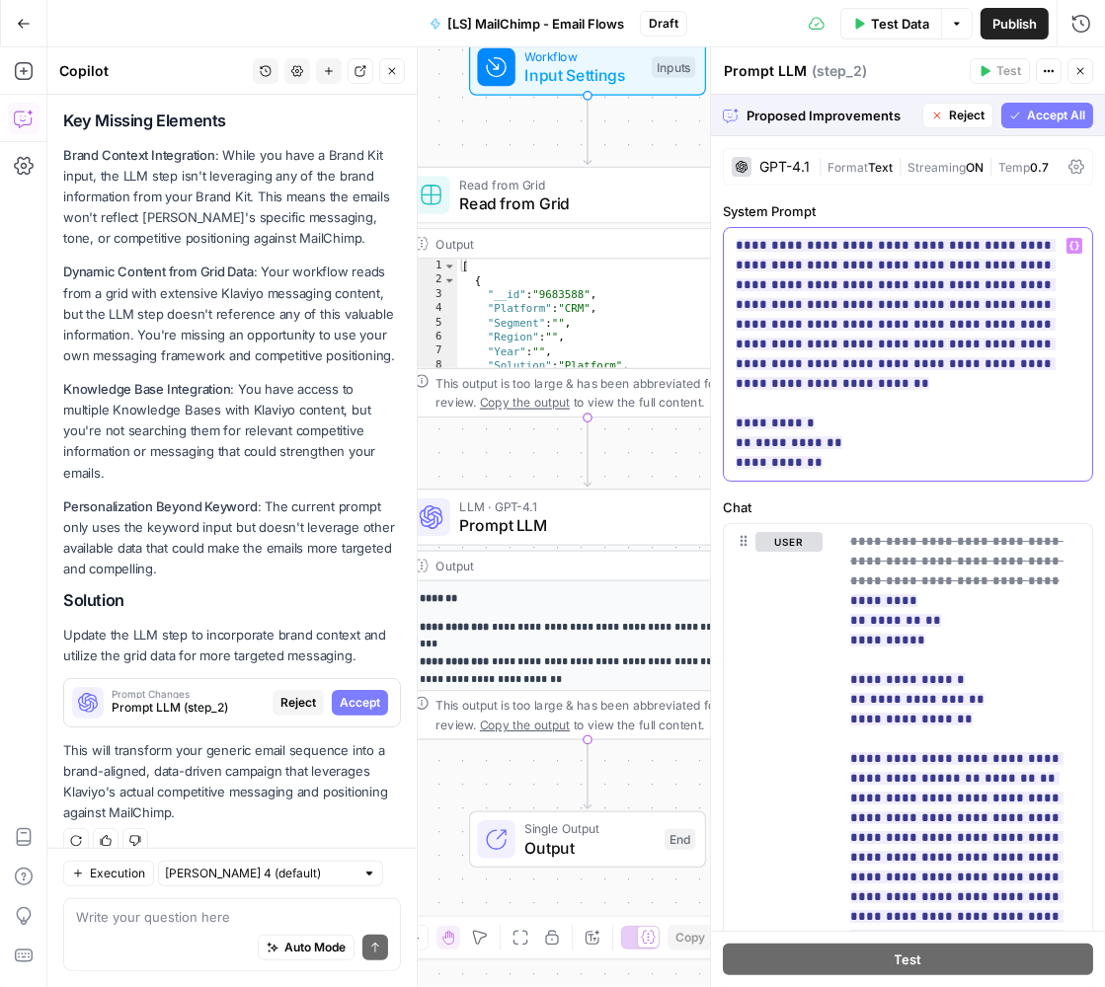
click at [828, 436] on p "**********" at bounding box center [907, 354] width 344 height 237
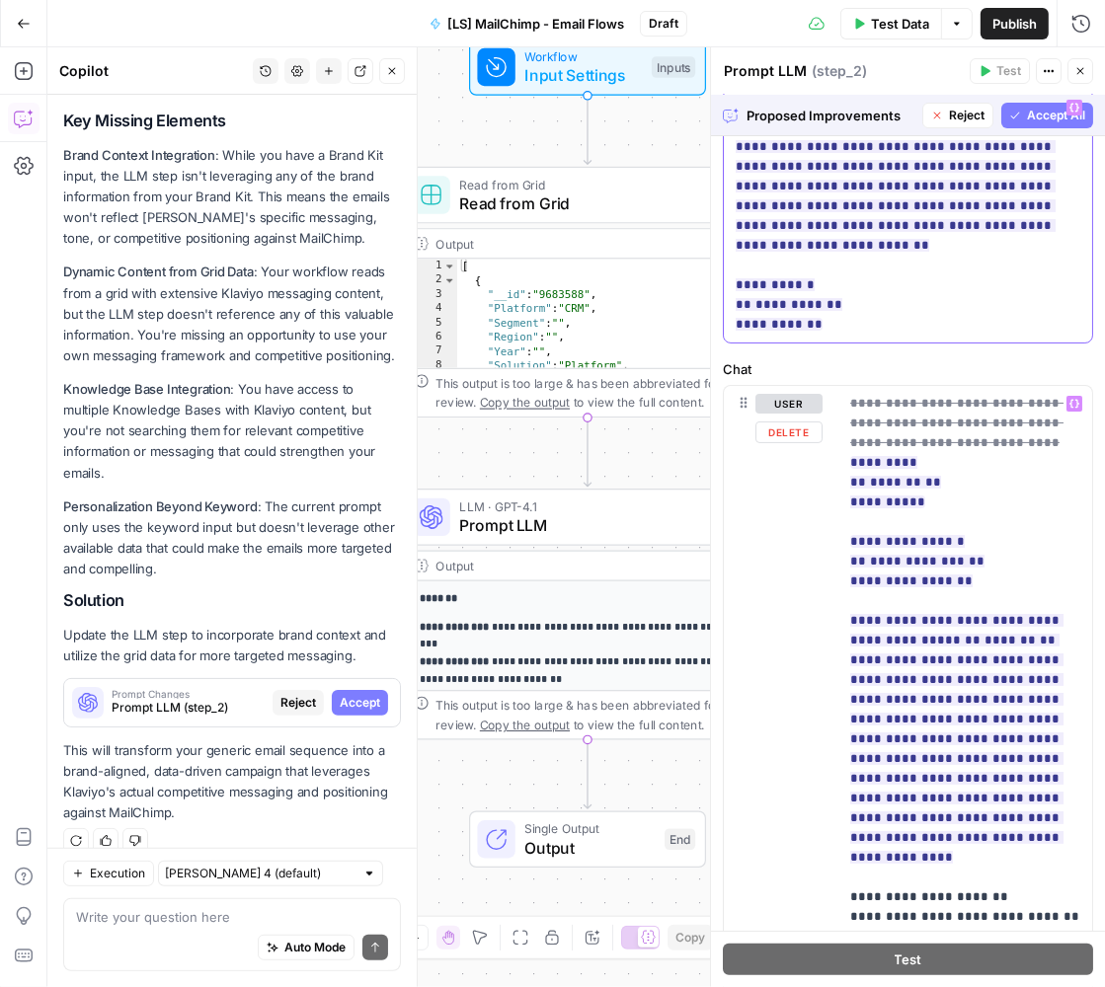
scroll to position [1, 0]
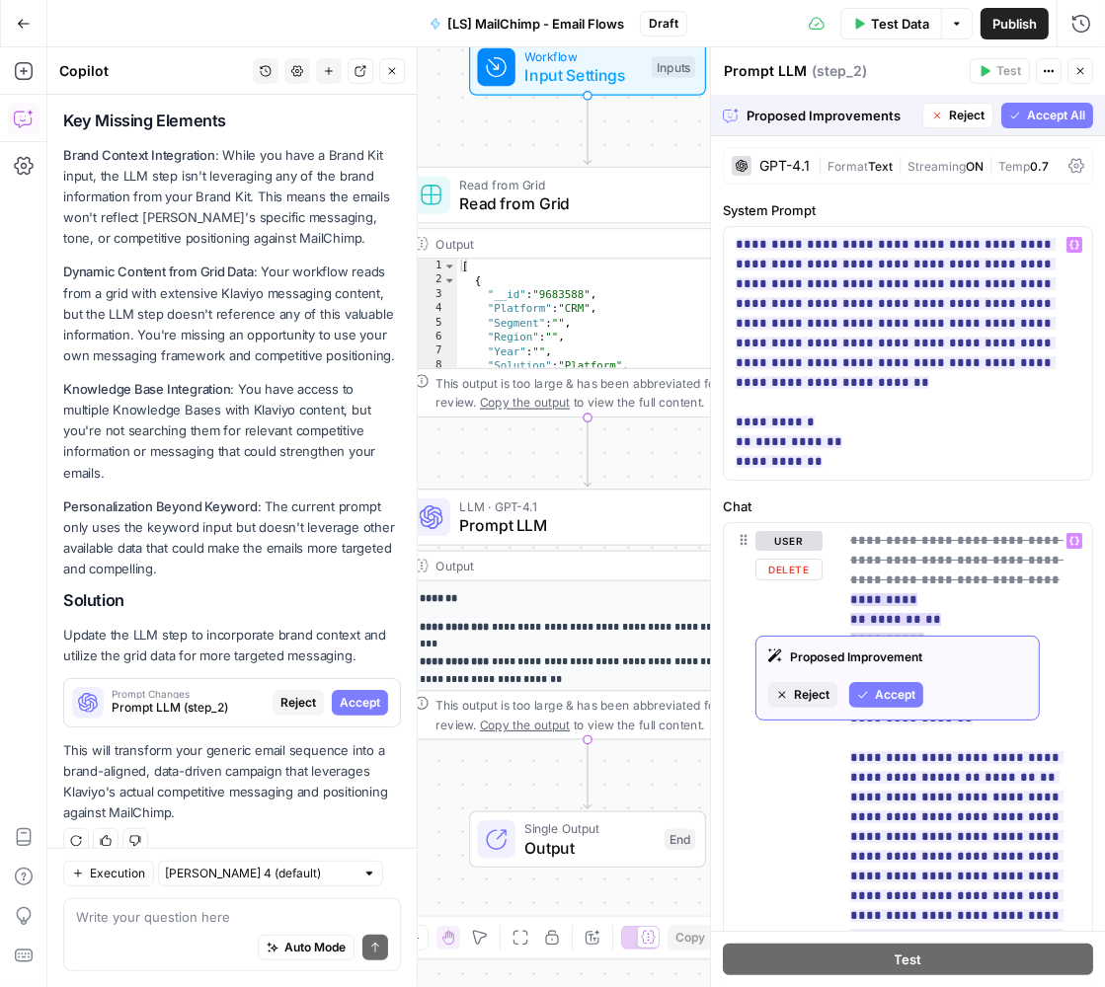
click at [902, 691] on span "Accept" at bounding box center [895, 695] width 40 height 18
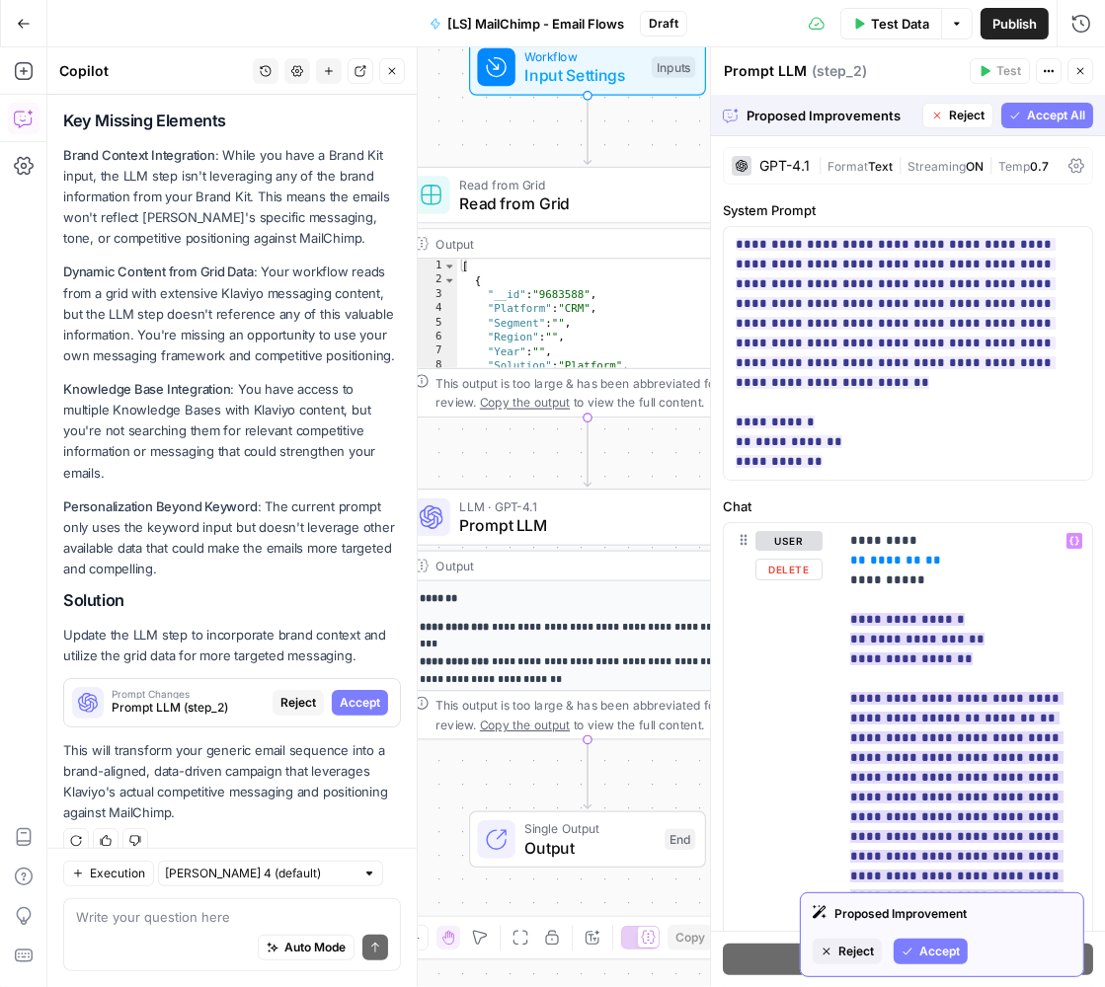
click at [936, 944] on span "Accept" at bounding box center [939, 952] width 40 height 18
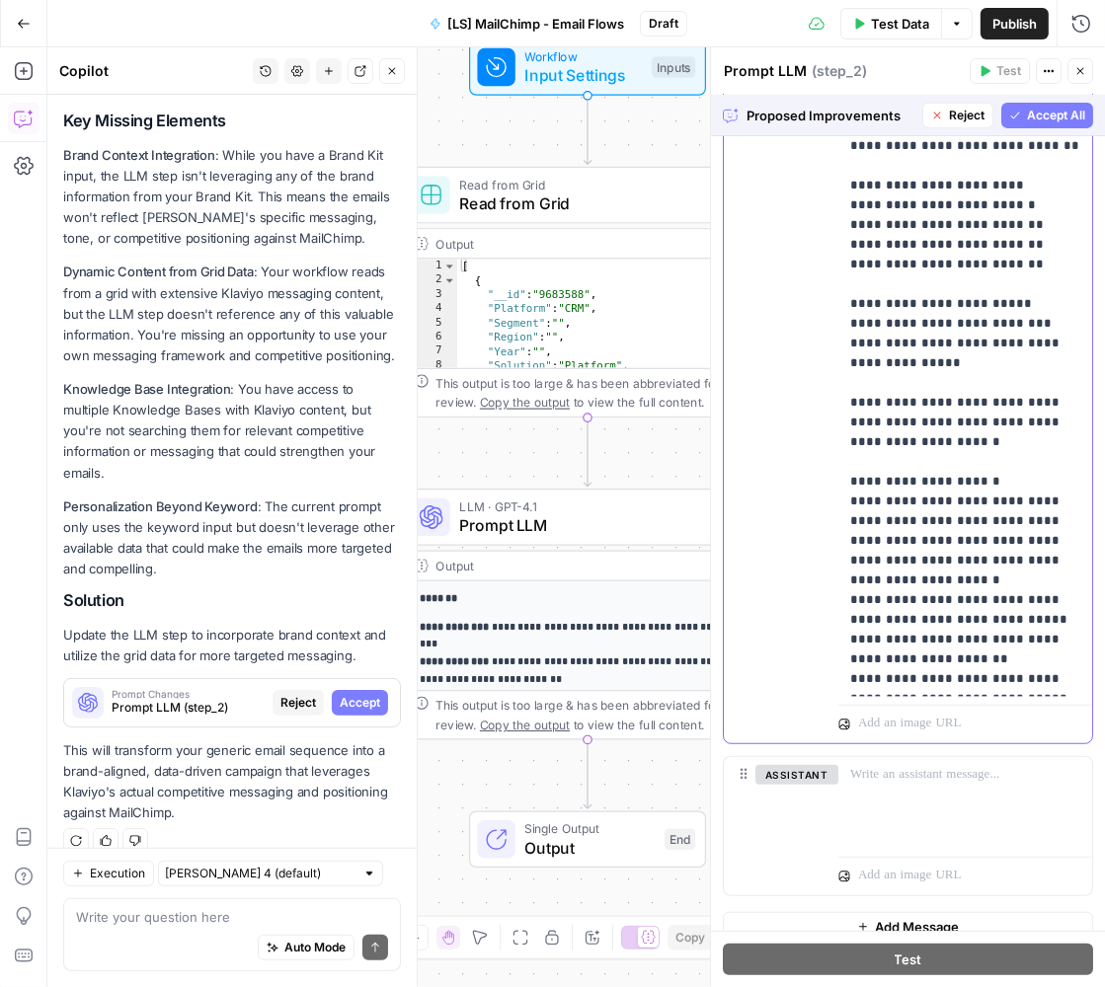
scroll to position [95, 0]
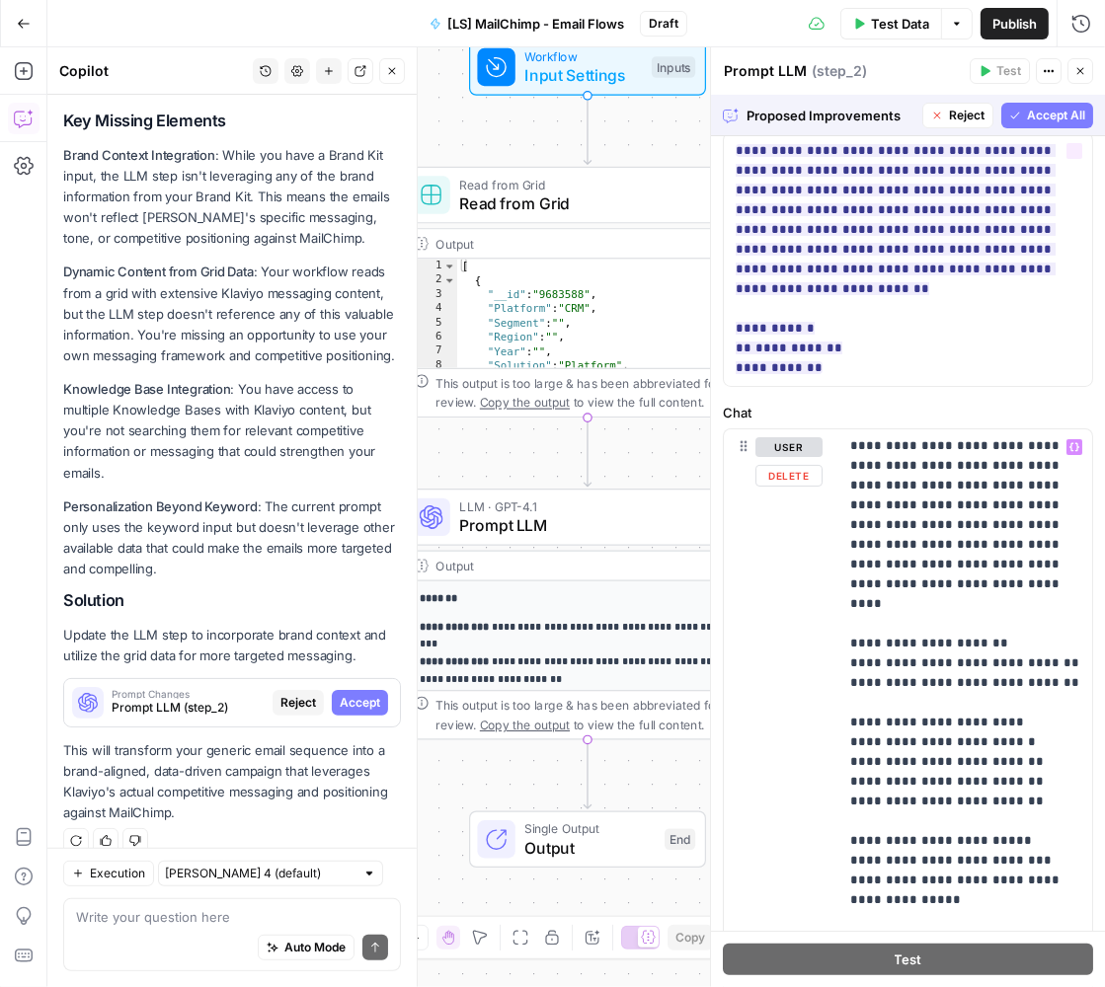
click at [1023, 108] on button "Accept All" at bounding box center [1047, 116] width 92 height 26
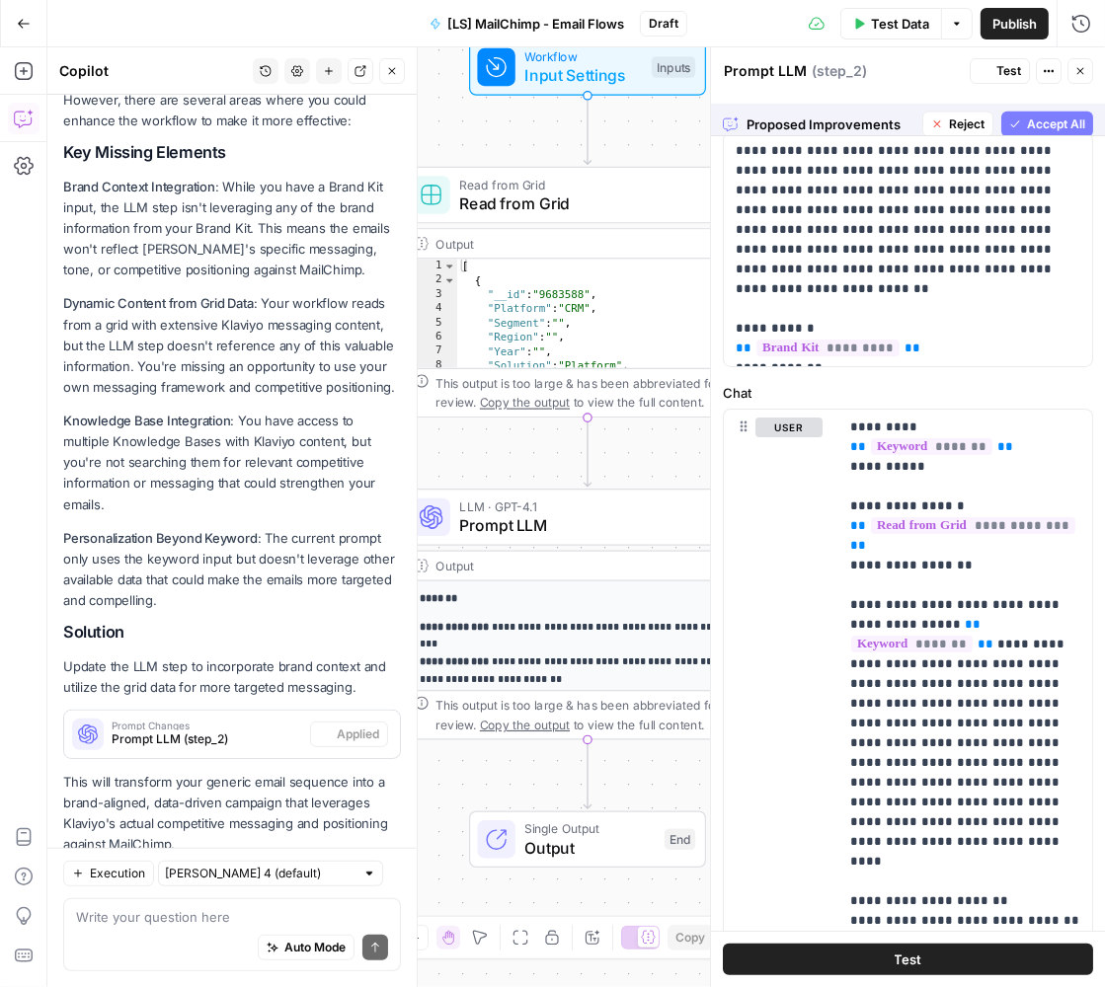
scroll to position [0, 0]
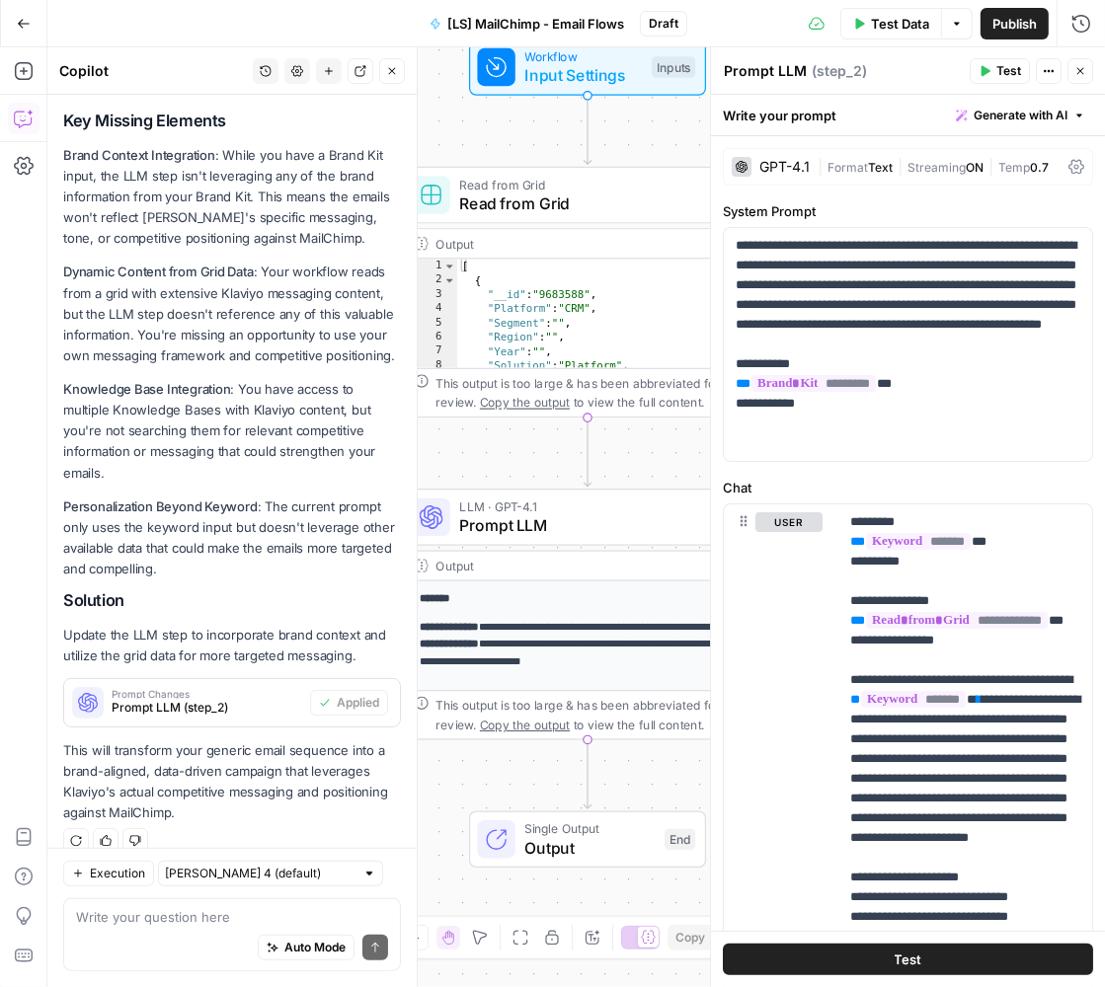
click at [923, 20] on span "Test Data" at bounding box center [900, 24] width 58 height 20
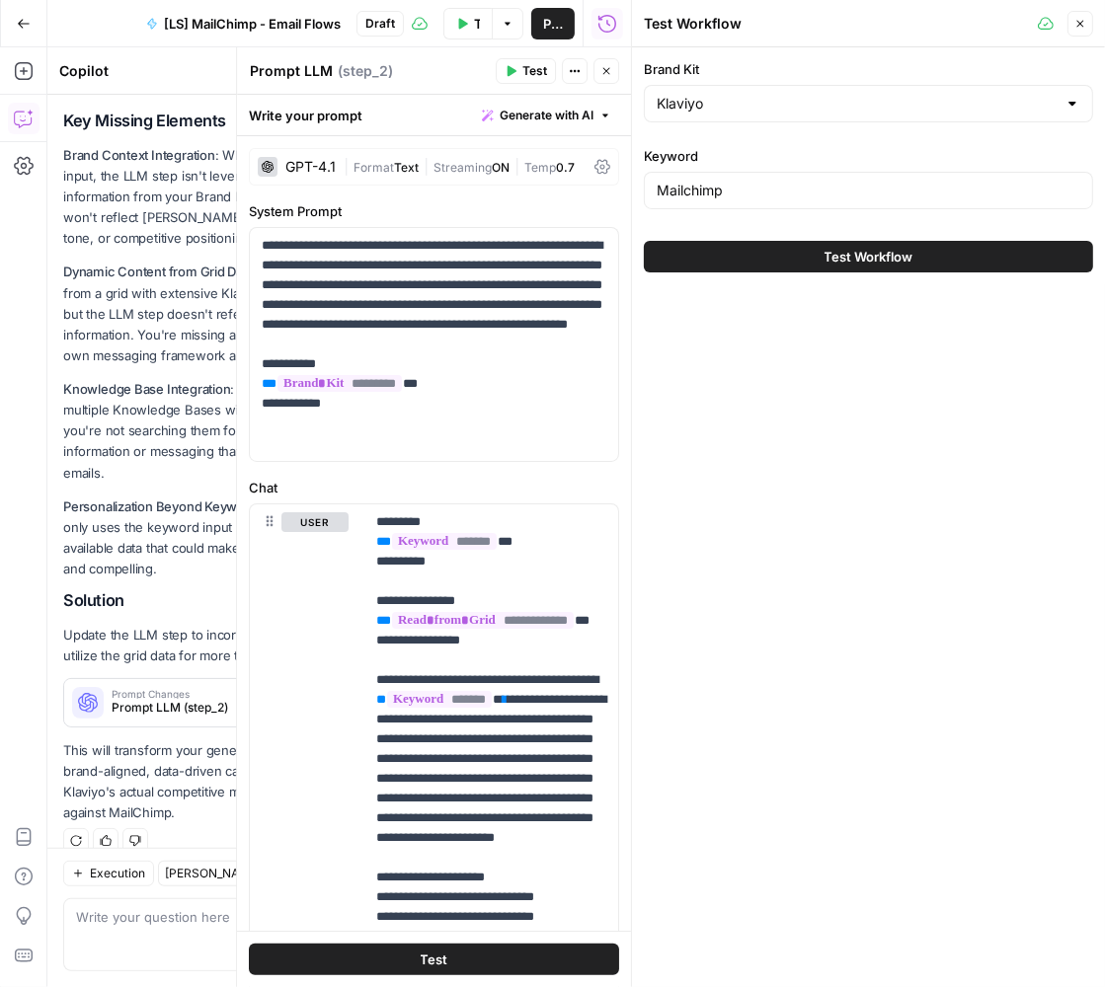
click at [811, 261] on button "Test Workflow" at bounding box center [868, 257] width 449 height 32
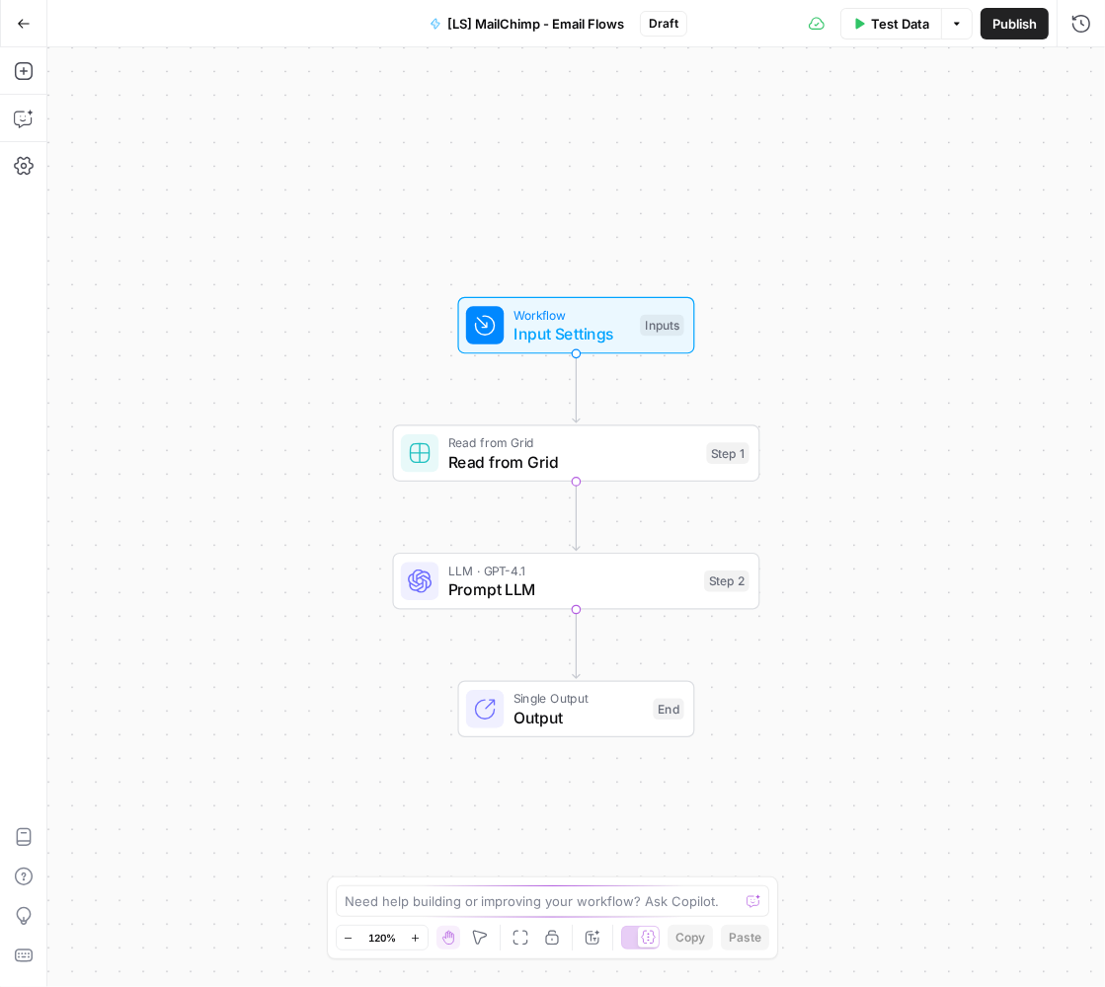
click at [26, 25] on icon "button" at bounding box center [24, 24] width 14 height 14
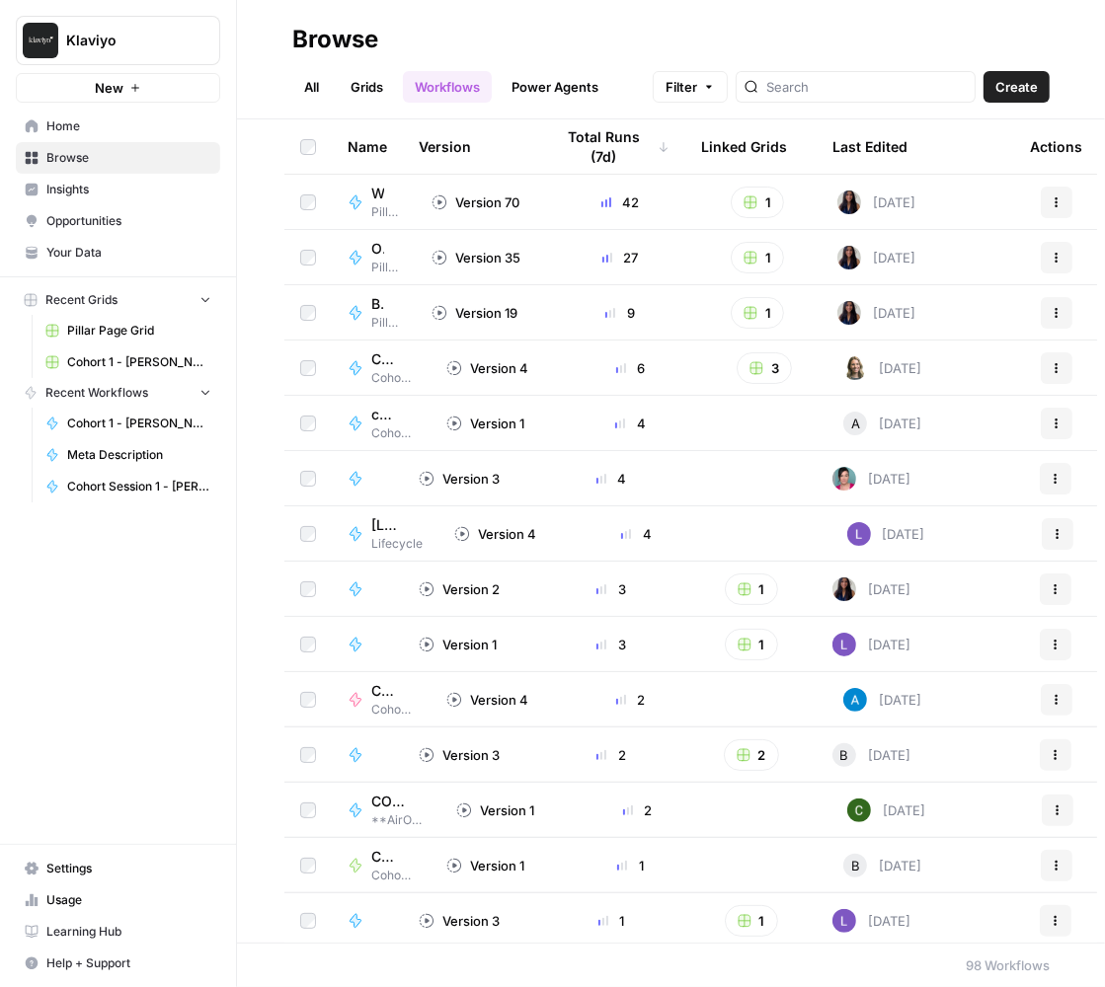
click at [123, 244] on span "Your Data" at bounding box center [128, 253] width 165 height 18
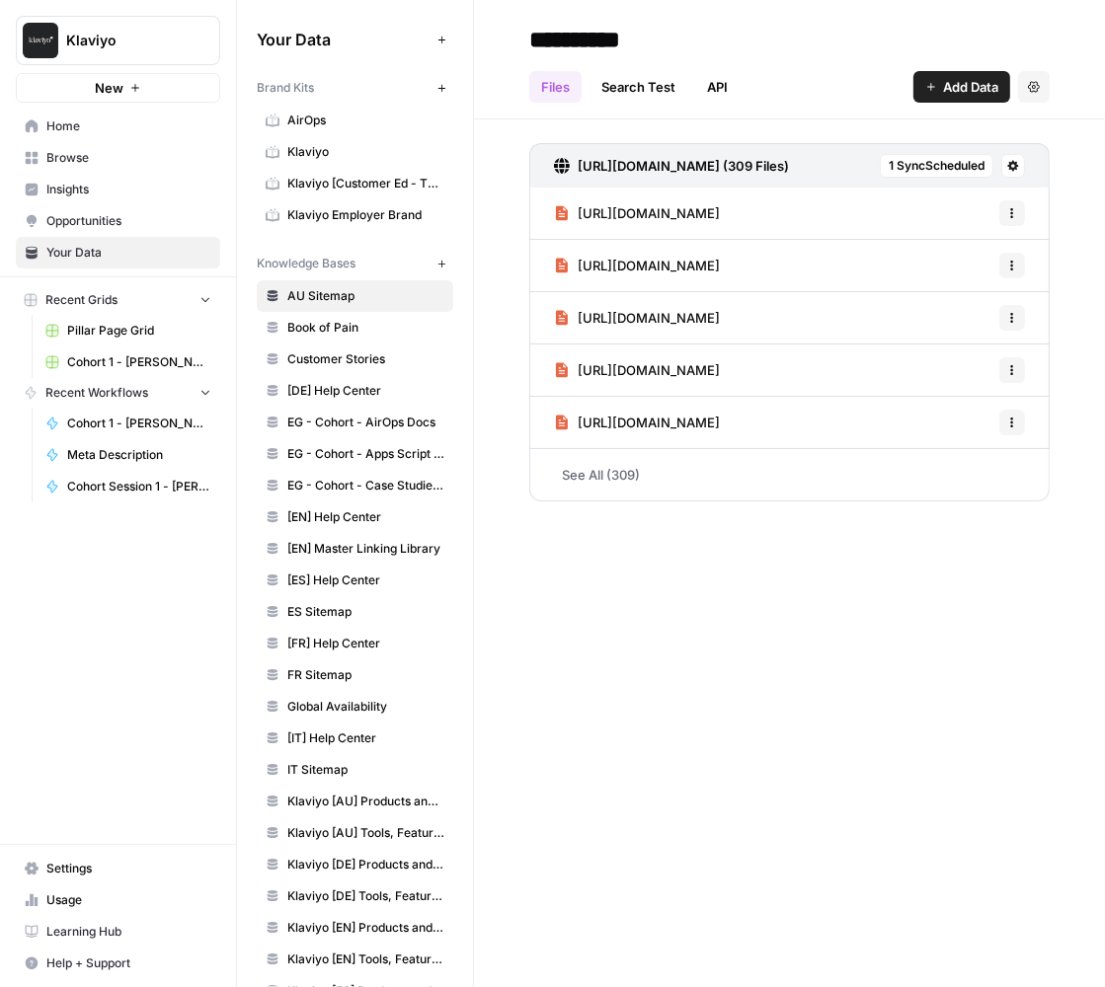
click at [88, 217] on span "Opportunities" at bounding box center [128, 221] width 165 height 18
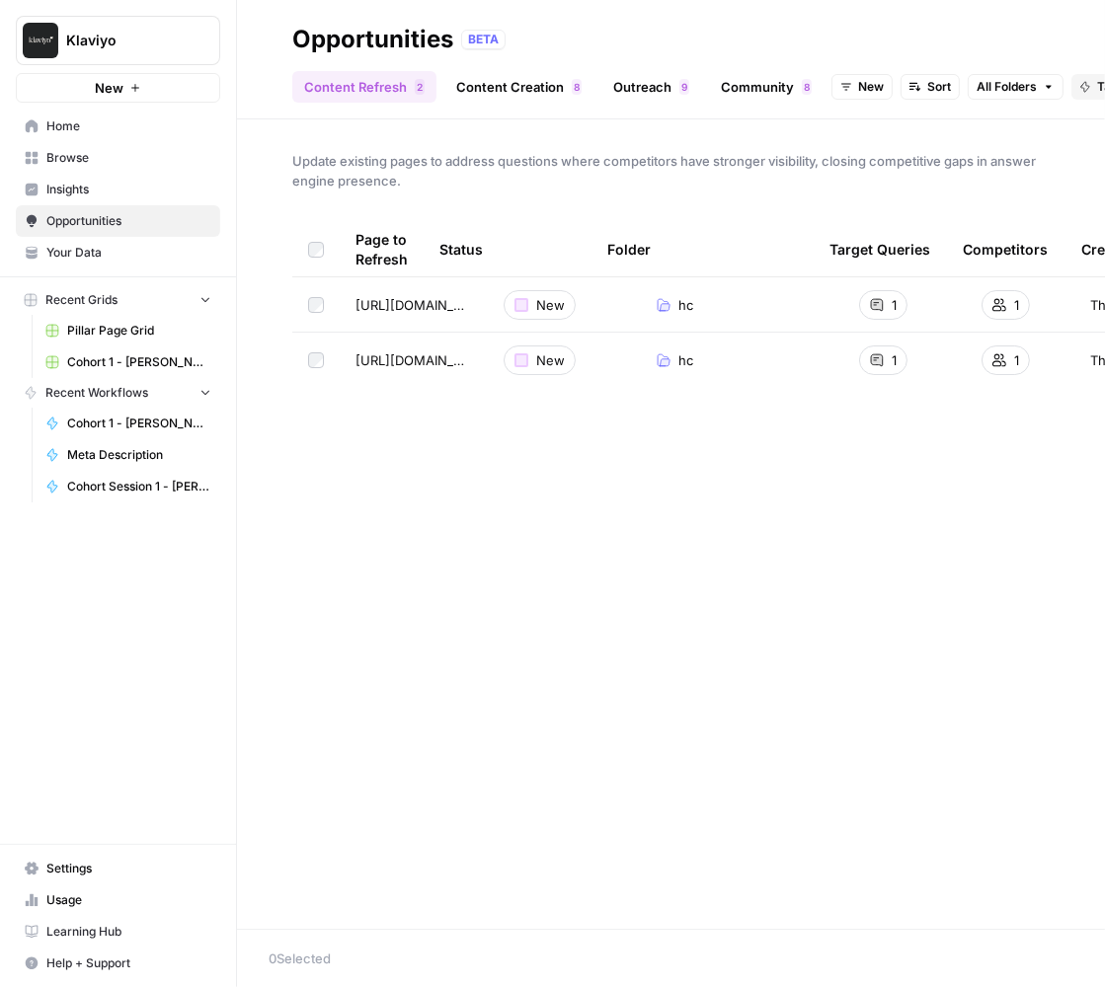
click at [110, 181] on span "Insights" at bounding box center [128, 190] width 165 height 18
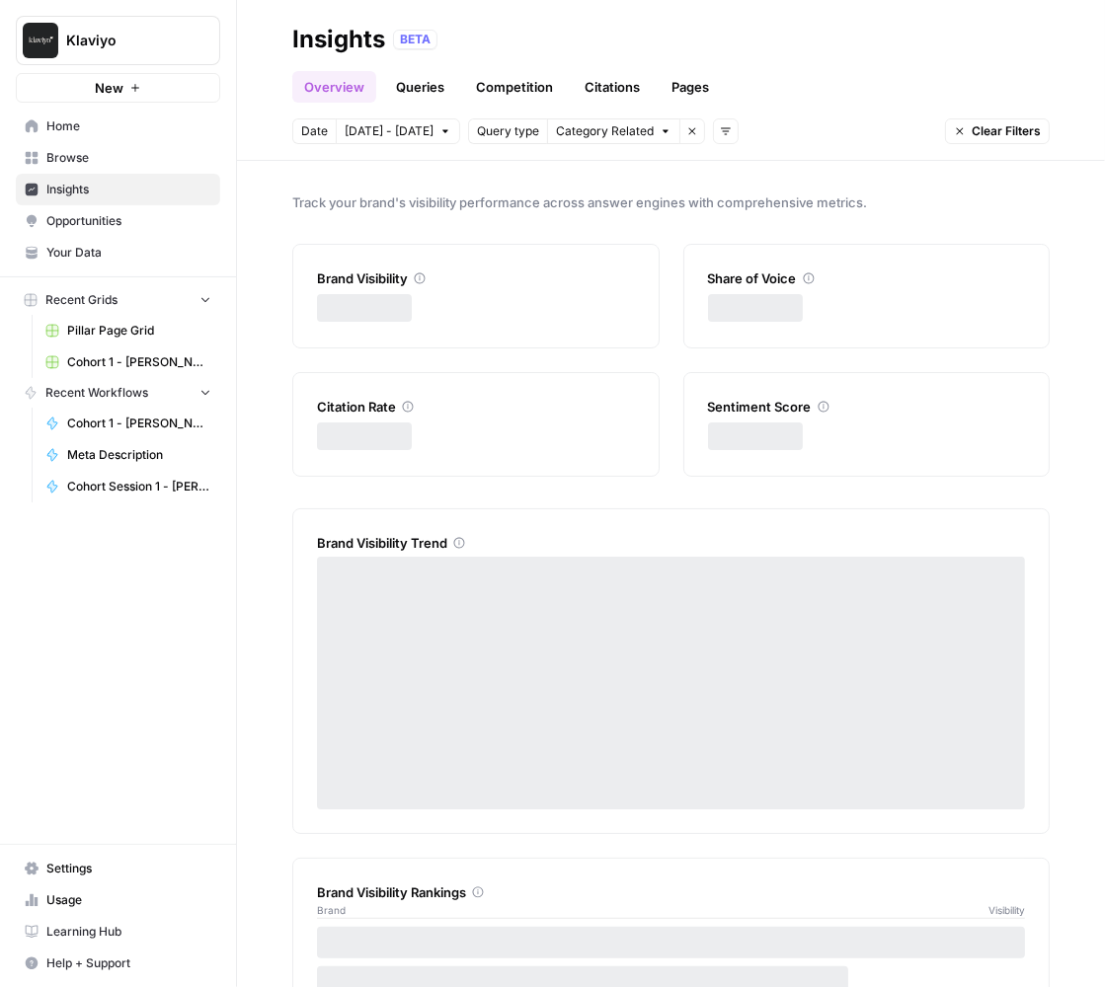
click at [122, 158] on span "Browse" at bounding box center [128, 158] width 165 height 18
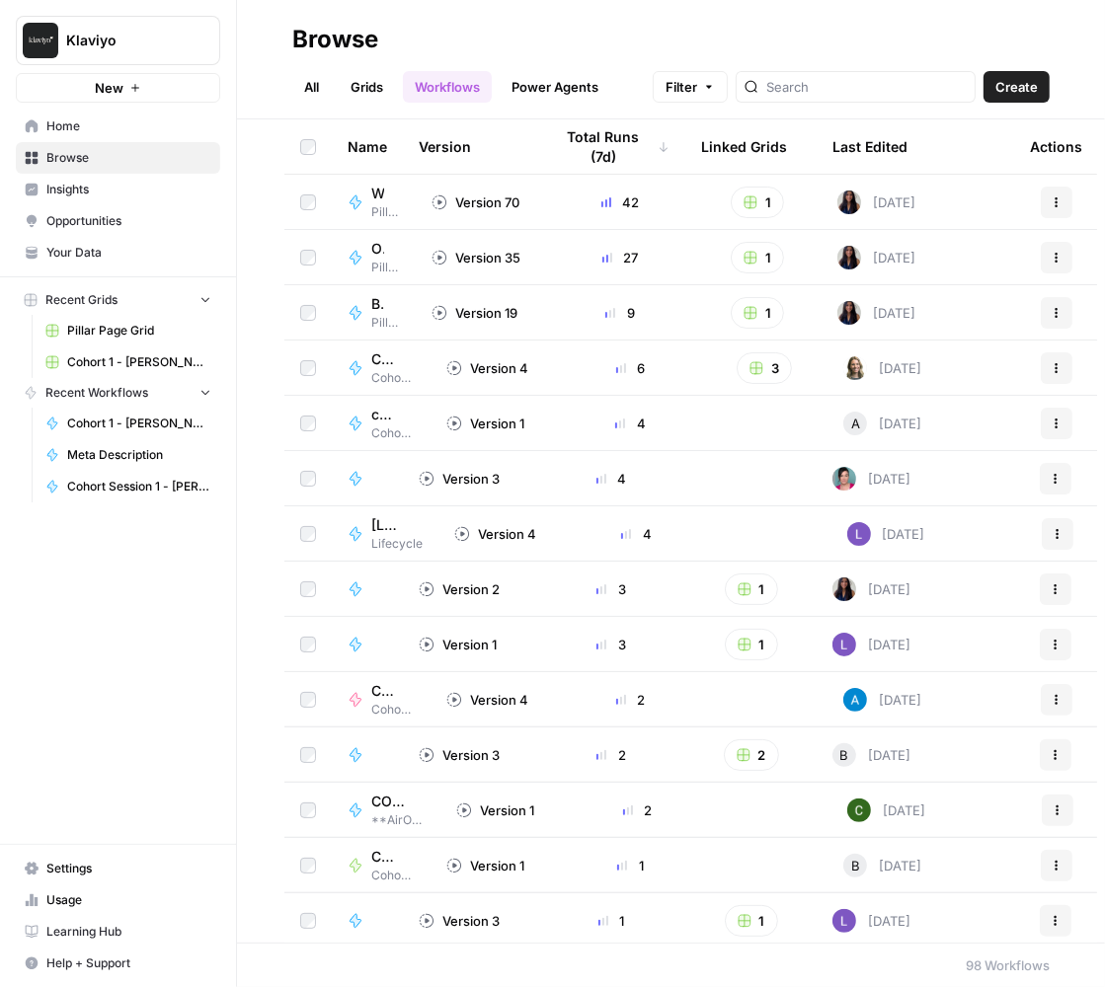
click at [364, 83] on link "Grids" at bounding box center [367, 87] width 56 height 32
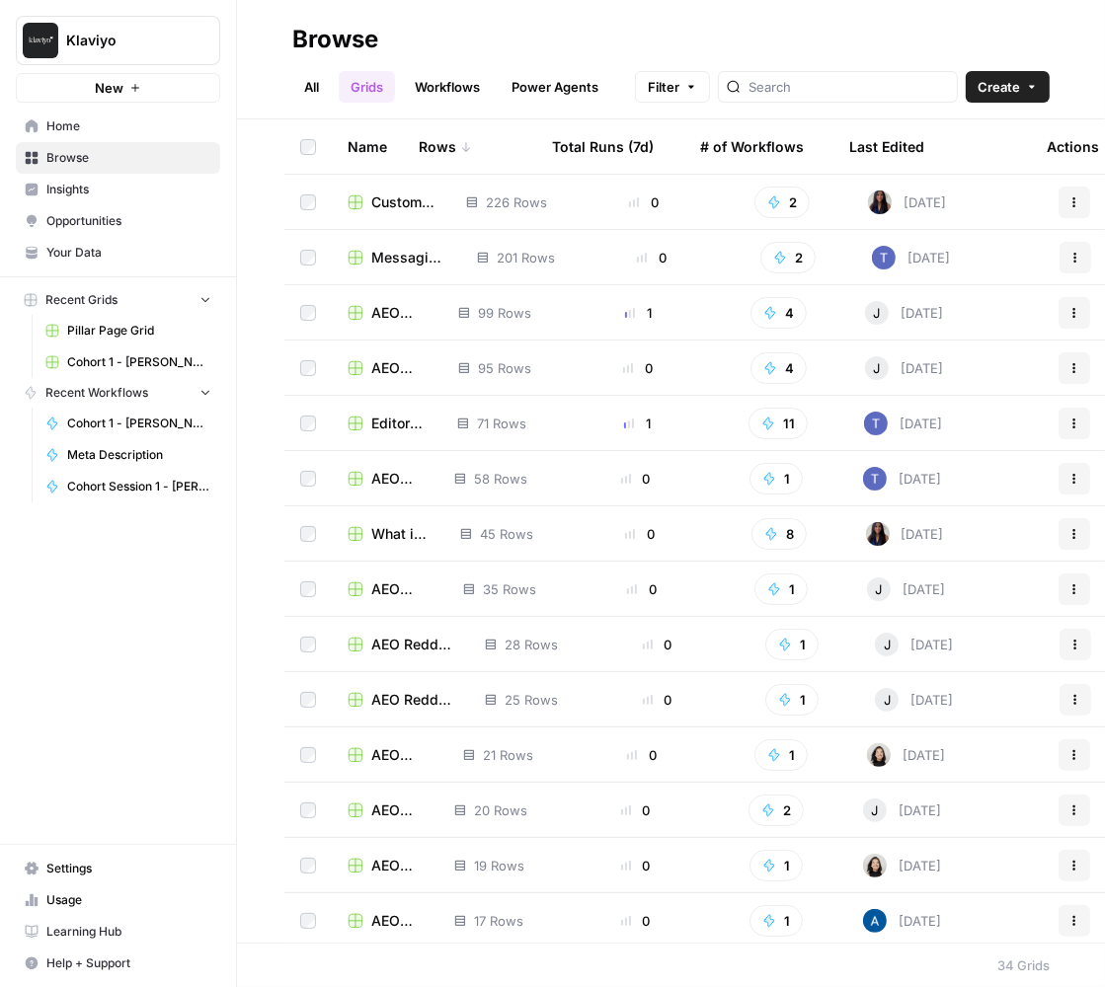
click at [796, 81] on div at bounding box center [838, 87] width 240 height 32
click at [402, 256] on span "Messaging SSOT" at bounding box center [408, 258] width 74 height 20
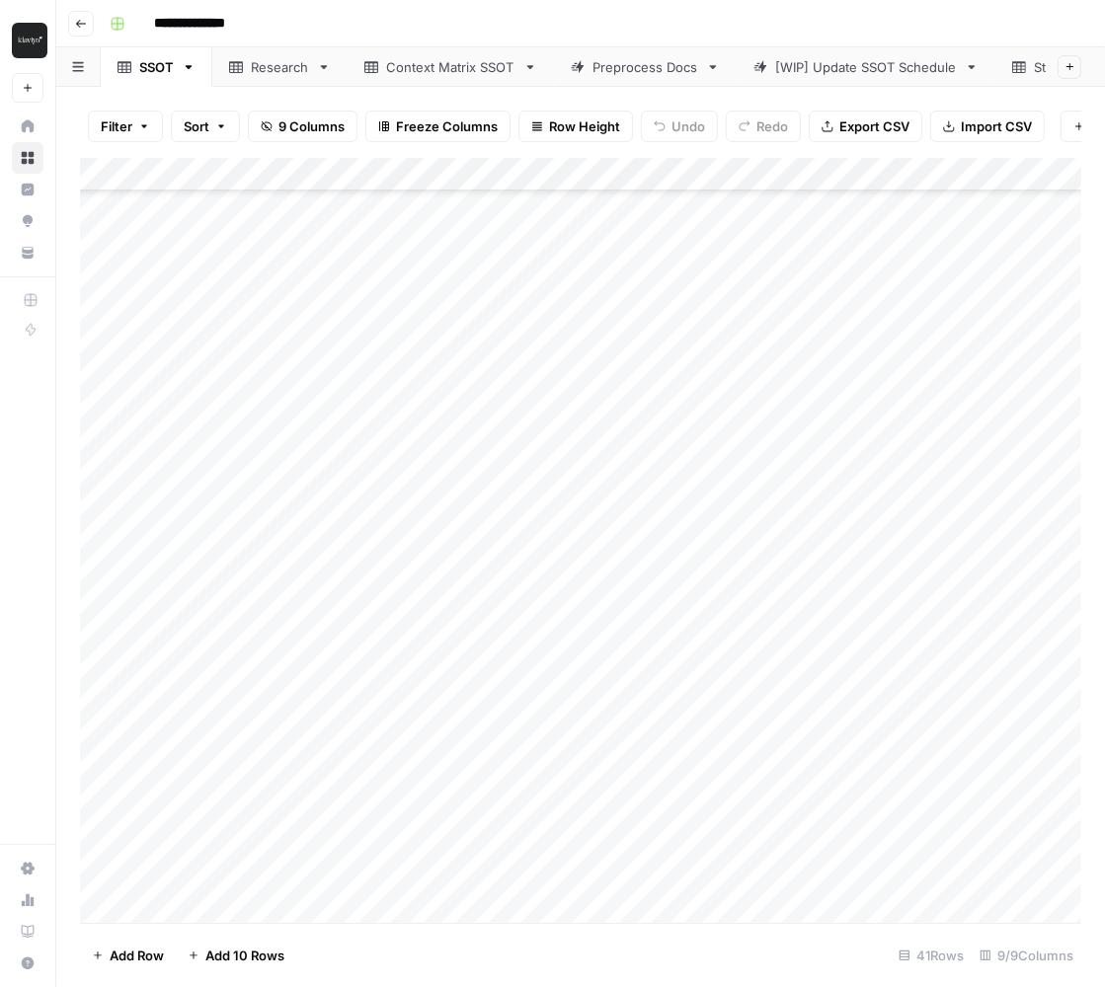
scroll to position [675, 0]
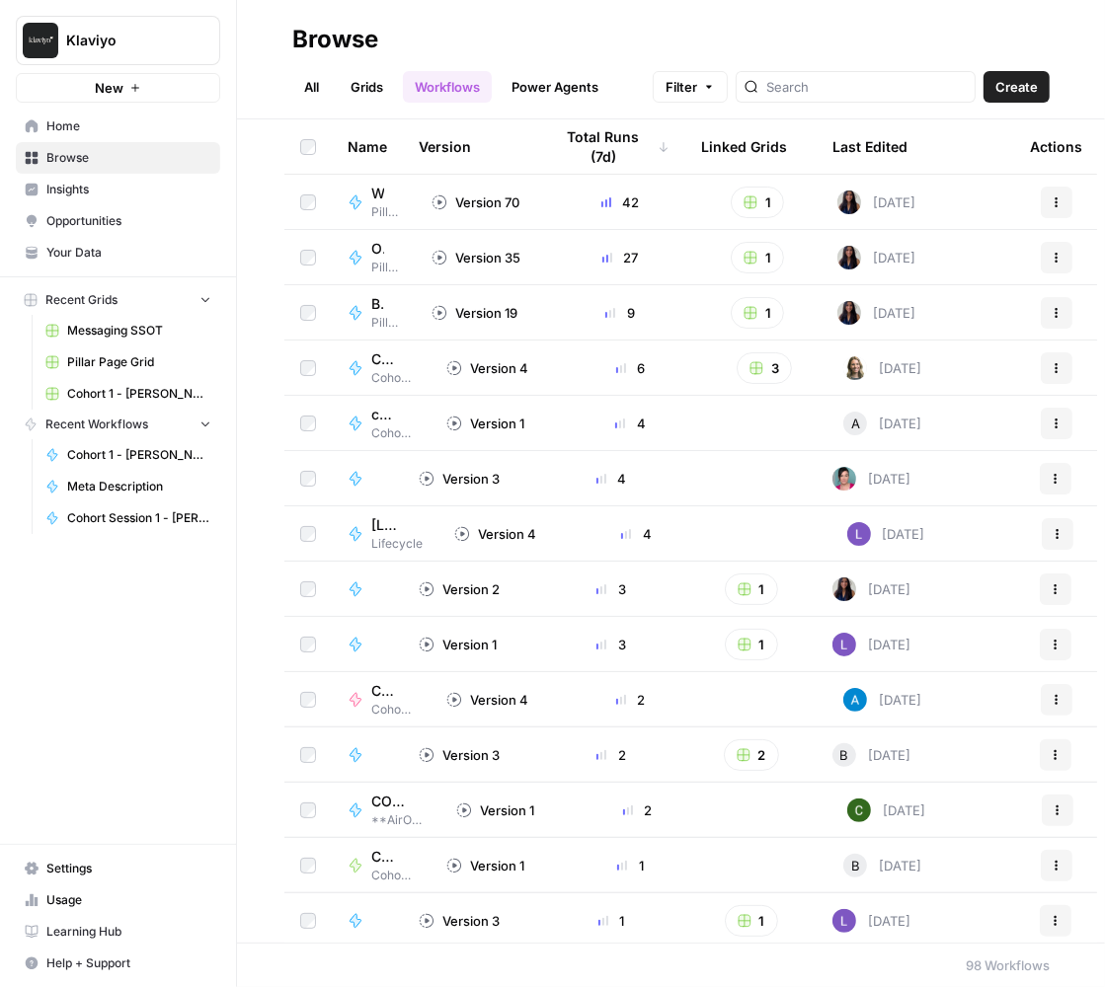
click at [371, 84] on link "Grids" at bounding box center [367, 87] width 56 height 32
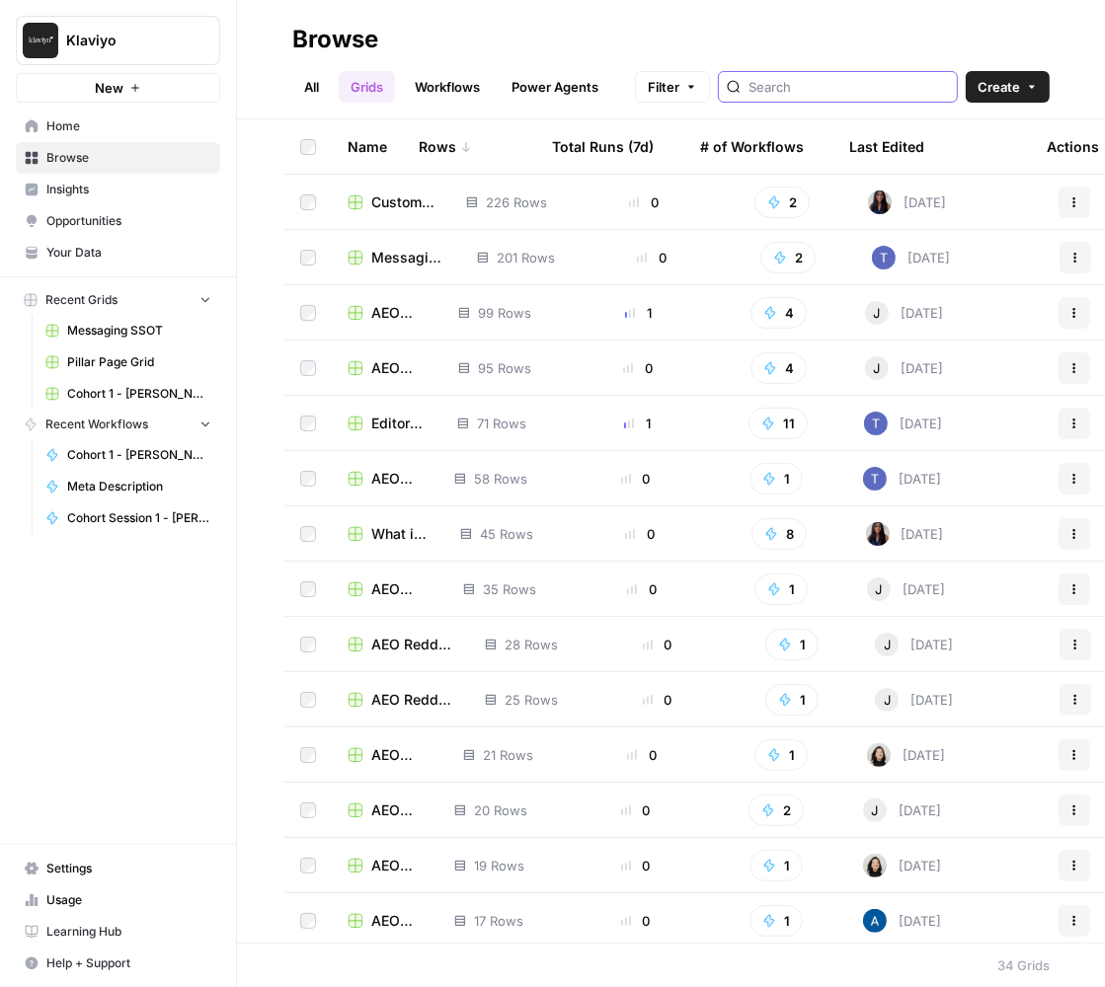
click at [817, 96] on input "search" at bounding box center [848, 87] width 200 height 20
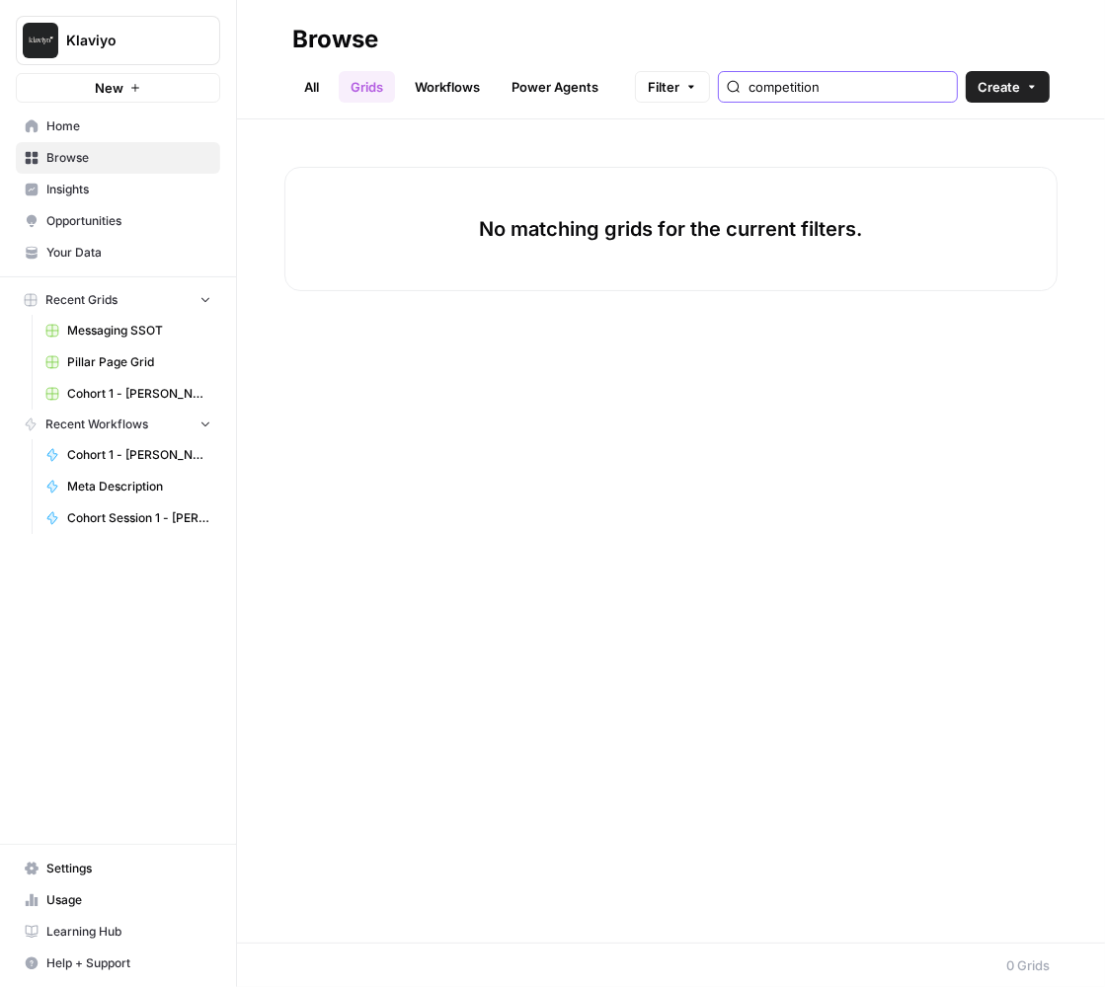
type input "competition"
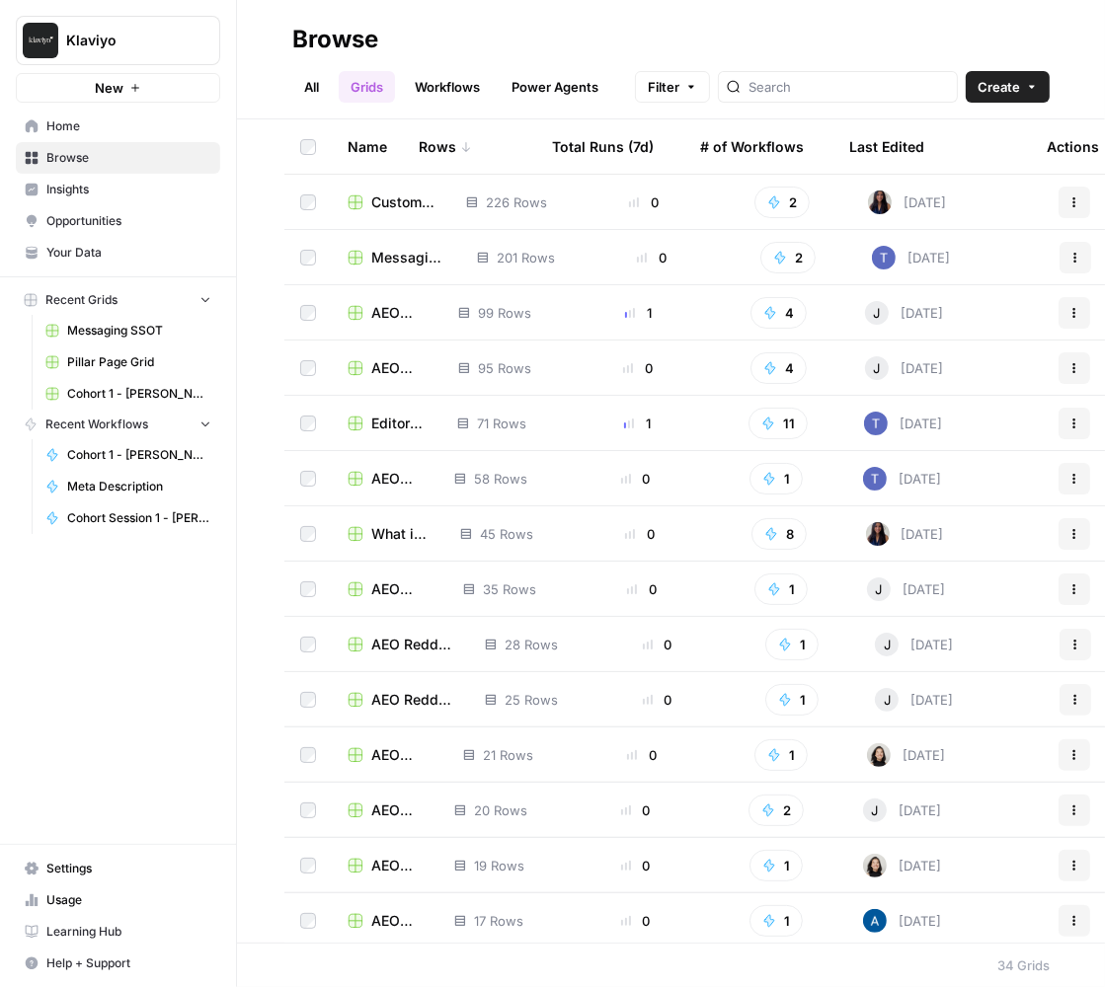
click at [324, 86] on link "All" at bounding box center [311, 87] width 38 height 32
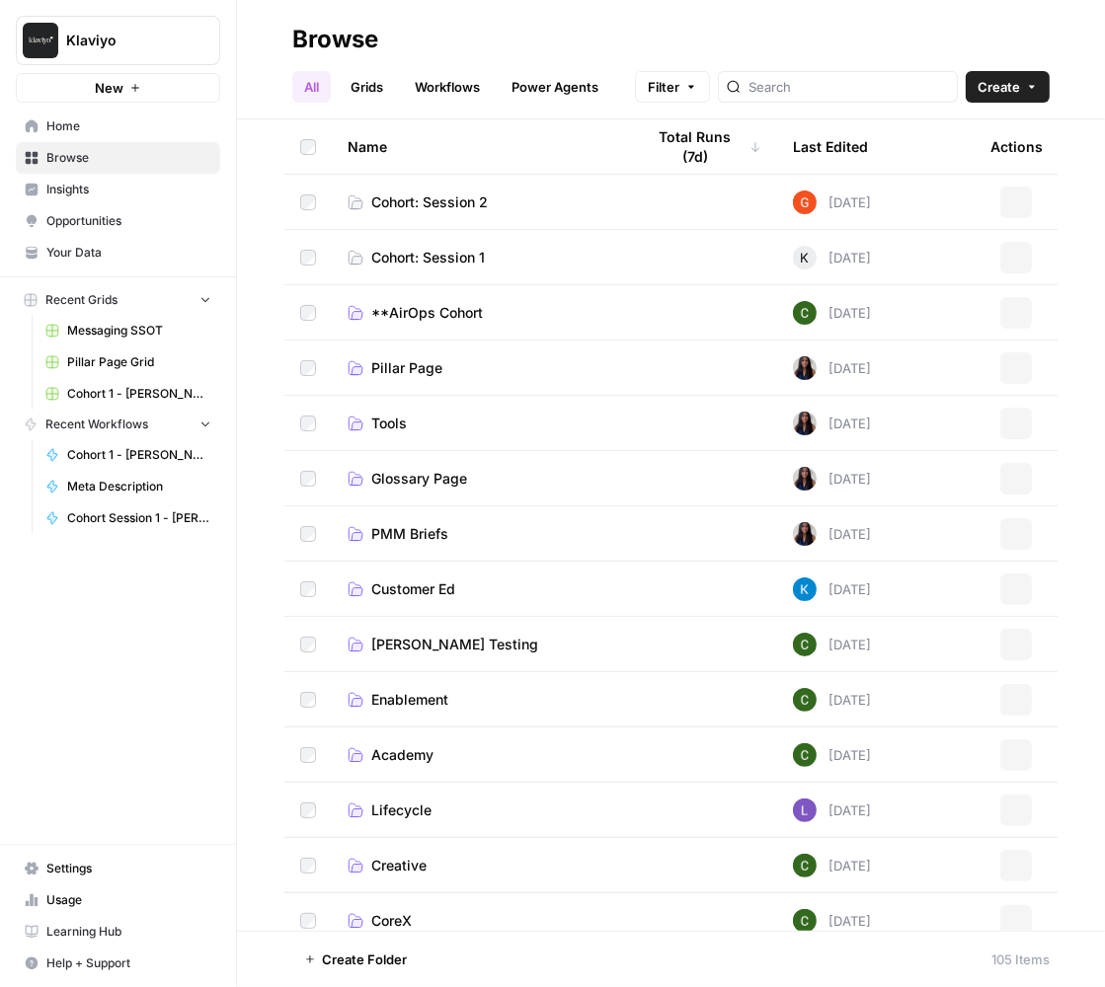
click at [434, 86] on link "Workflows" at bounding box center [447, 87] width 89 height 32
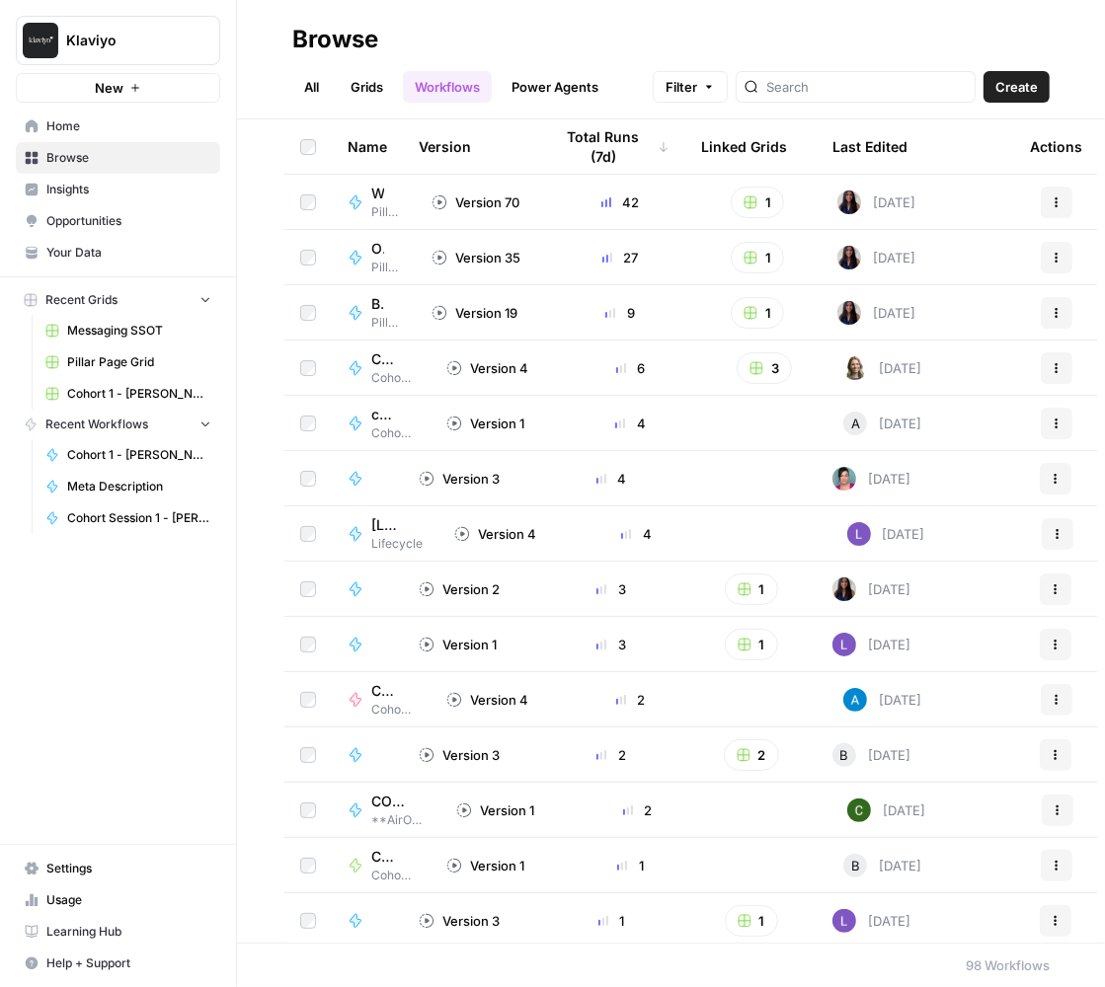
click at [145, 198] on link "Insights" at bounding box center [118, 190] width 204 height 32
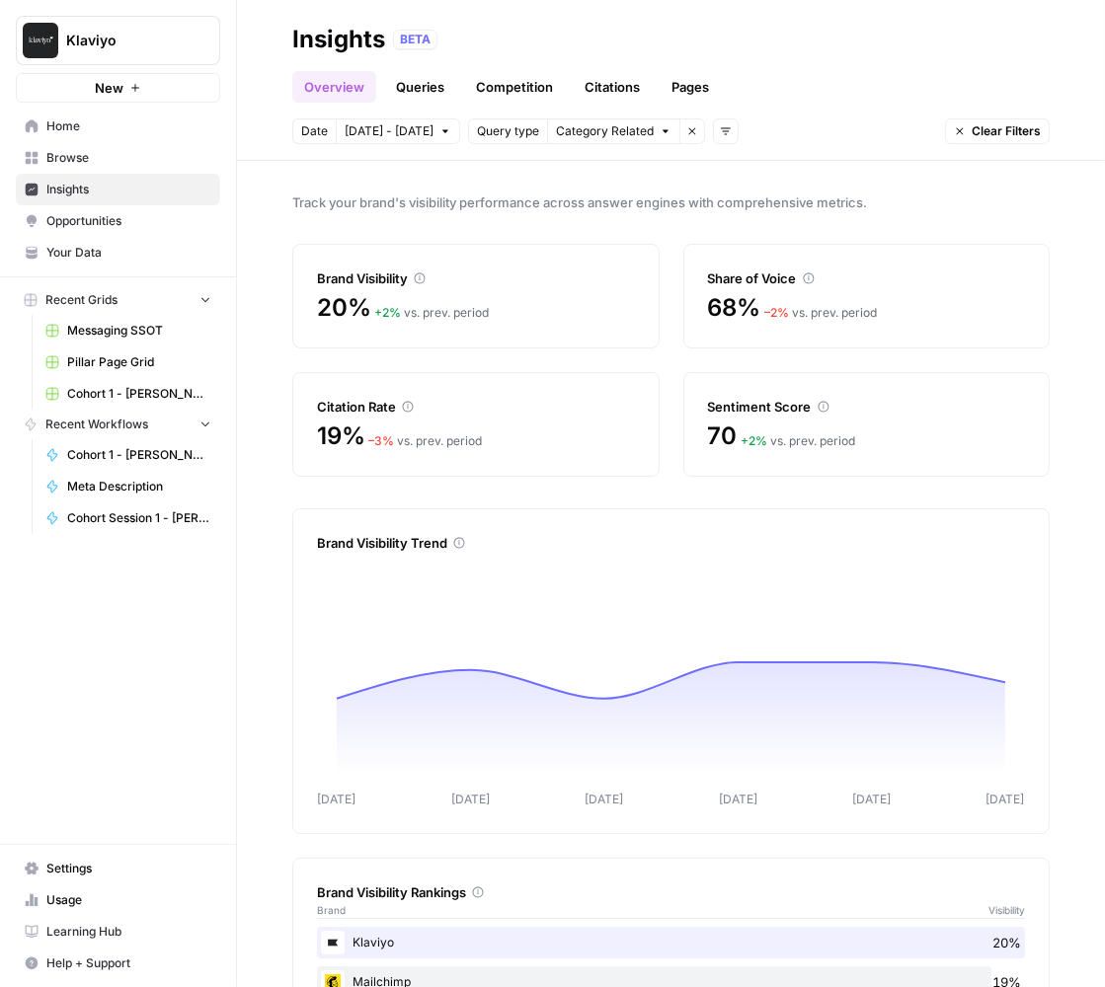
click at [151, 155] on span "Browse" at bounding box center [128, 158] width 165 height 18
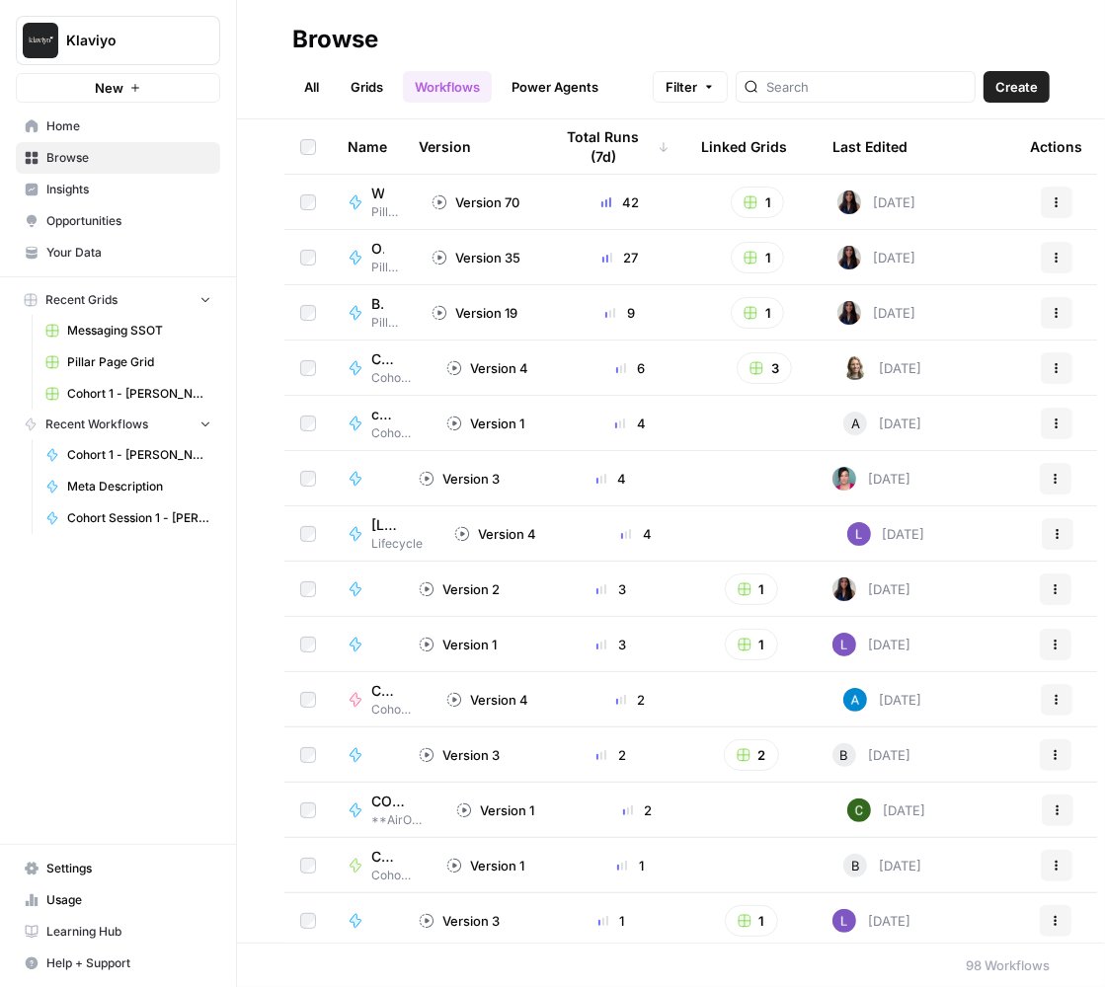
click at [553, 77] on link "Power Agents" at bounding box center [554, 87] width 111 height 32
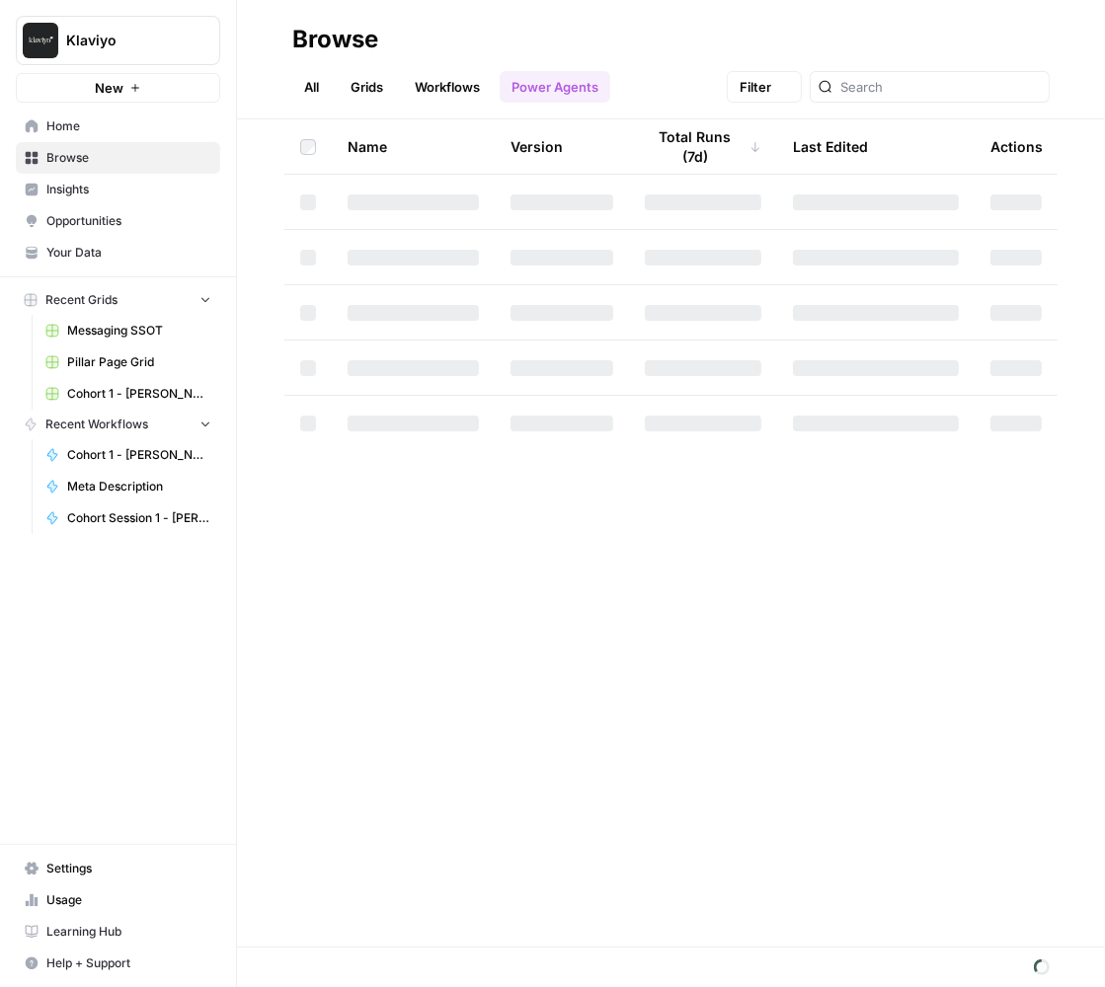
click at [157, 122] on span "Home" at bounding box center [128, 126] width 165 height 18
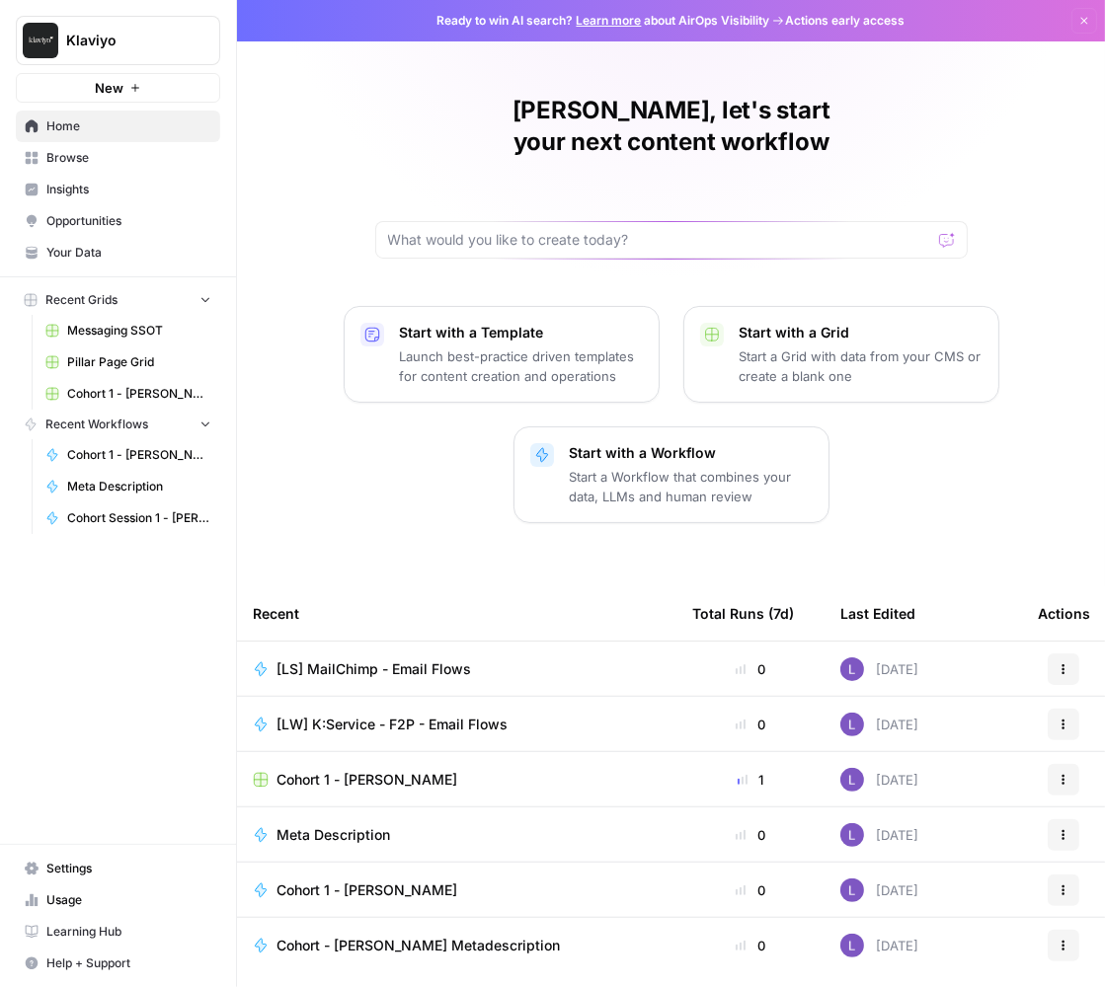
click at [152, 246] on span "Your Data" at bounding box center [128, 253] width 165 height 18
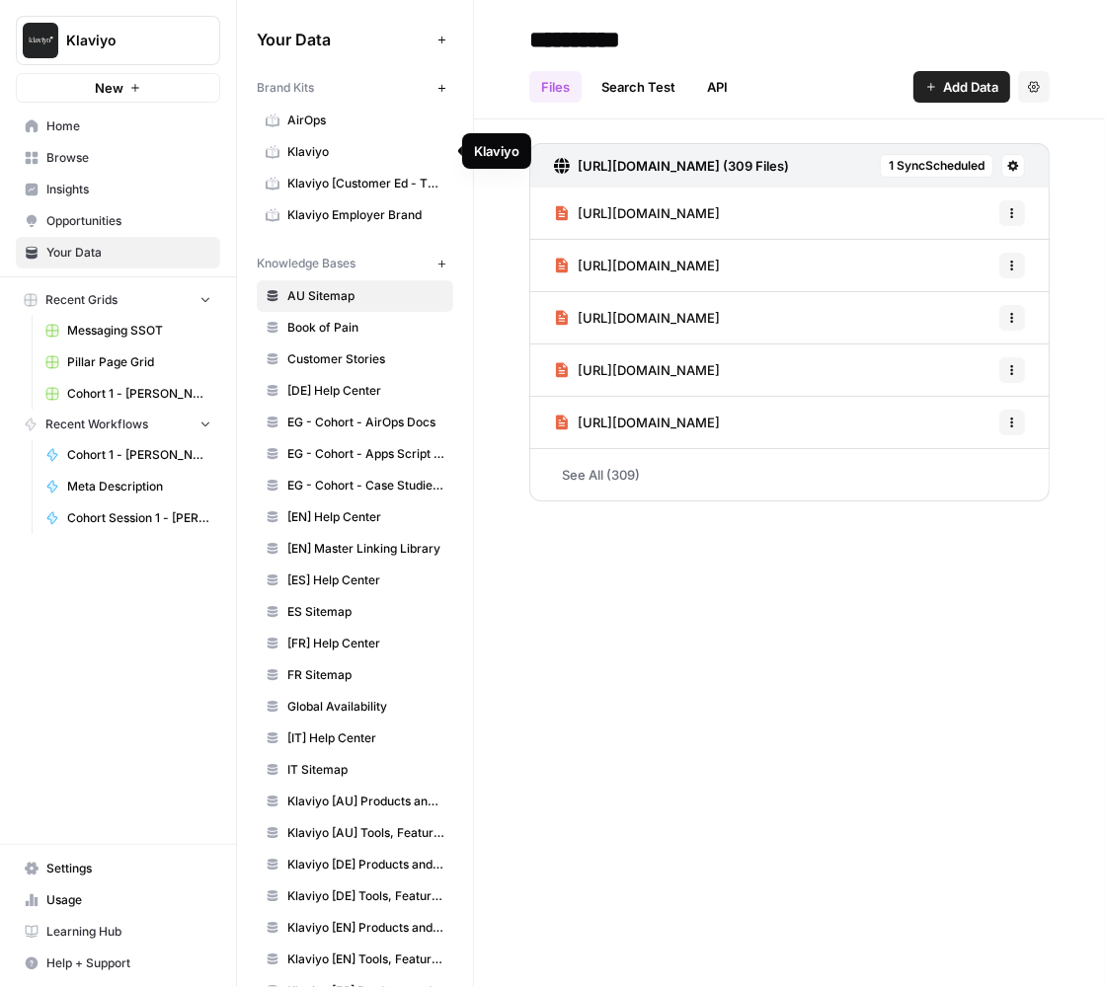
click at [321, 155] on span "Klaviyo" at bounding box center [365, 152] width 157 height 18
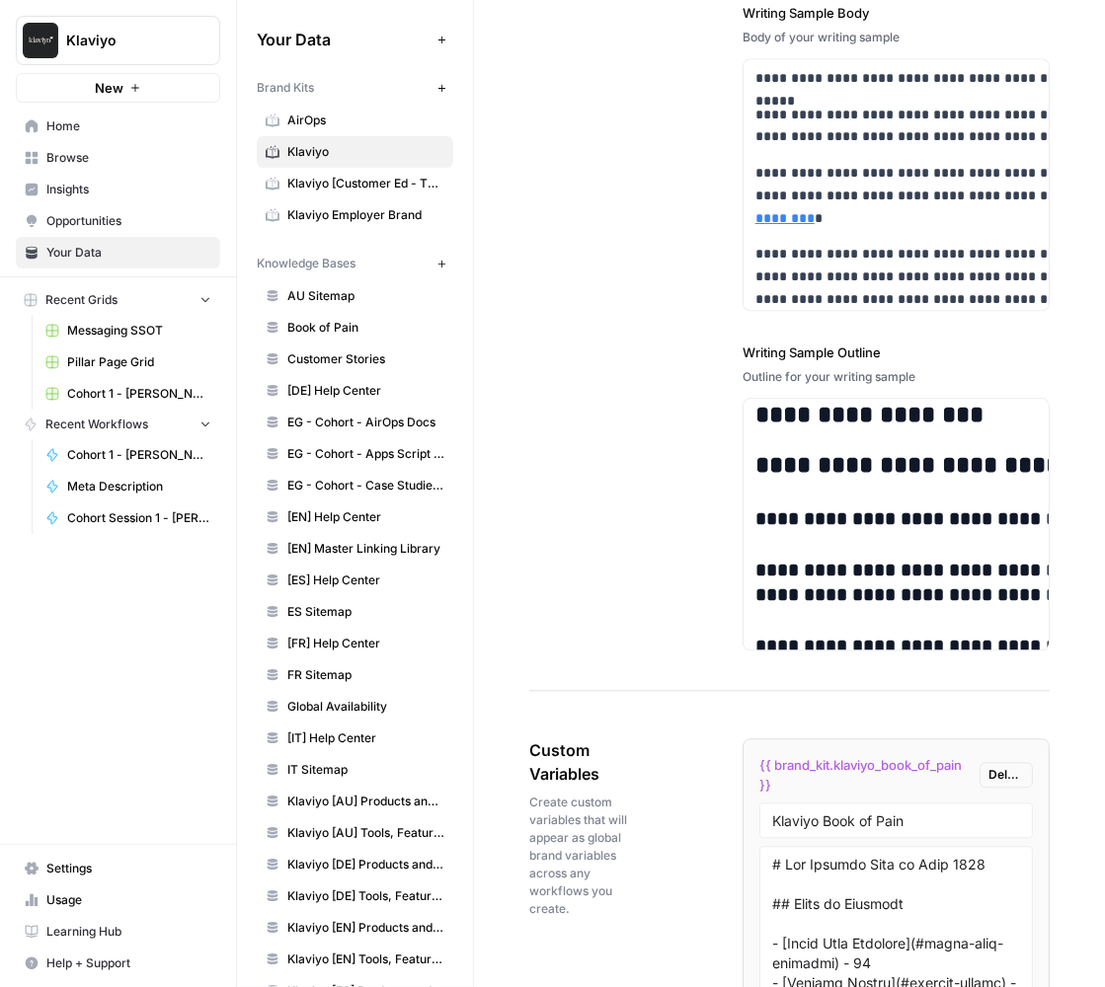
scroll to position [2654, 0]
